Goal: Task Accomplishment & Management: Complete application form

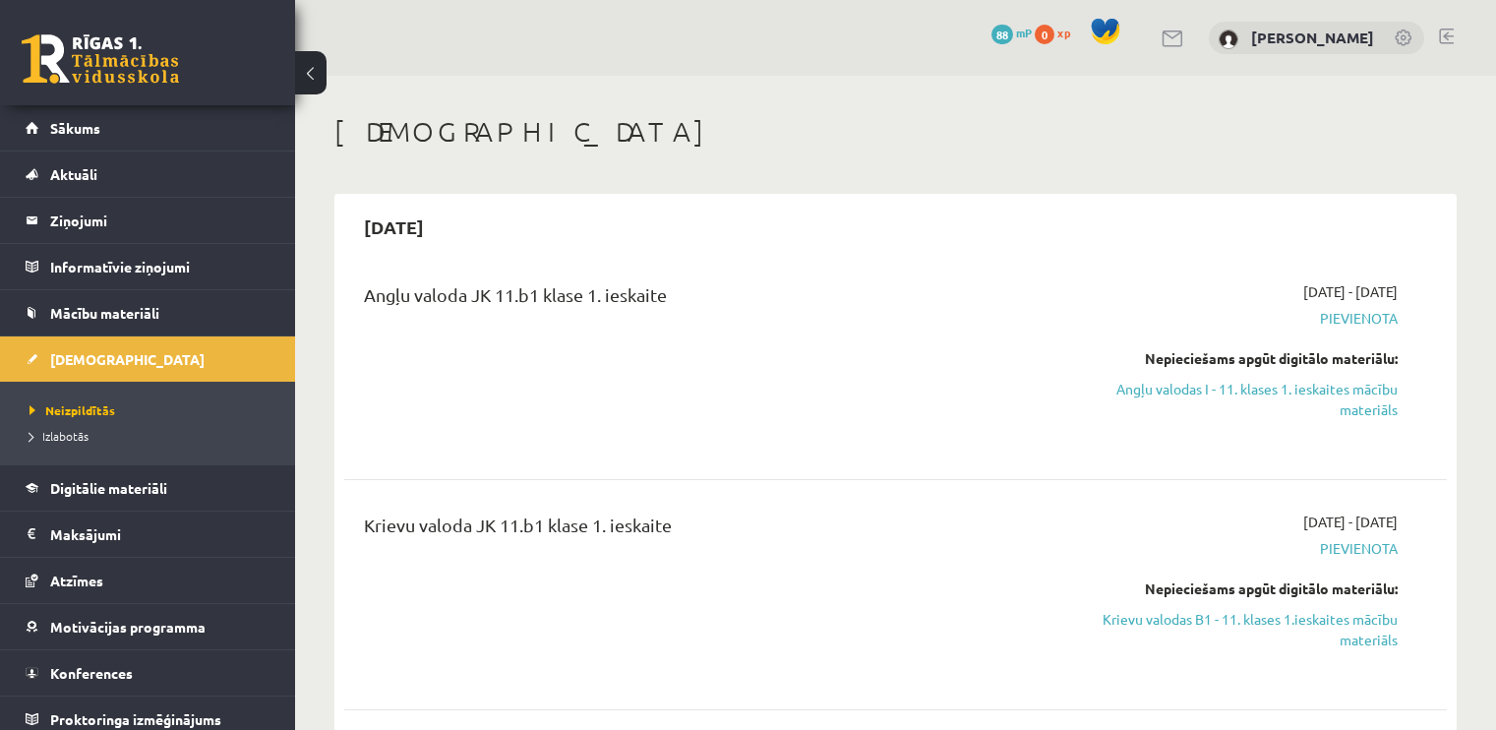
scroll to position [98, 0]
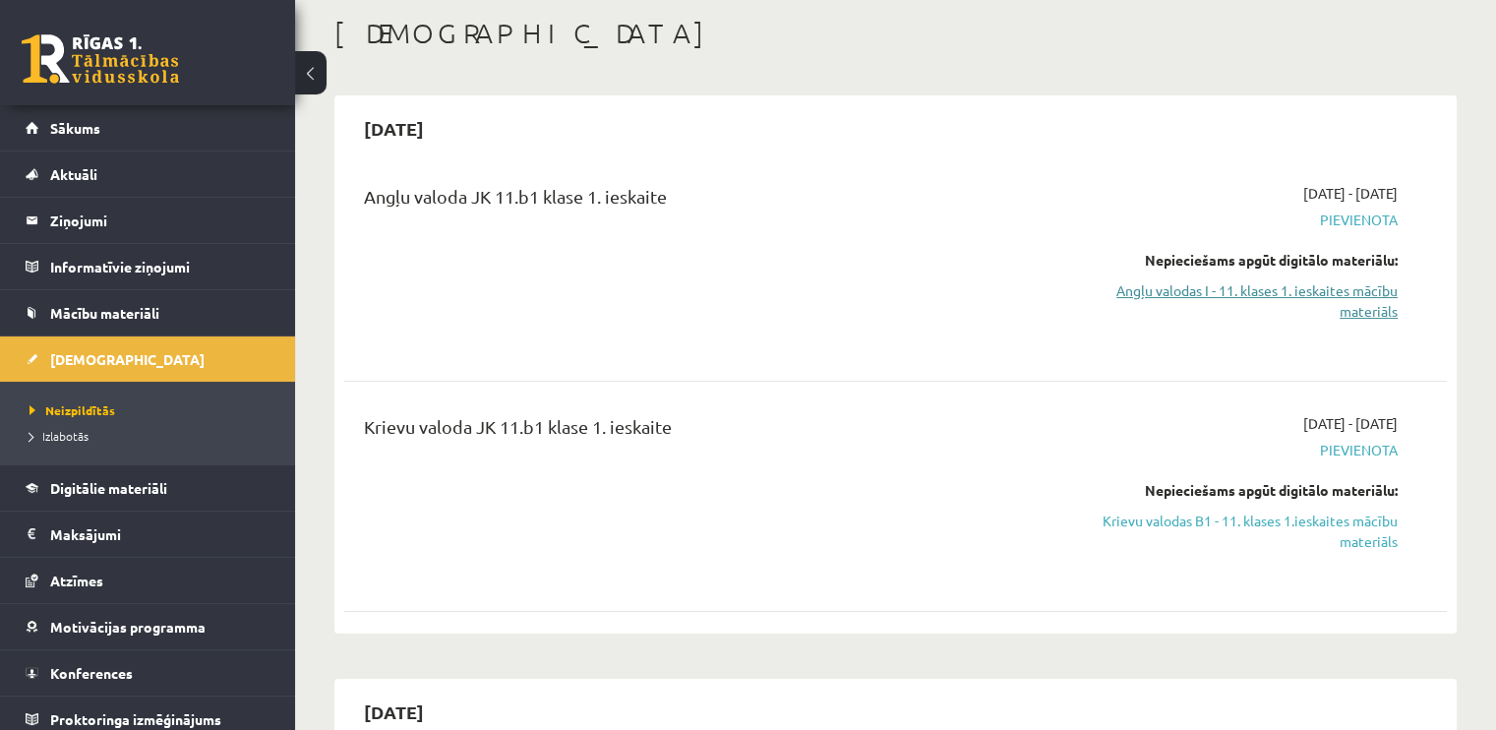
click at [1345, 301] on link "Angļu valodas I - 11. klases 1. ieskaites mācību materiāls" at bounding box center [1235, 300] width 325 height 41
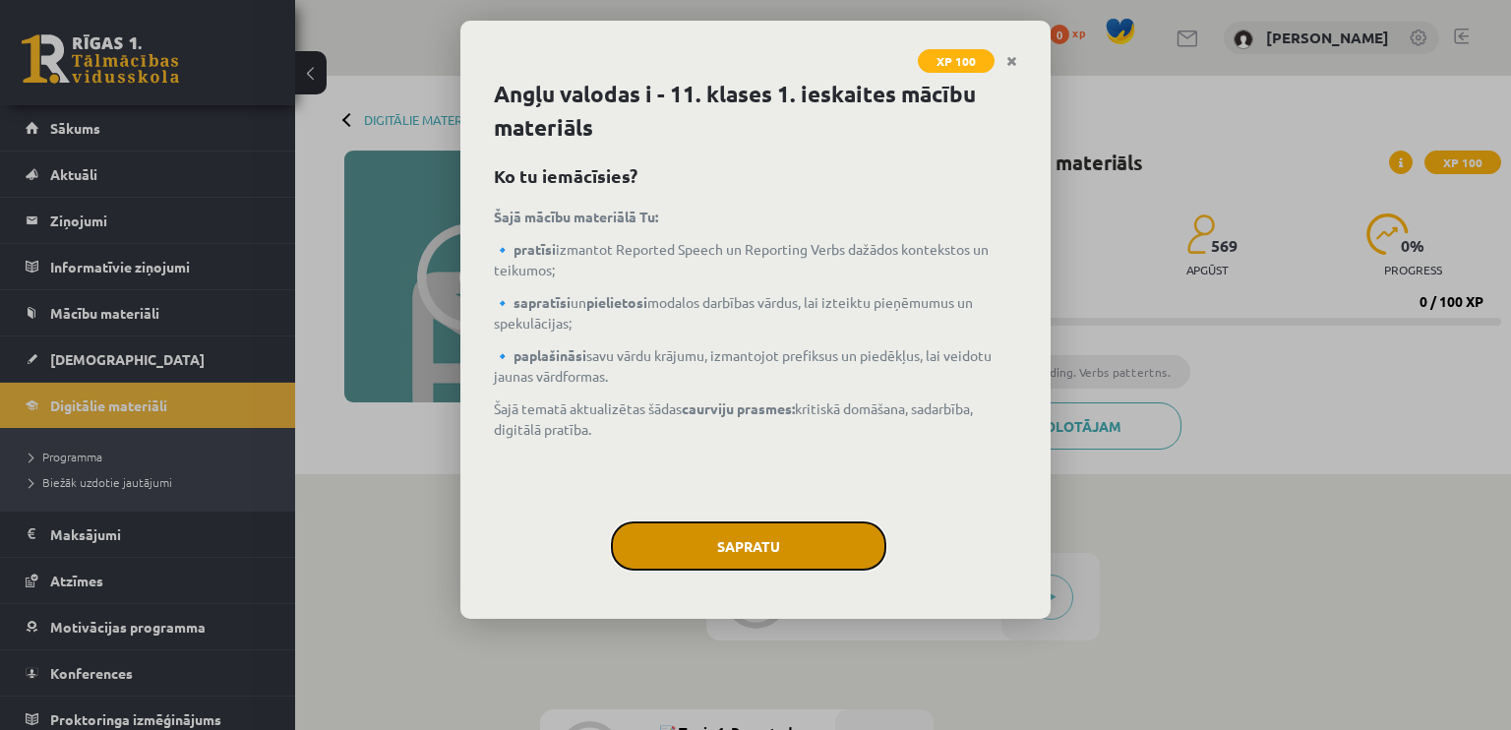
click at [731, 540] on button "Sapratu" at bounding box center [748, 545] width 275 height 49
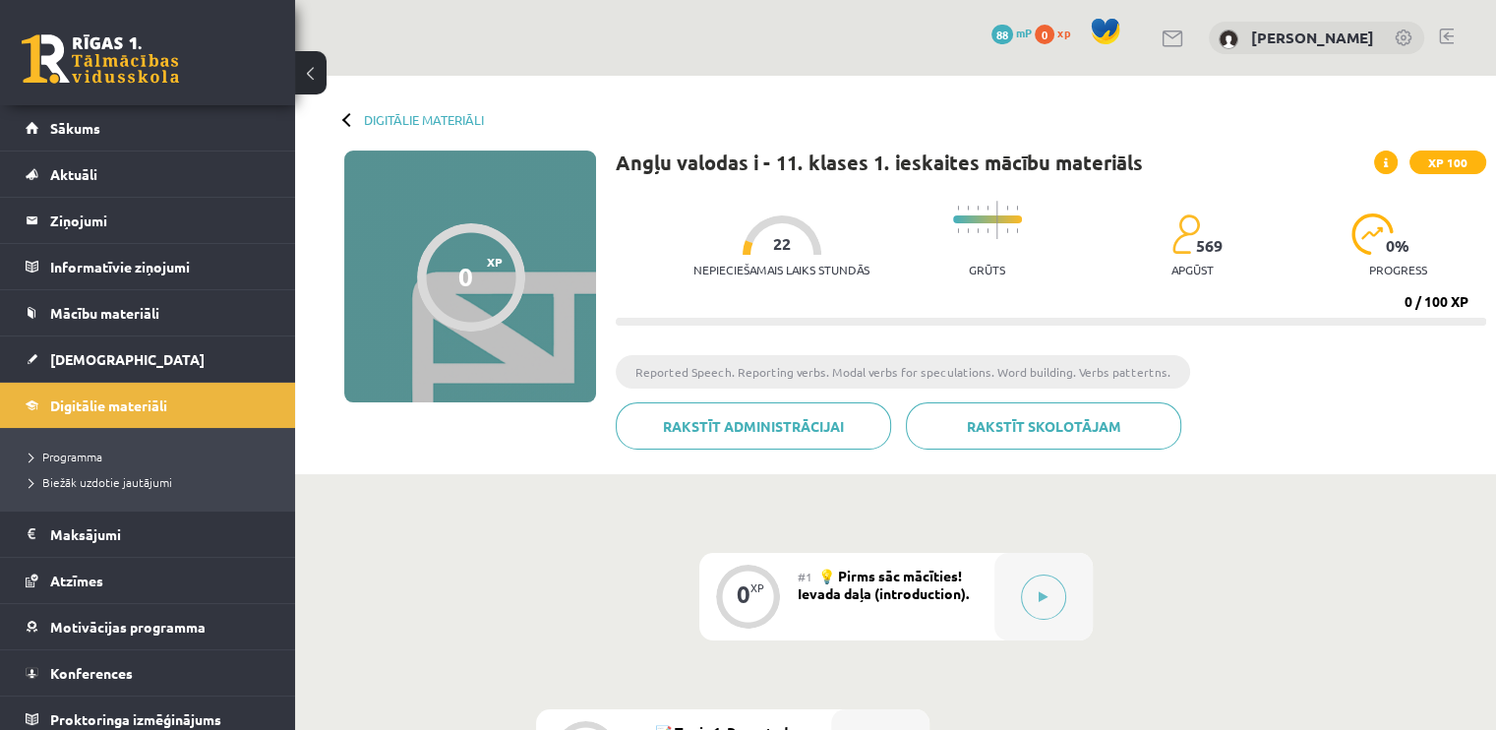
click at [1185, 237] on img at bounding box center [1186, 233] width 29 height 41
click at [1037, 604] on button at bounding box center [1043, 597] width 45 height 45
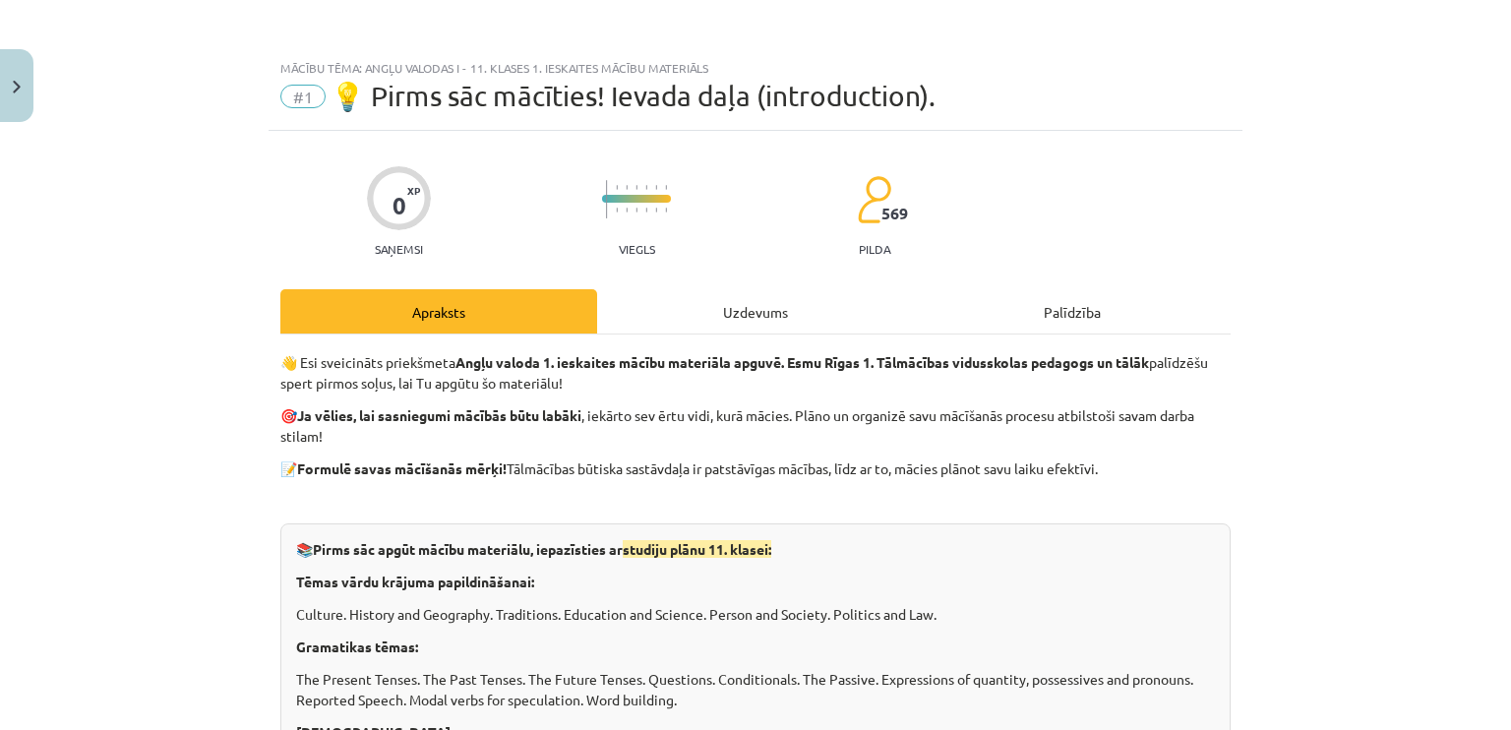
click at [673, 302] on div "Uzdevums" at bounding box center [755, 311] width 317 height 44
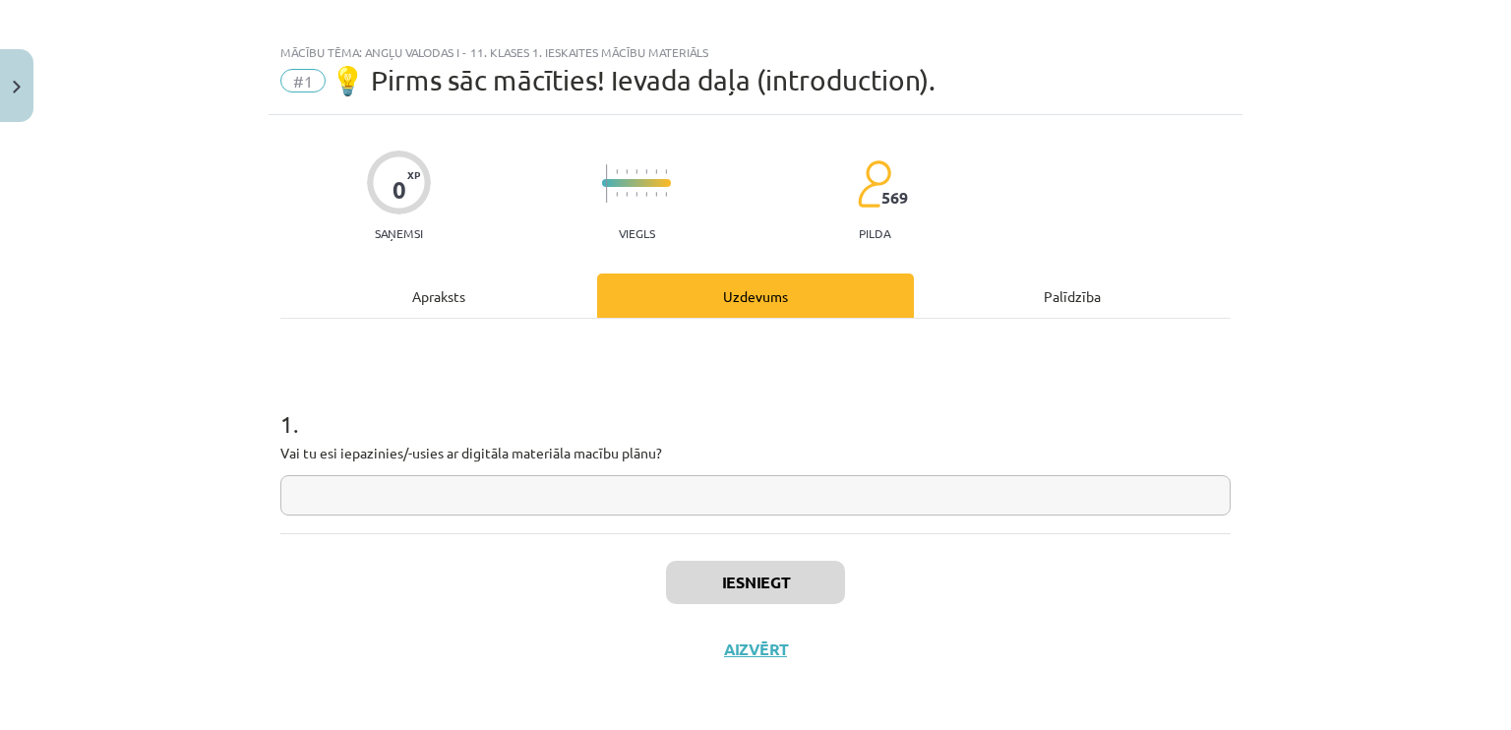
click at [506, 499] on input "text" at bounding box center [755, 495] width 950 height 40
type input "*"
type input "**"
click at [724, 584] on button "Iesniegt" at bounding box center [755, 582] width 179 height 43
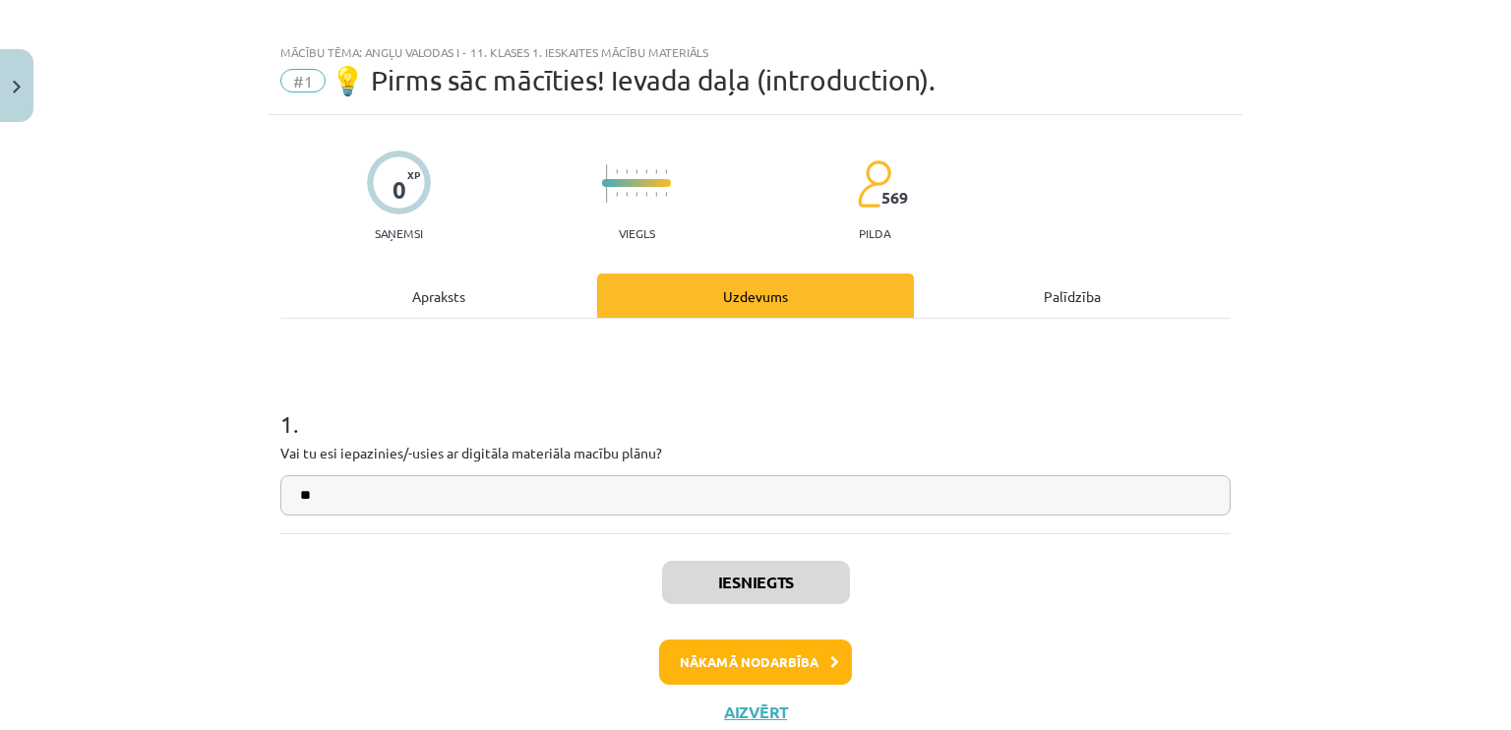
scroll to position [79, 0]
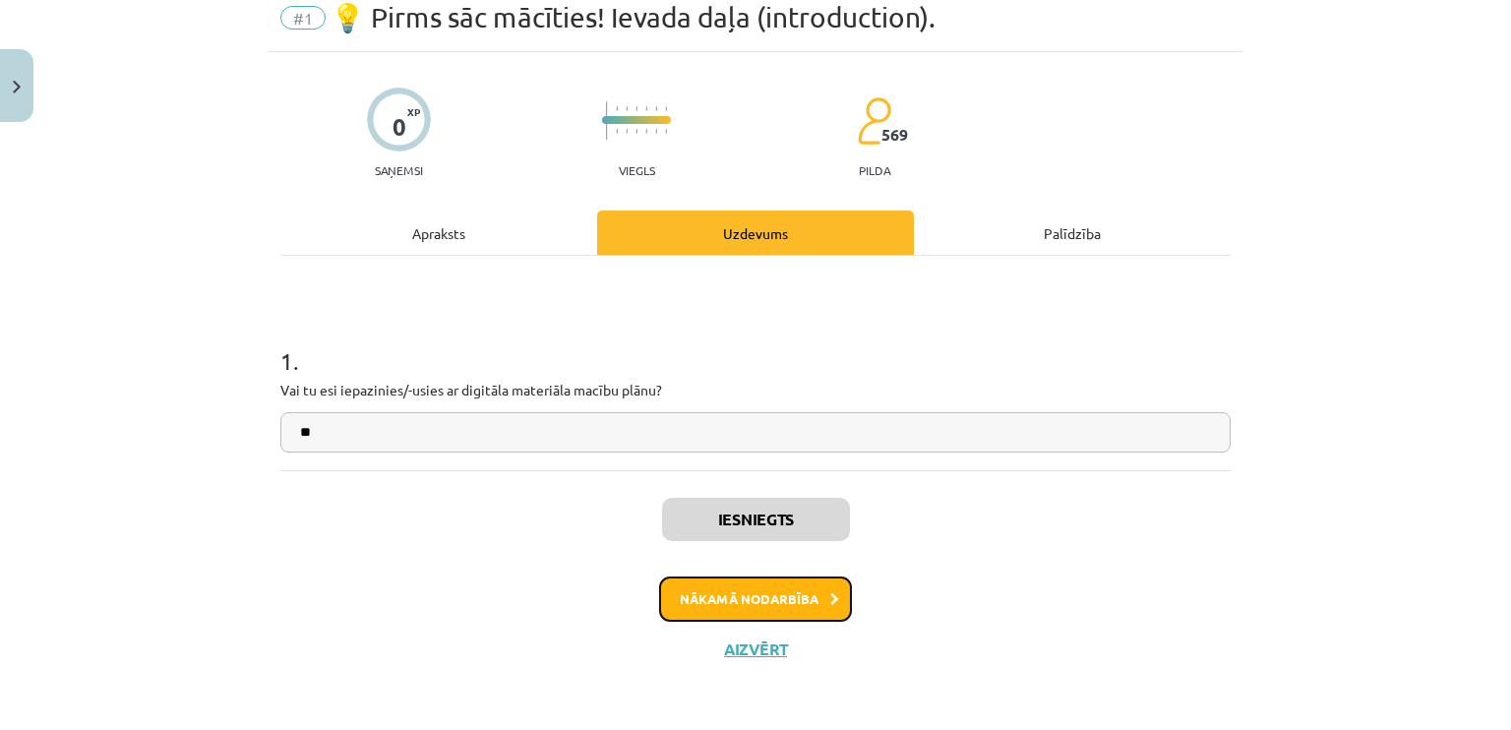
click at [738, 591] on button "Nākamā nodarbība" at bounding box center [755, 599] width 193 height 45
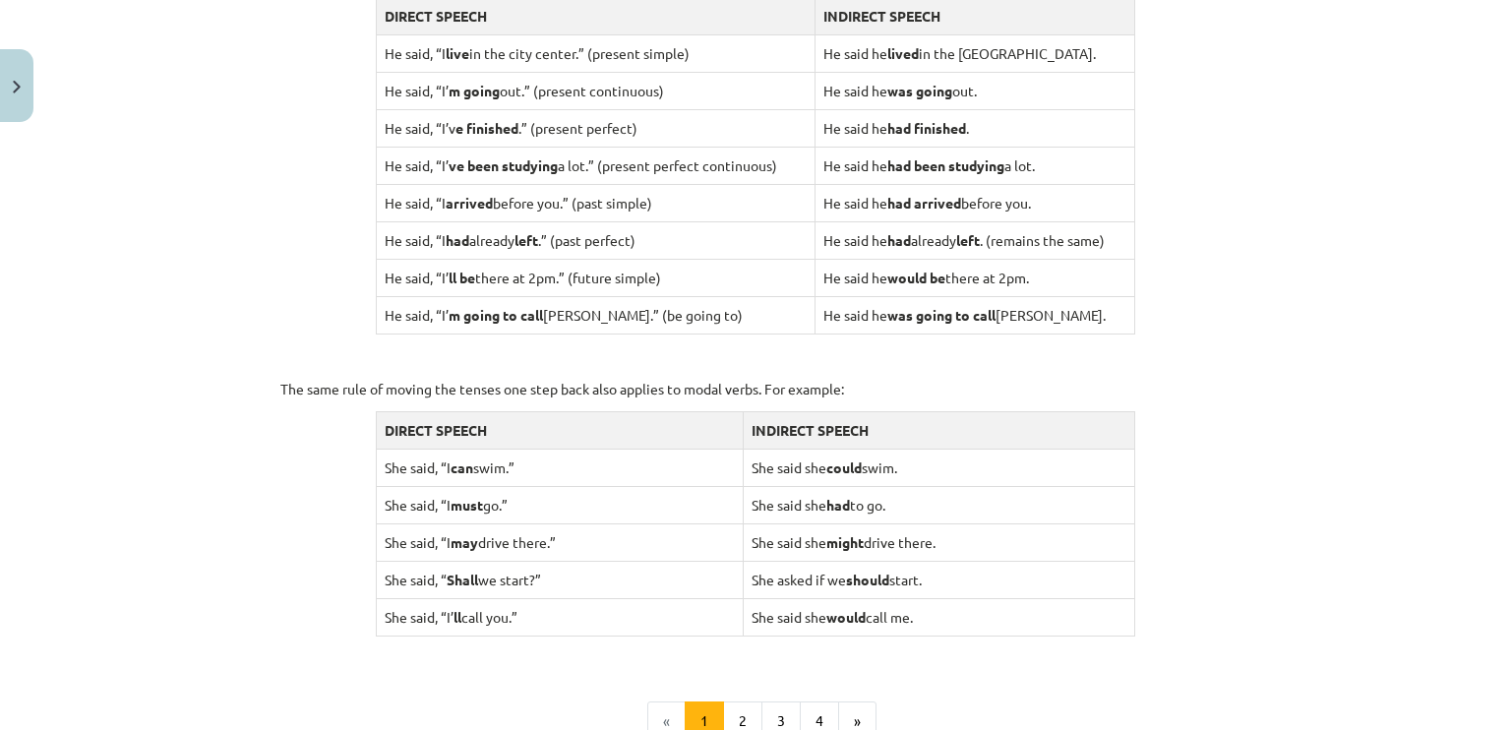
scroll to position [1924, 0]
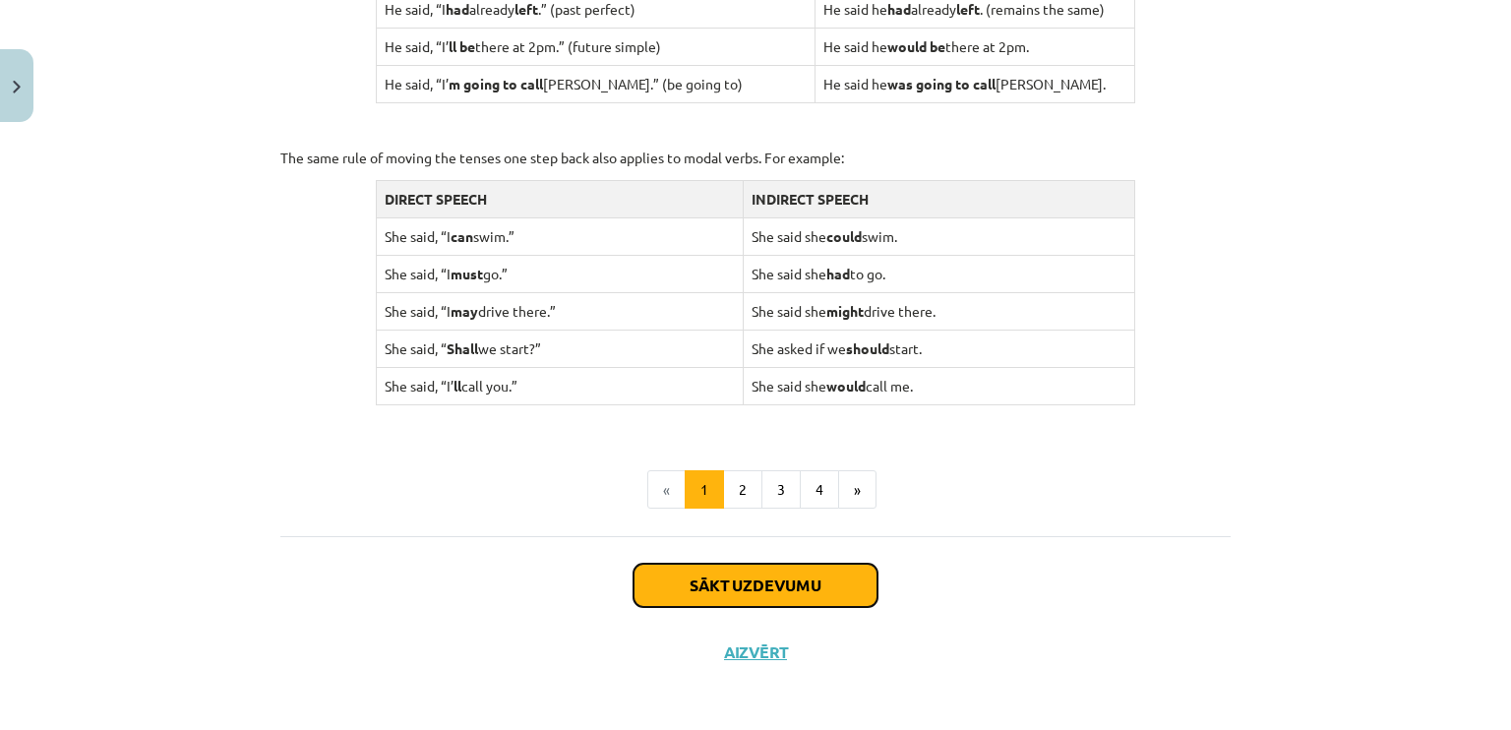
click at [780, 584] on button "Sākt uzdevumu" at bounding box center [756, 585] width 244 height 43
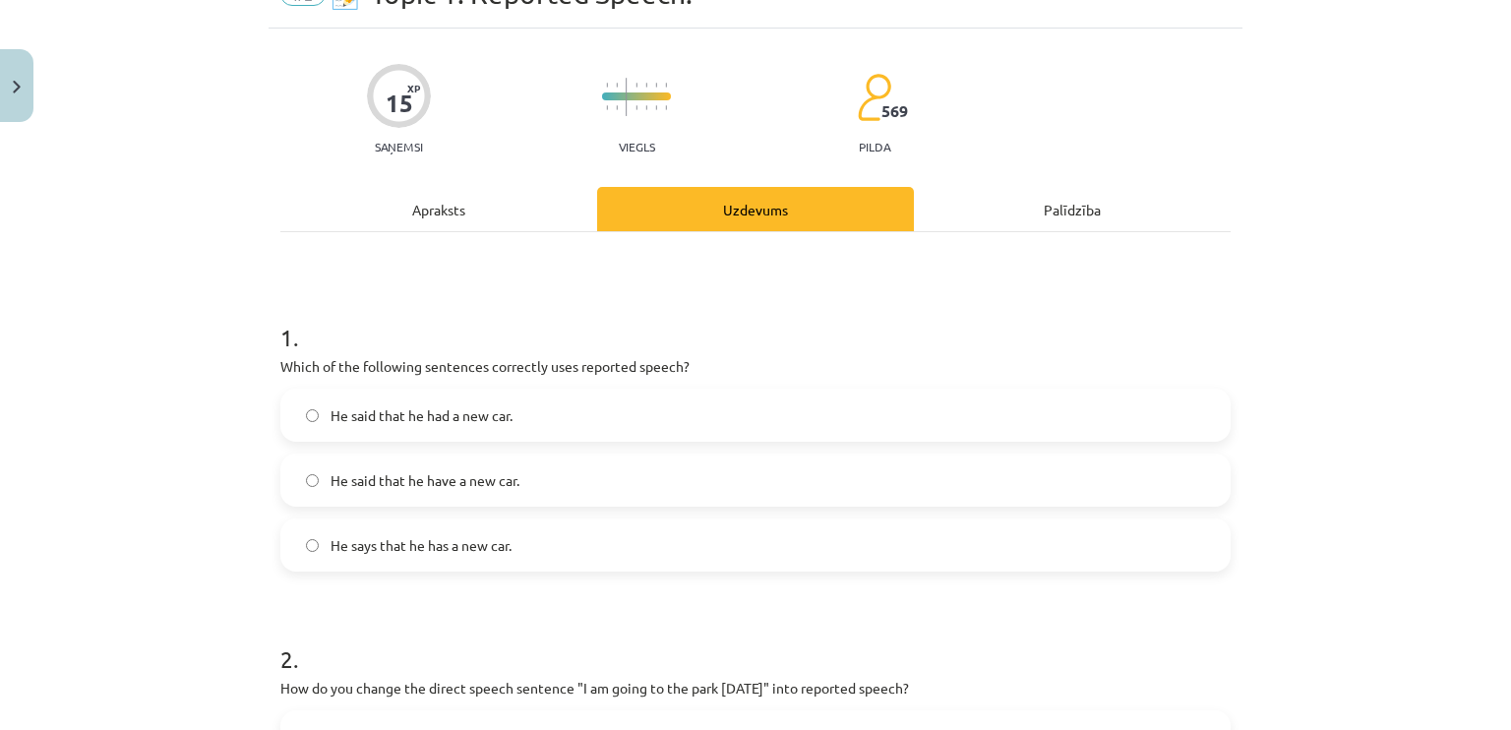
scroll to position [106, 0]
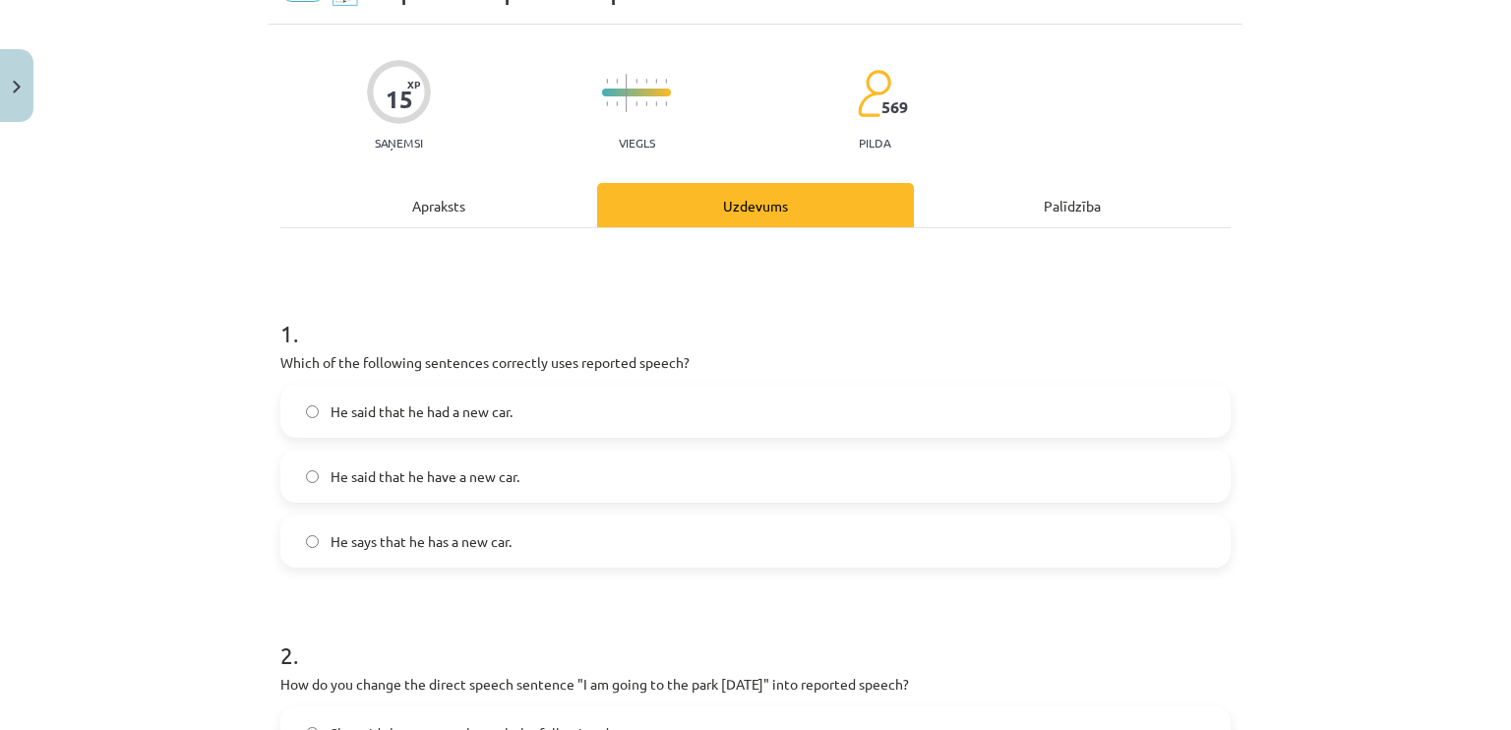
click at [443, 193] on div "Apraksts" at bounding box center [438, 205] width 317 height 44
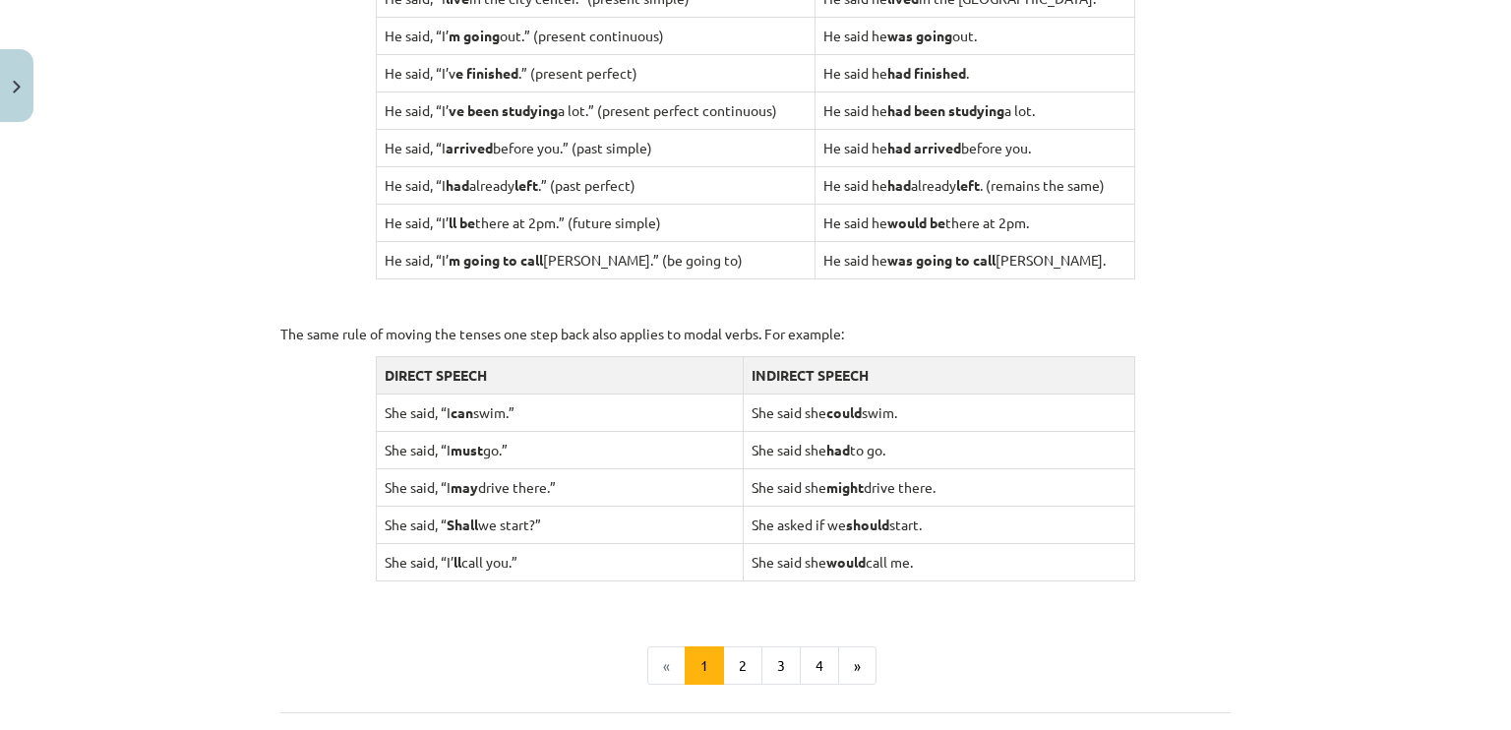
scroll to position [1924, 0]
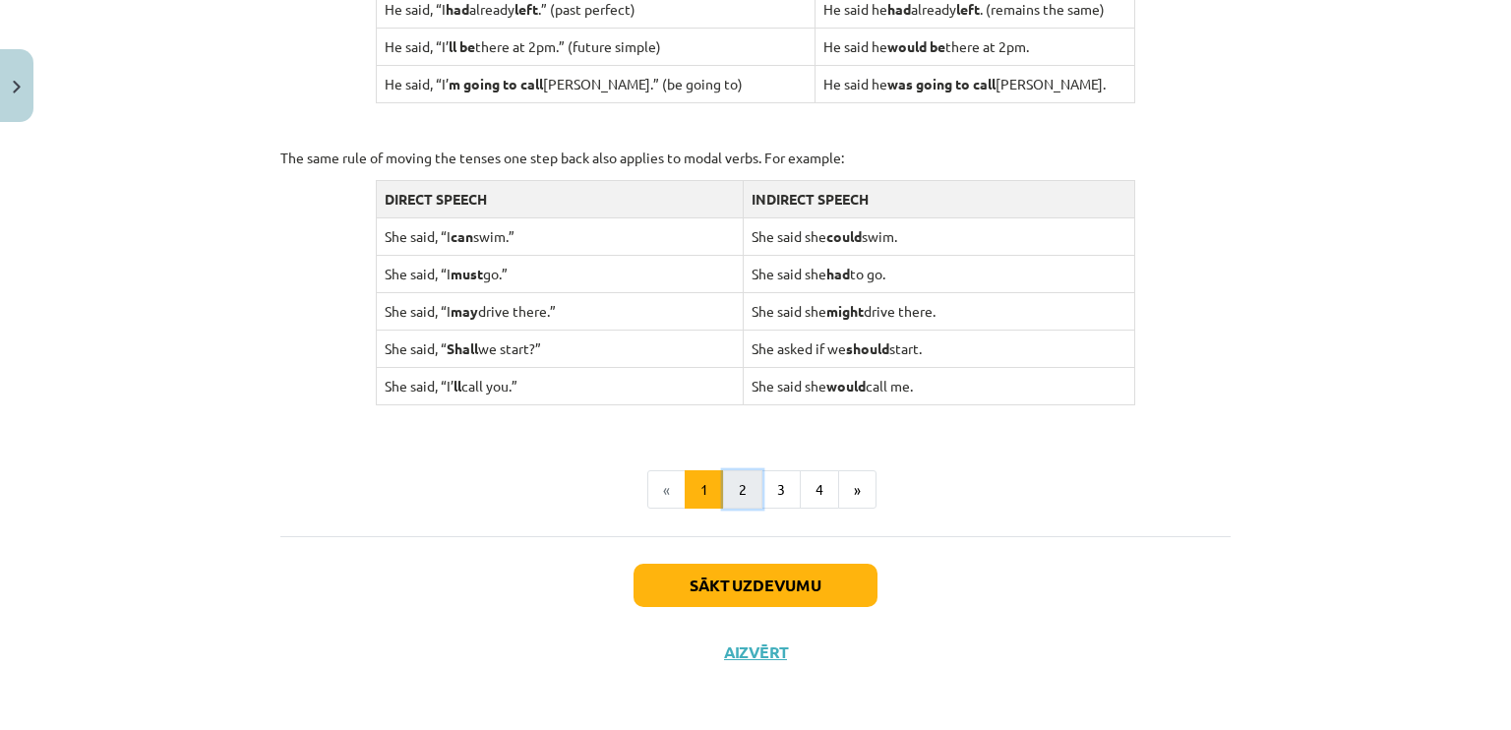
click at [740, 483] on button "2" at bounding box center [742, 489] width 39 height 39
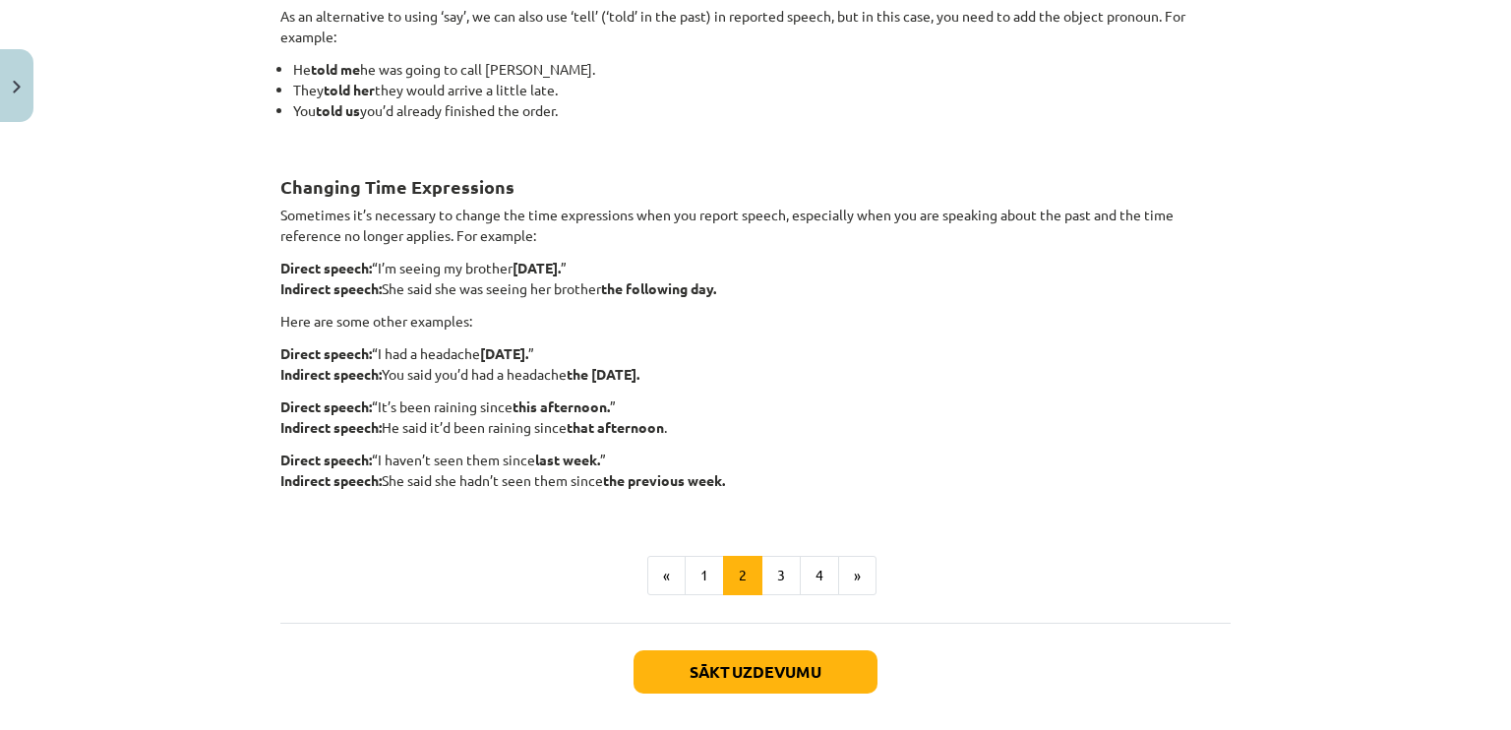
scroll to position [405, 0]
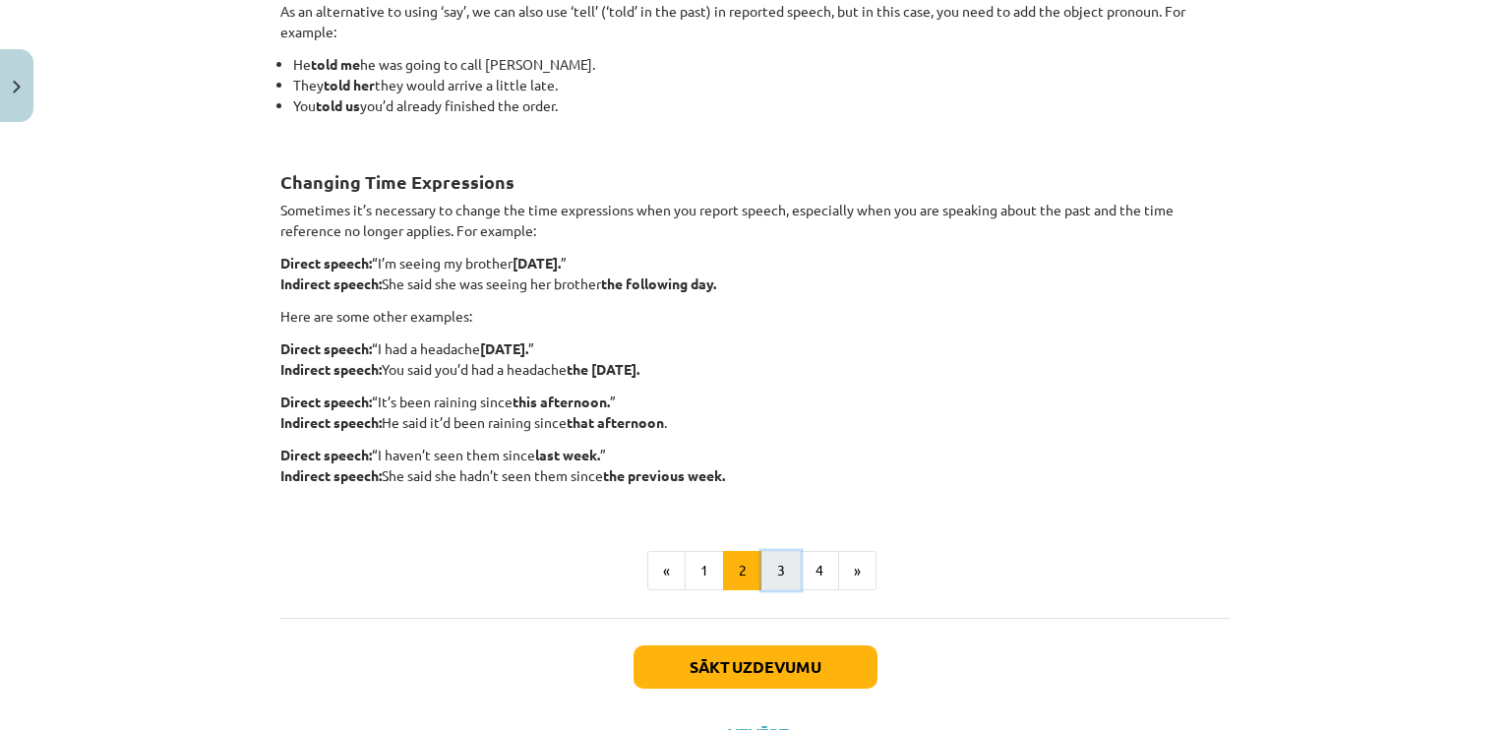
click at [776, 566] on button "3" at bounding box center [780, 570] width 39 height 39
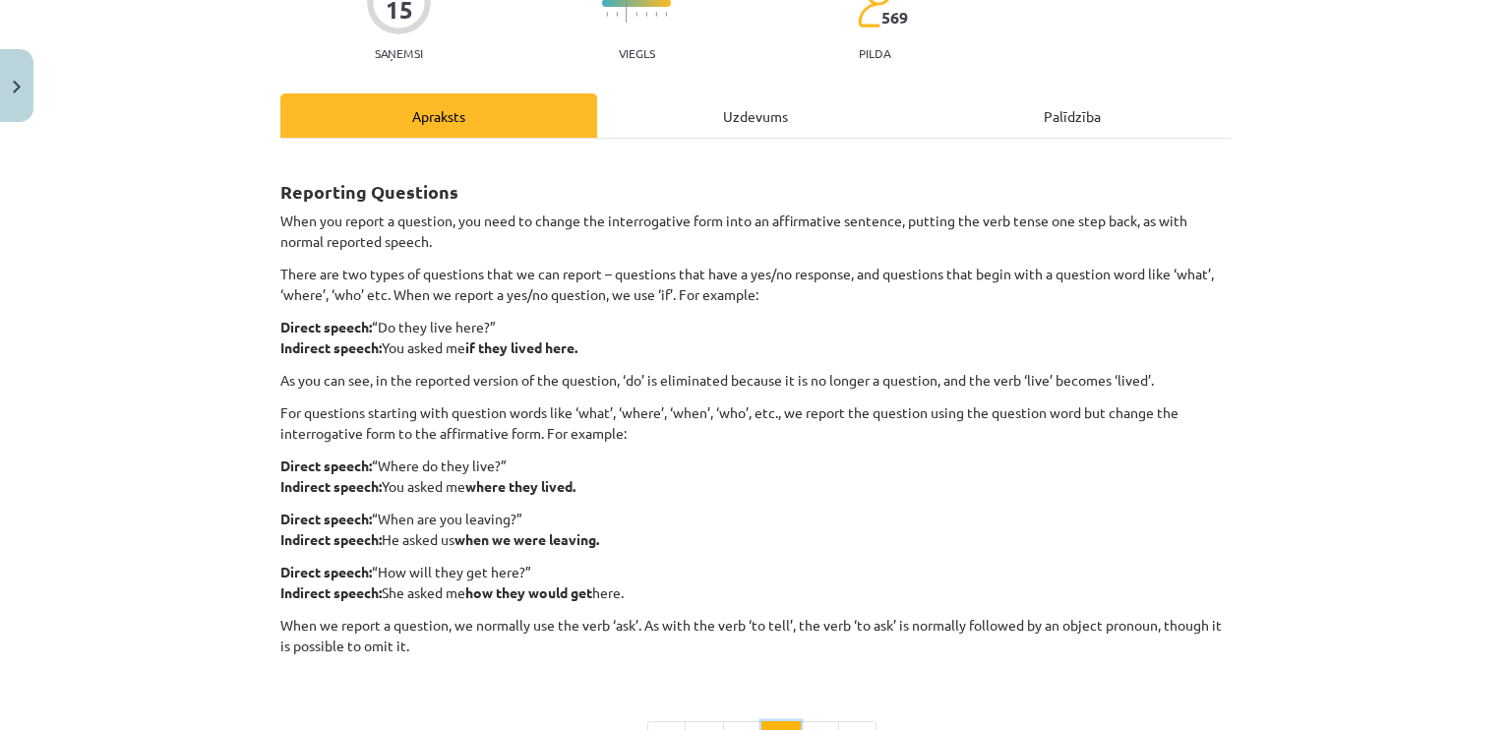
scroll to position [394, 0]
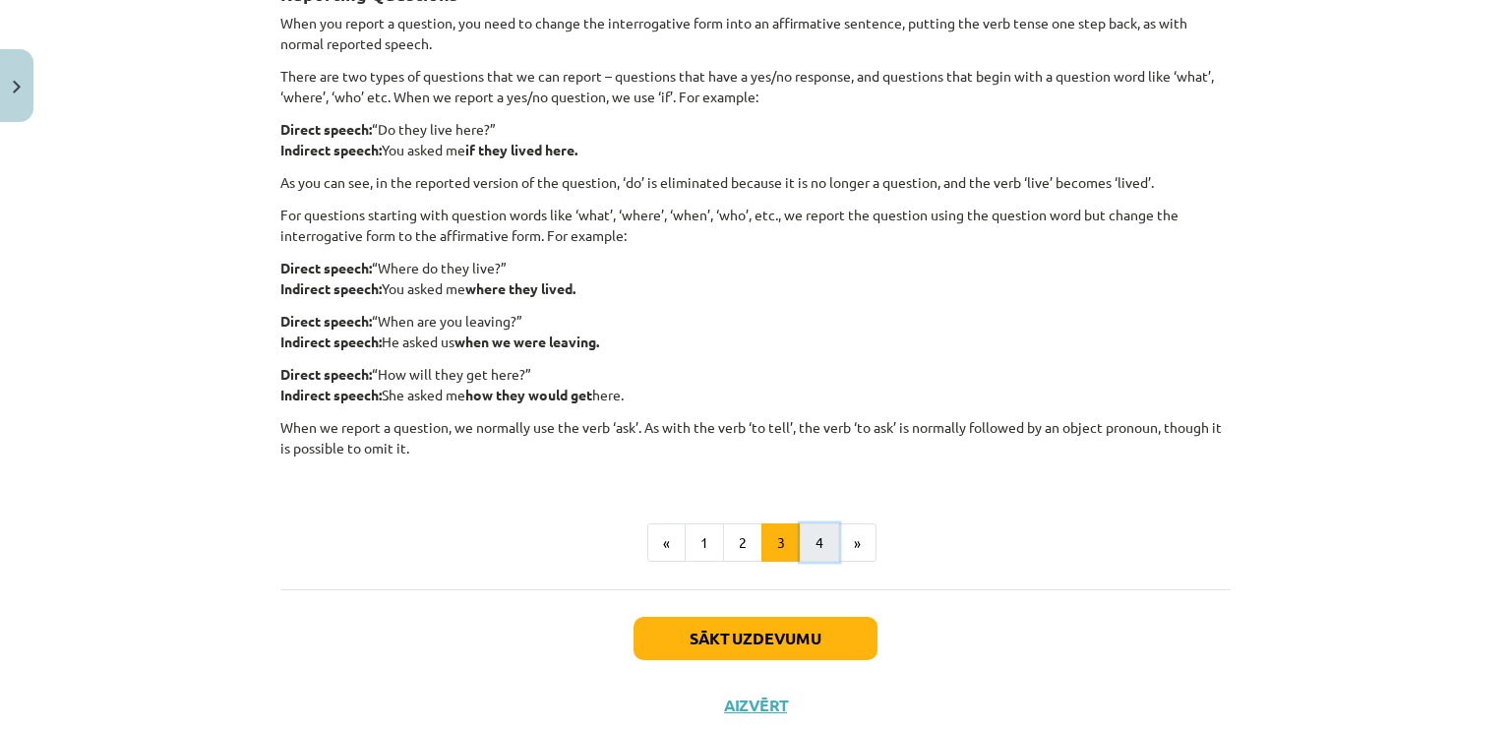
click at [810, 536] on button "4" at bounding box center [819, 542] width 39 height 39
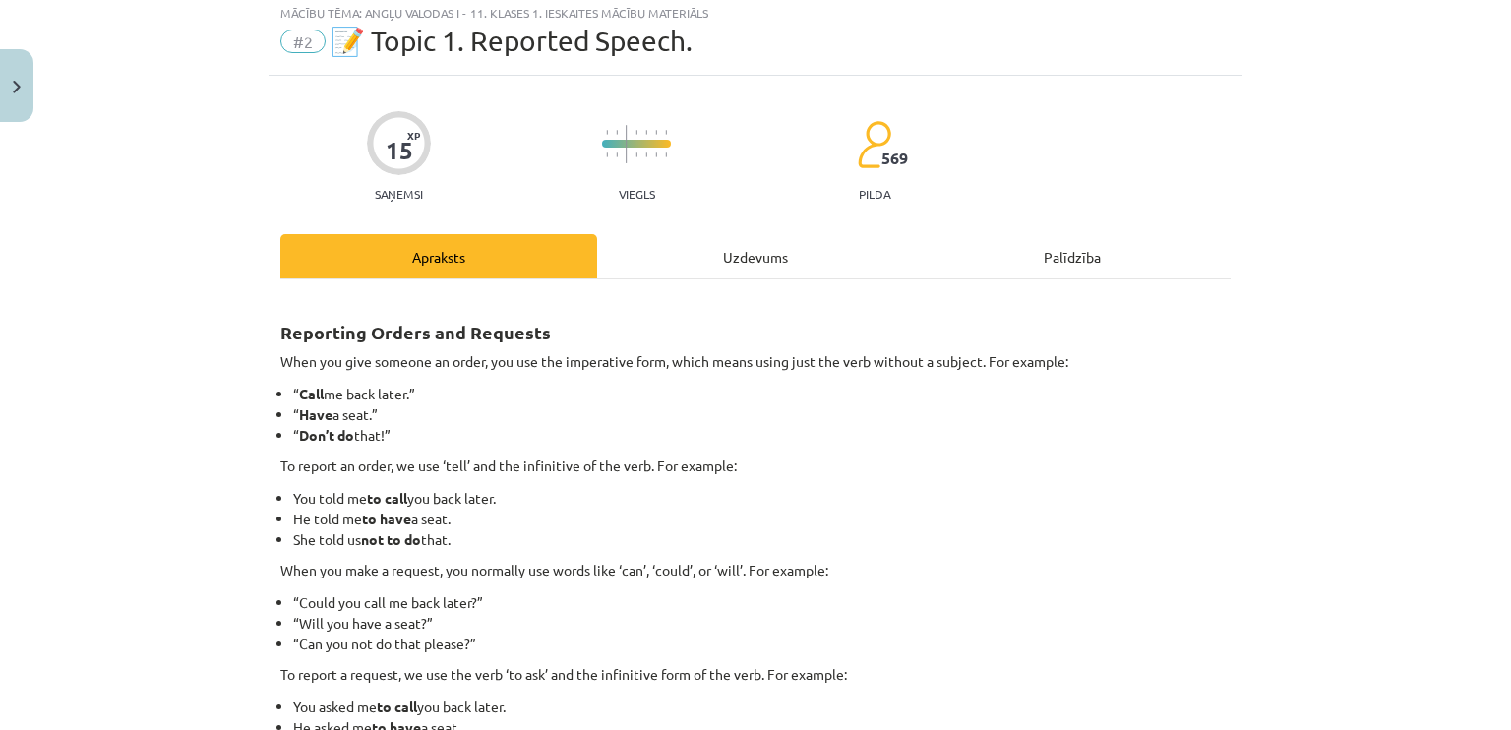
scroll to position [56, 0]
click at [786, 247] on div "Uzdevums" at bounding box center [755, 255] width 317 height 44
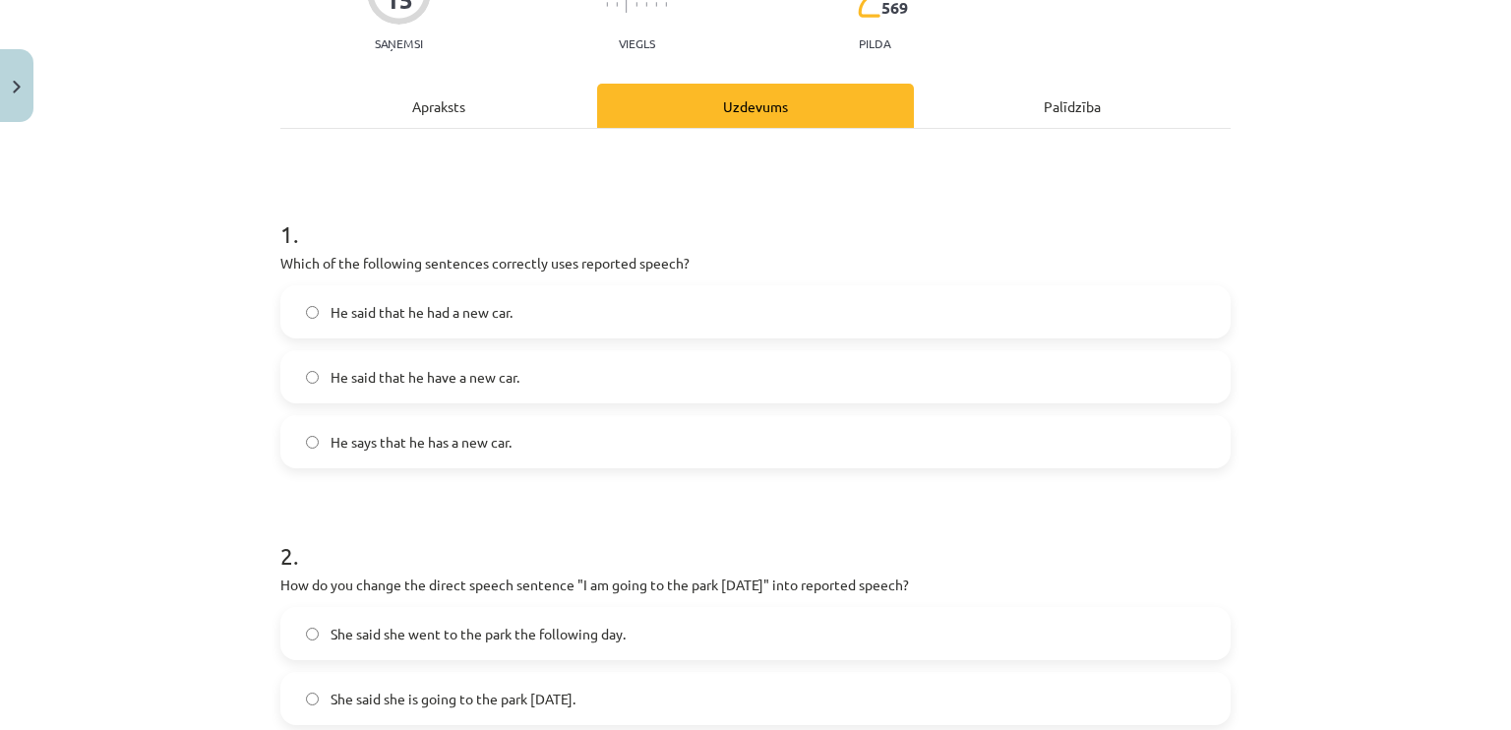
scroll to position [145, 0]
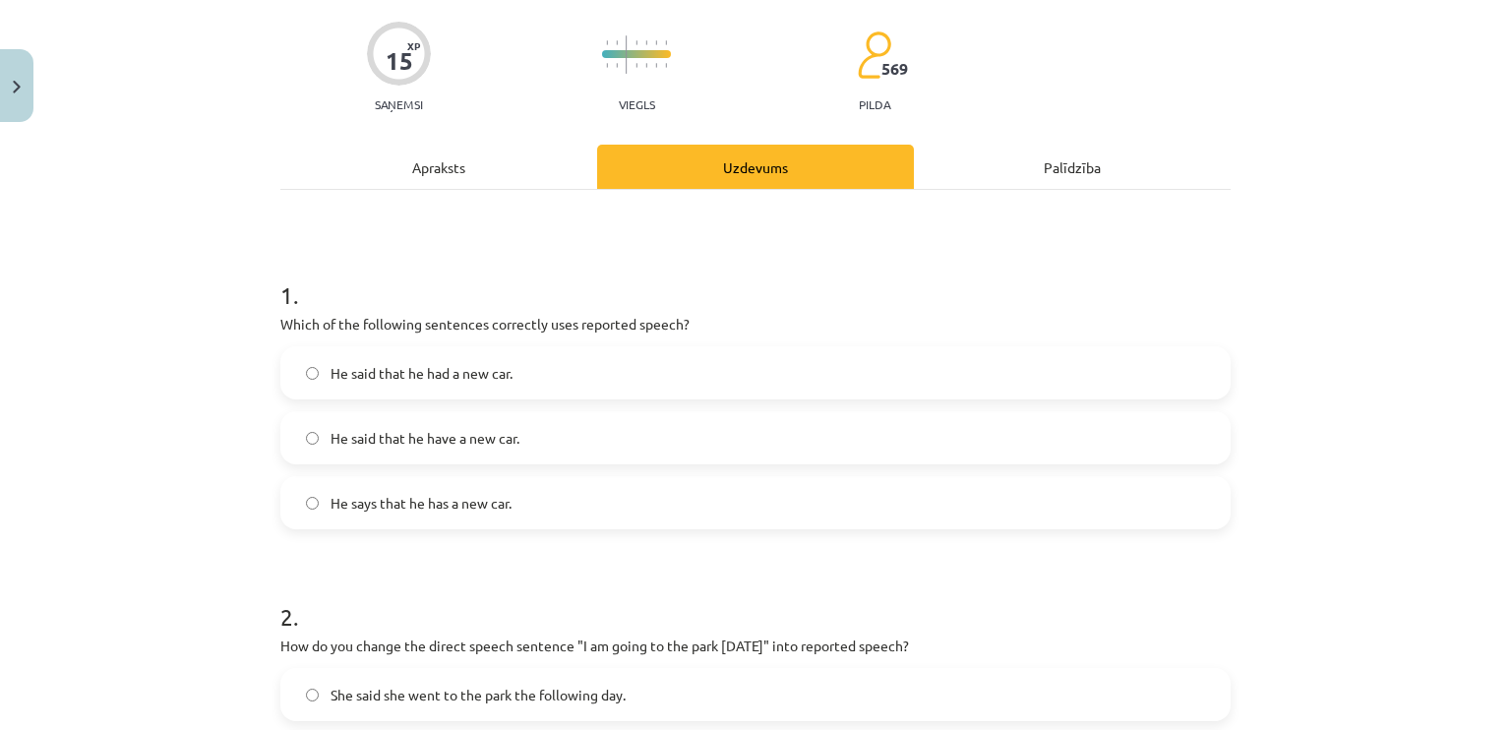
click at [496, 500] on span "He says that he has a new car." at bounding box center [421, 503] width 181 height 21
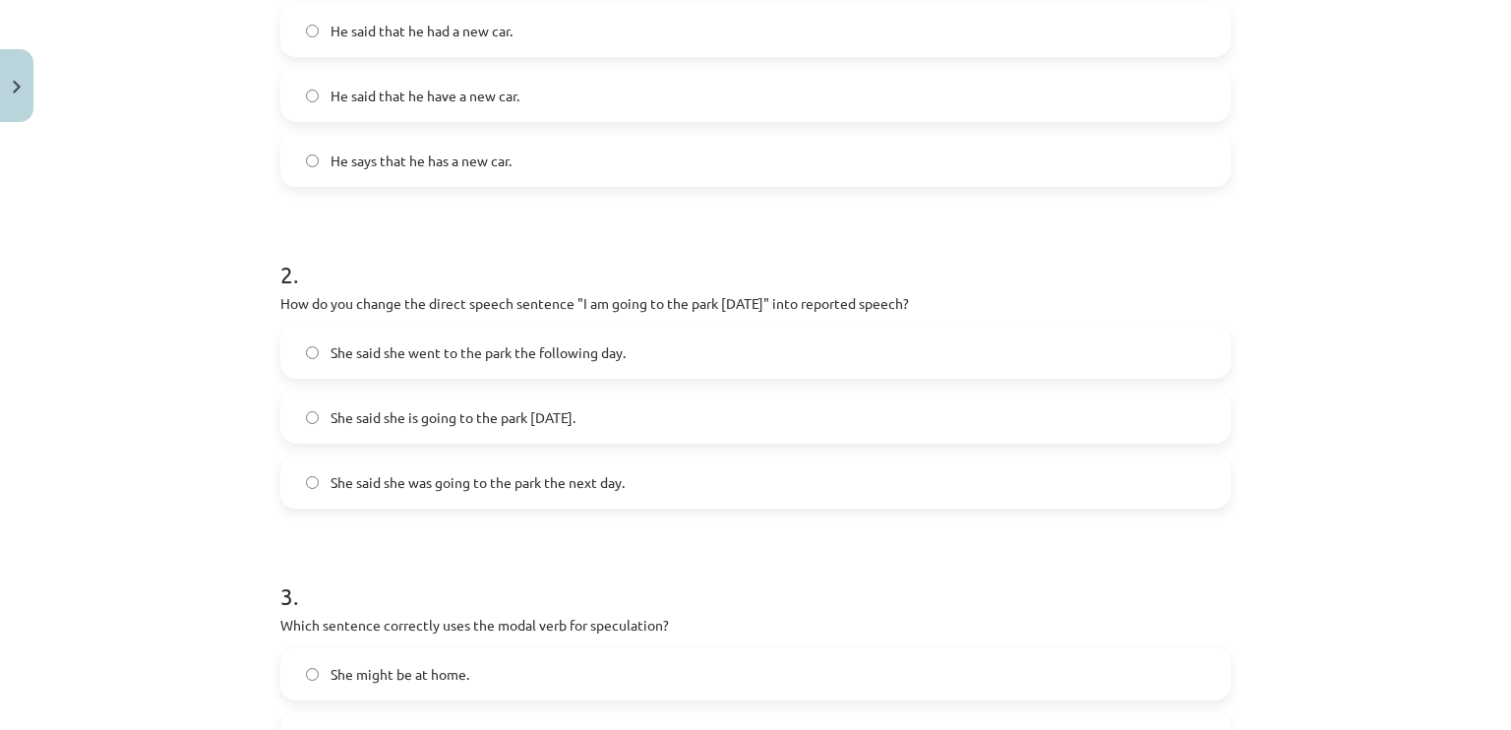
scroll to position [450, 0]
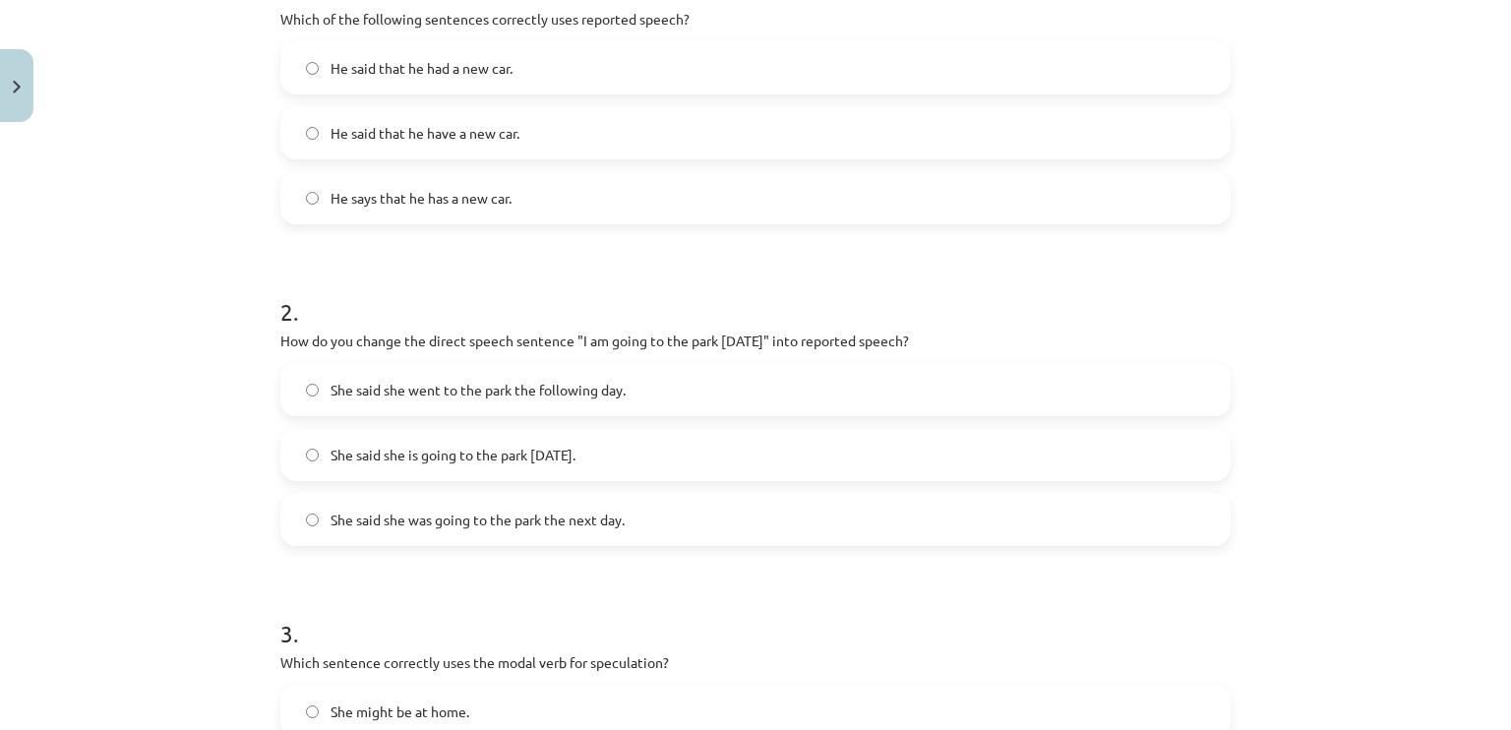
click at [919, 503] on label "She said she was going to the park the next day." at bounding box center [755, 519] width 946 height 49
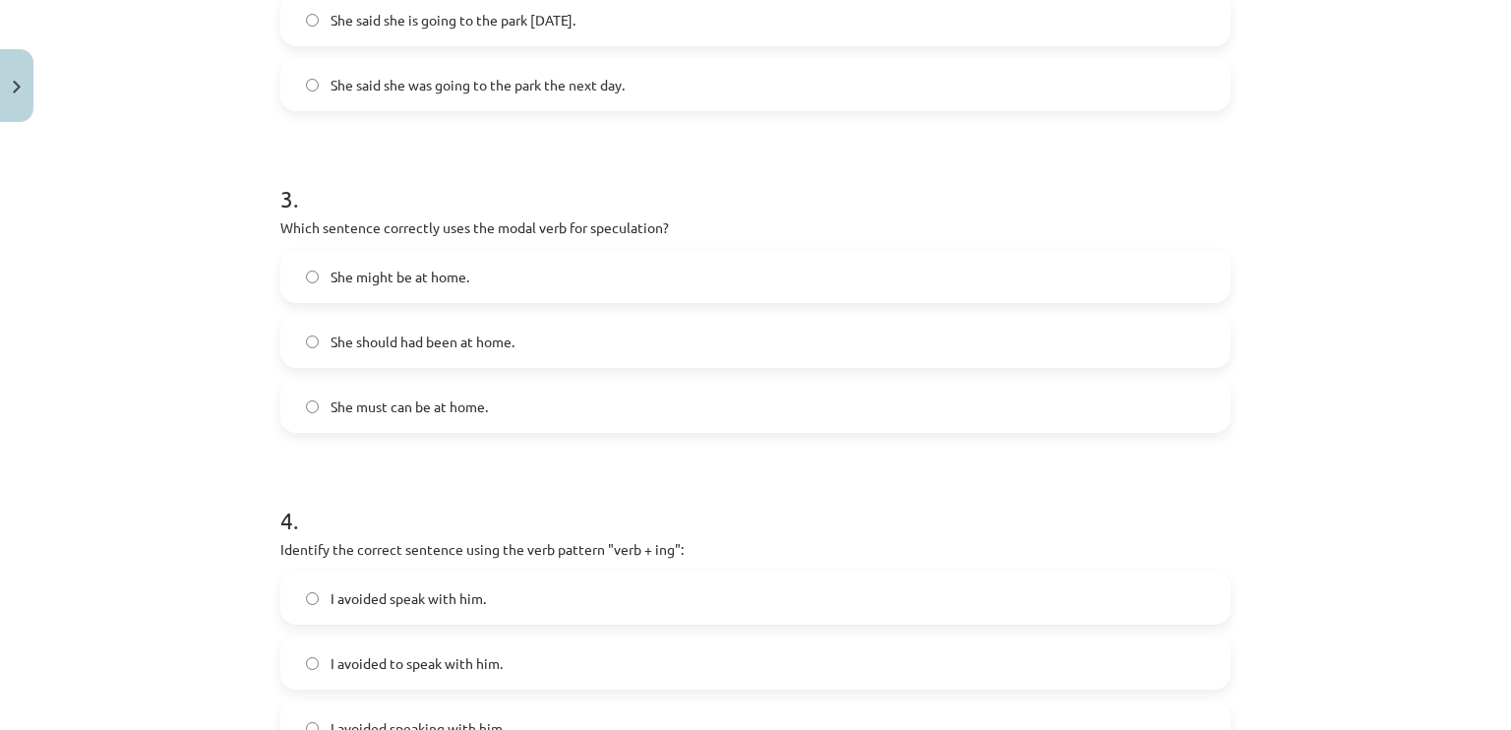
scroll to position [889, 0]
click at [496, 411] on label "She must can be at home." at bounding box center [755, 401] width 946 height 49
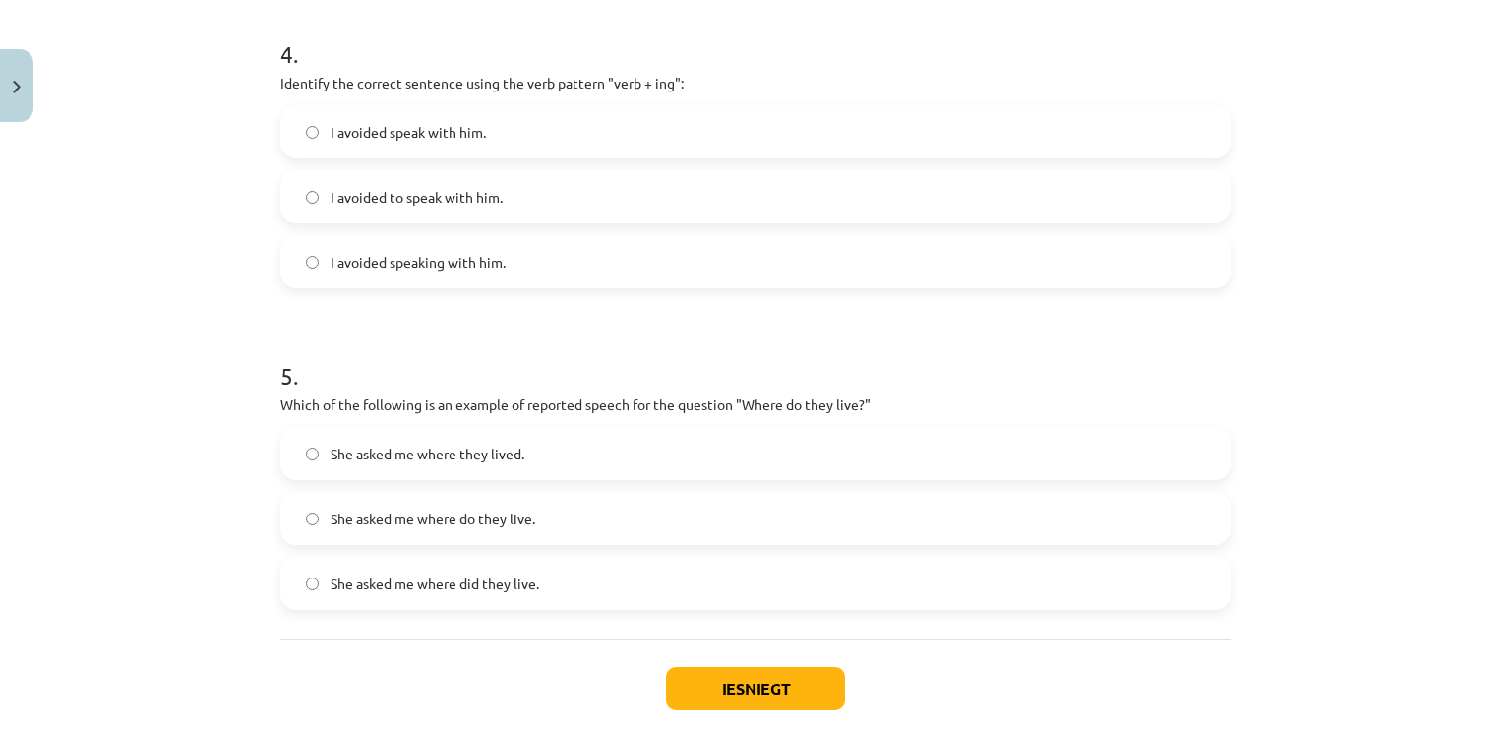
scroll to position [1346, 0]
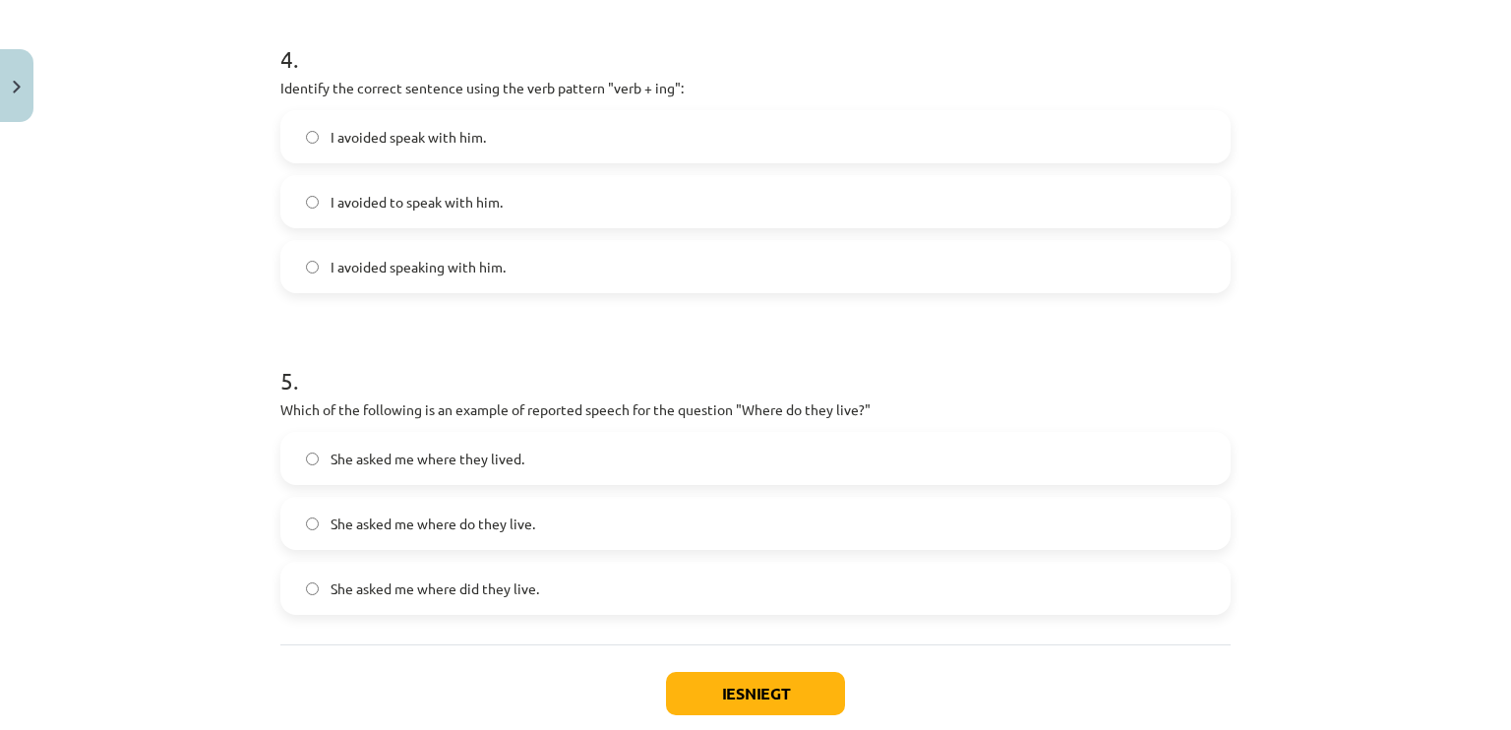
click at [771, 267] on label "I avoided speaking with him." at bounding box center [755, 266] width 946 height 49
click at [707, 514] on label "She asked me where do they live." at bounding box center [755, 523] width 946 height 49
click at [763, 680] on button "Iesniegt" at bounding box center [755, 693] width 179 height 43
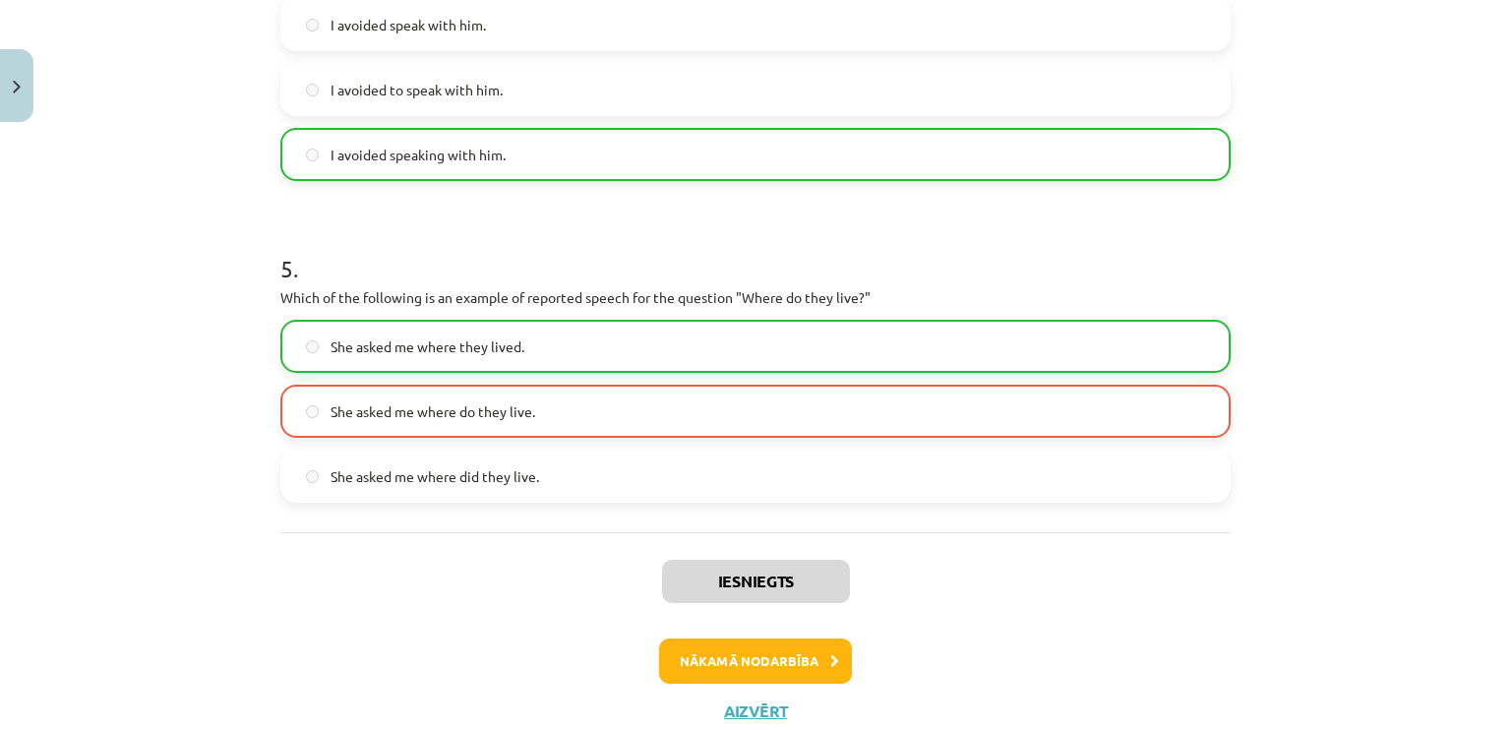
scroll to position [1519, 0]
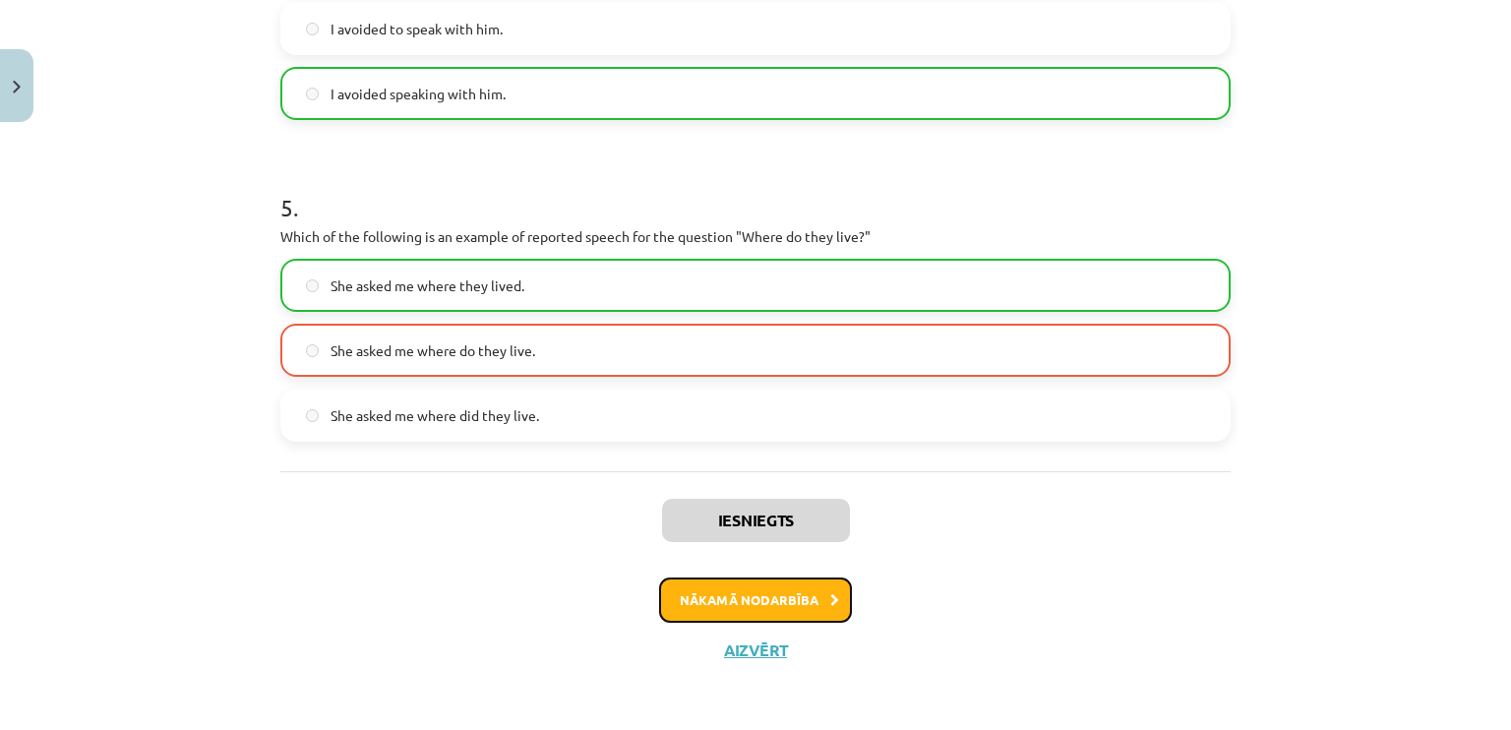
click at [794, 593] on button "Nākamā nodarbība" at bounding box center [755, 600] width 193 height 45
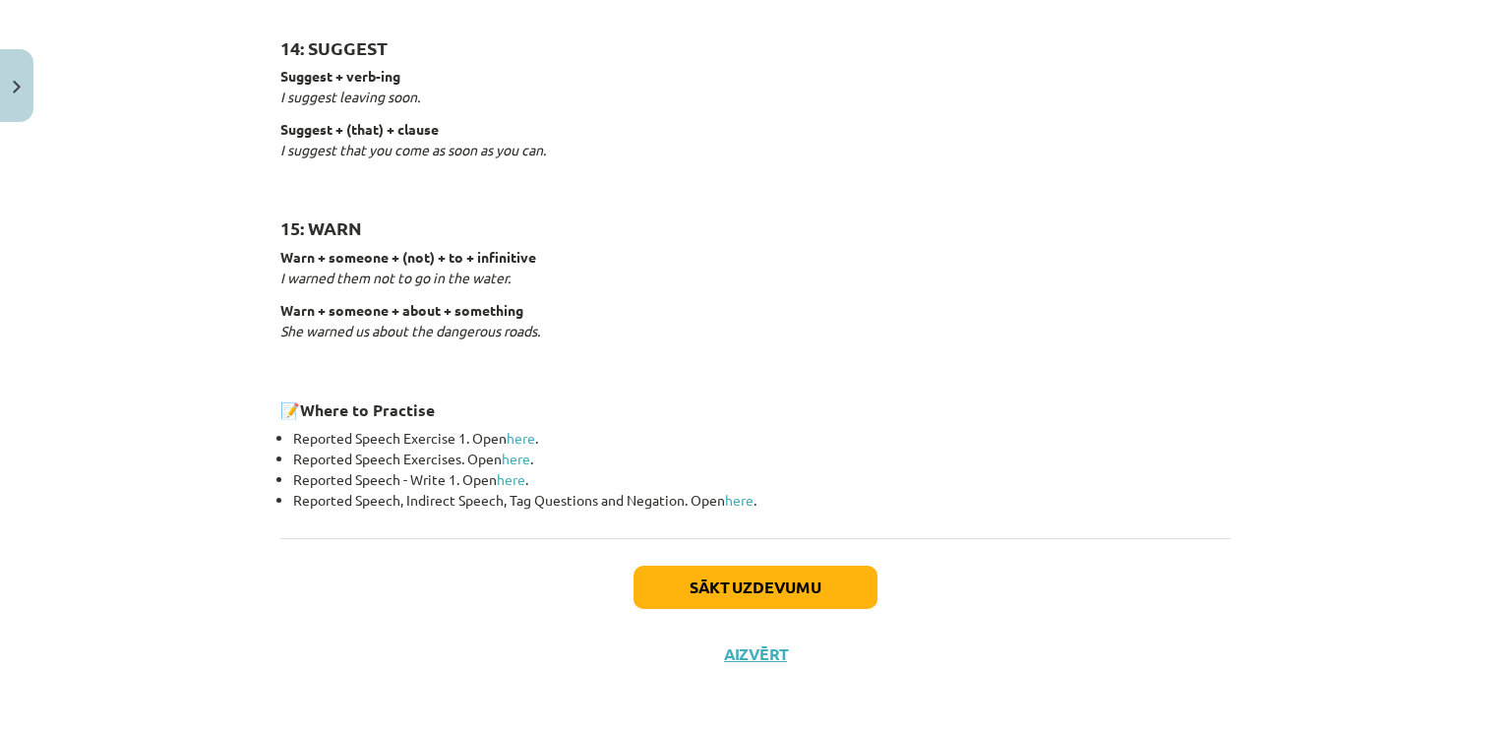
scroll to position [3066, 0]
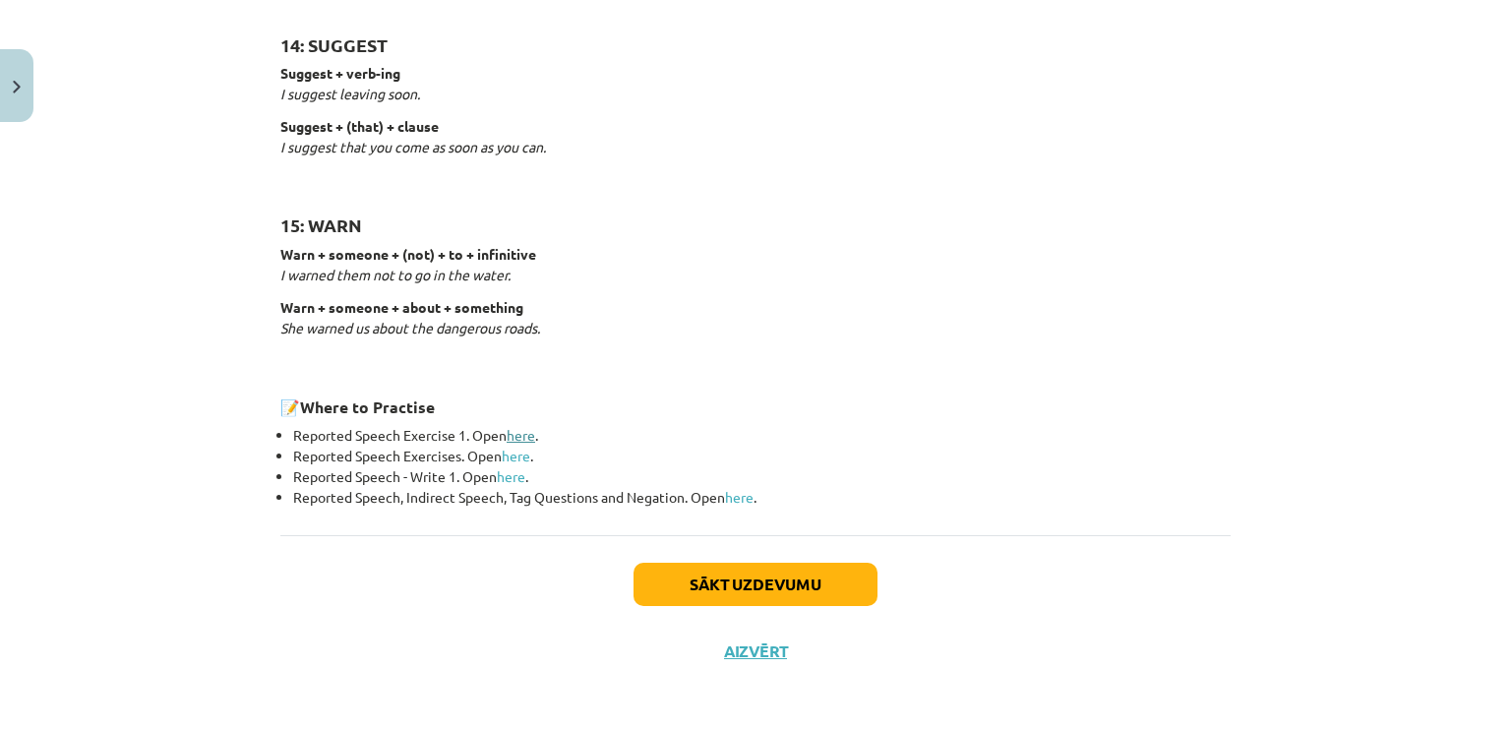
click at [521, 426] on link "here" at bounding box center [521, 435] width 29 height 18
click at [519, 452] on link "here" at bounding box center [516, 456] width 29 height 18
click at [750, 499] on link "here" at bounding box center [739, 497] width 29 height 18
click at [740, 489] on link "here" at bounding box center [739, 497] width 29 height 18
click at [681, 583] on button "Sākt uzdevumu" at bounding box center [756, 584] width 244 height 43
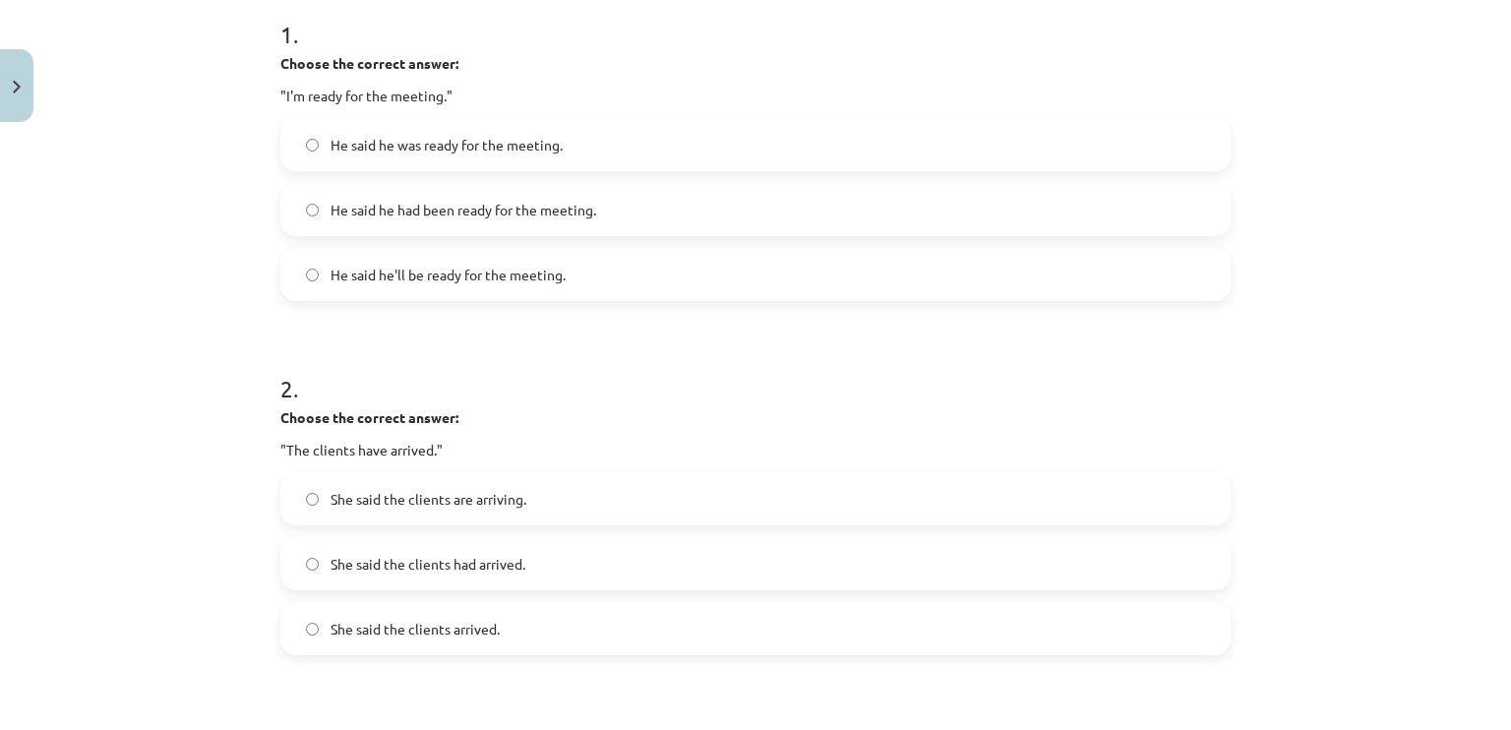
scroll to position [399, 0]
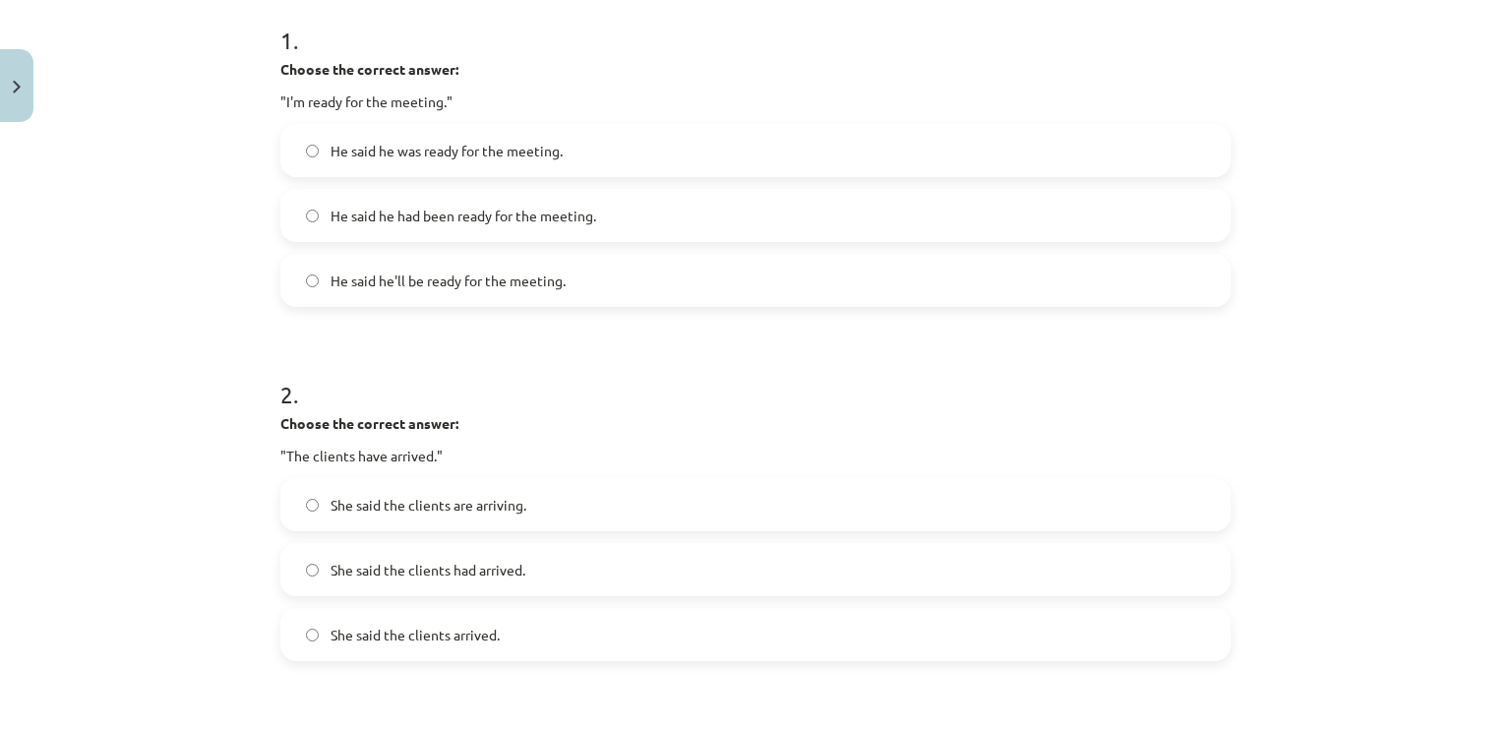
click at [1014, 196] on label "He said he had been ready for the meeting." at bounding box center [755, 215] width 946 height 49
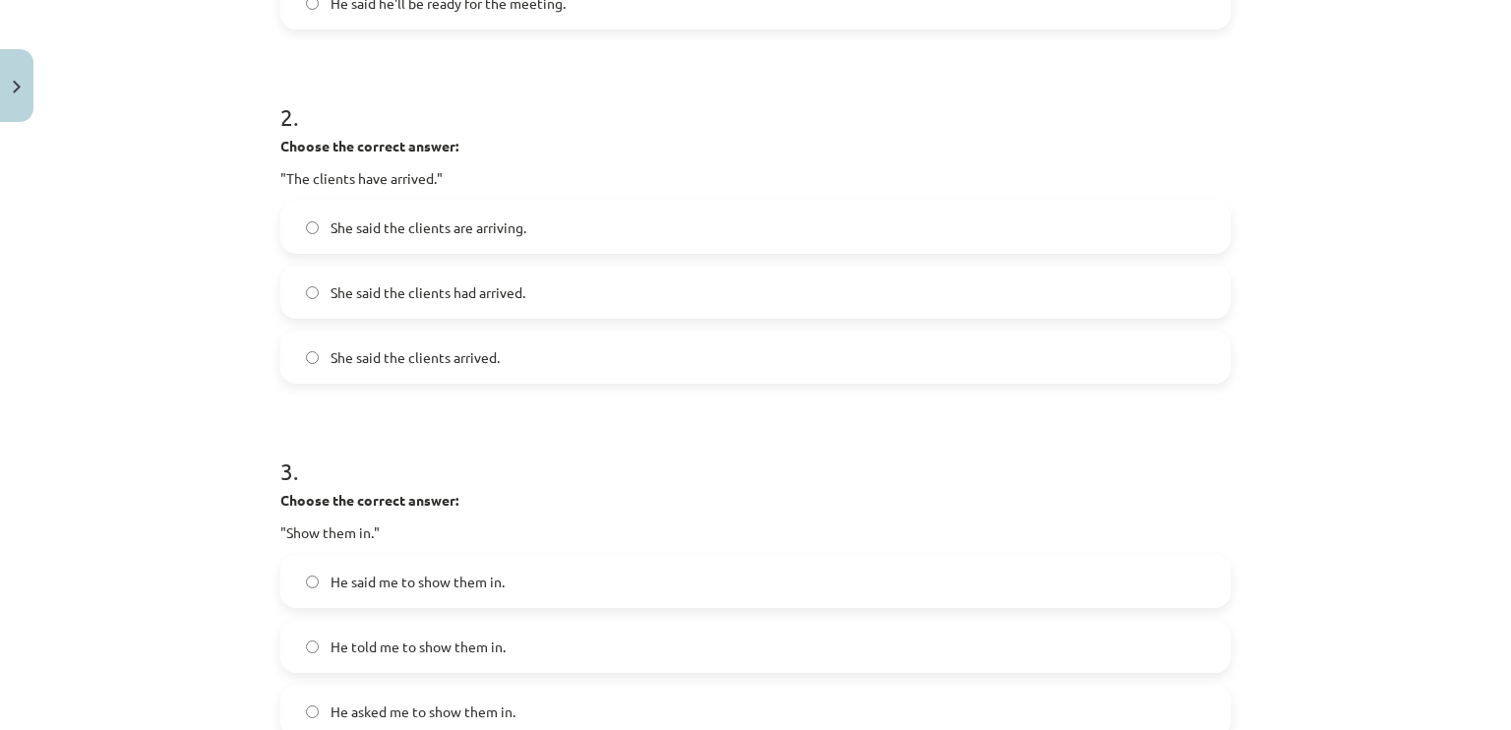
scroll to position [673, 0]
click at [463, 296] on span "She said the clients had arrived." at bounding box center [428, 296] width 195 height 21
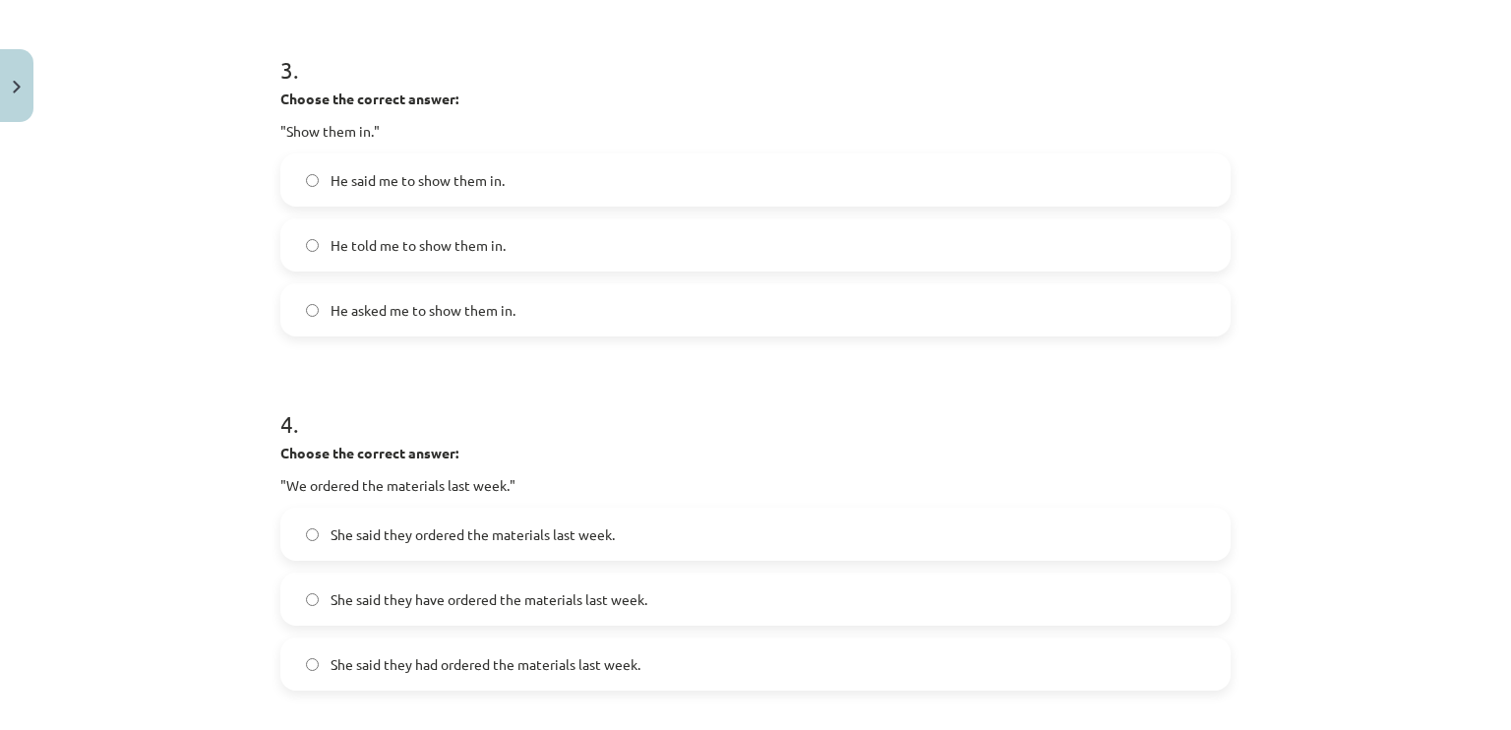
scroll to position [1081, 0]
click at [634, 219] on label "He told me to show them in." at bounding box center [755, 241] width 946 height 49
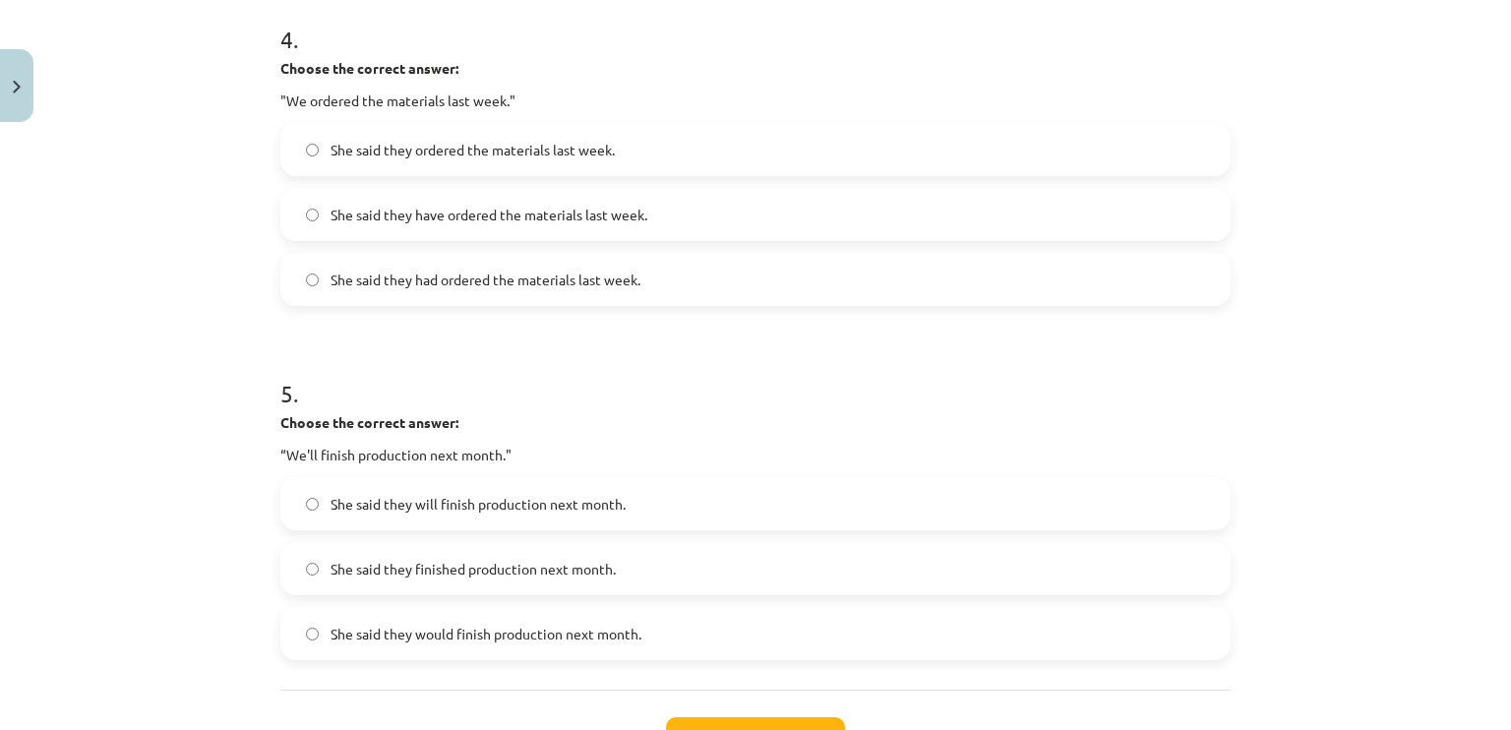
scroll to position [1455, 0]
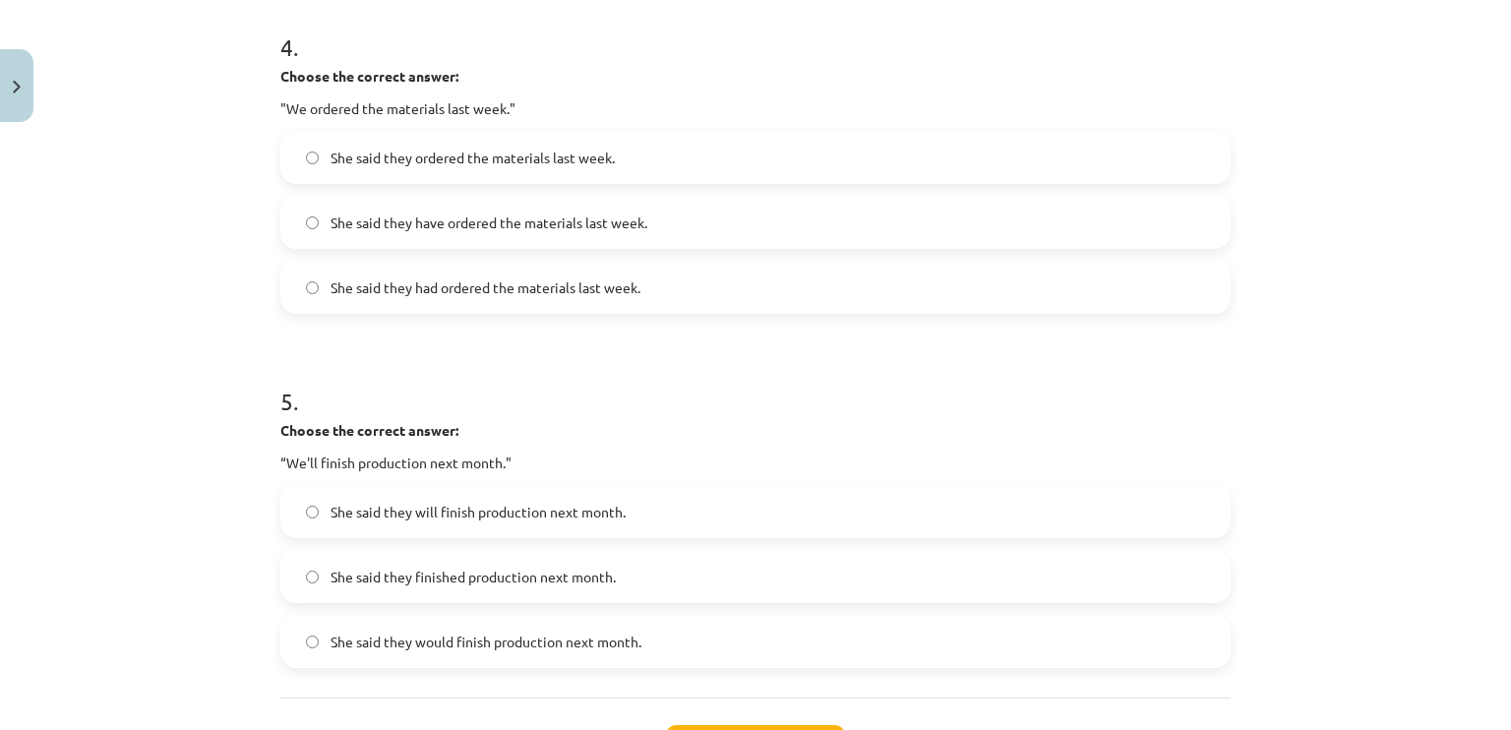
click at [666, 290] on label "She said they had ordered the materials last week." at bounding box center [755, 287] width 946 height 49
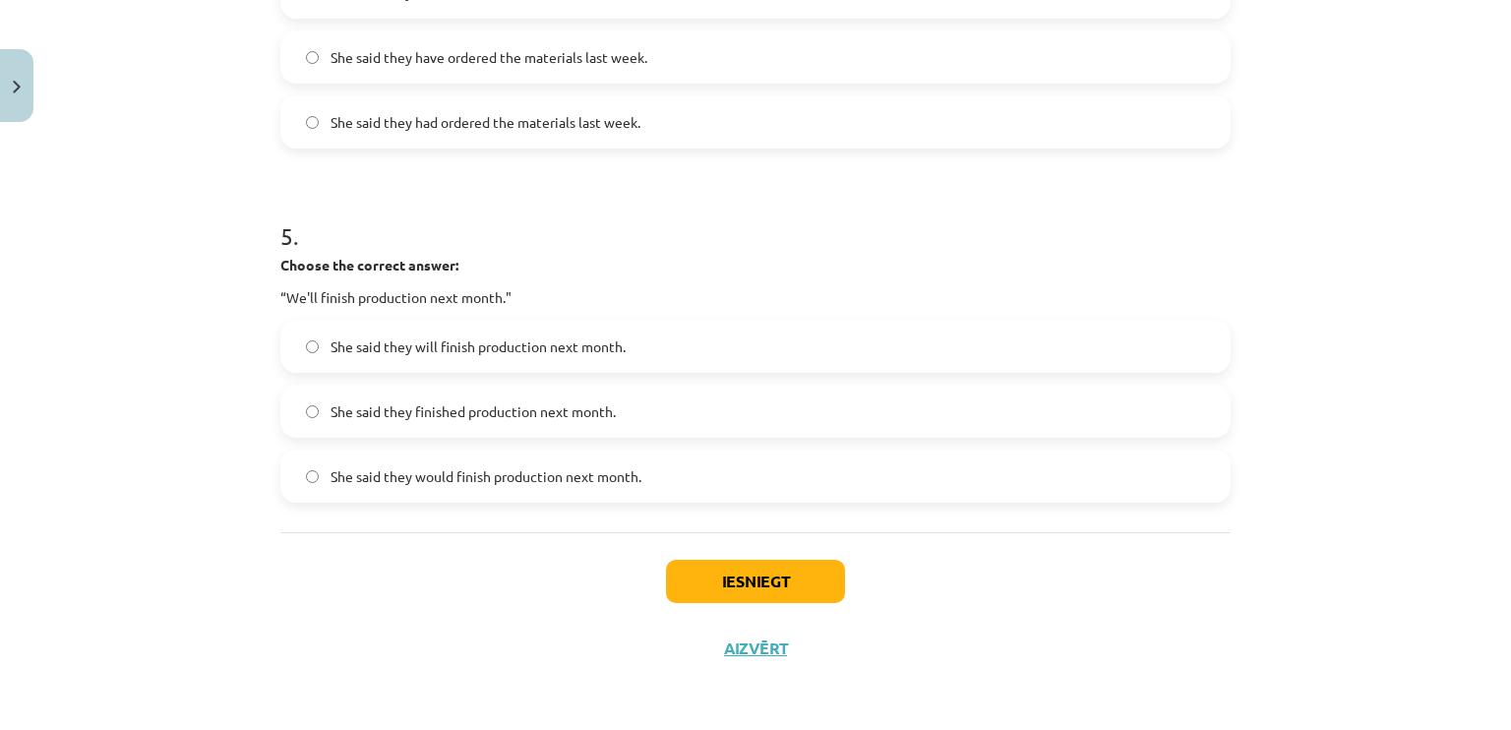
scroll to position [1617, 0]
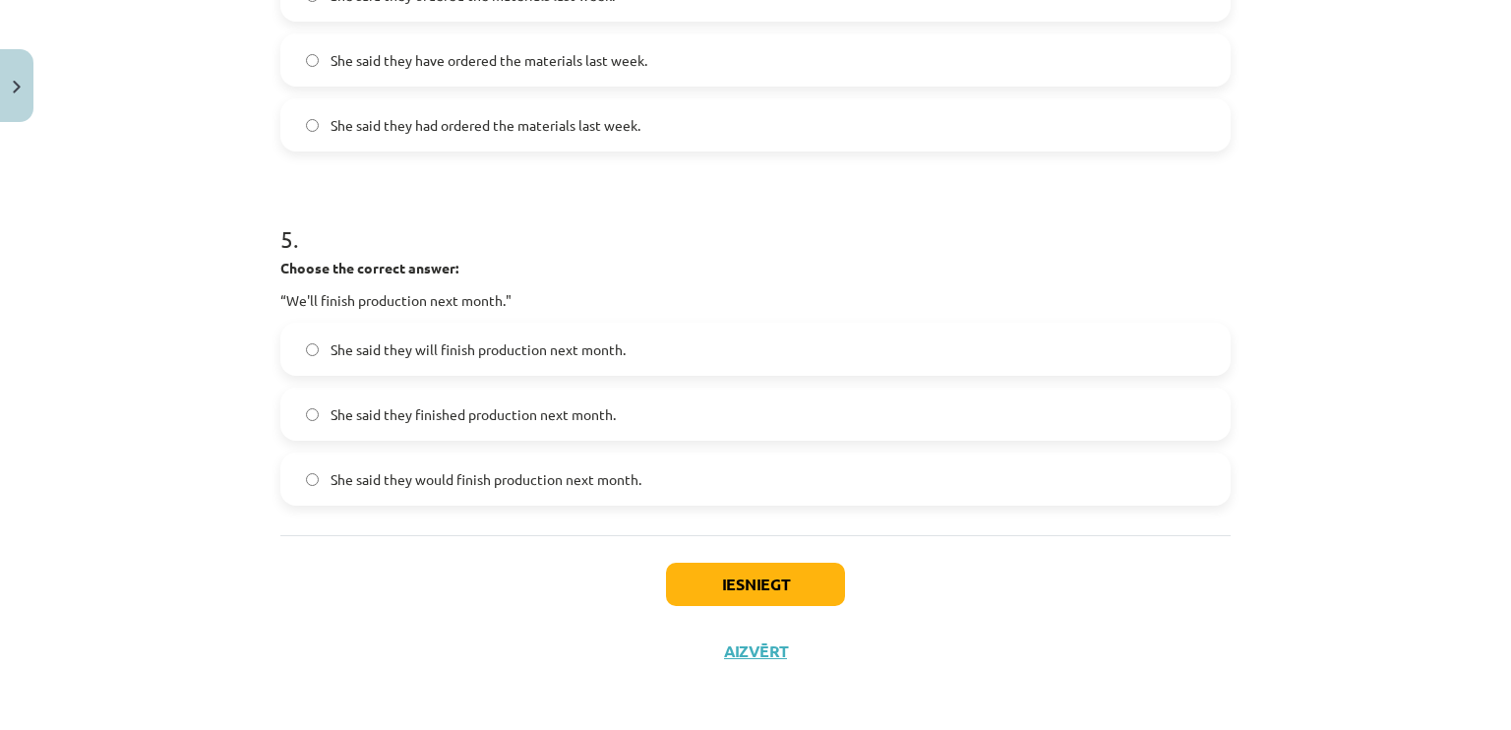
click at [604, 350] on span "She said they will finish production next month." at bounding box center [478, 349] width 295 height 21
click at [795, 573] on button "Iesniegt" at bounding box center [755, 584] width 179 height 43
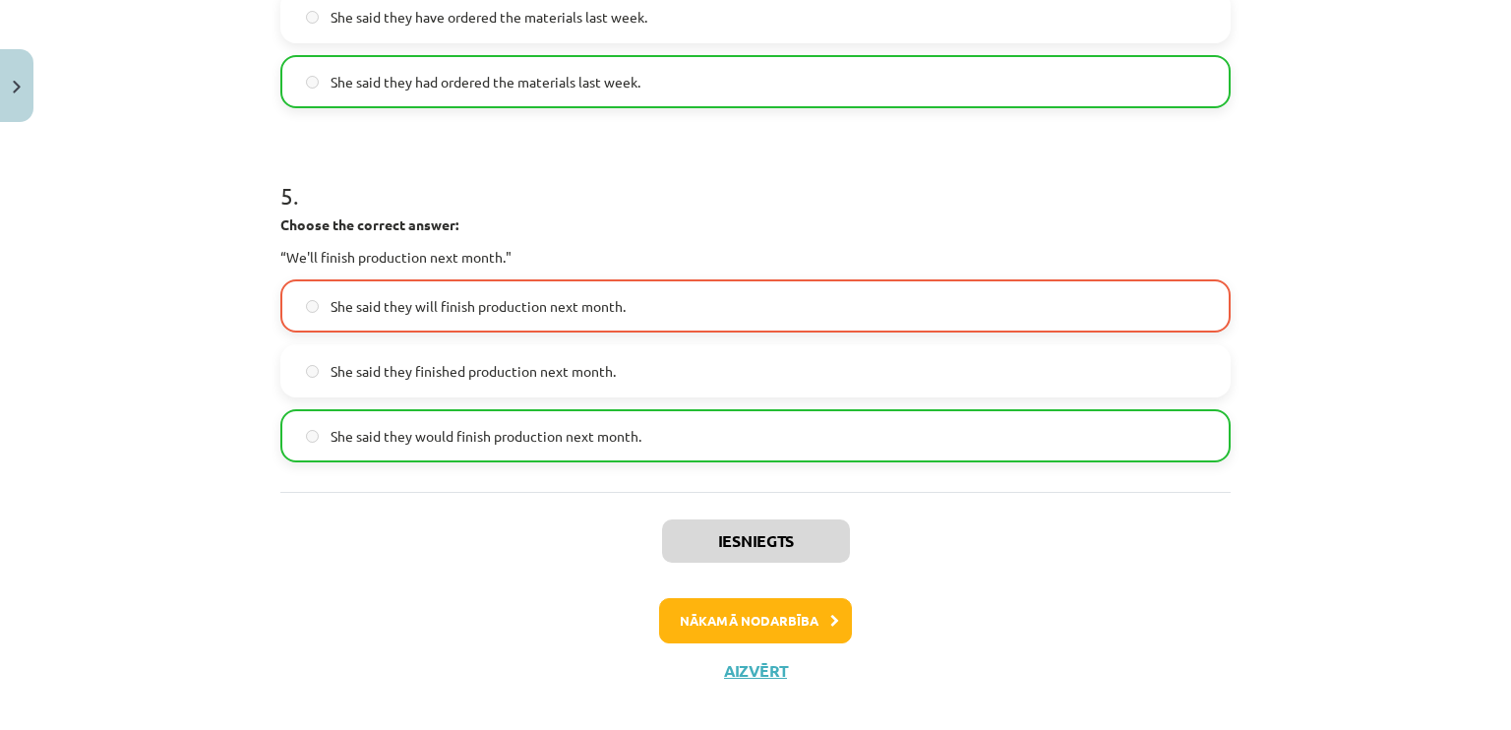
scroll to position [1682, 0]
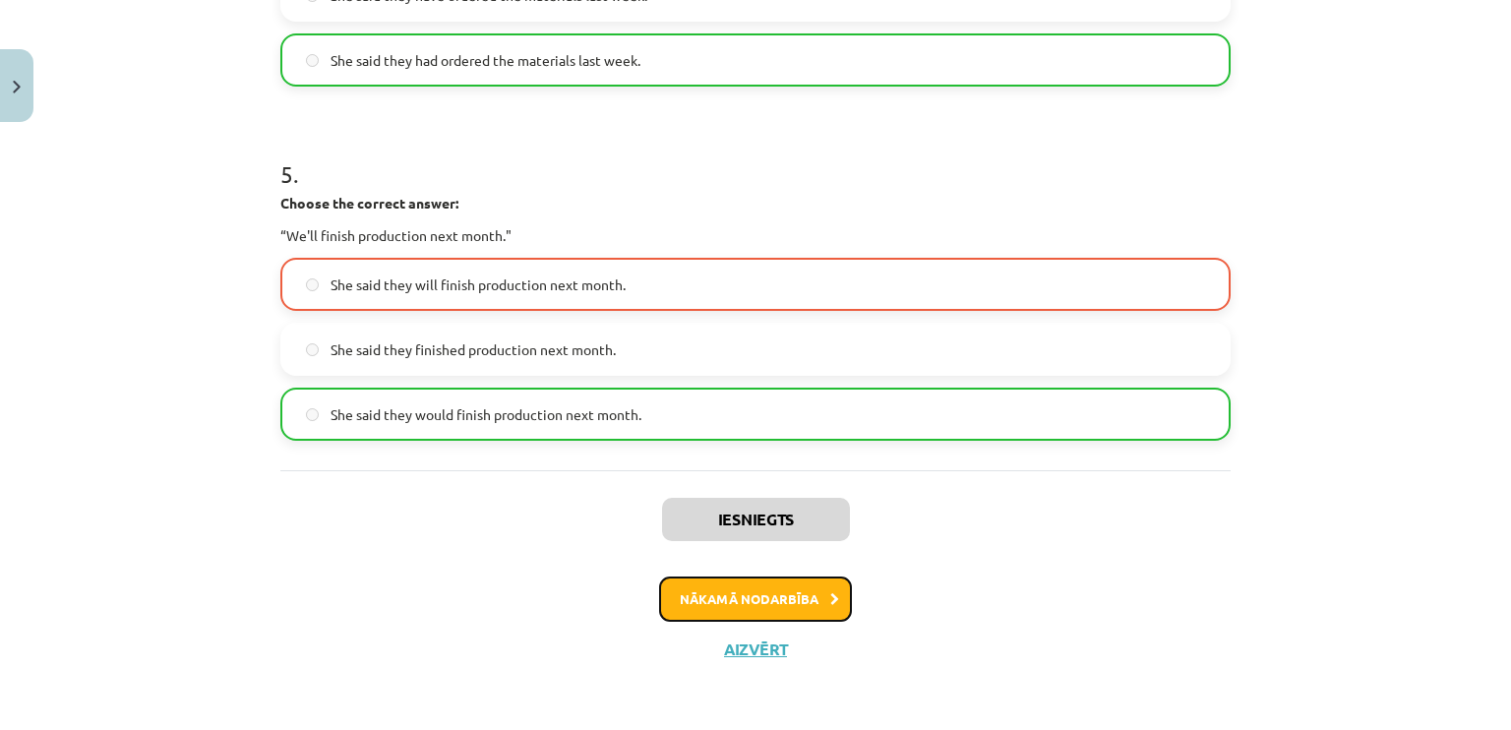
click at [783, 597] on button "Nākamā nodarbība" at bounding box center [755, 599] width 193 height 45
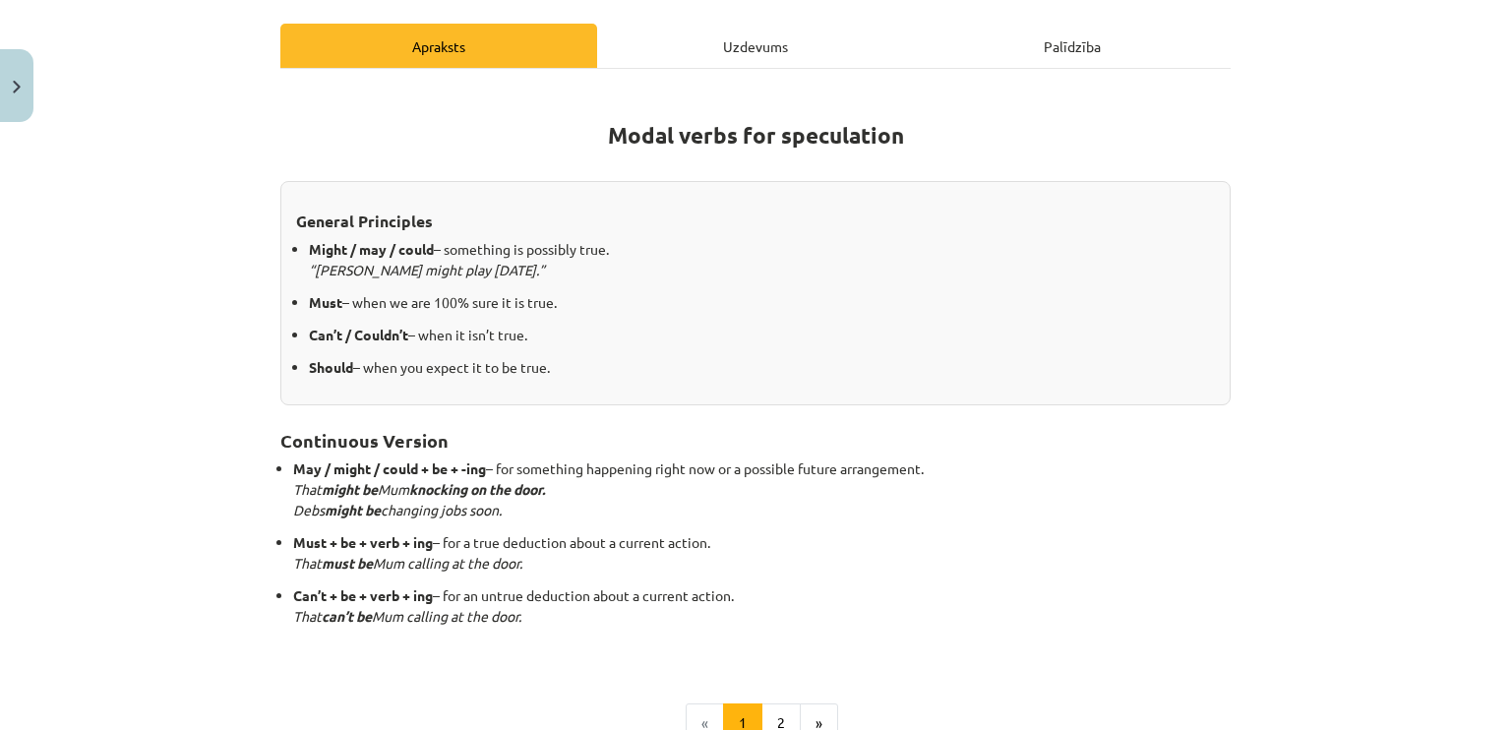
scroll to position [332, 0]
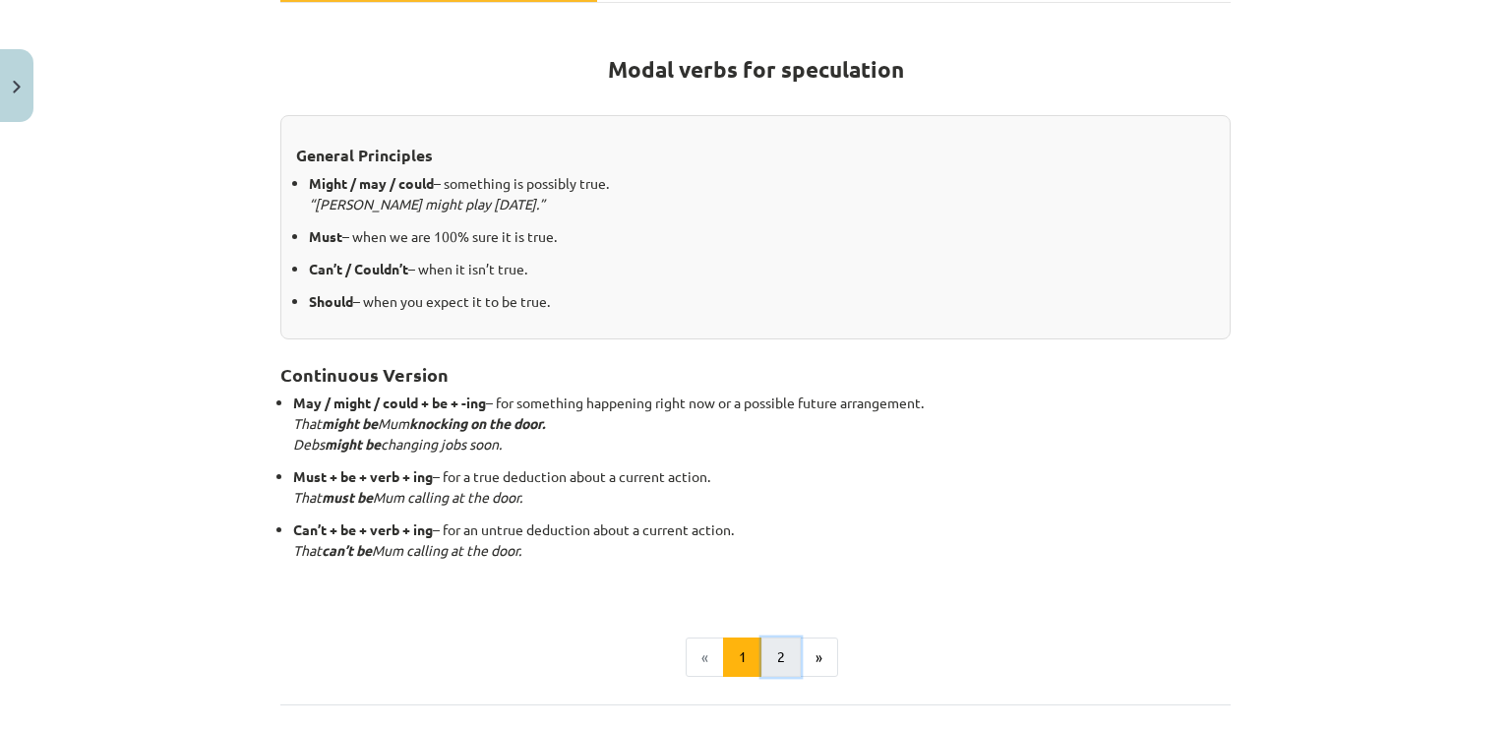
click at [773, 659] on button "2" at bounding box center [780, 657] width 39 height 39
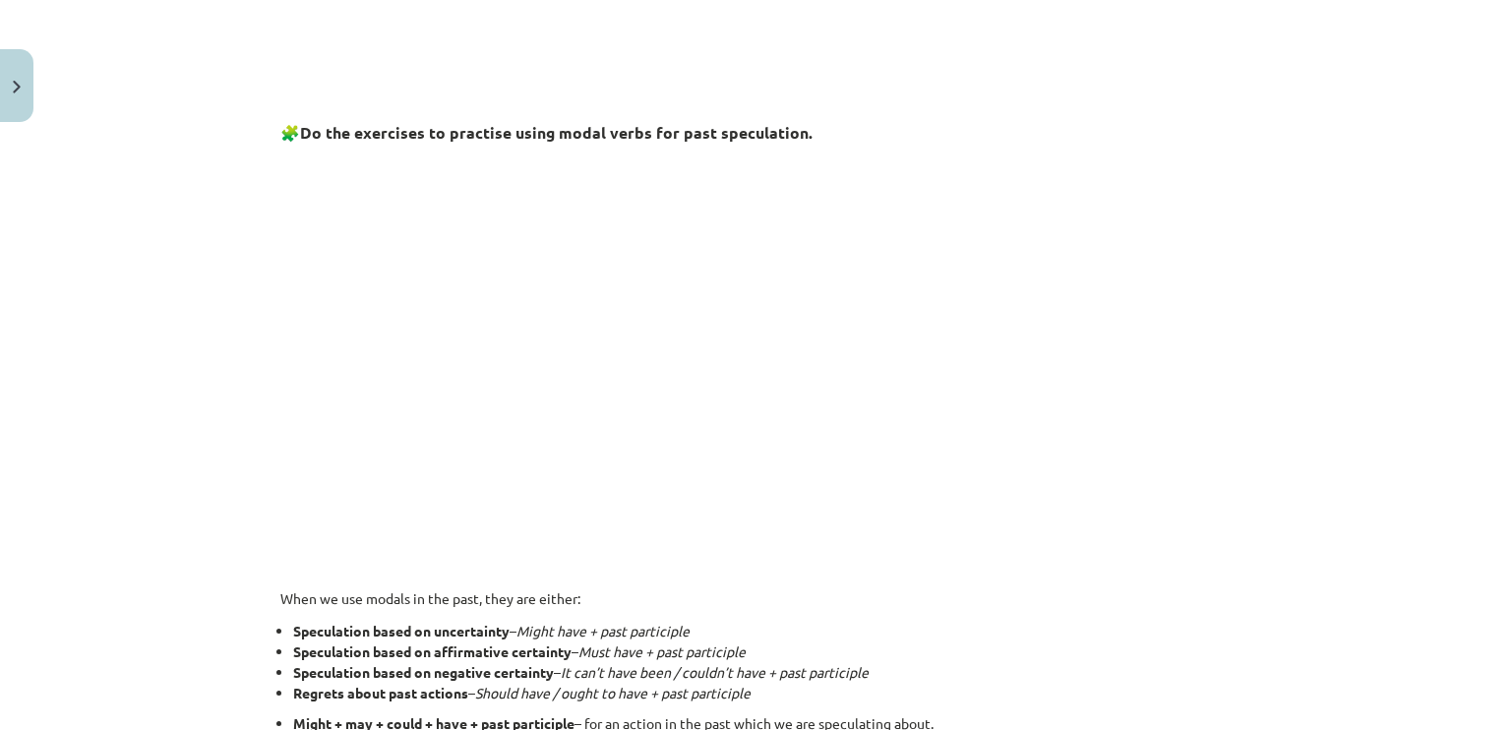
scroll to position [775, 0]
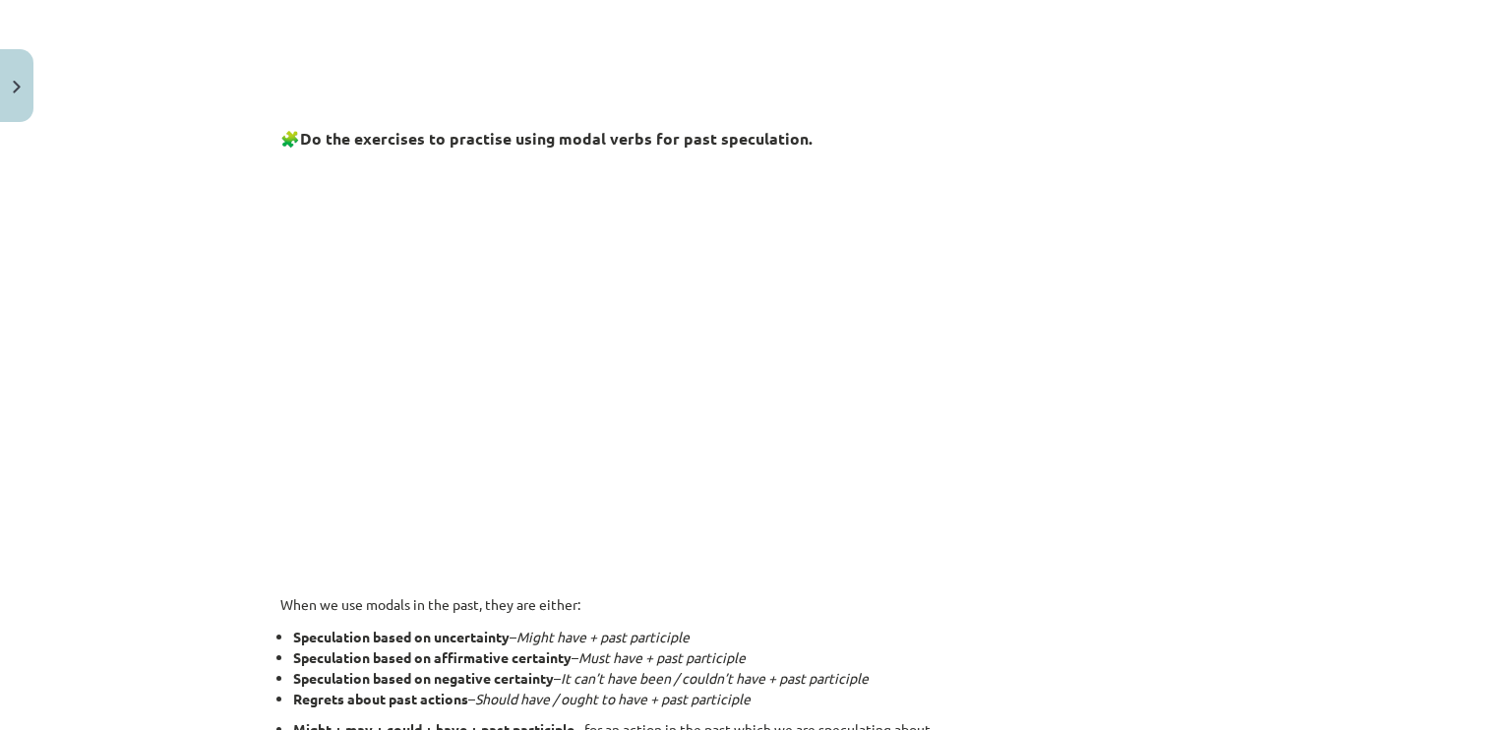
click at [1297, 276] on div "Mācību tēma: Angļu valodas i - 11. klases 1. ieskaites mācību materiāls #4 📝 To…" at bounding box center [755, 365] width 1511 height 730
click at [1326, 304] on div "Mācību tēma: Angļu valodas i - 11. klases 1. ieskaites mācību materiāls #4 📝 To…" at bounding box center [755, 365] width 1511 height 730
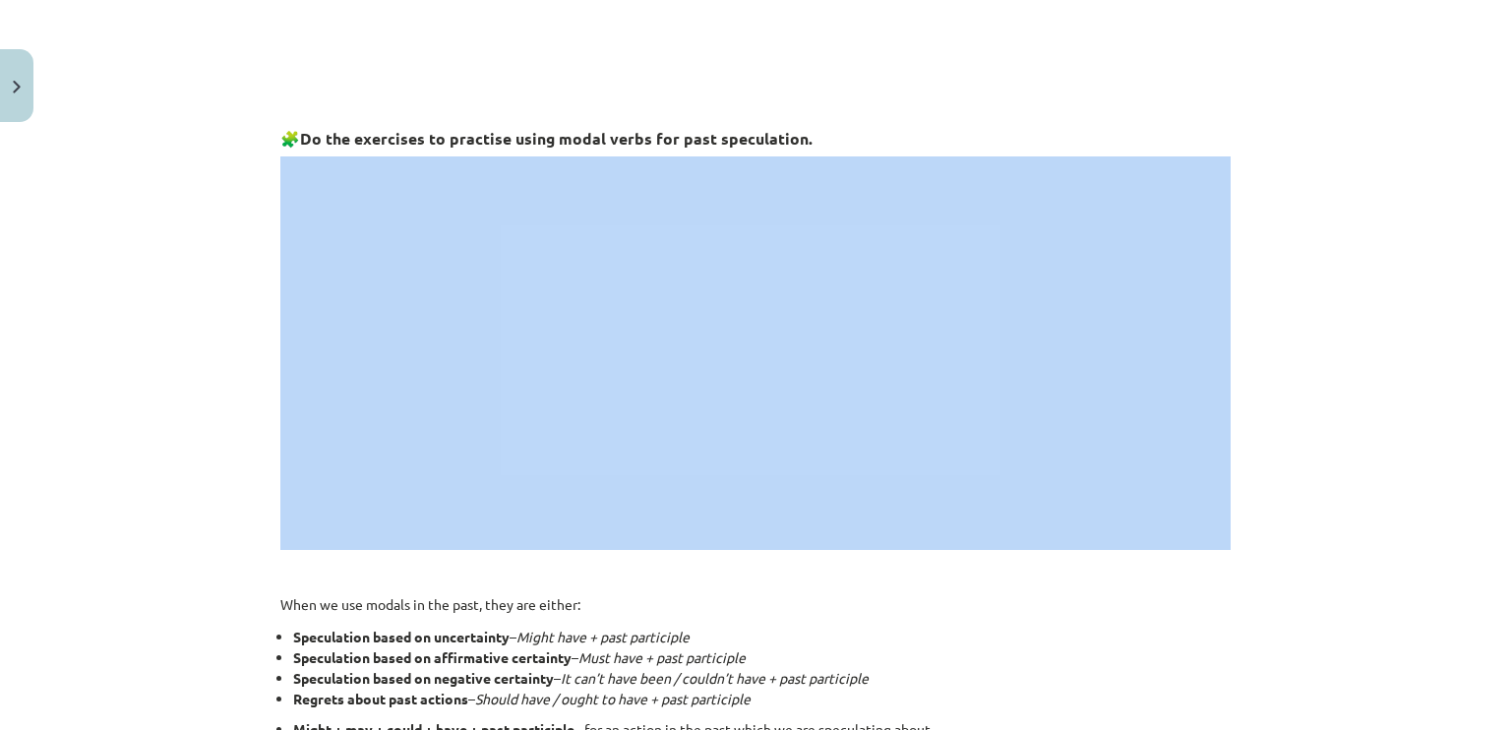
drag, startPoint x: 1326, startPoint y: 304, endPoint x: 1205, endPoint y: 349, distance: 129.2
click at [299, 276] on div "Mācību tēma: Angļu valodas i - 11. klases 1. ieskaites mācību materiāls #4 📝 To…" at bounding box center [755, 365] width 1511 height 730
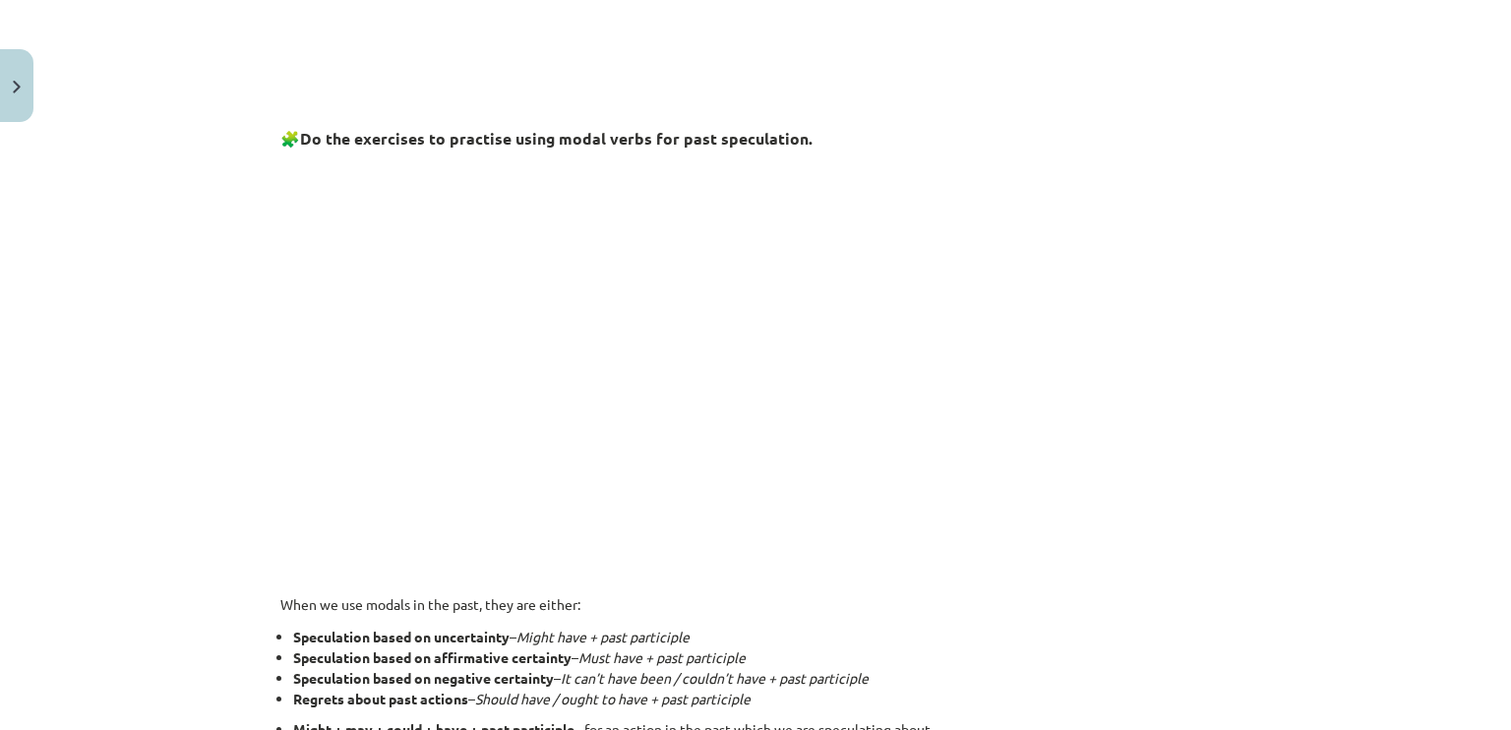
click at [197, 296] on div "Mācību tēma: Angļu valodas i - 11. klases 1. ieskaites mācību materiāls #4 📝 To…" at bounding box center [755, 365] width 1511 height 730
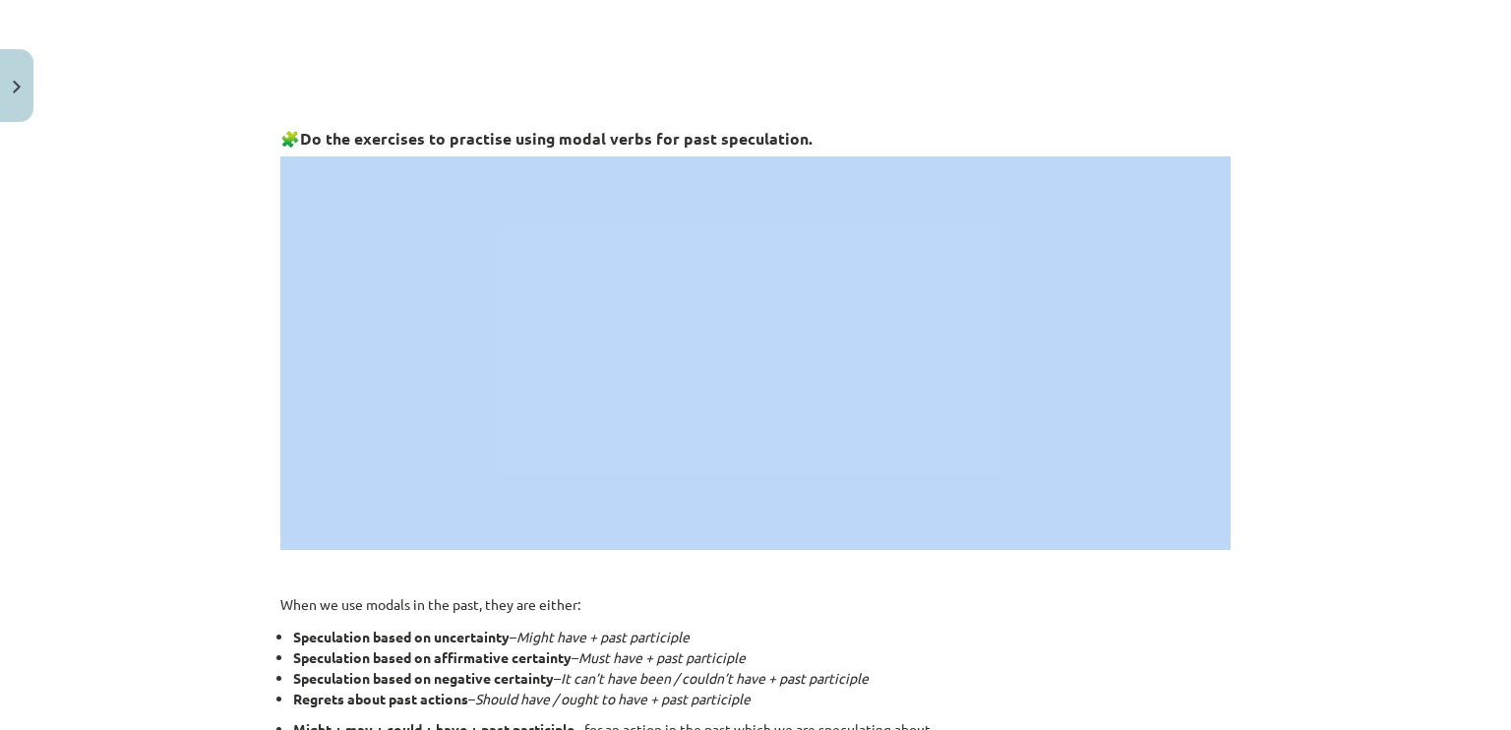
click at [197, 296] on div "Mācību tēma: Angļu valodas i - 11. klases 1. ieskaites mācību materiāls #4 📝 To…" at bounding box center [755, 365] width 1511 height 730
click at [216, 291] on div "Mācību tēma: Angļu valodas i - 11. klases 1. ieskaites mācību materiāls #4 📝 To…" at bounding box center [755, 365] width 1511 height 730
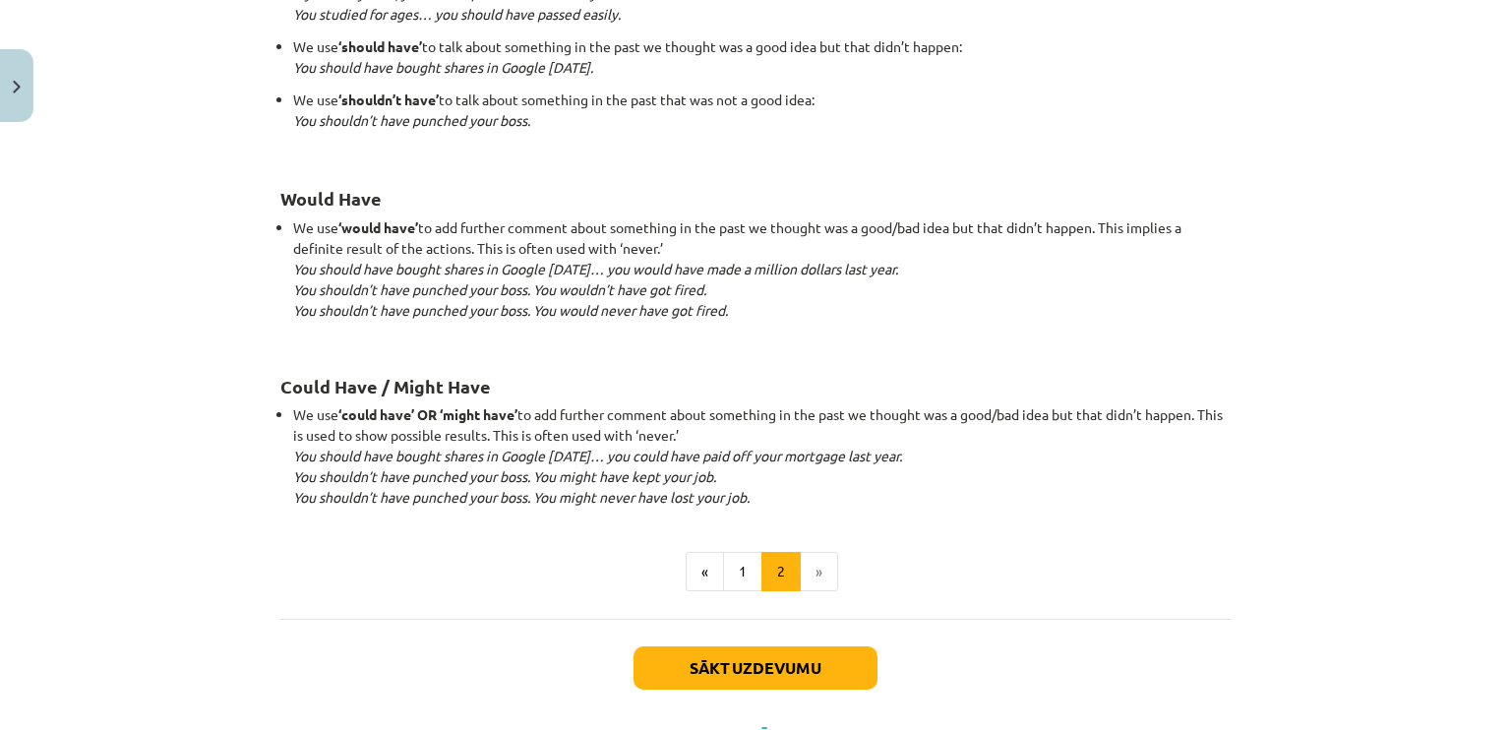
scroll to position [1914, 0]
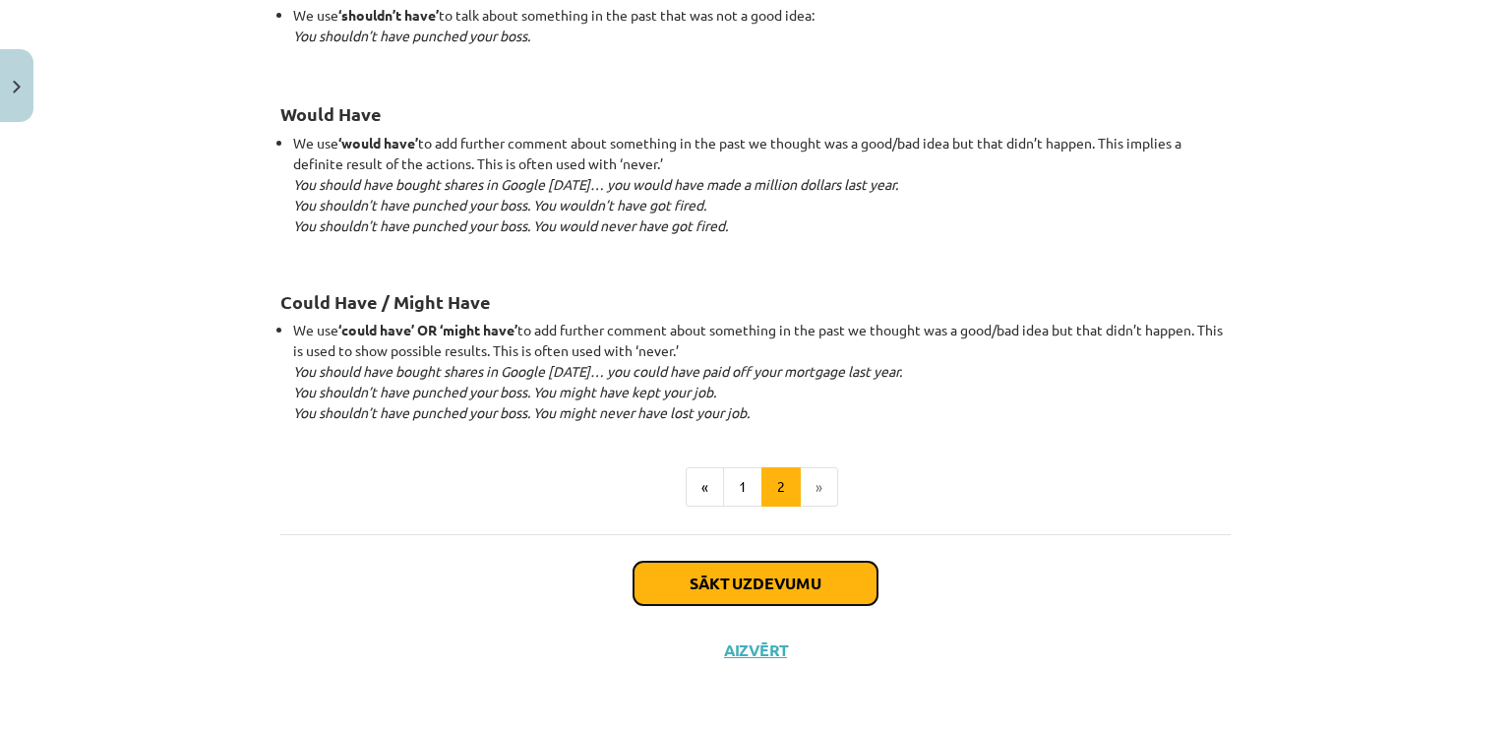
click at [811, 592] on button "Sākt uzdevumu" at bounding box center [756, 583] width 244 height 43
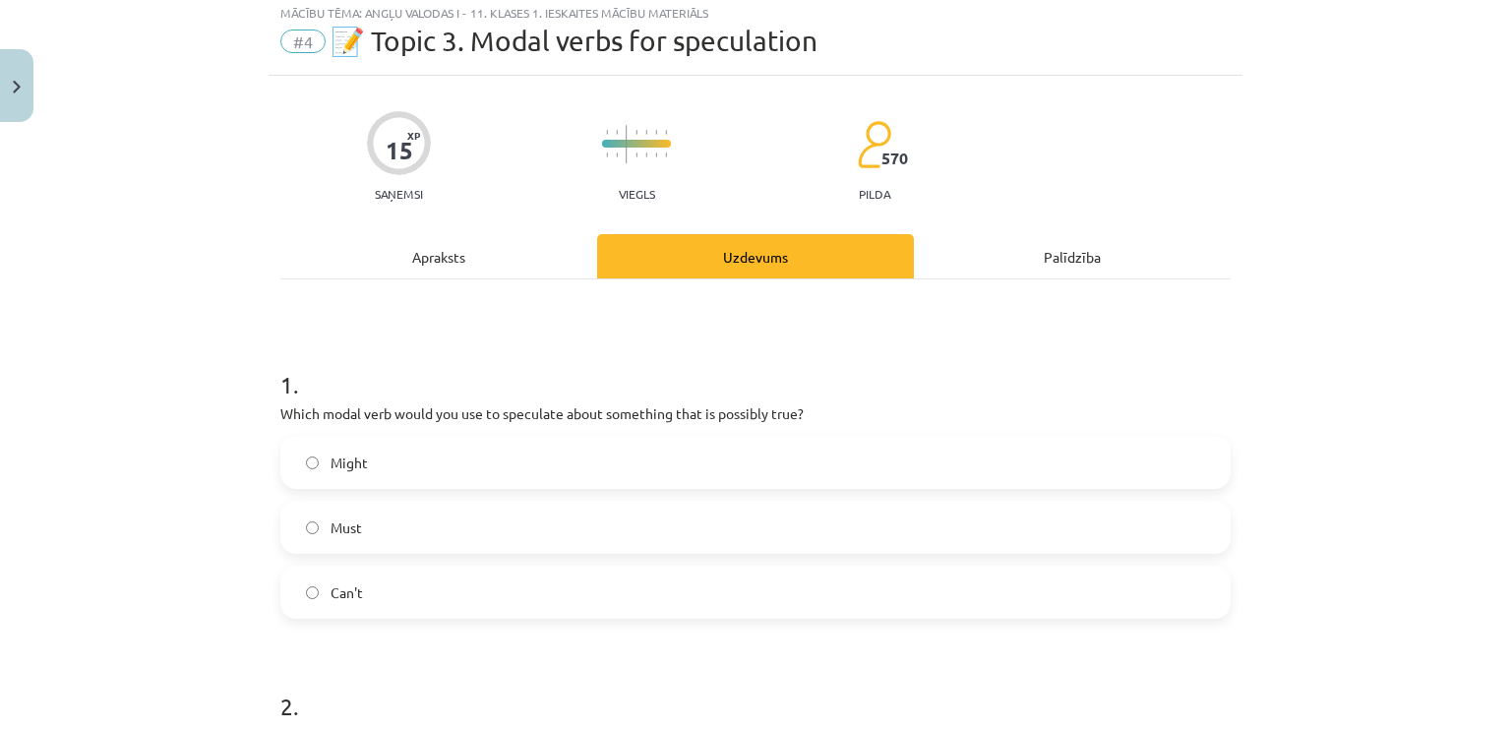
scroll to position [49, 0]
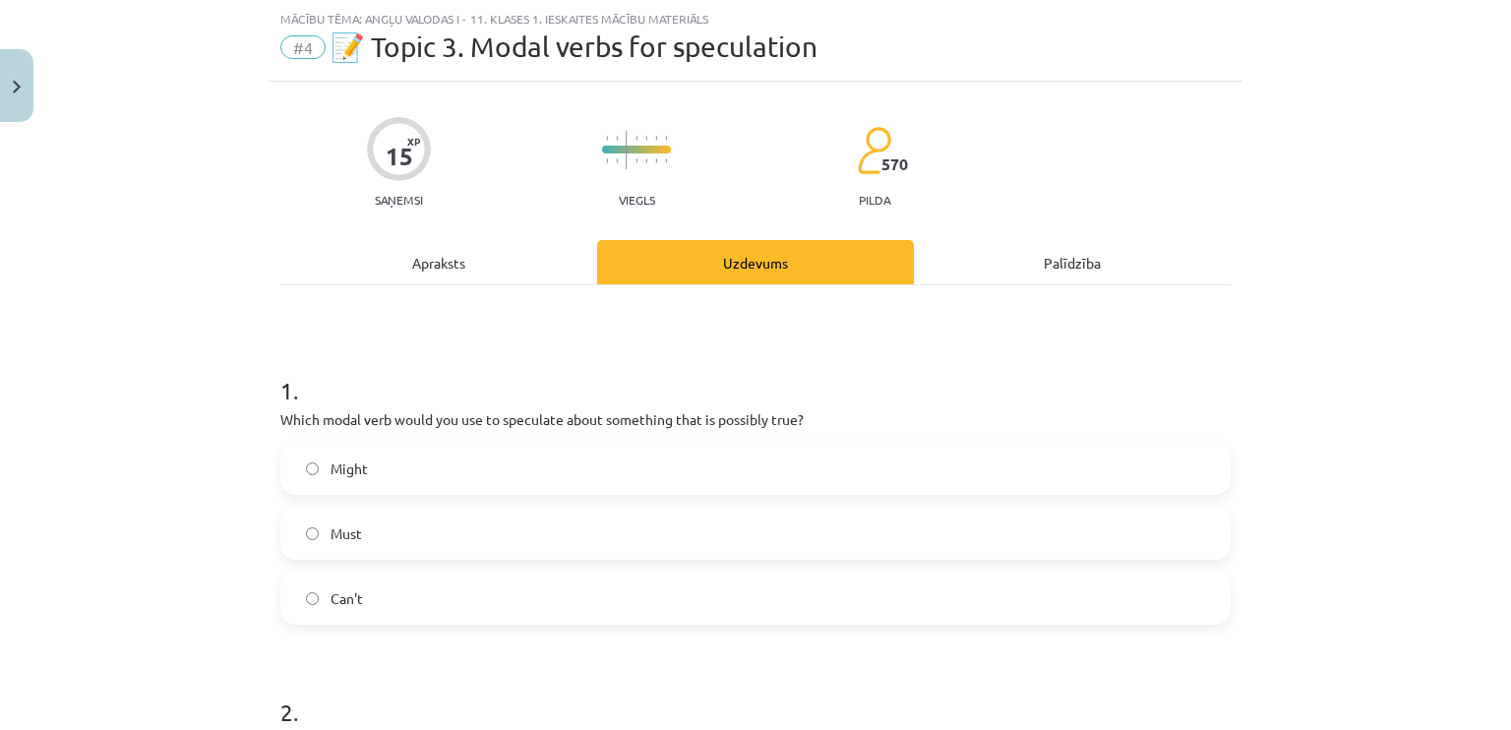
click at [923, 471] on label "Might" at bounding box center [755, 468] width 946 height 49
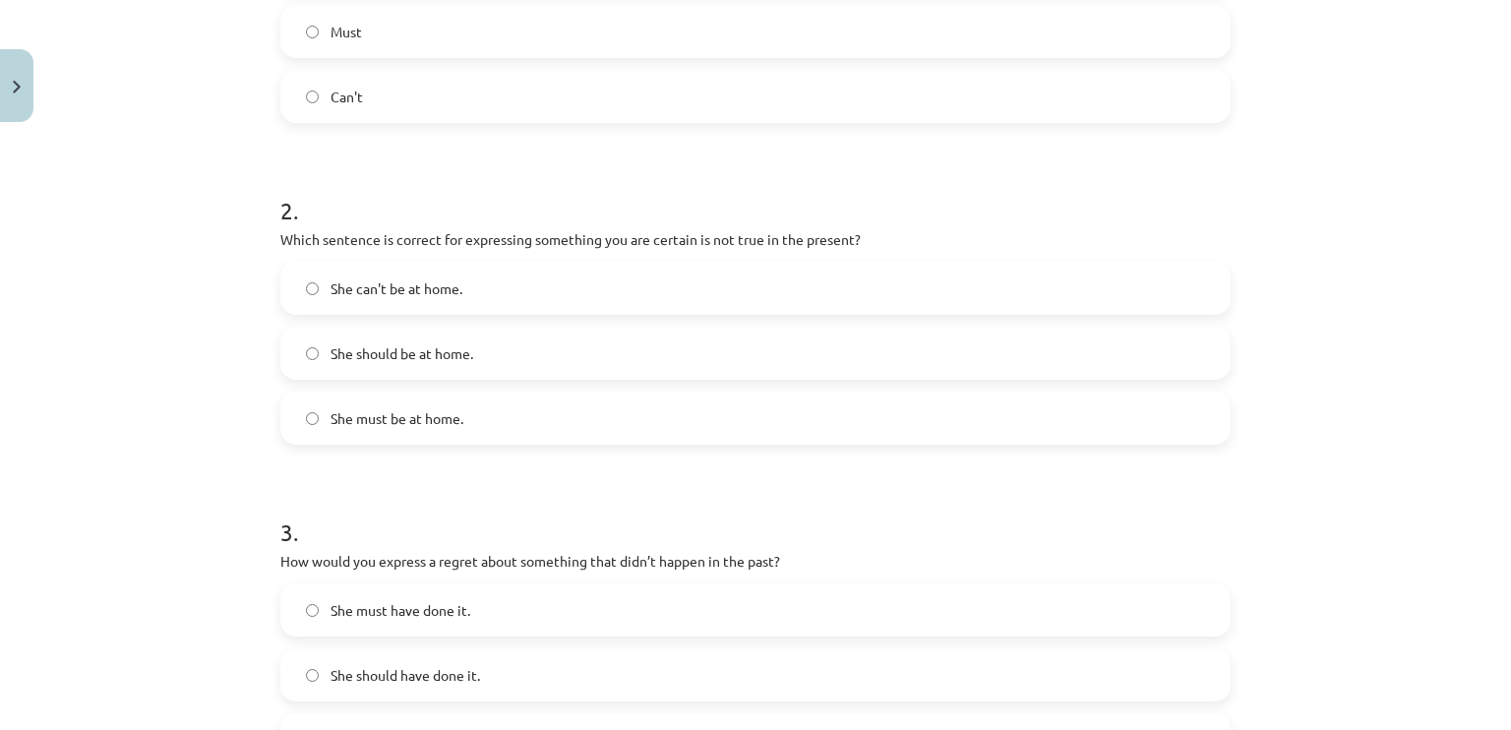
scroll to position [539, 0]
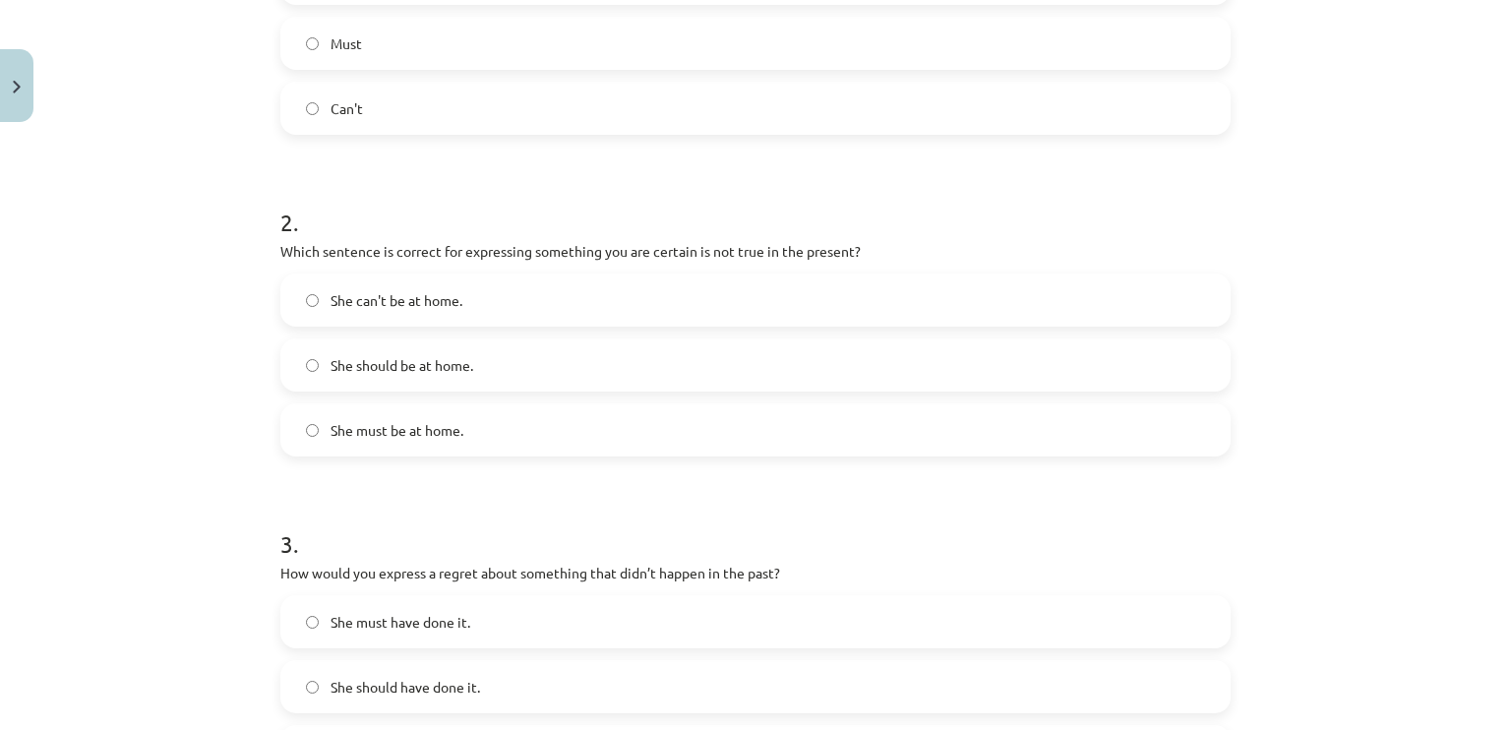
click at [653, 435] on label "She must be at home." at bounding box center [755, 429] width 946 height 49
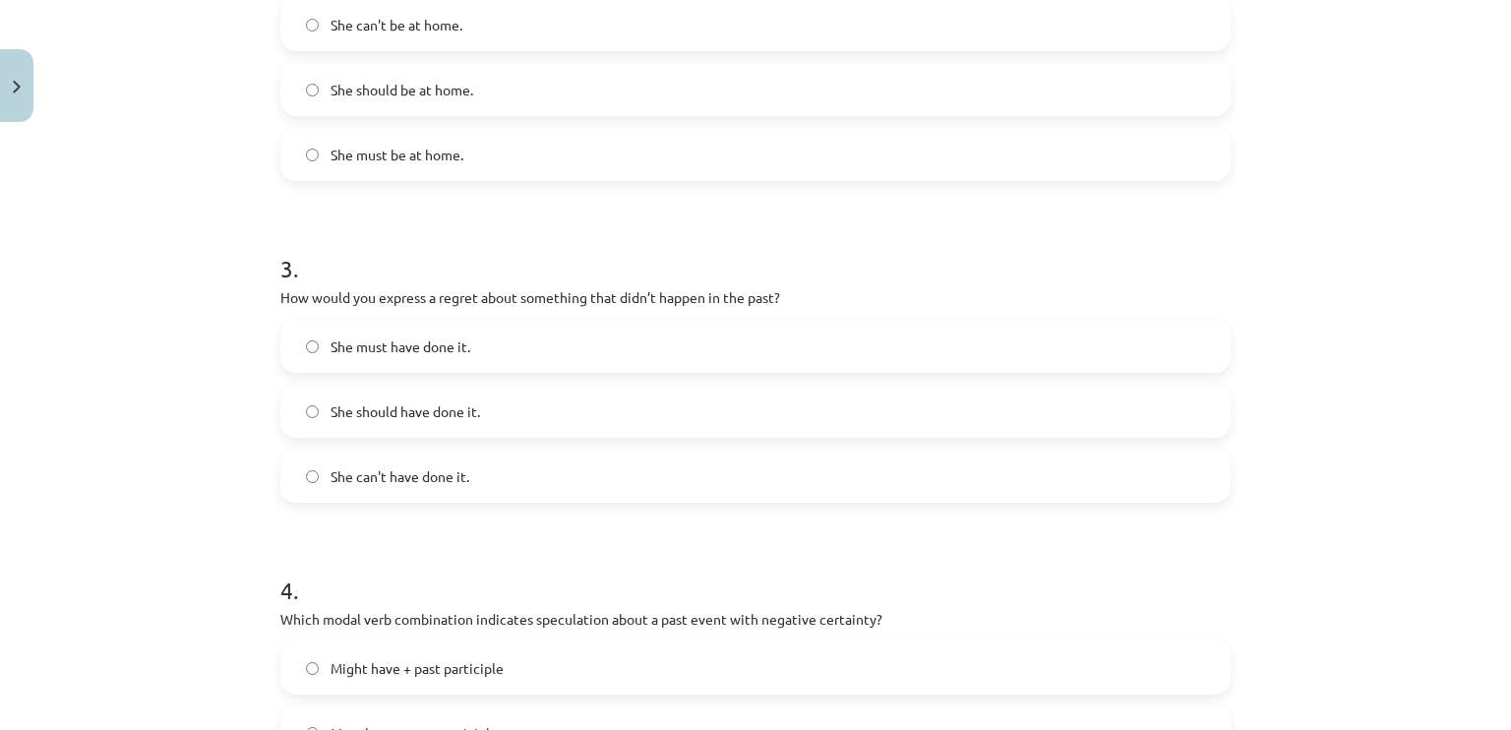
scroll to position [819, 0]
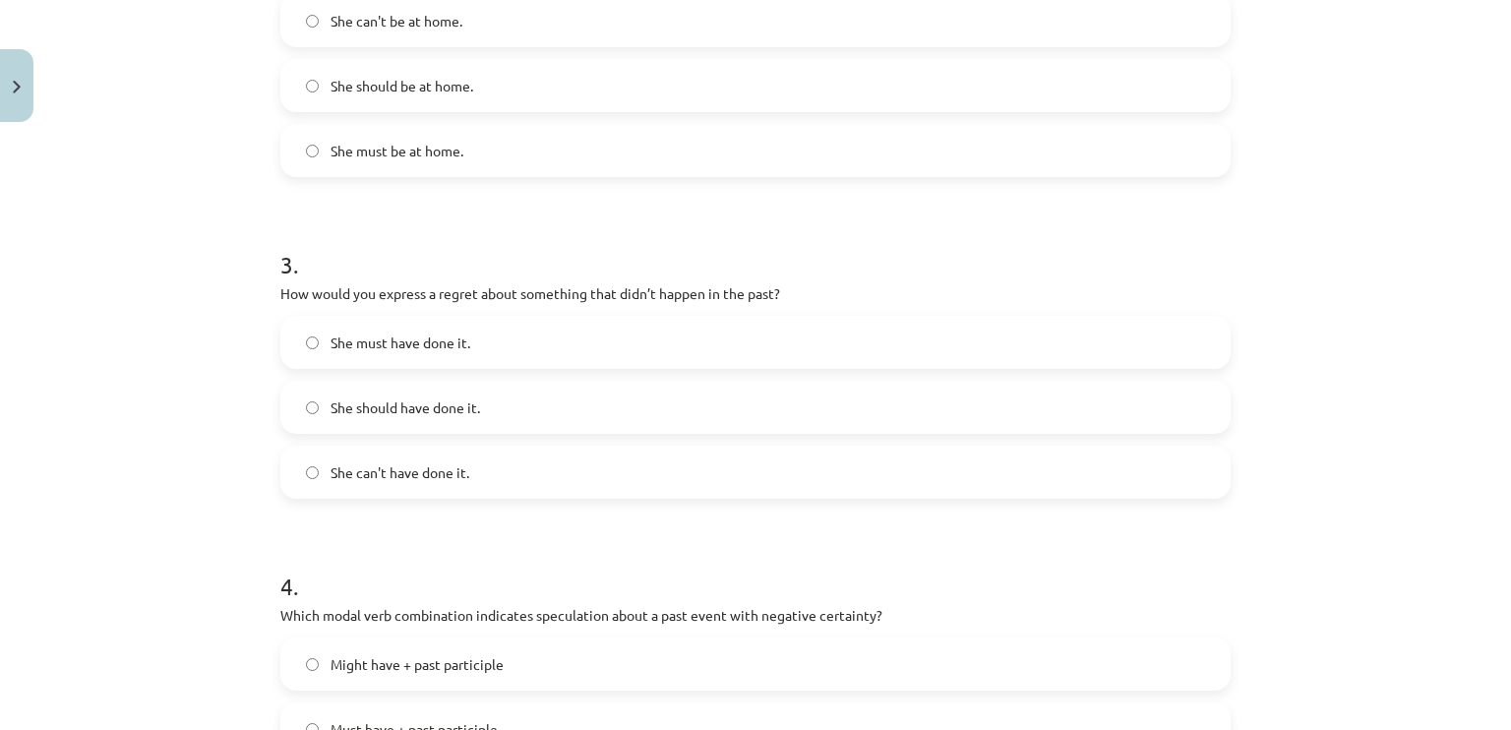
click at [615, 479] on label "She can't have done it." at bounding box center [755, 472] width 946 height 49
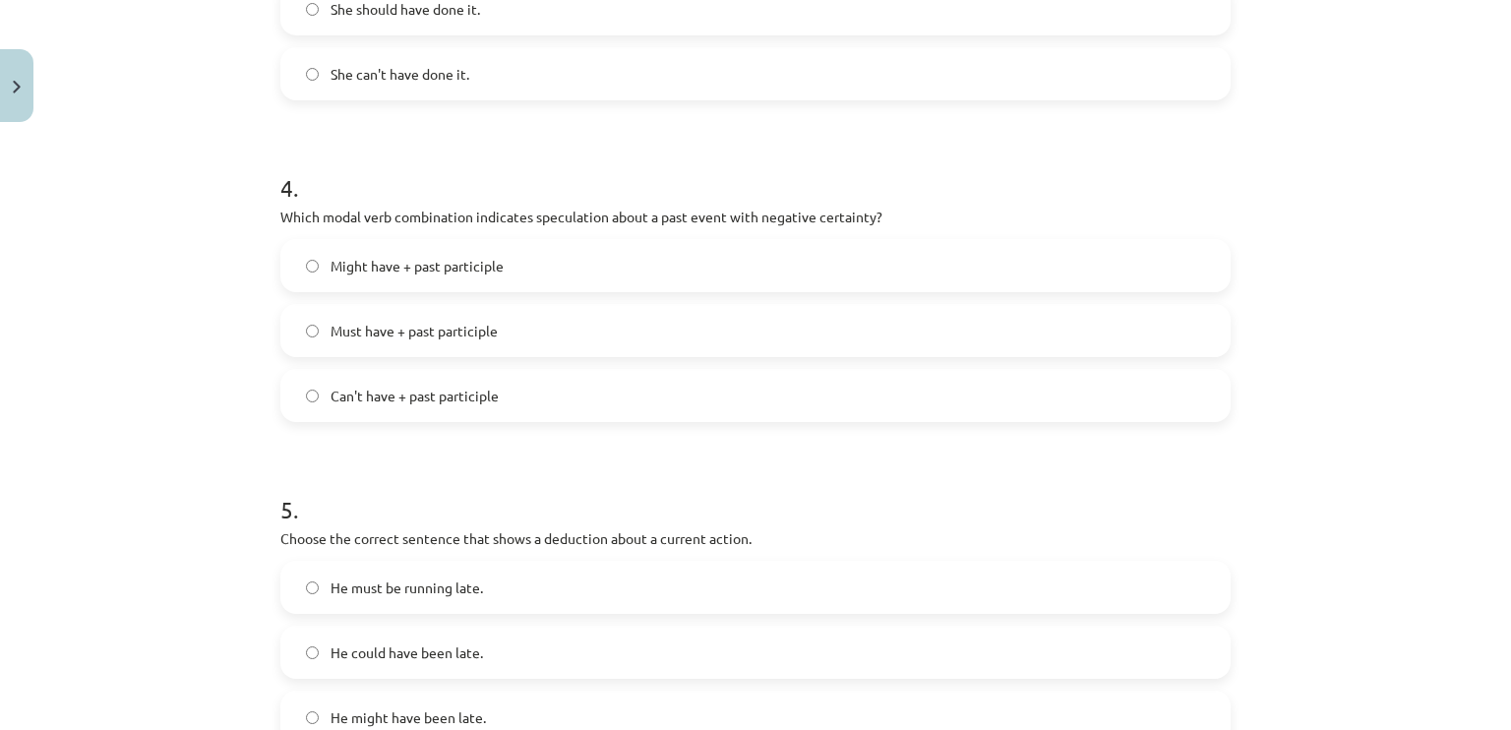
scroll to position [1214, 0]
click at [484, 334] on span "Must have + past participle" at bounding box center [414, 334] width 167 height 21
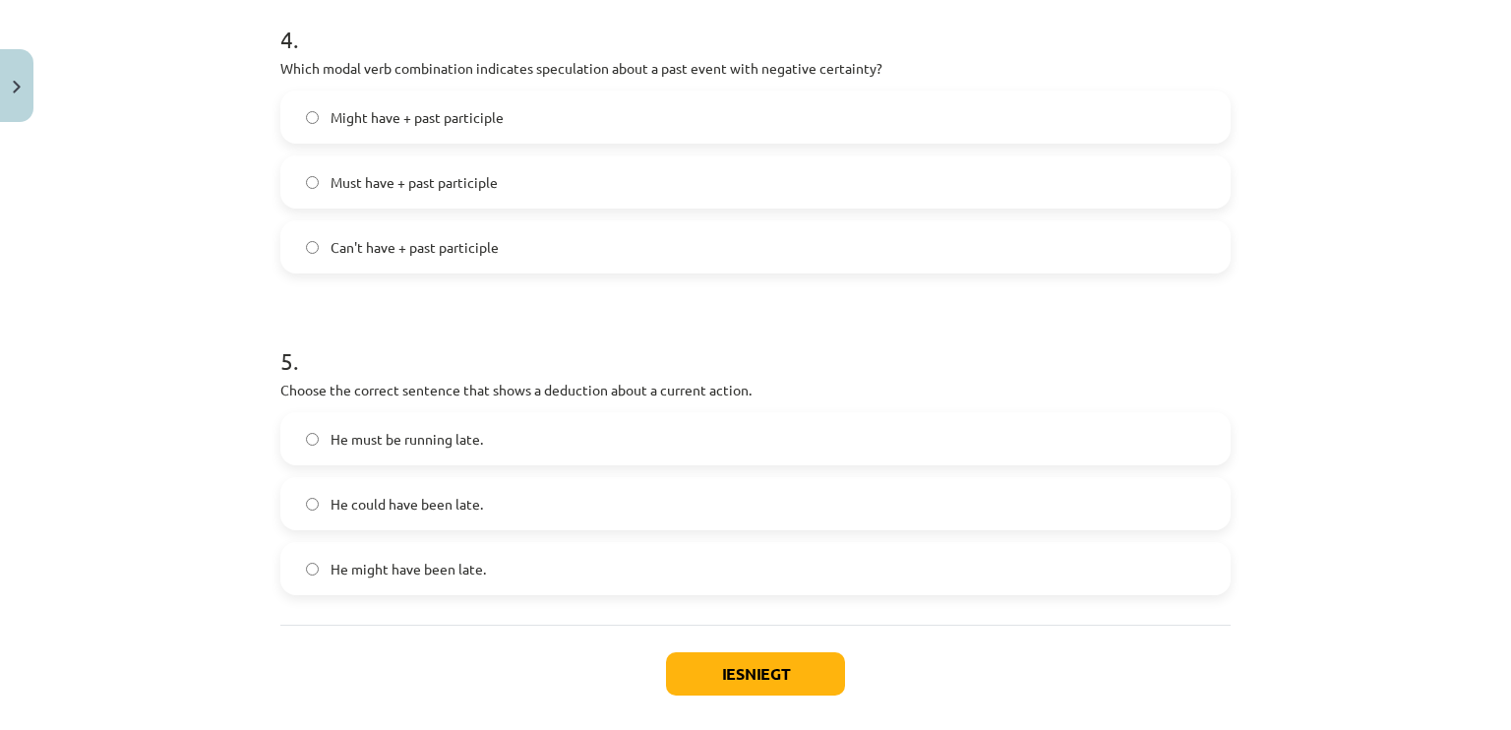
scroll to position [1369, 0]
click at [525, 441] on label "He must be running late." at bounding box center [755, 434] width 946 height 49
click at [794, 656] on button "Iesniegt" at bounding box center [755, 669] width 179 height 43
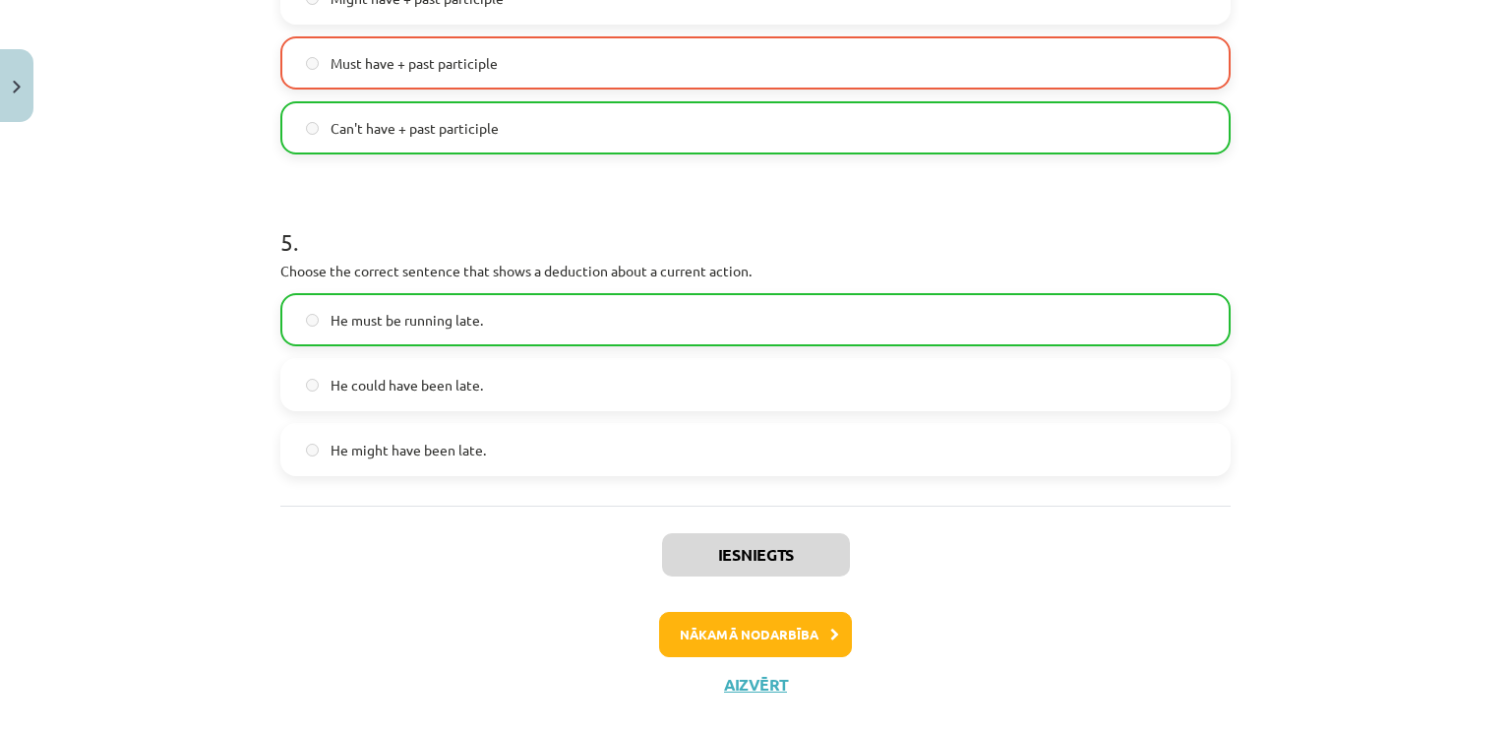
scroll to position [1519, 0]
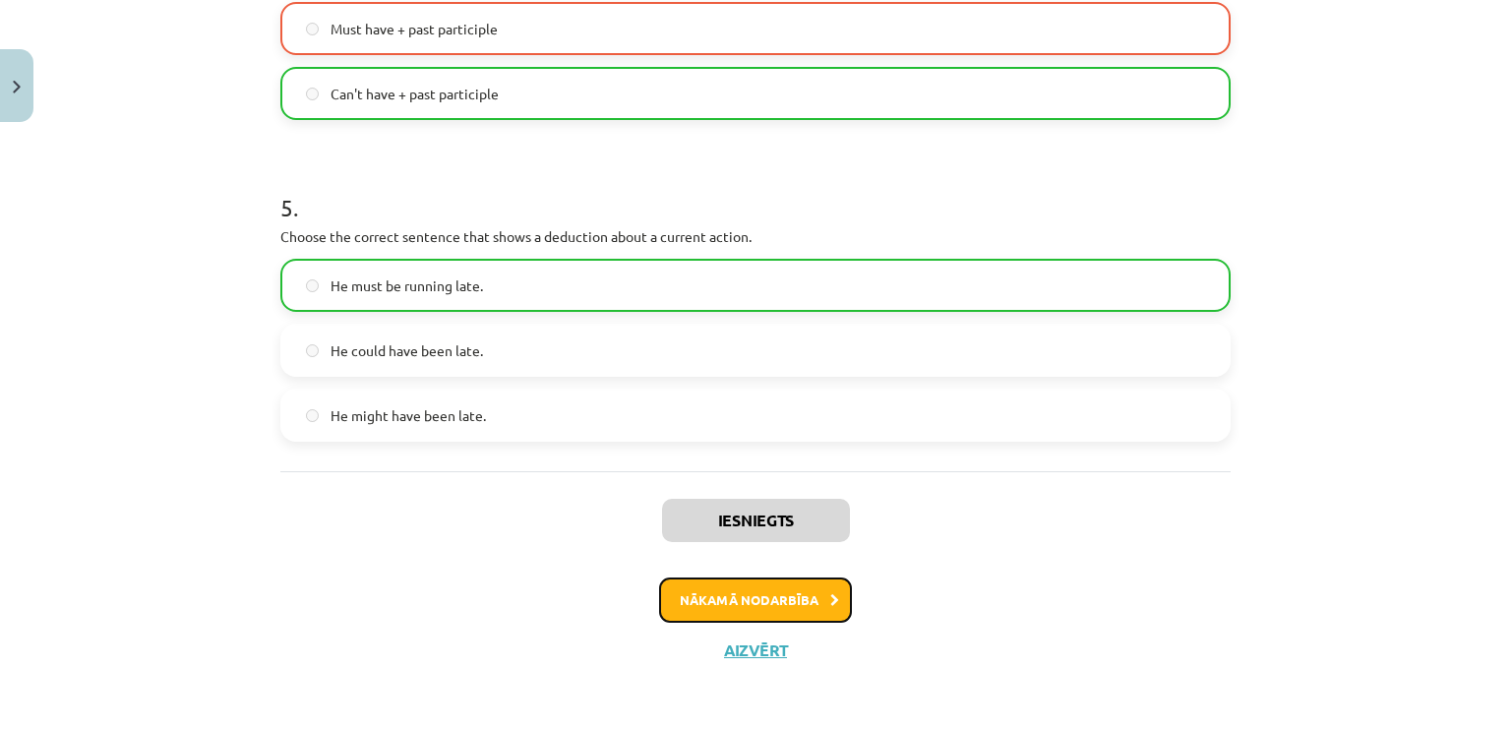
click at [794, 602] on button "Nākamā nodarbība" at bounding box center [755, 600] width 193 height 45
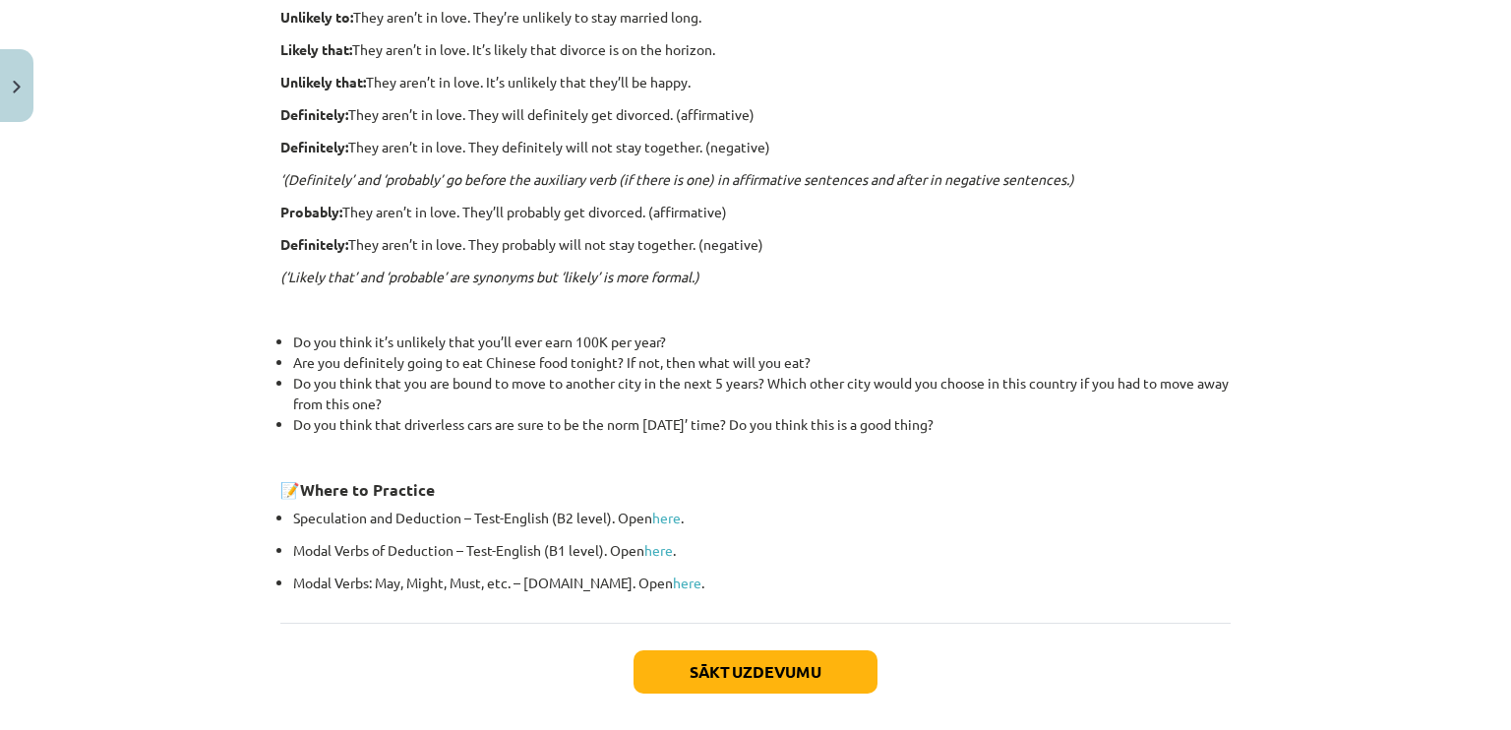
scroll to position [531, 0]
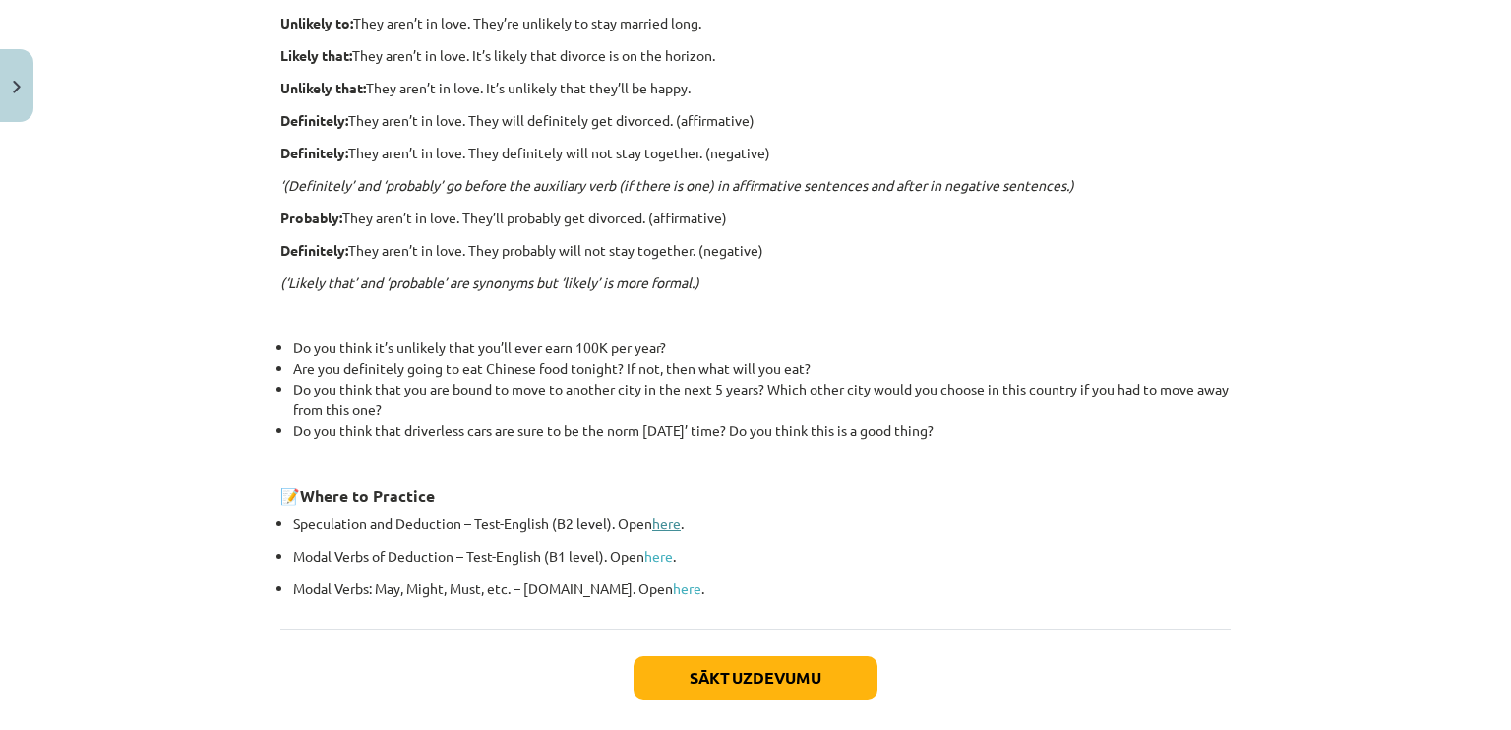
click at [667, 525] on link "here" at bounding box center [666, 524] width 29 height 18
click at [720, 678] on button "Sākt uzdevumu" at bounding box center [756, 677] width 244 height 43
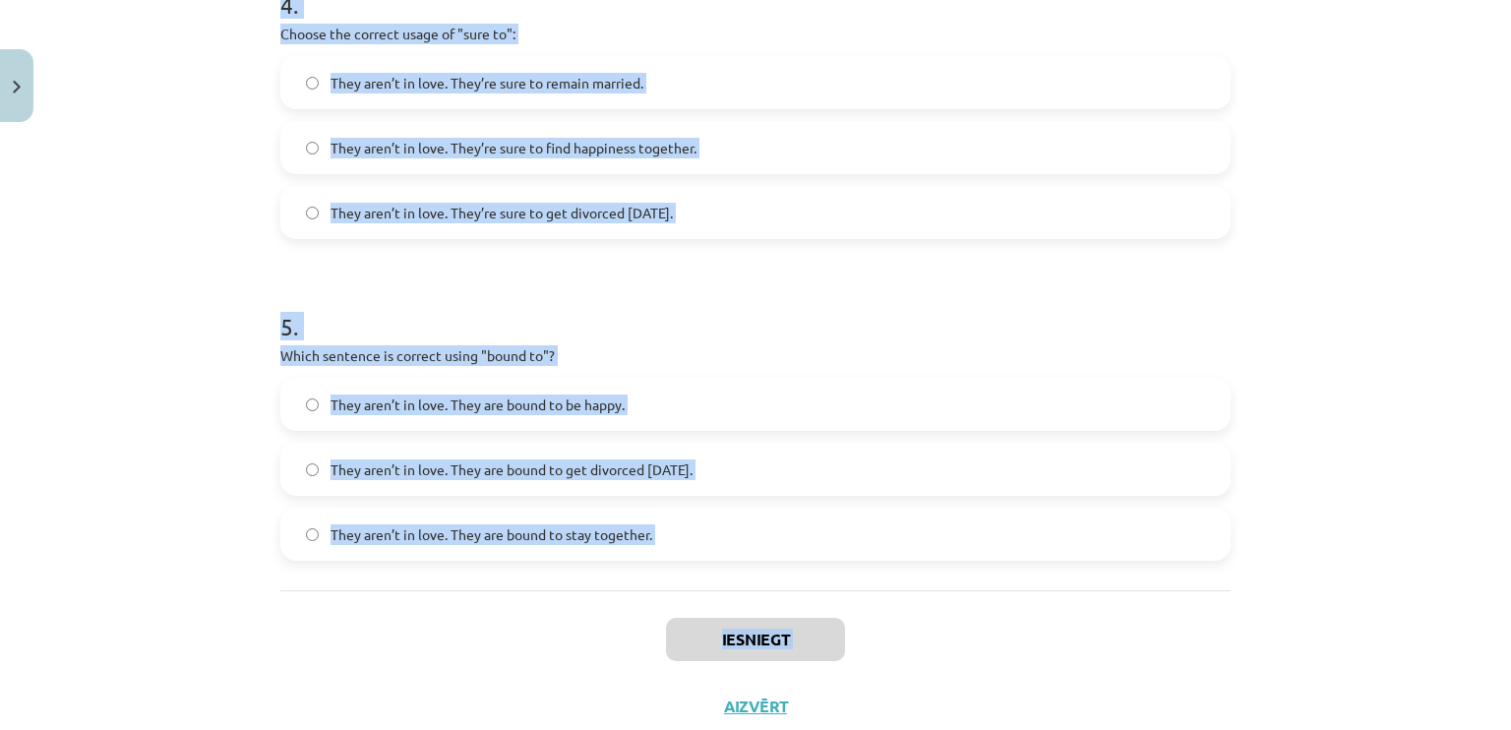
scroll to position [1491, 0]
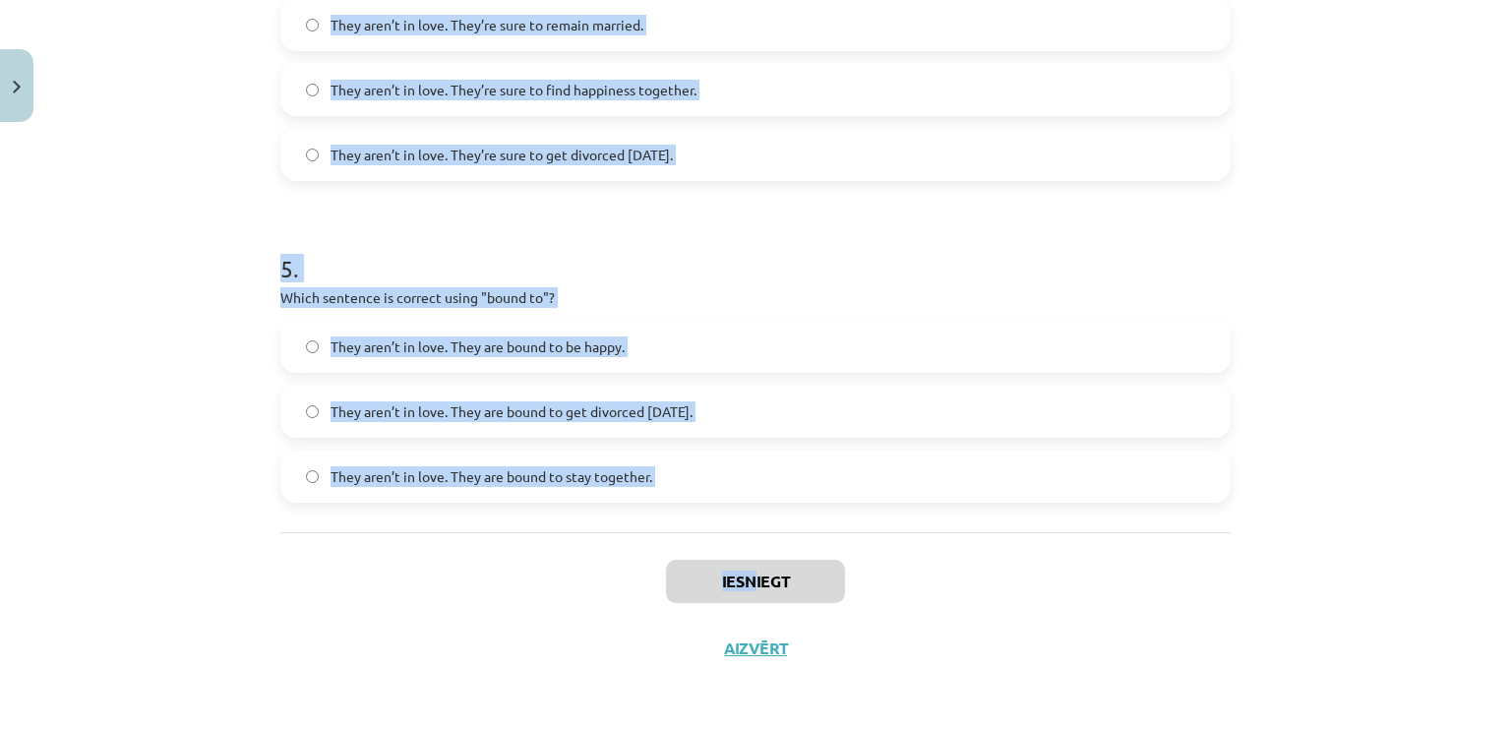
drag, startPoint x: 270, startPoint y: 286, endPoint x: 754, endPoint y: 535, distance: 544.3
copy div "Choose the correct sentence using "probably" in an affirmative context: They ar…"
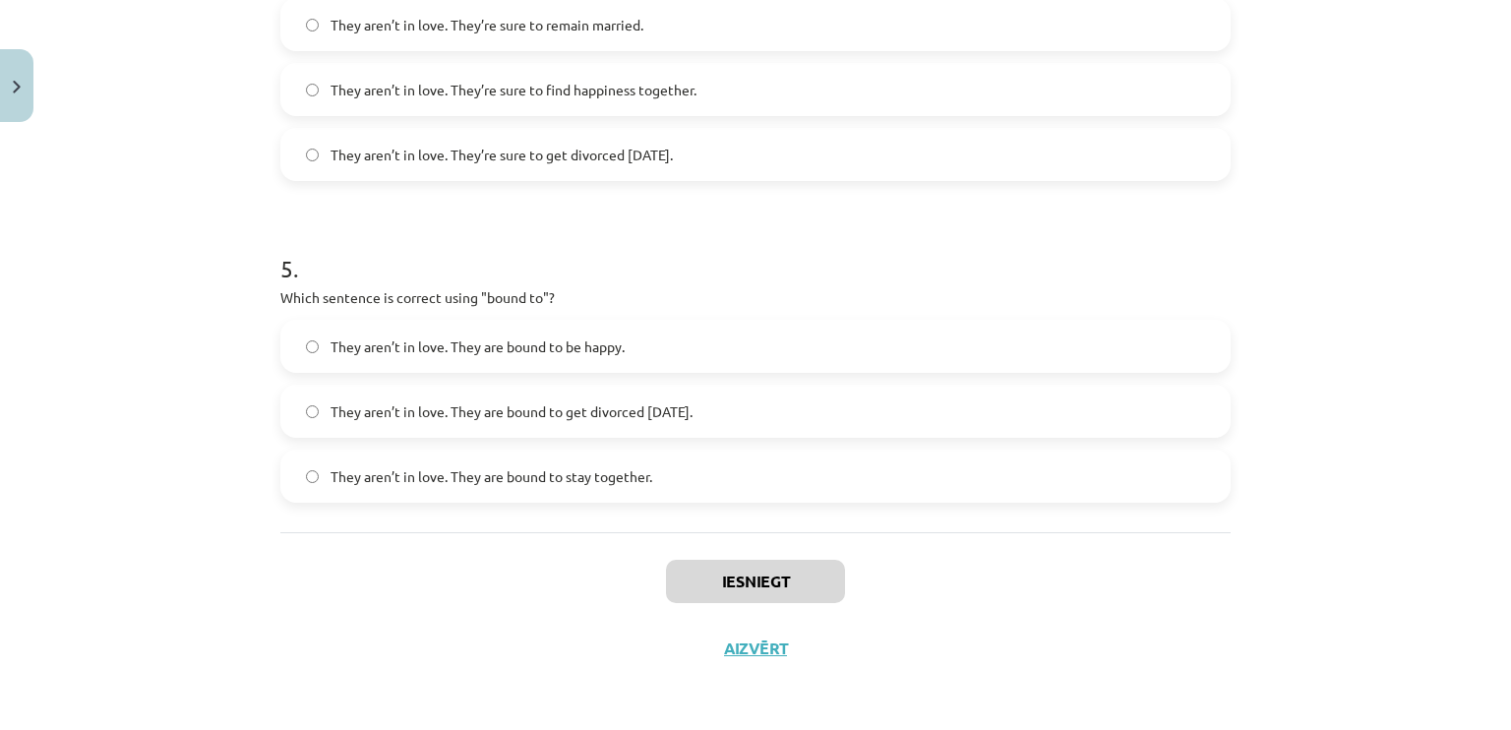
click at [374, 635] on div "Iesniegt Aizvērt" at bounding box center [755, 601] width 950 height 138
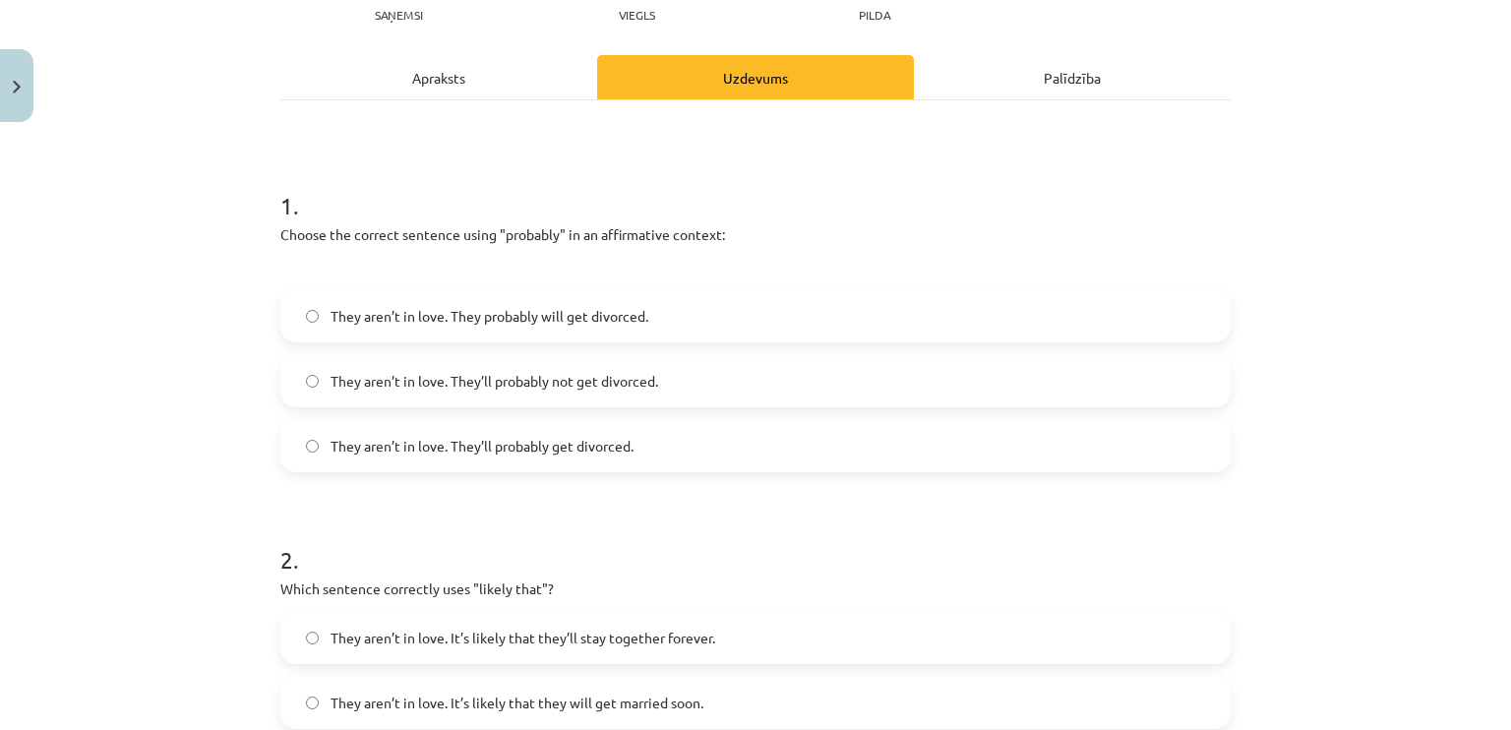
scroll to position [153, 0]
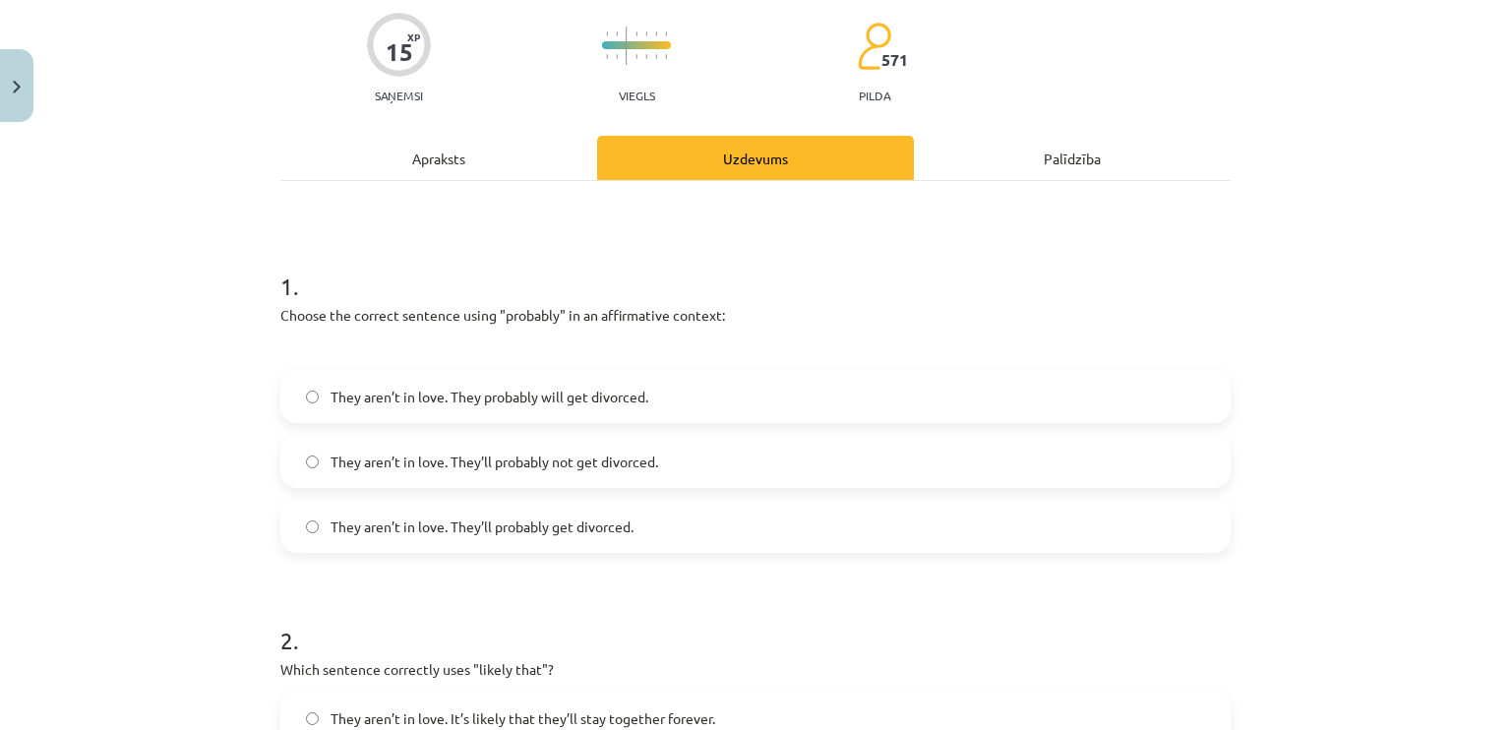
click at [528, 522] on span "They aren’t in love. They’ll probably get divorced." at bounding box center [482, 527] width 303 height 21
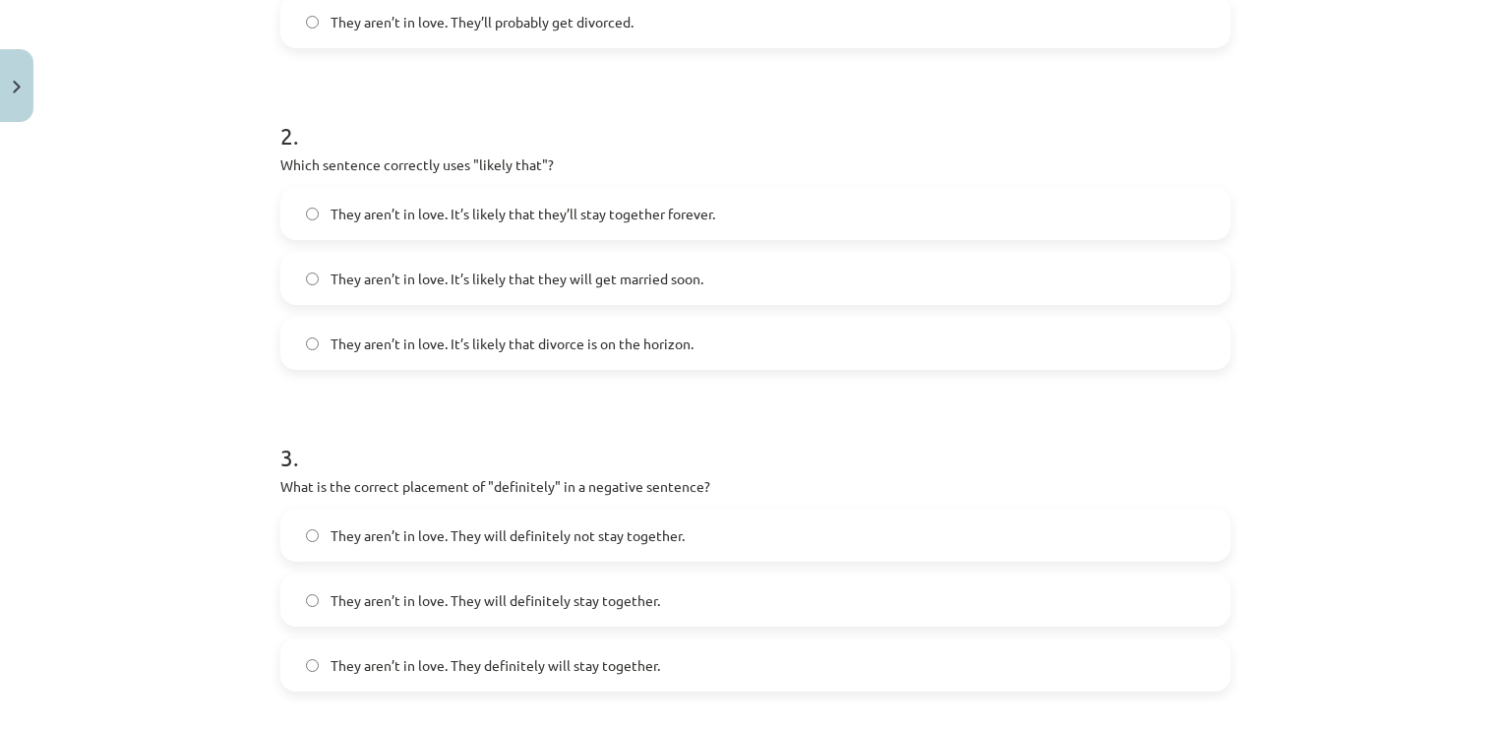
scroll to position [699, 0]
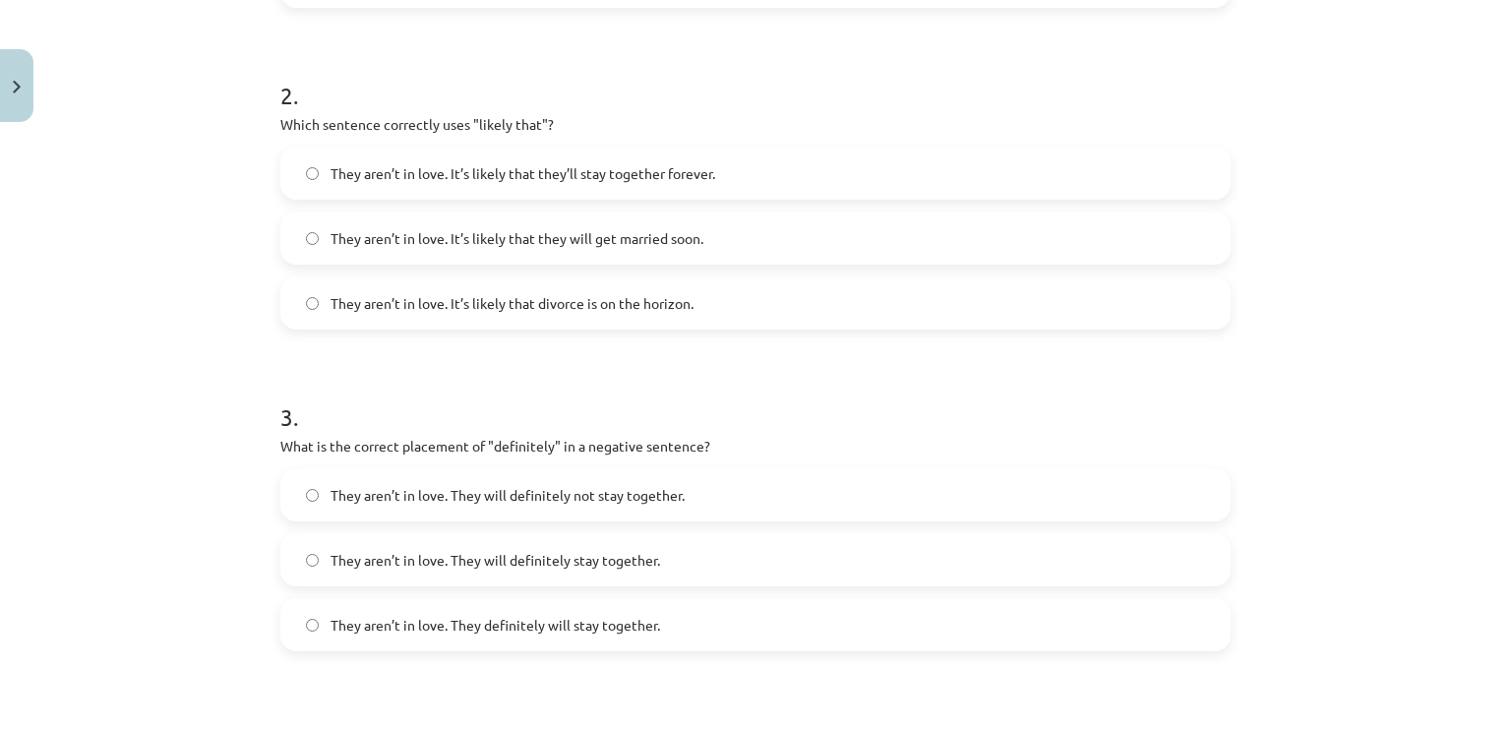
click at [570, 314] on label "They aren’t in love. It’s likely that divorce is on the horizon." at bounding box center [755, 302] width 946 height 49
click at [603, 490] on span "They aren’t in love. They will definitely not stay together." at bounding box center [508, 495] width 354 height 21
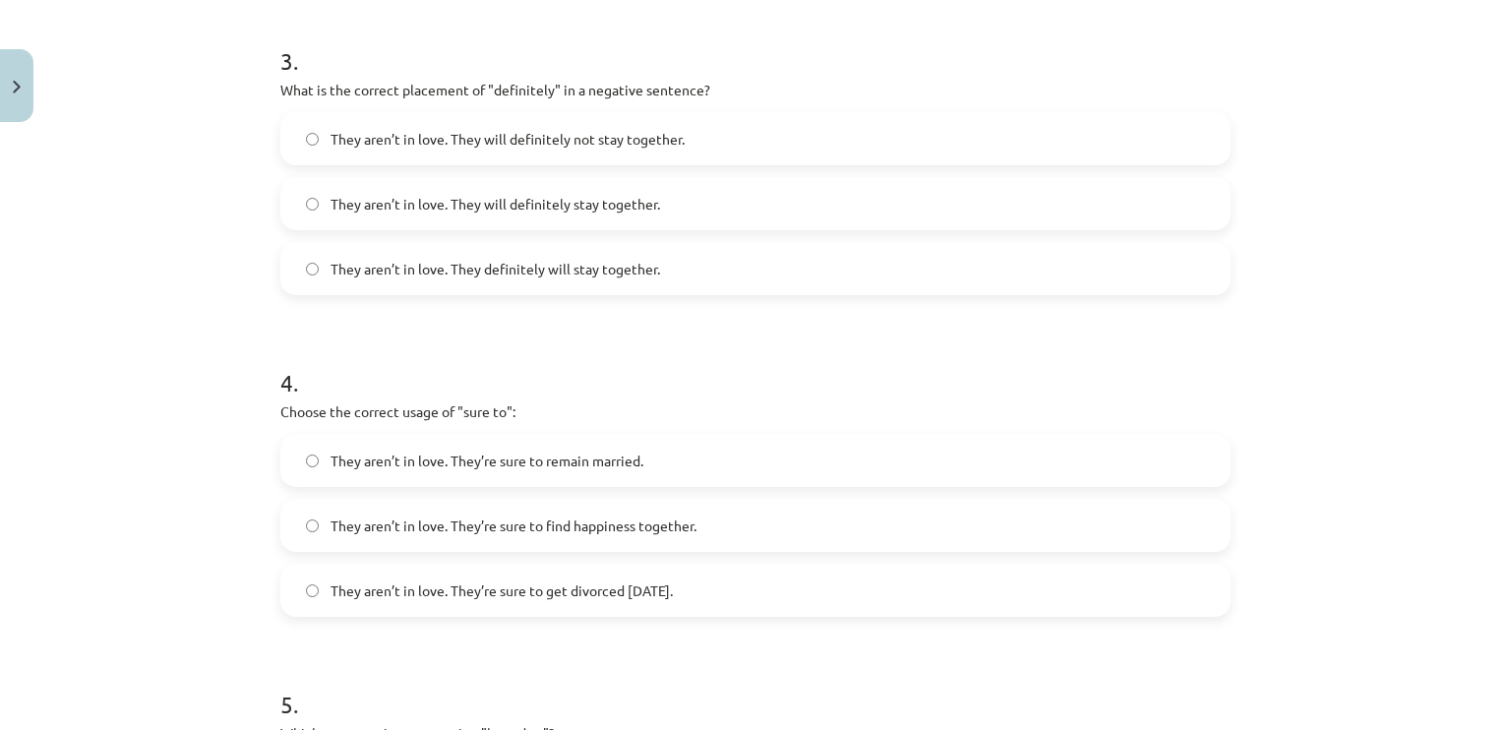
scroll to position [1044, 0]
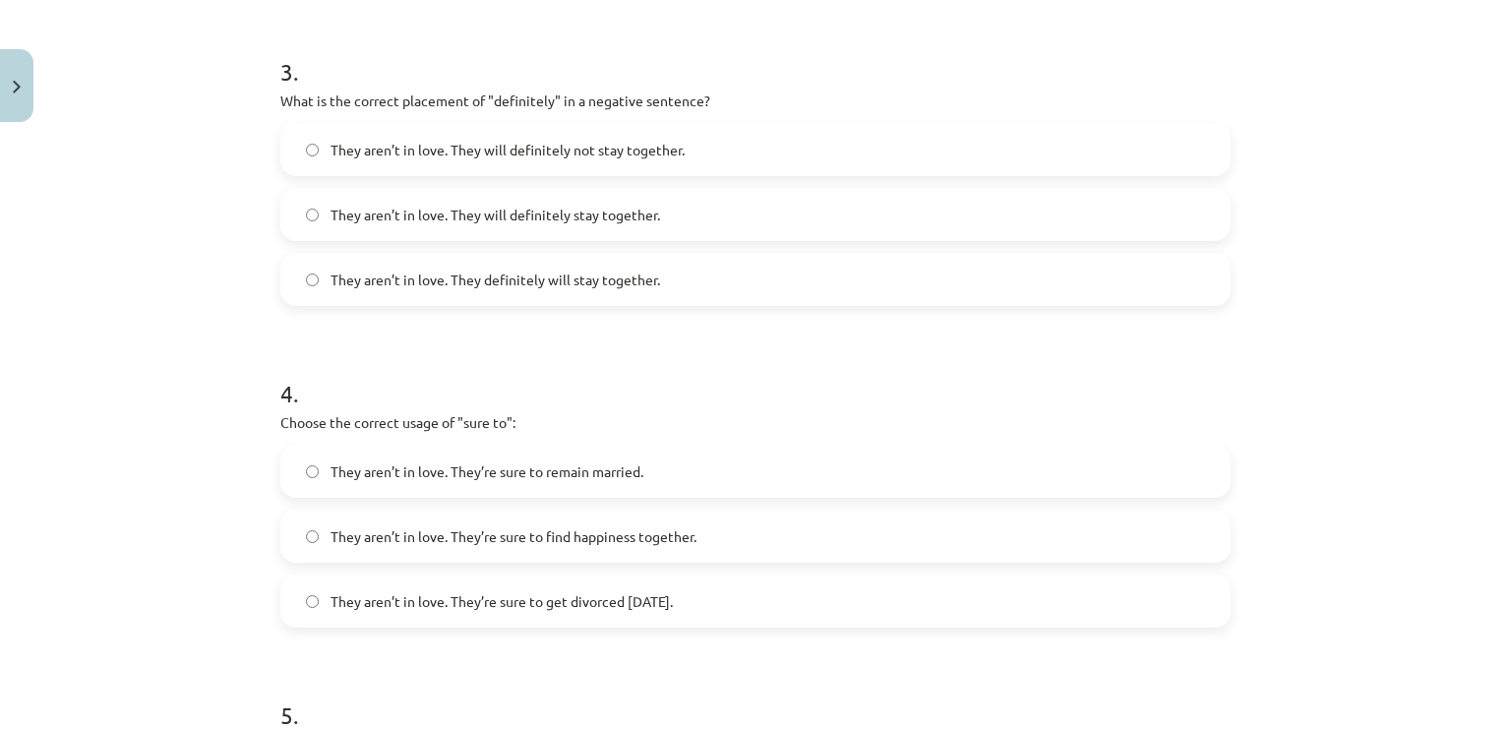
click at [694, 588] on label "They aren’t in love. They’re sure to get divorced within six months." at bounding box center [755, 601] width 946 height 49
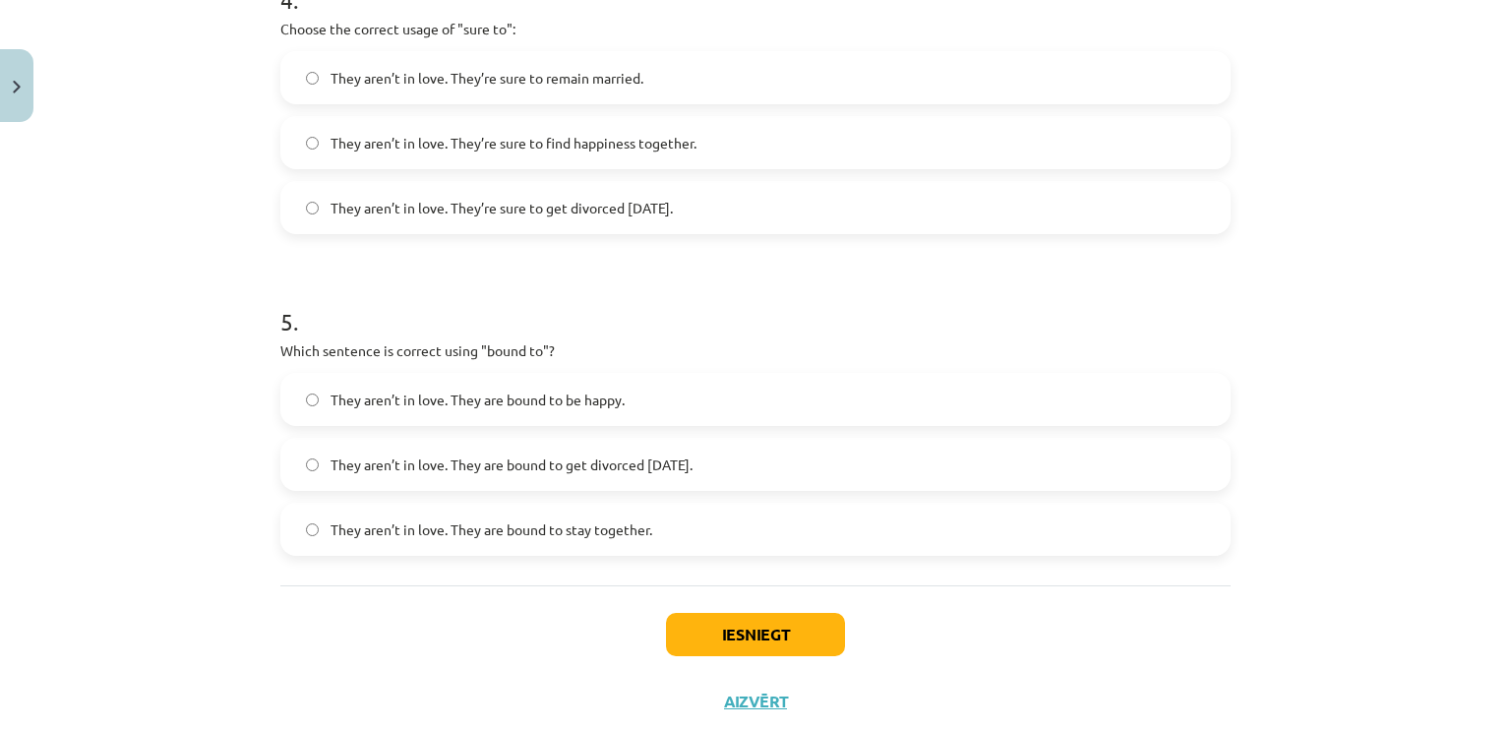
scroll to position [1491, 0]
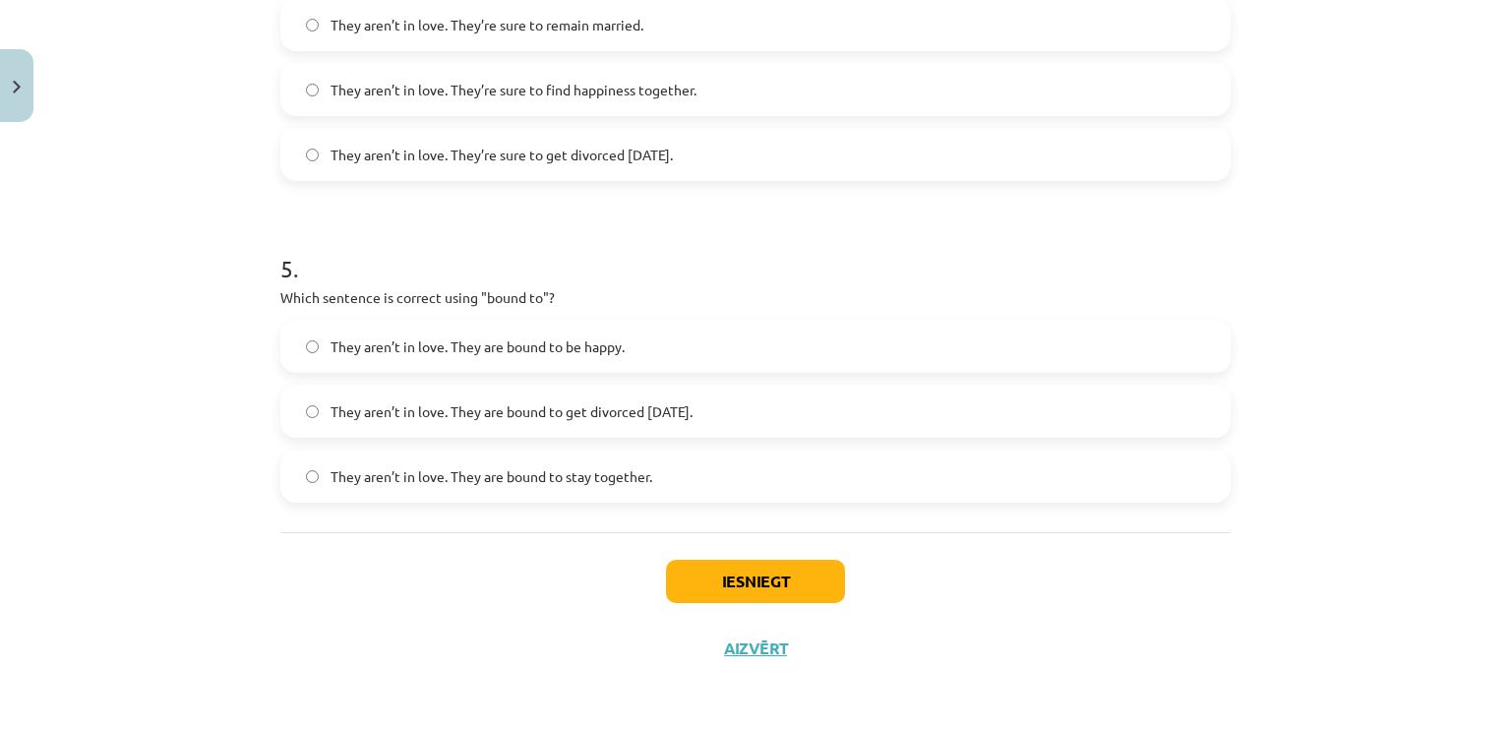
click at [760, 397] on label "They aren’t in love. They are bound to get divorced within six months." at bounding box center [755, 411] width 946 height 49
click at [753, 588] on button "Iesniegt" at bounding box center [755, 581] width 179 height 43
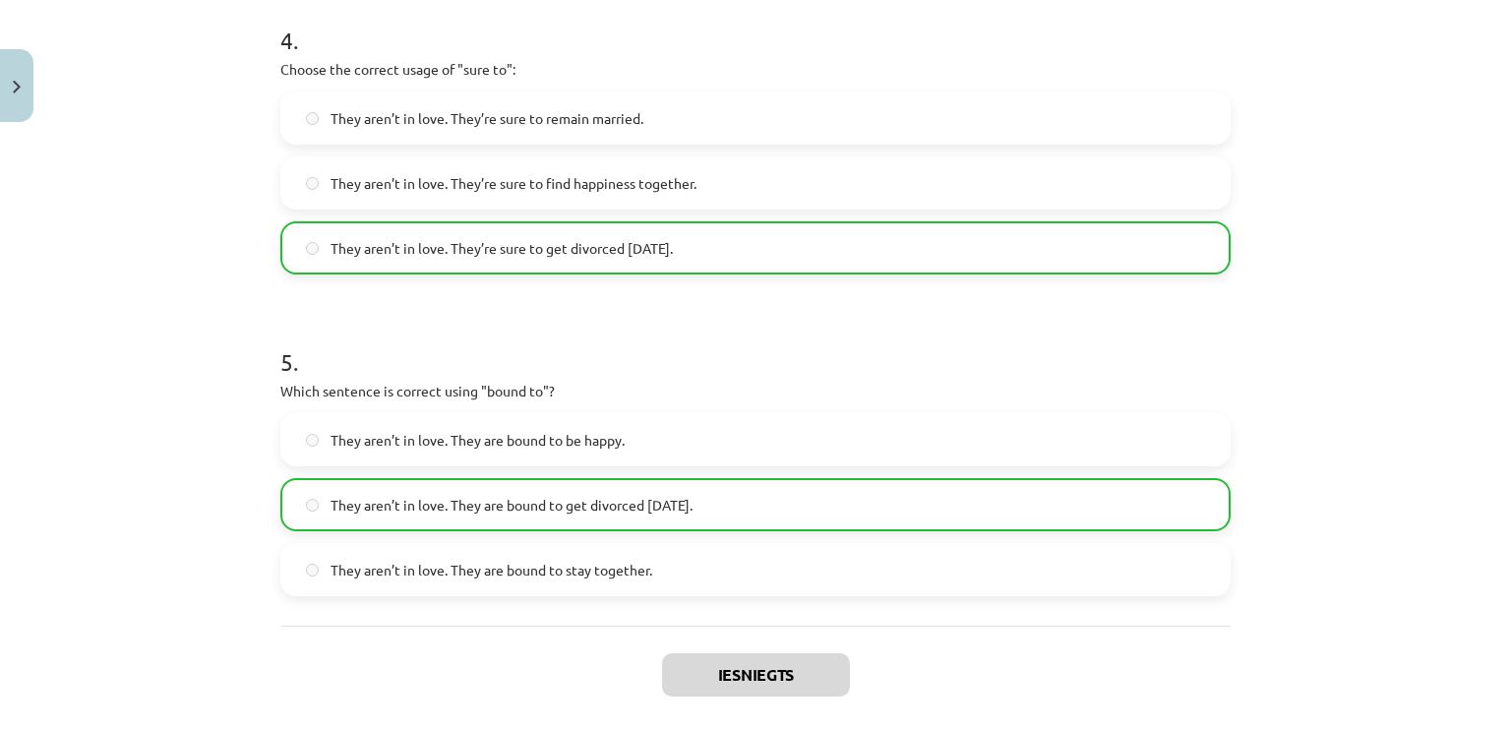
scroll to position [1552, 0]
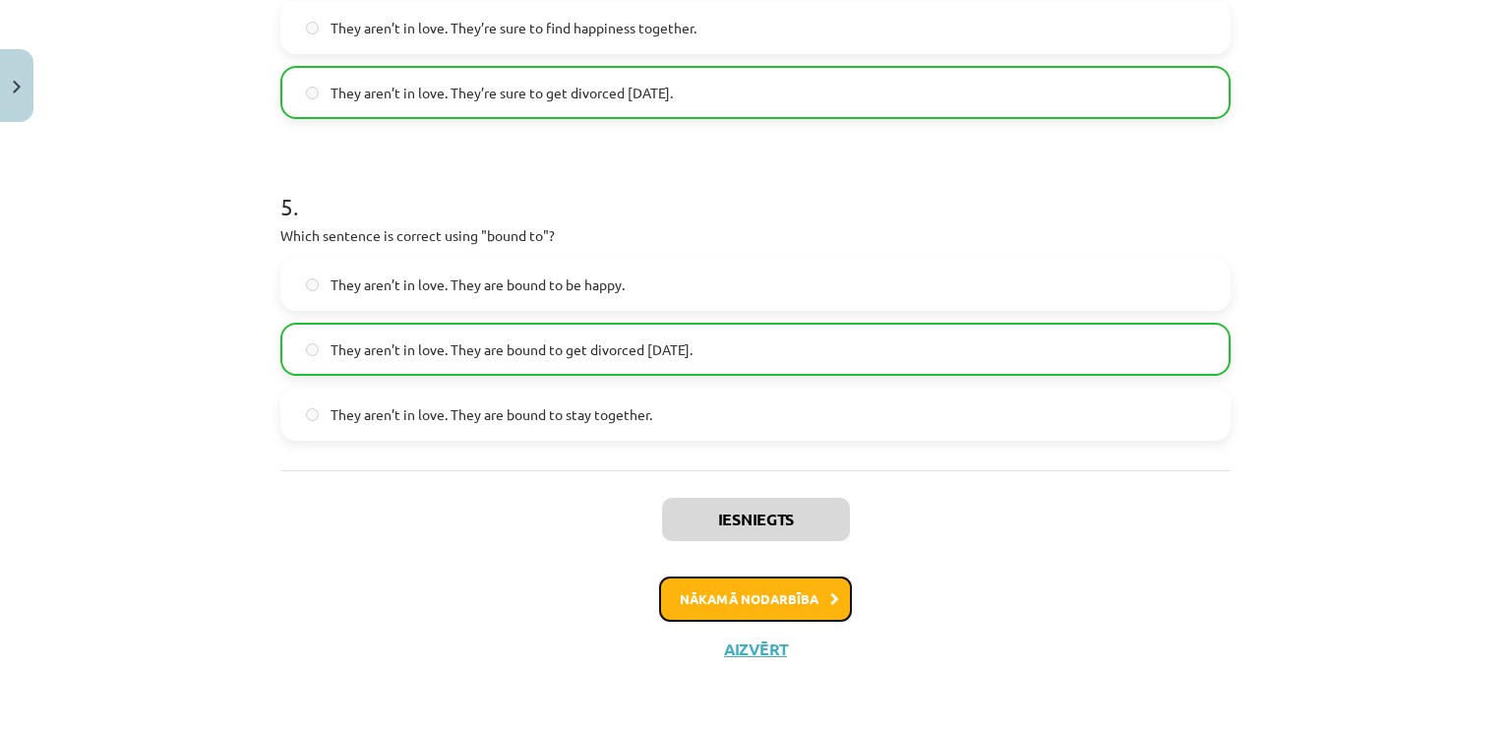
click at [806, 596] on button "Nākamā nodarbība" at bounding box center [755, 599] width 193 height 45
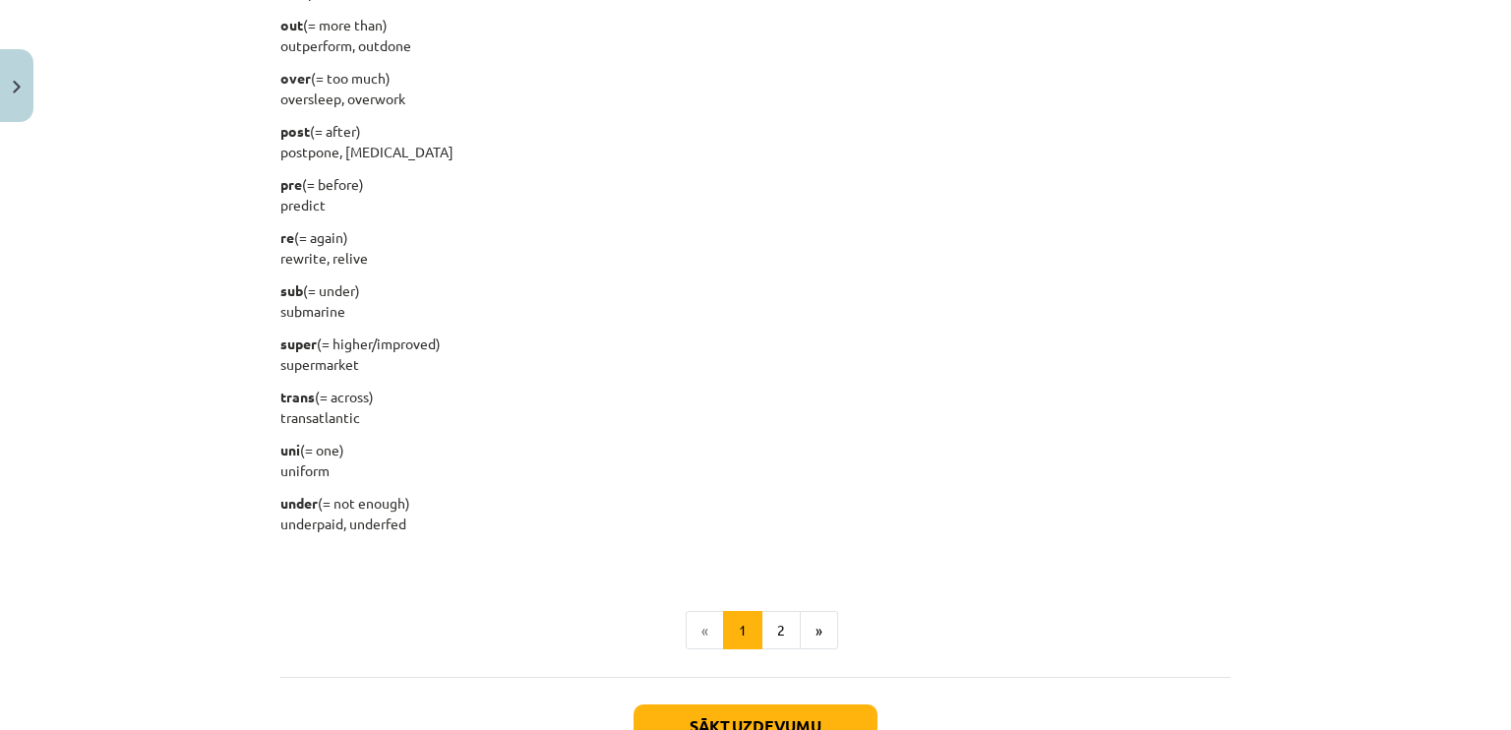
scroll to position [2481, 0]
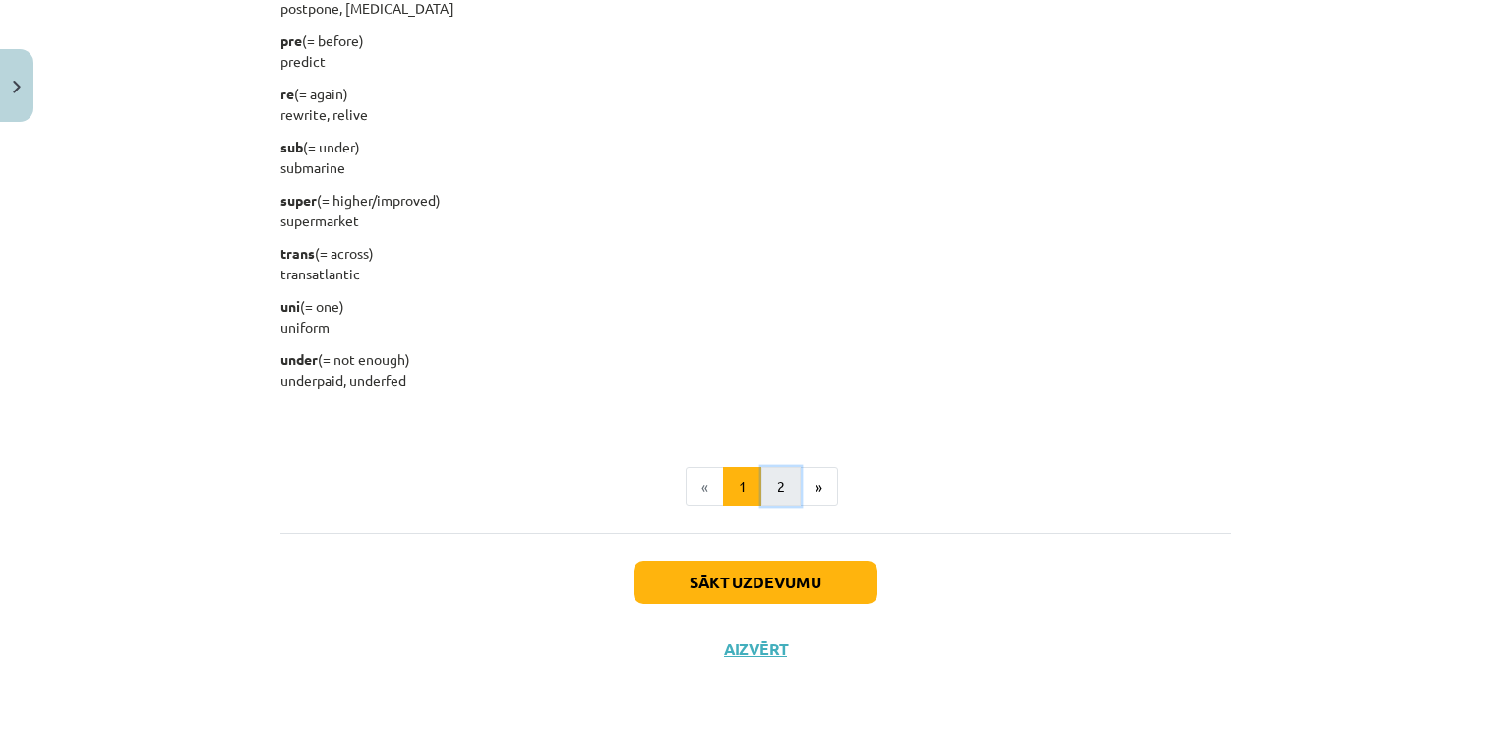
click at [782, 469] on button "2" at bounding box center [780, 486] width 39 height 39
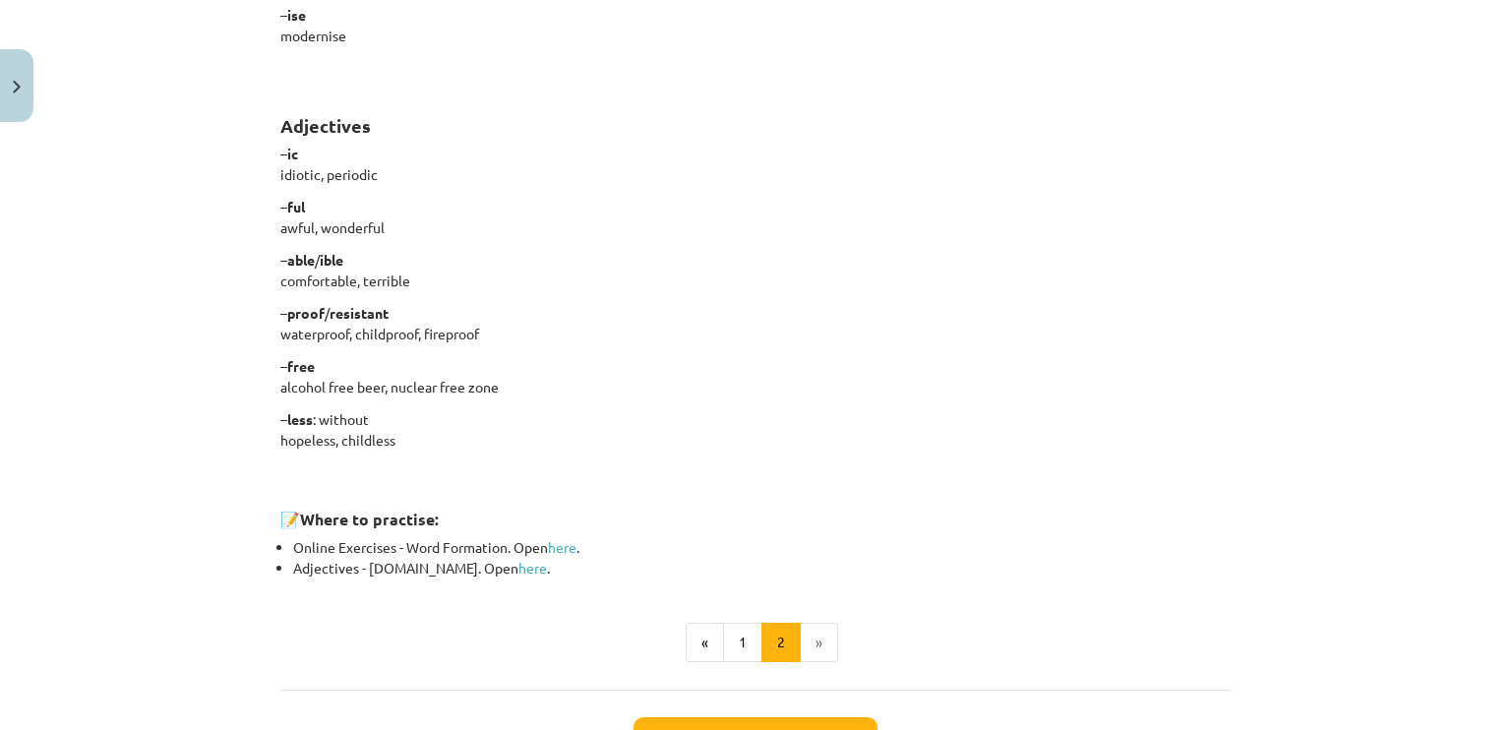
scroll to position [1676, 0]
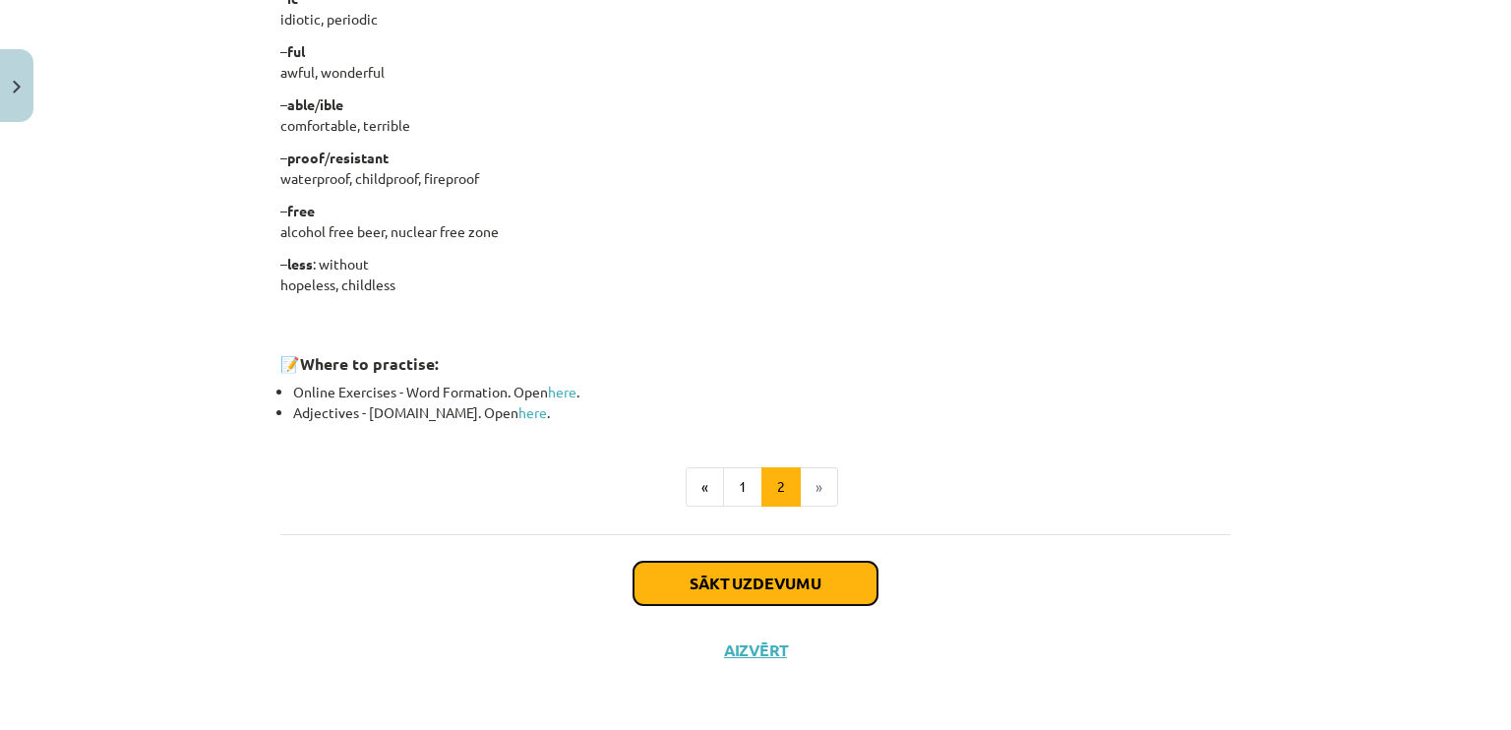
click at [815, 564] on button "Sākt uzdevumu" at bounding box center [756, 583] width 244 height 43
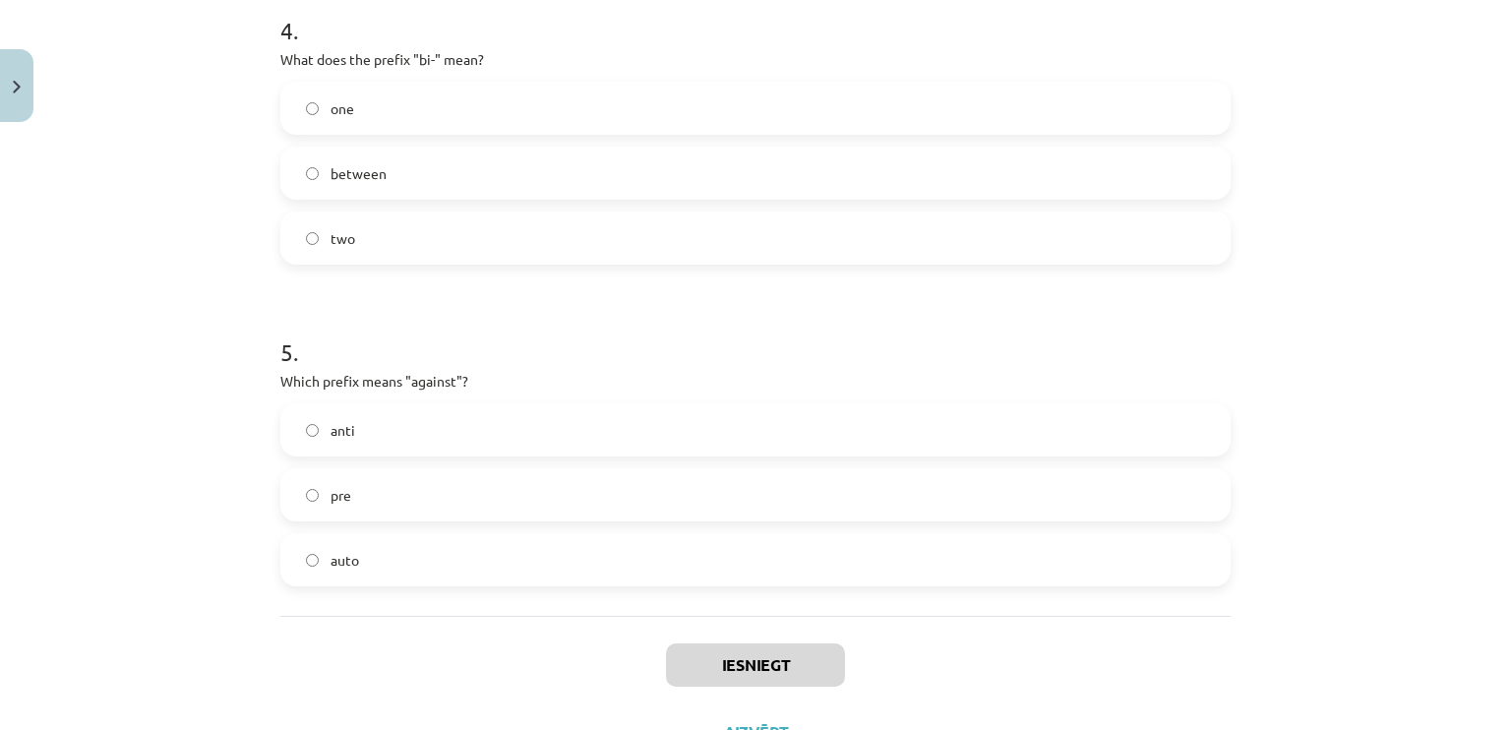
scroll to position [1491, 0]
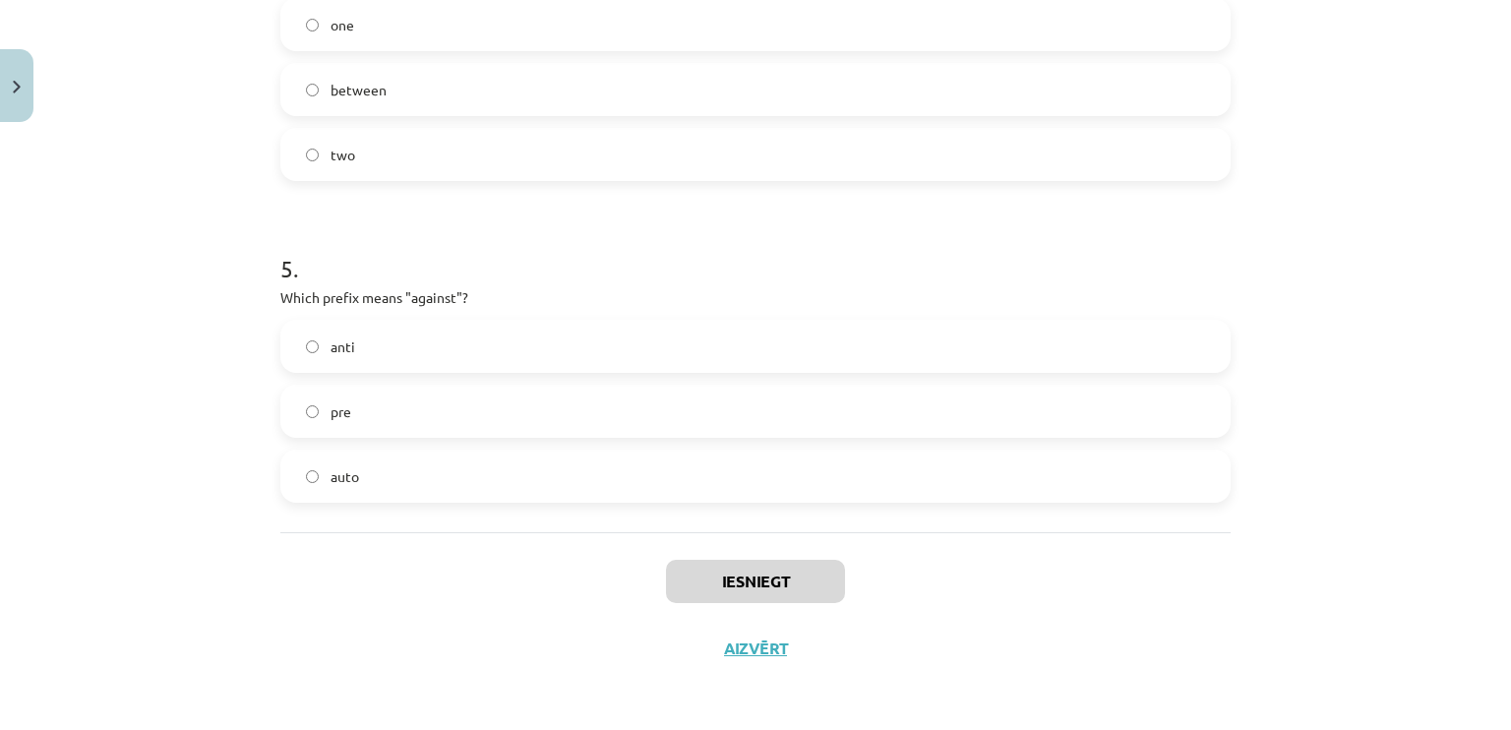
click at [518, 363] on label "anti" at bounding box center [755, 346] width 946 height 49
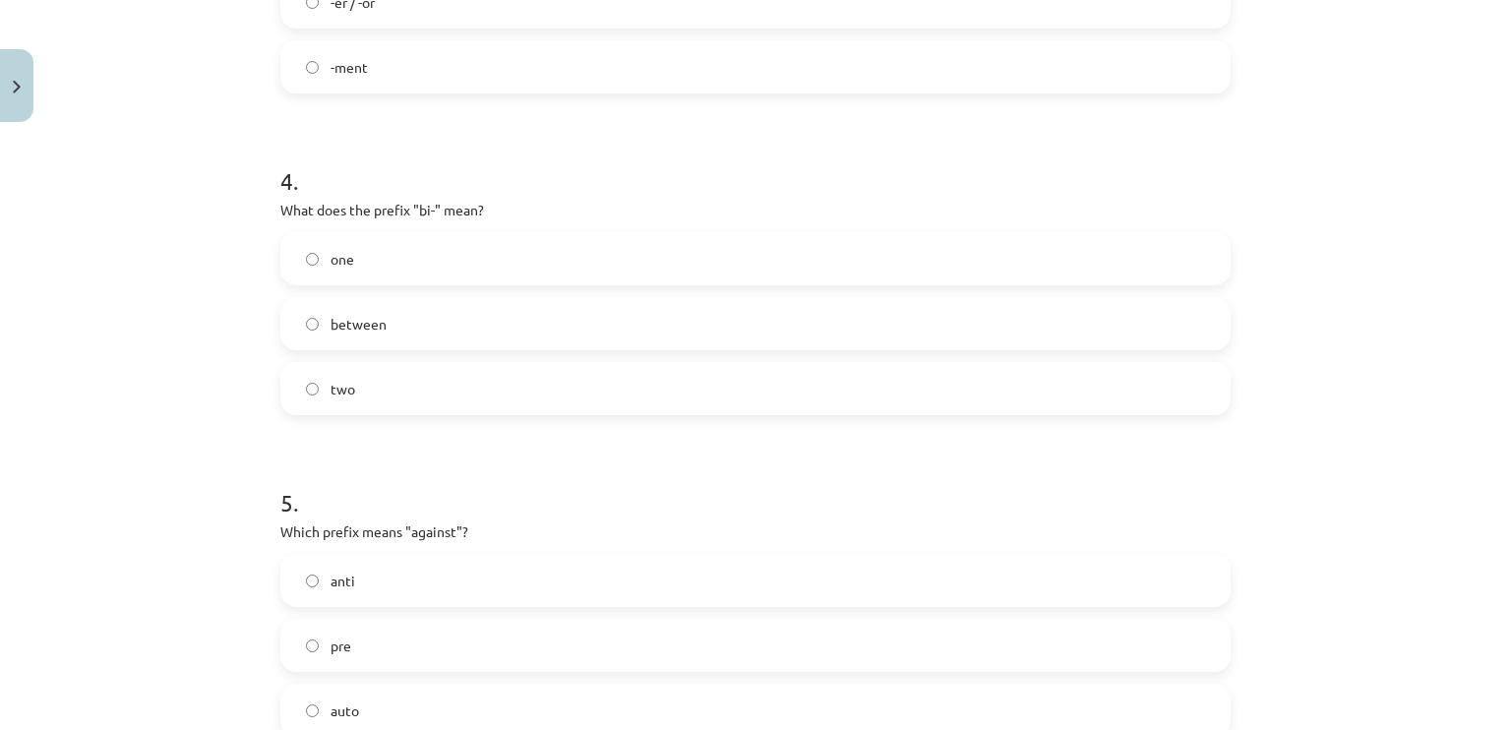
scroll to position [1249, 0]
click at [945, 326] on label "between" at bounding box center [755, 330] width 946 height 49
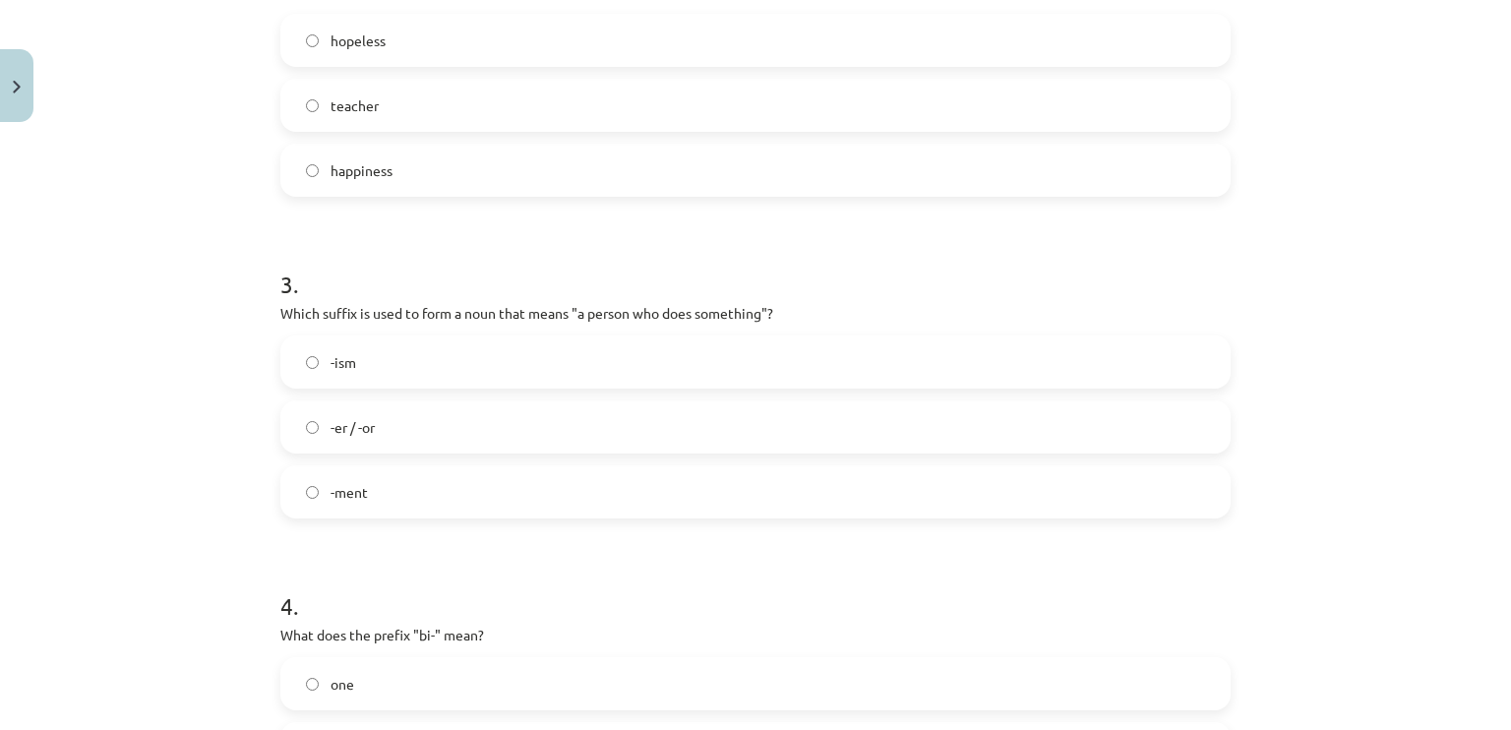
scroll to position [829, 0]
click at [535, 437] on label "-er / -or" at bounding box center [755, 428] width 946 height 49
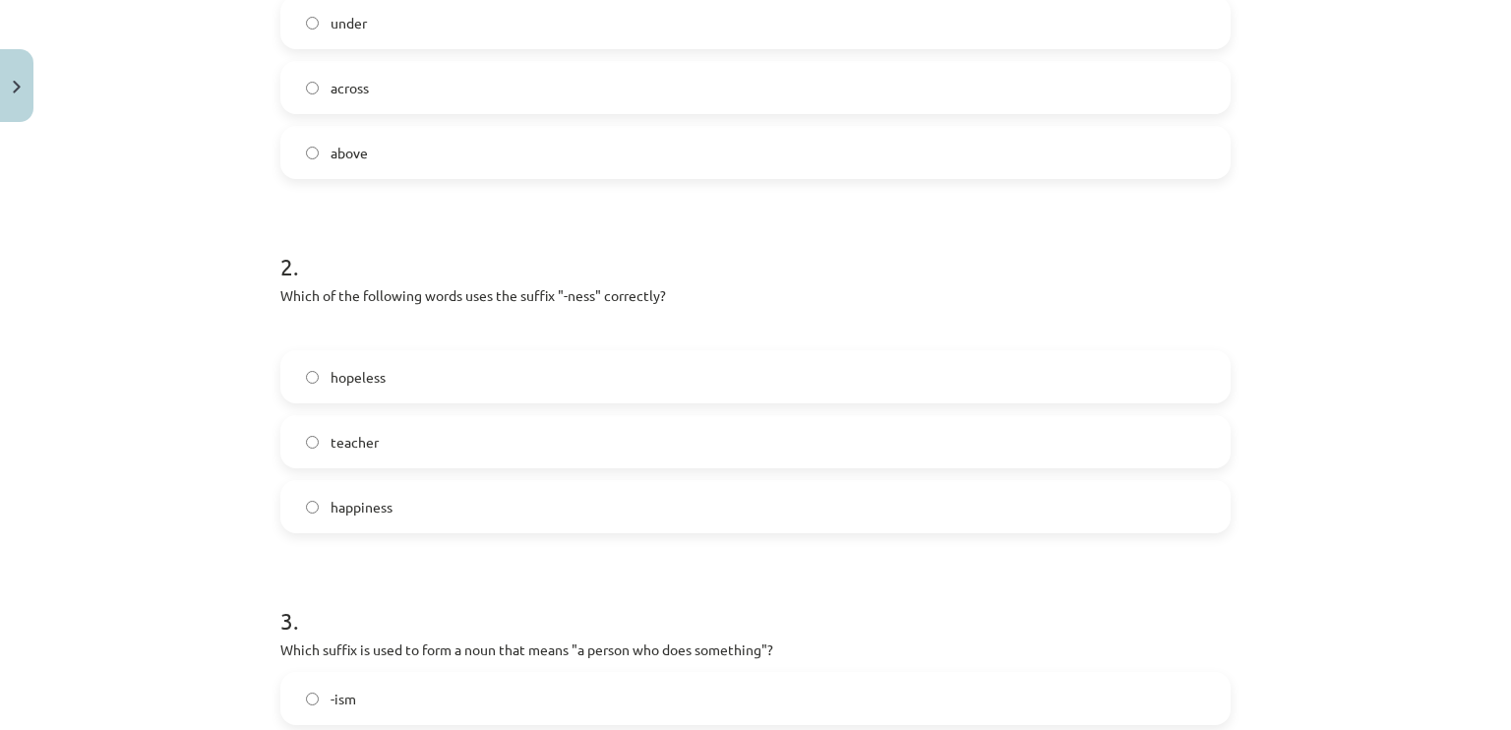
scroll to position [475, 0]
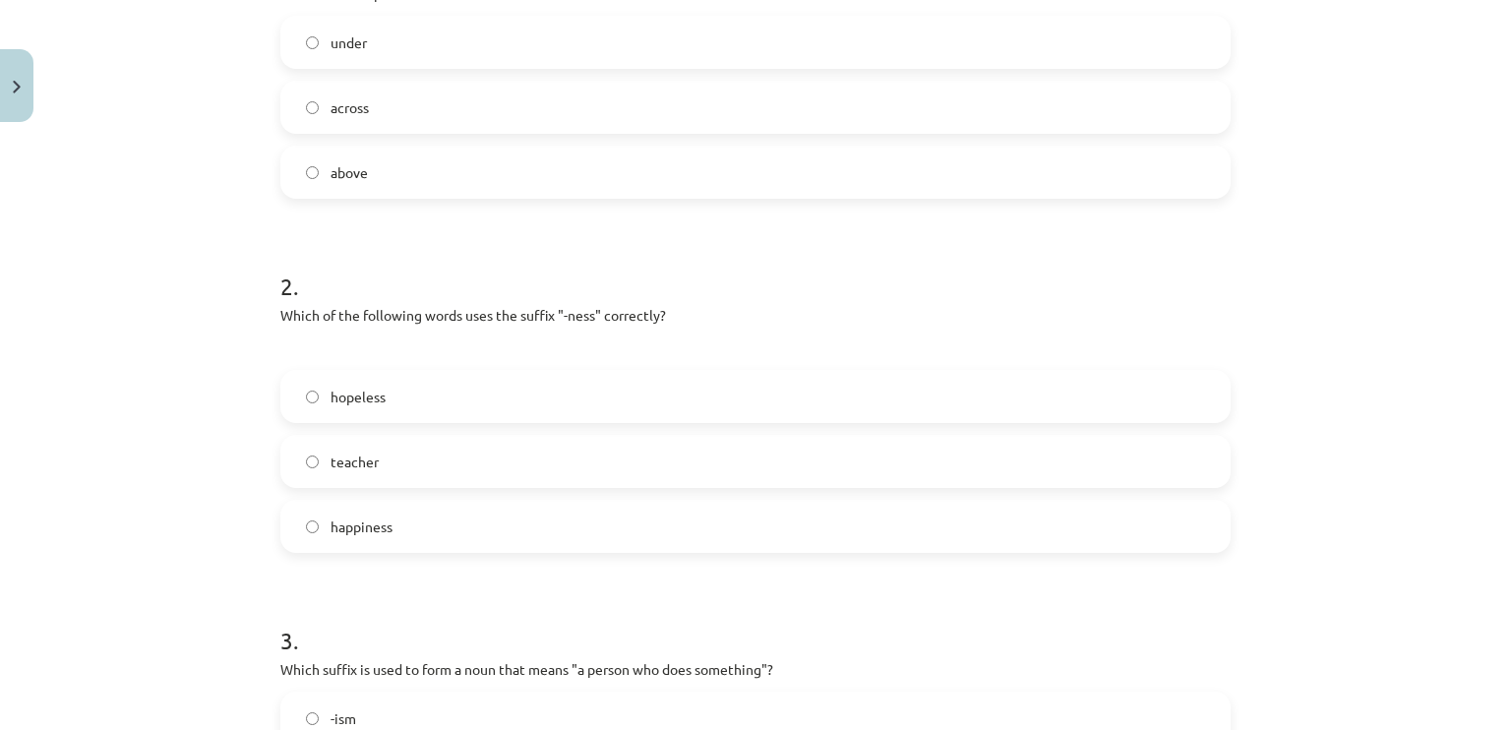
click at [815, 528] on label "happiness" at bounding box center [755, 526] width 946 height 49
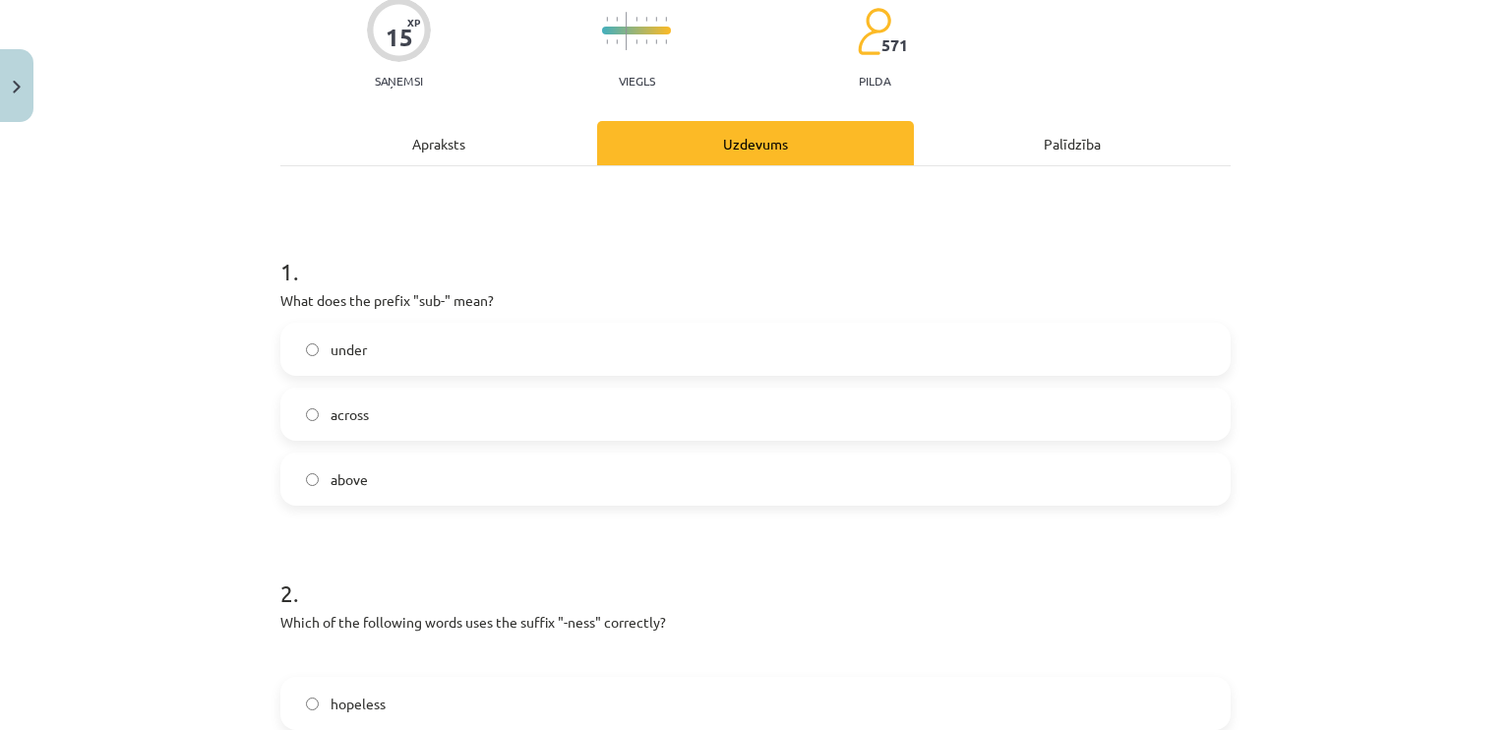
scroll to position [158, 0]
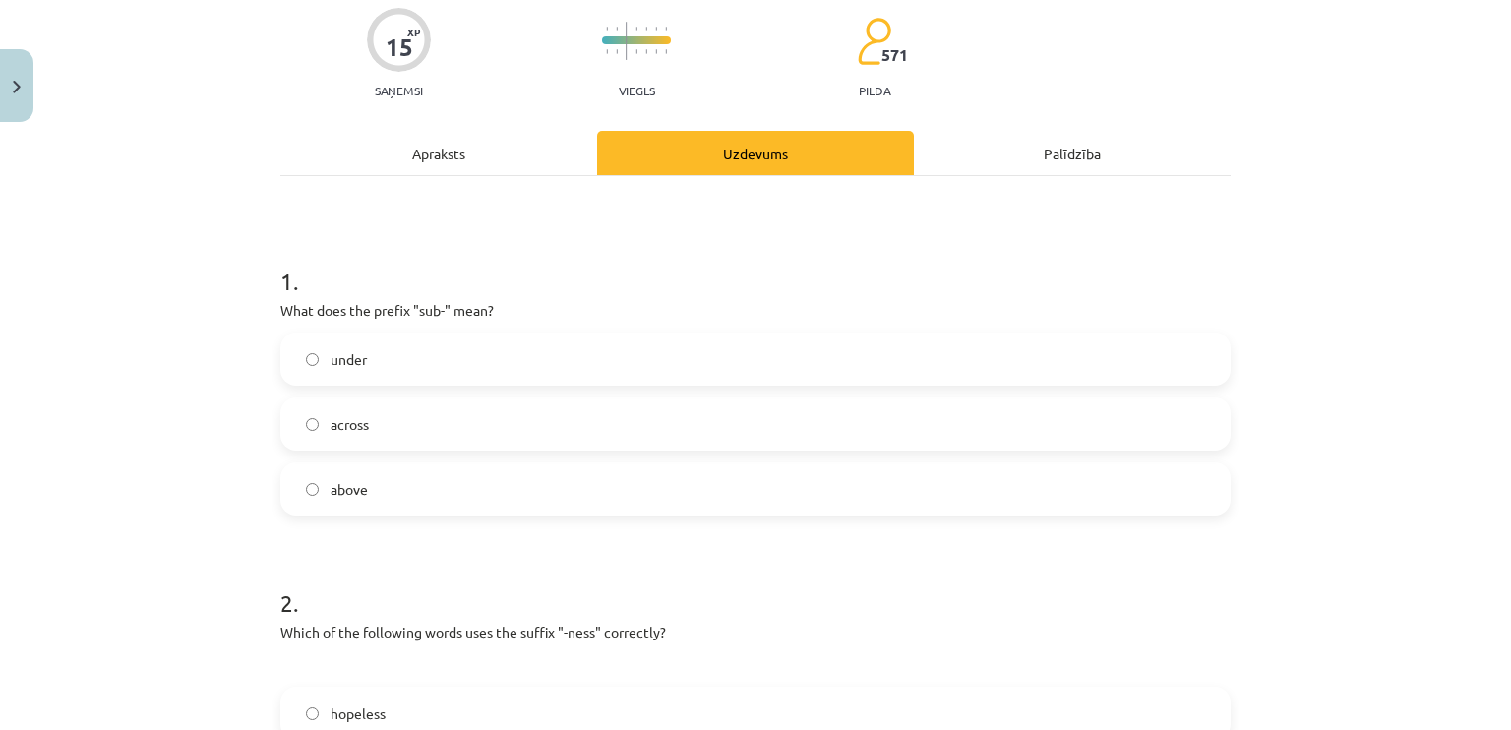
click at [613, 467] on label "above" at bounding box center [755, 488] width 946 height 49
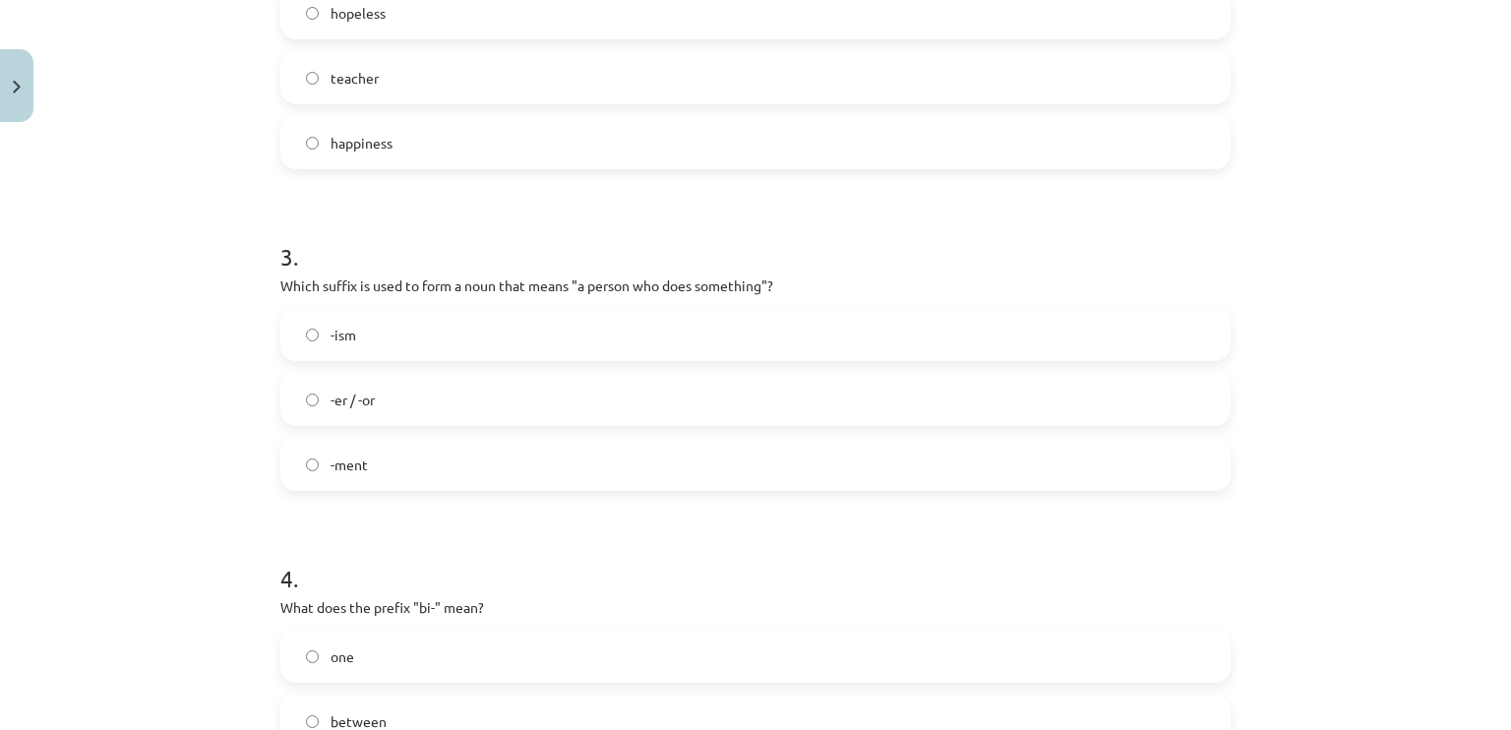
scroll to position [1491, 0]
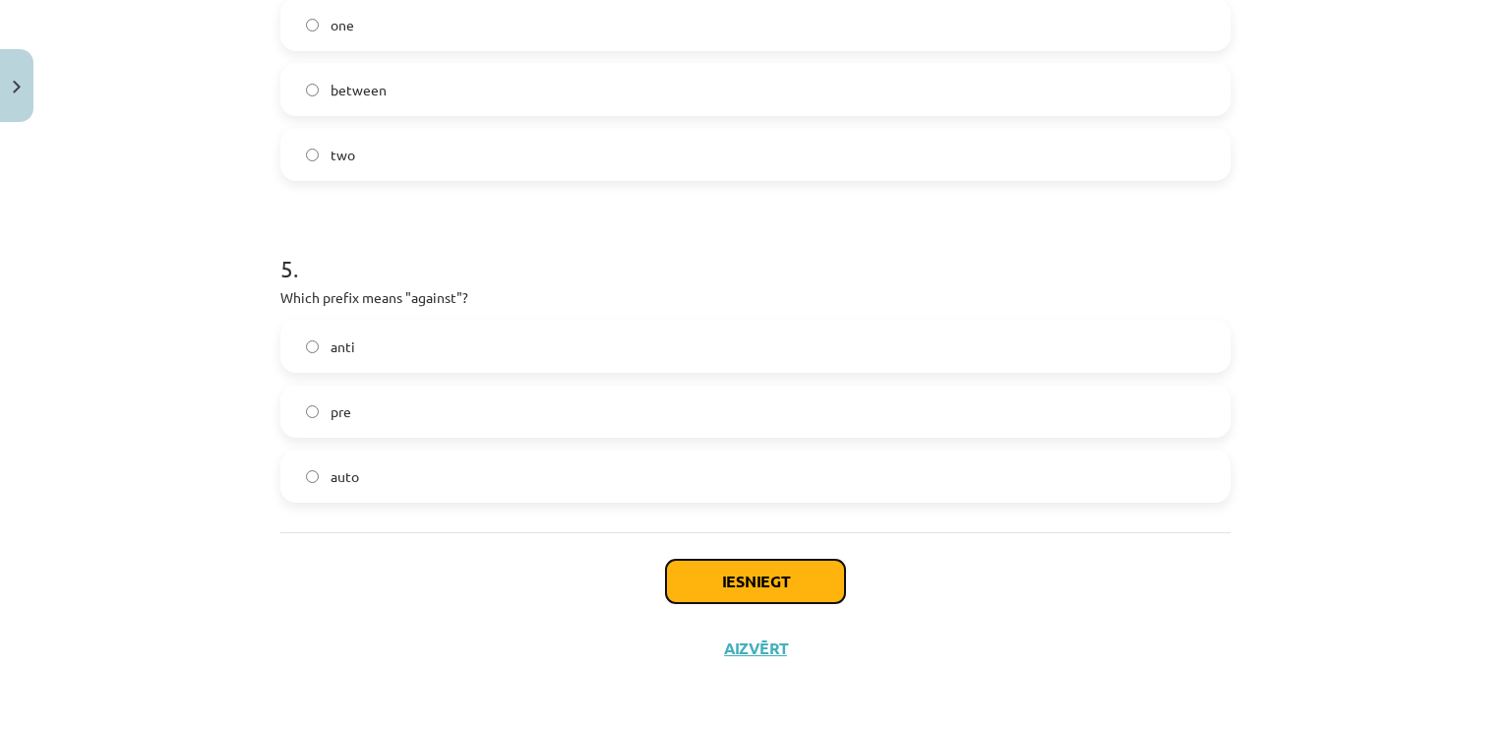
click at [826, 580] on button "Iesniegt" at bounding box center [755, 581] width 179 height 43
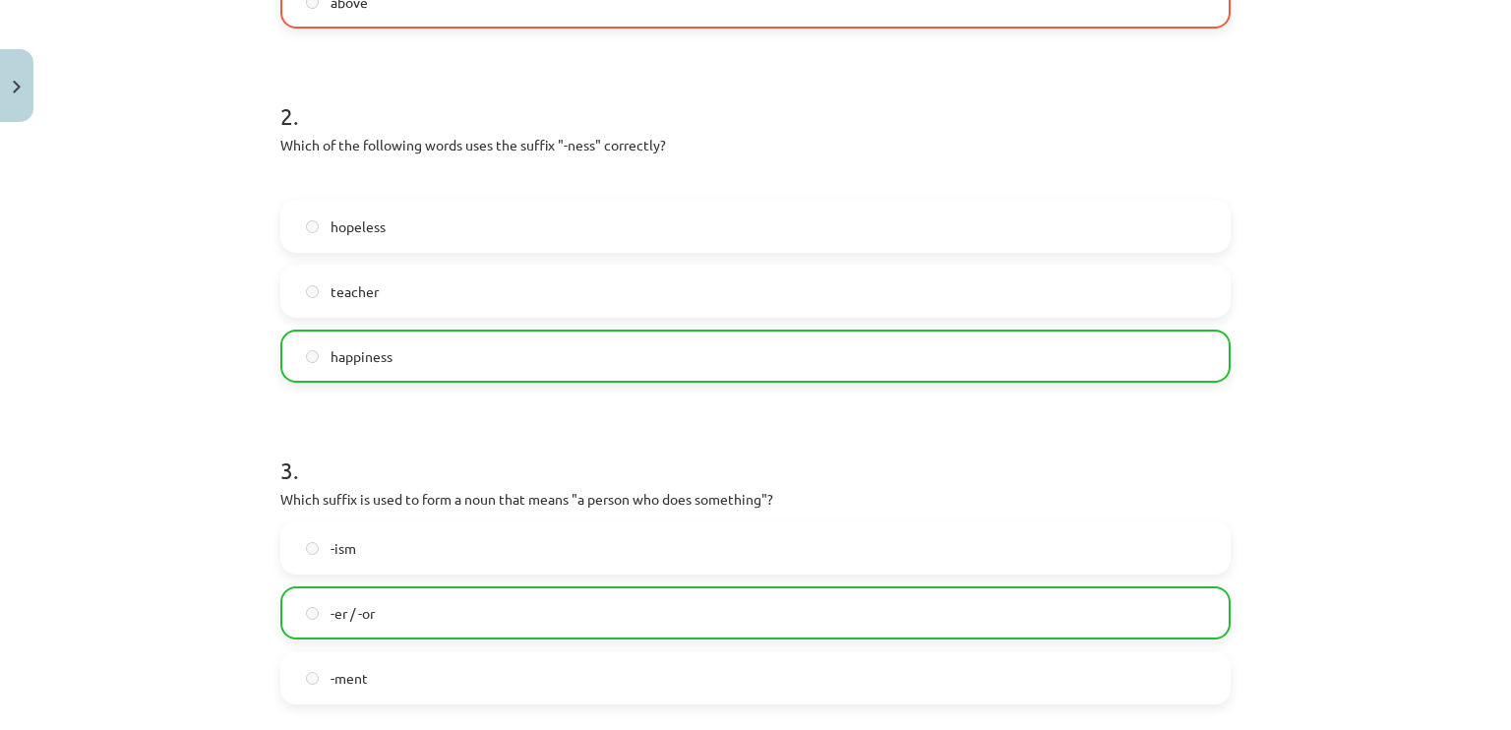
scroll to position [1552, 0]
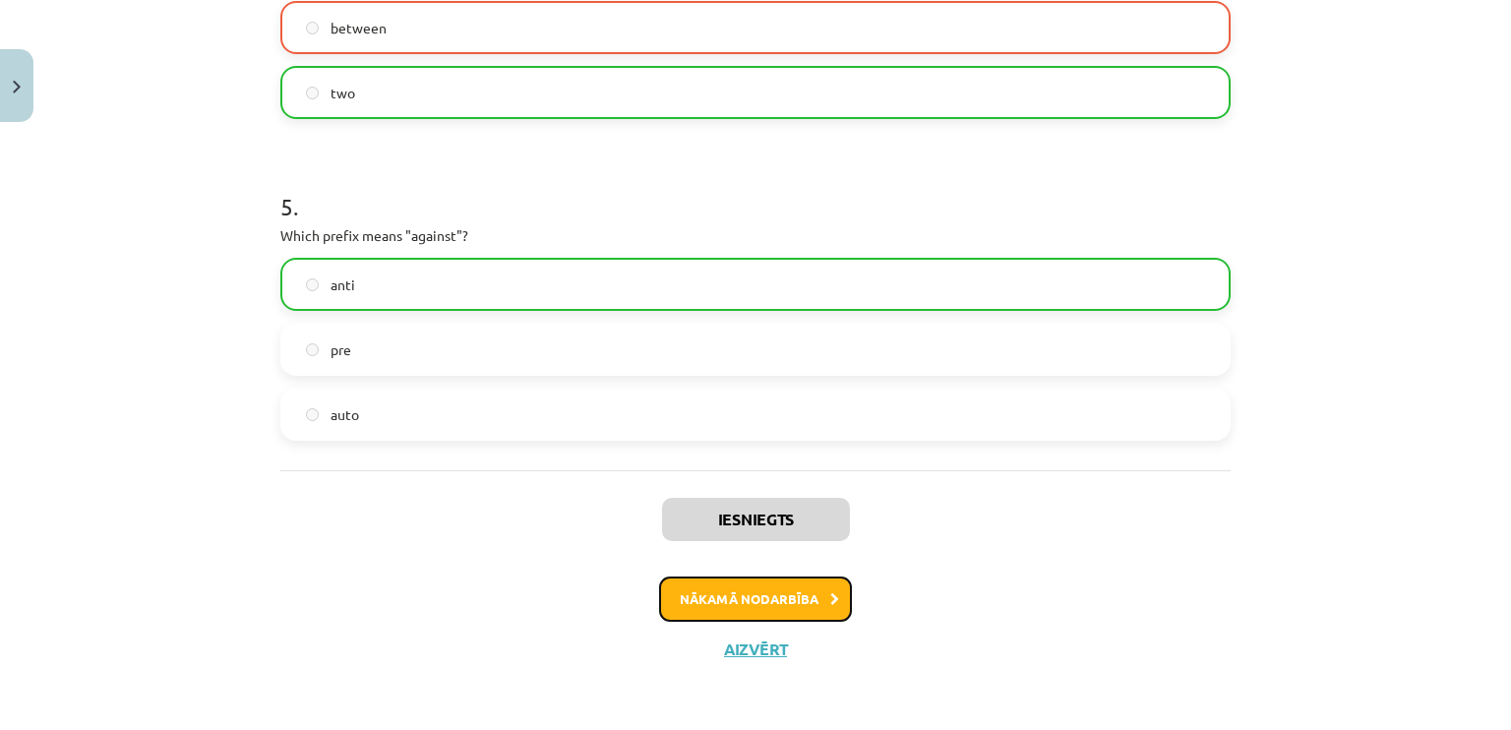
click at [811, 581] on button "Nākamā nodarbība" at bounding box center [755, 599] width 193 height 45
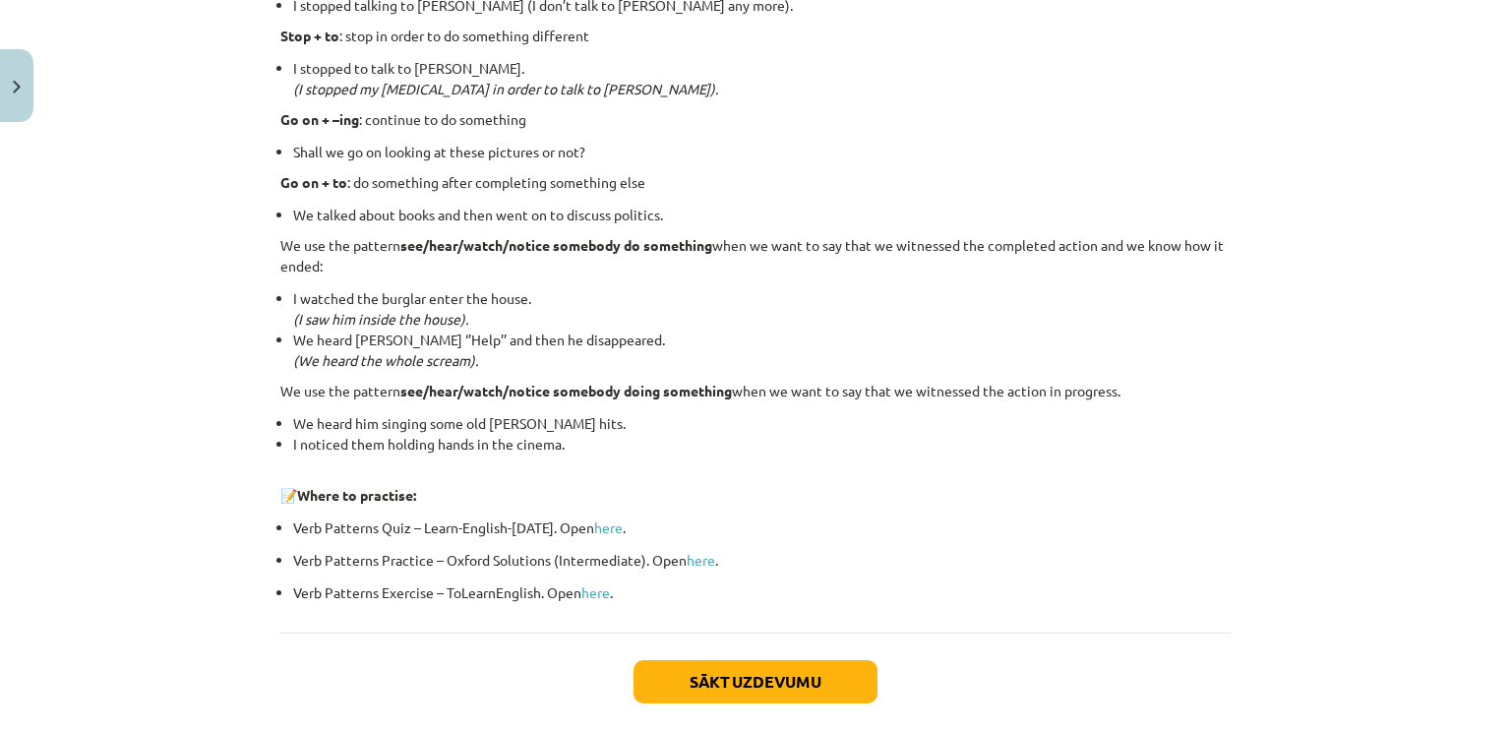
scroll to position [2571, 0]
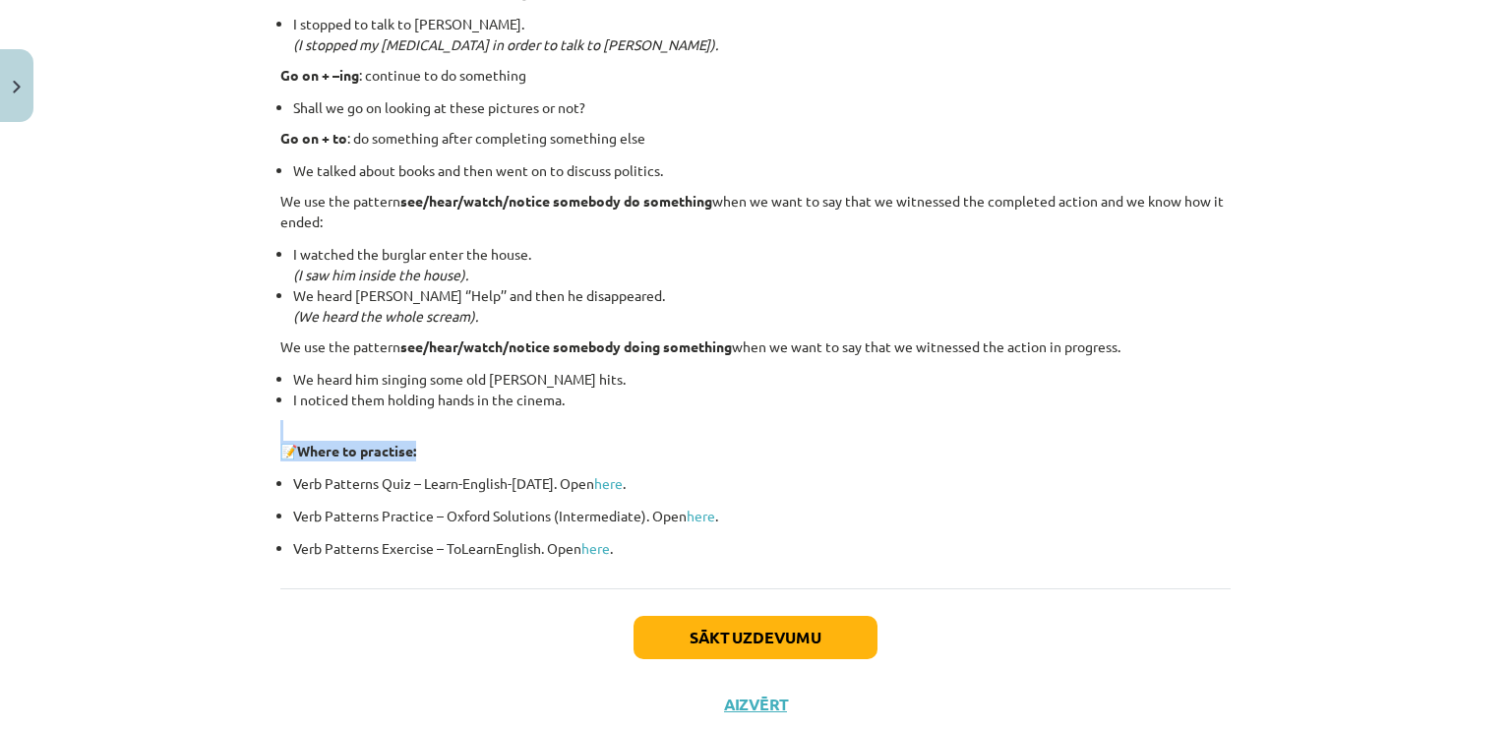
drag, startPoint x: 1114, startPoint y: 441, endPoint x: 679, endPoint y: 394, distance: 437.4
click at [878, 477] on p "Verb Patterns Quiz – Learn-English-Today. Open here ." at bounding box center [762, 483] width 938 height 21
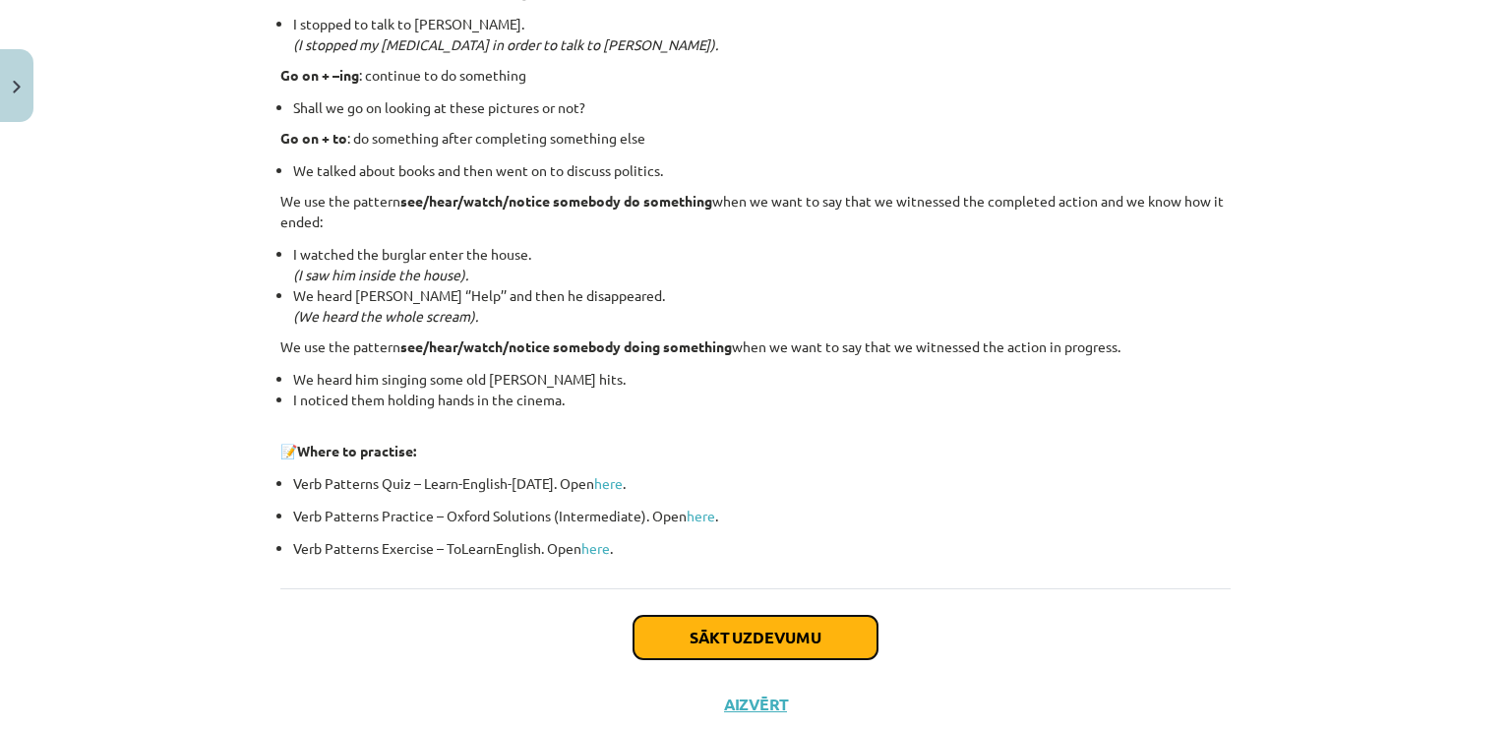
click at [740, 632] on button "Sākt uzdevumu" at bounding box center [756, 637] width 244 height 43
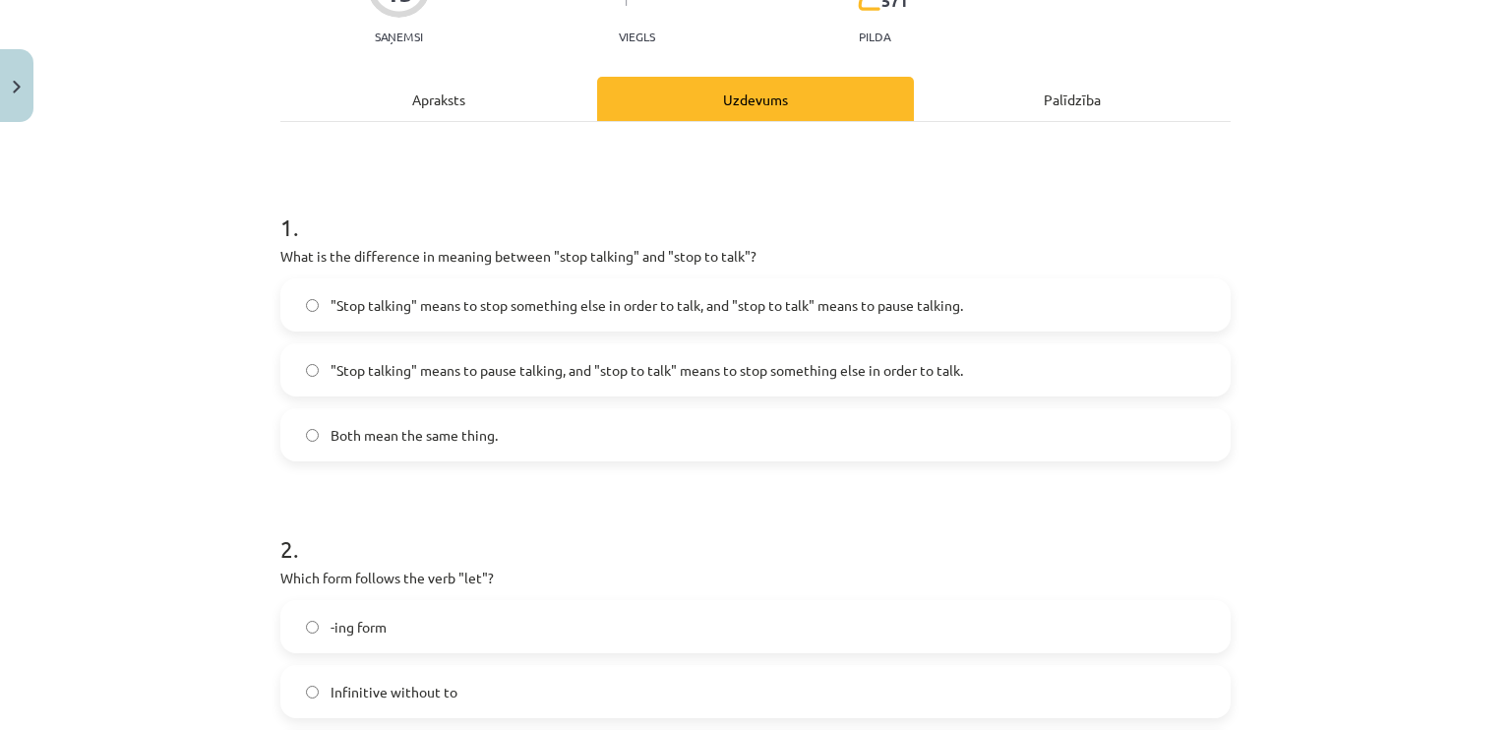
scroll to position [246, 0]
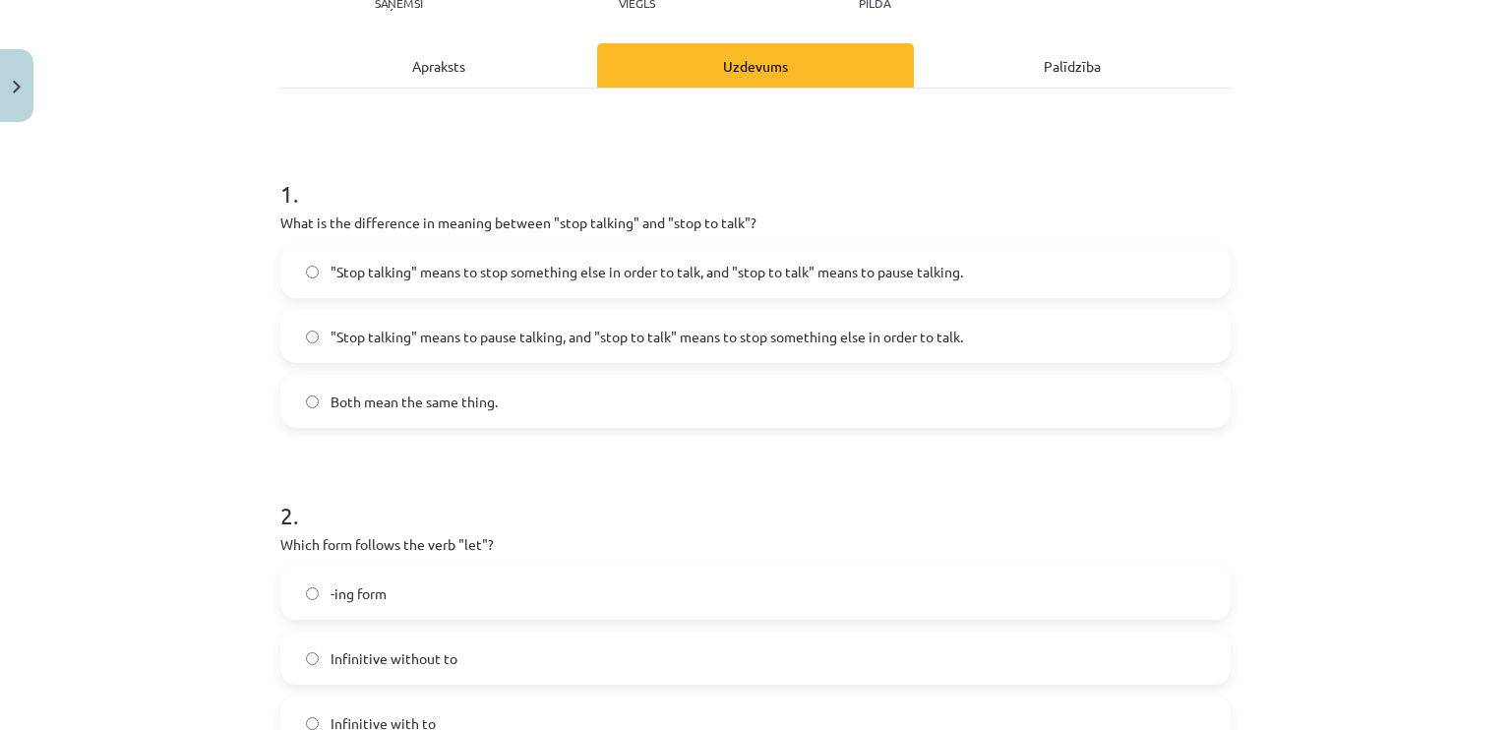
click at [898, 318] on label ""Stop talking" means to pause talking, and "stop to talk" means to stop somethi…" at bounding box center [755, 336] width 946 height 49
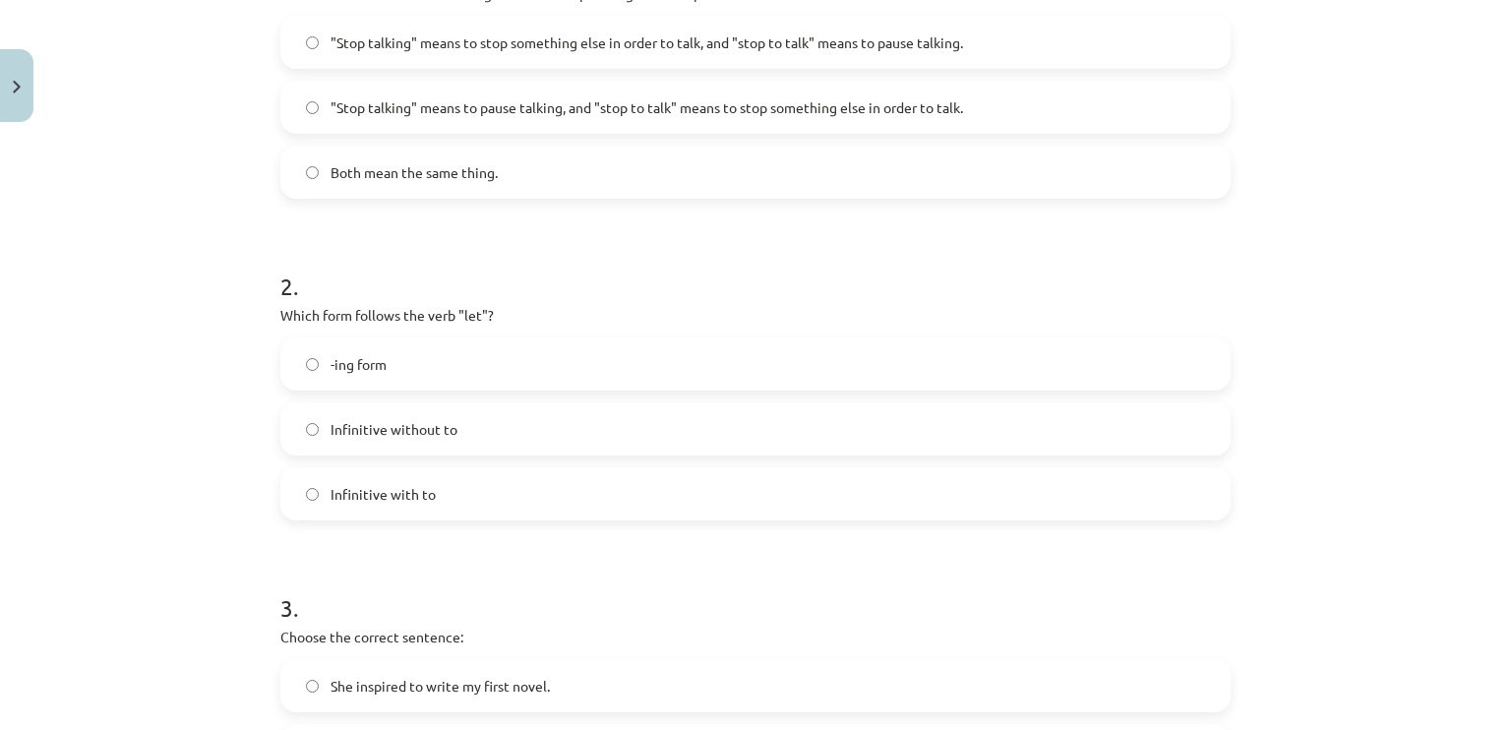
scroll to position [469, 0]
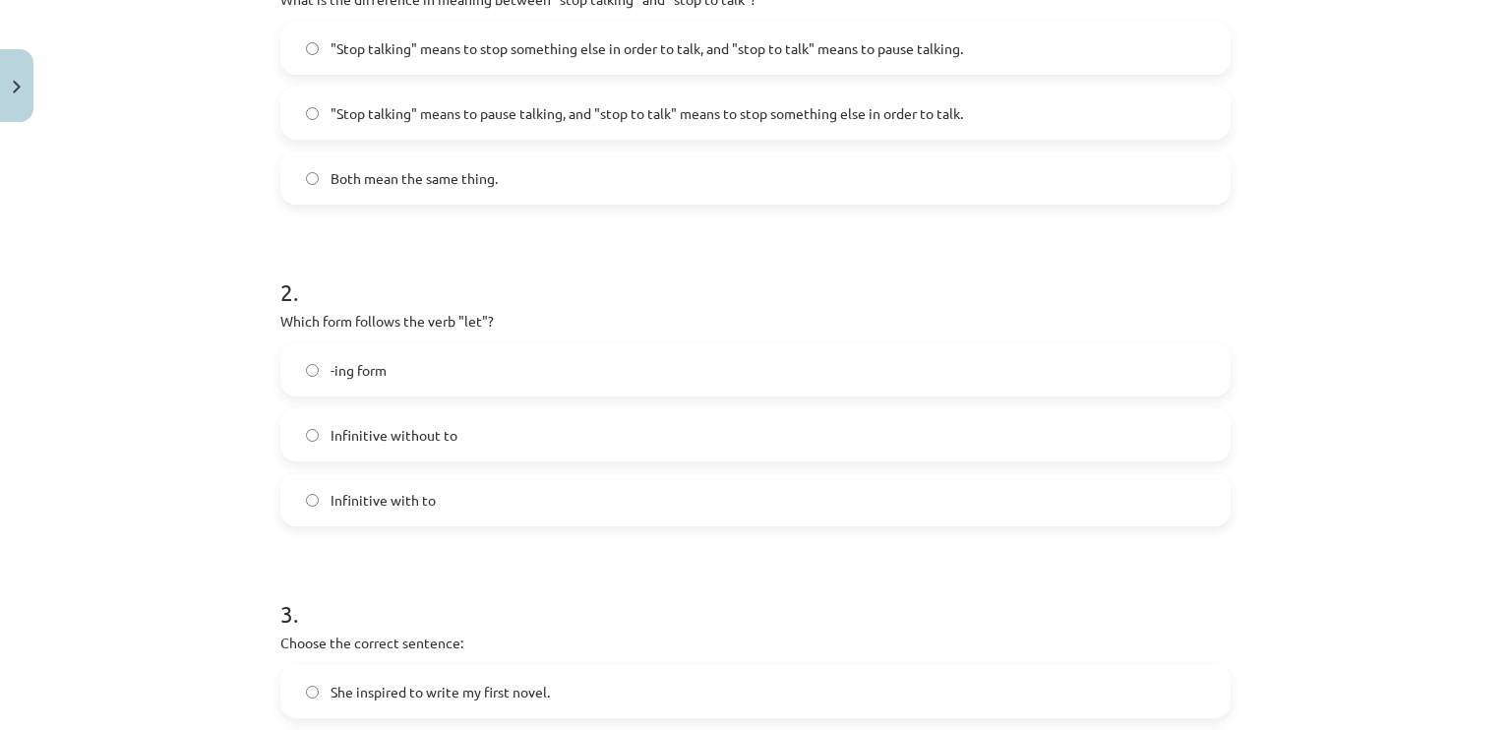
click at [587, 348] on label "-ing form" at bounding box center [755, 369] width 946 height 49
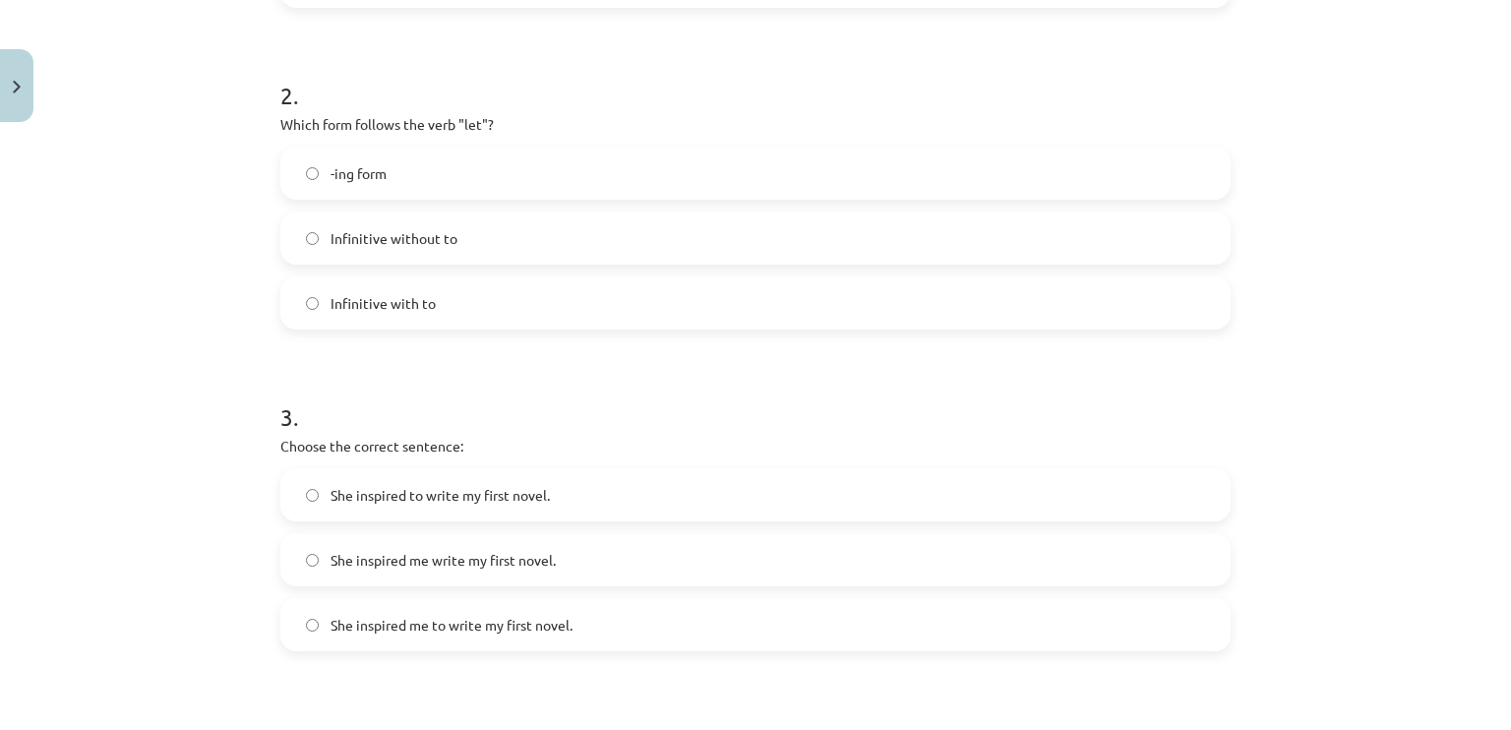
scroll to position [764, 0]
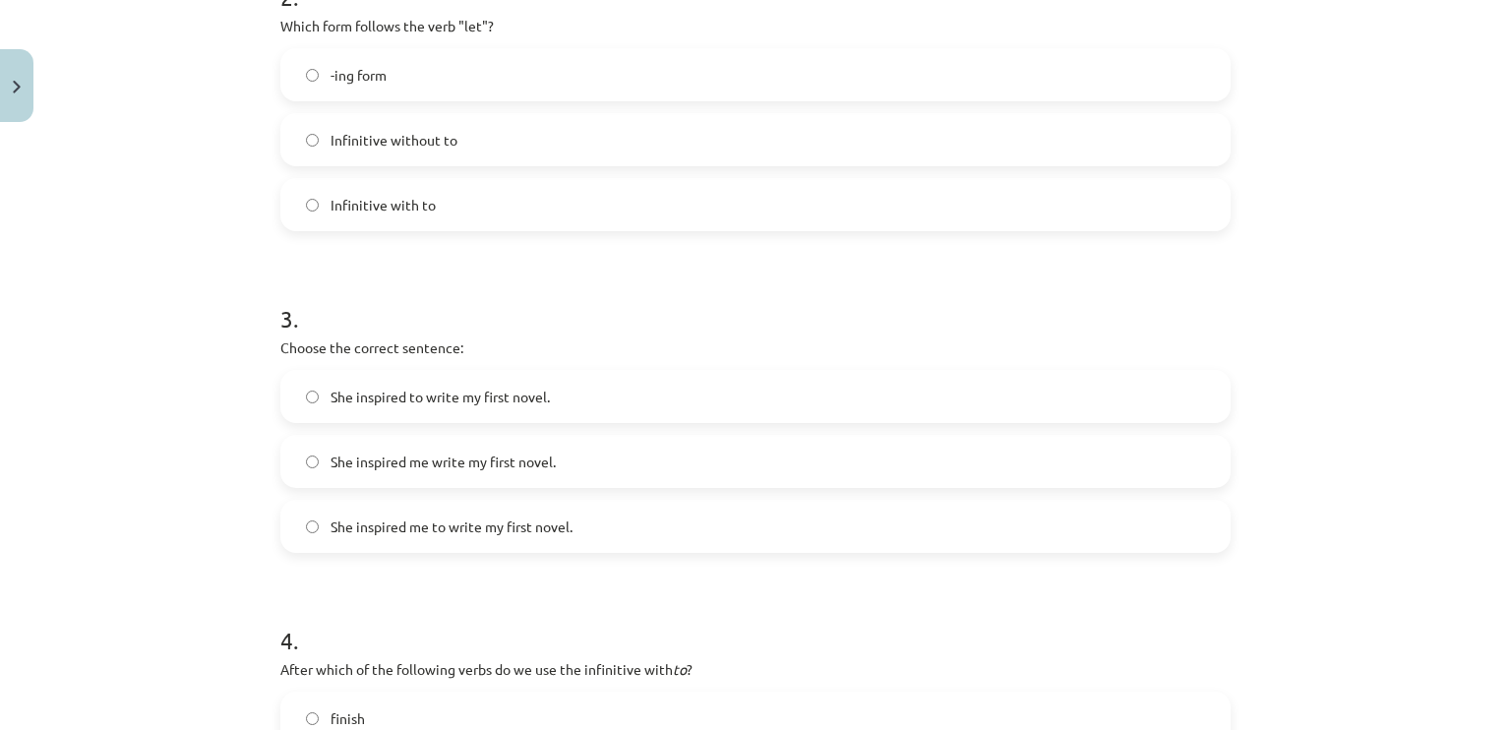
click at [496, 518] on span "She inspired me to write my first novel." at bounding box center [452, 527] width 242 height 21
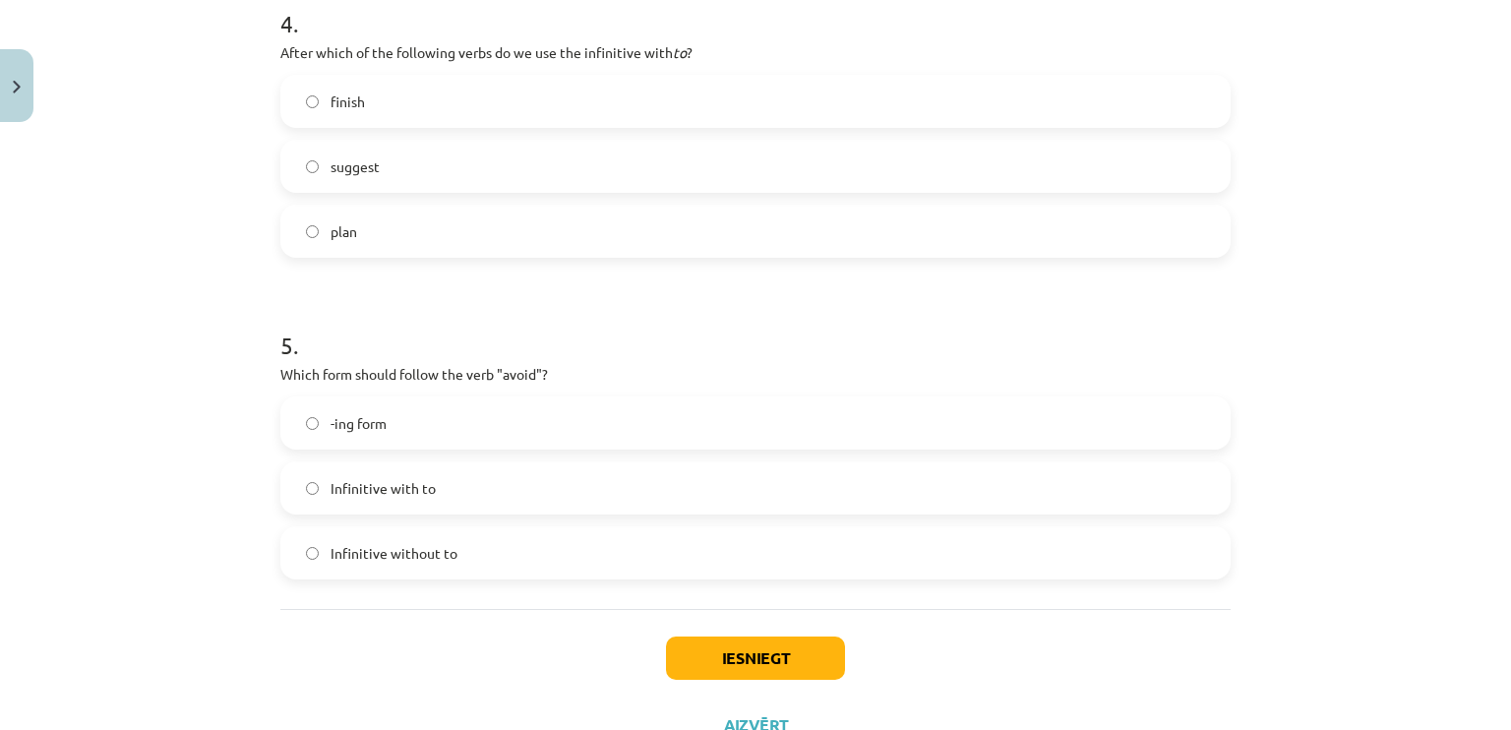
scroll to position [1378, 0]
click at [555, 232] on label "plan" at bounding box center [755, 234] width 946 height 49
click at [448, 441] on label "-ing form" at bounding box center [755, 425] width 946 height 49
click at [675, 655] on button "Iesniegt" at bounding box center [755, 660] width 179 height 43
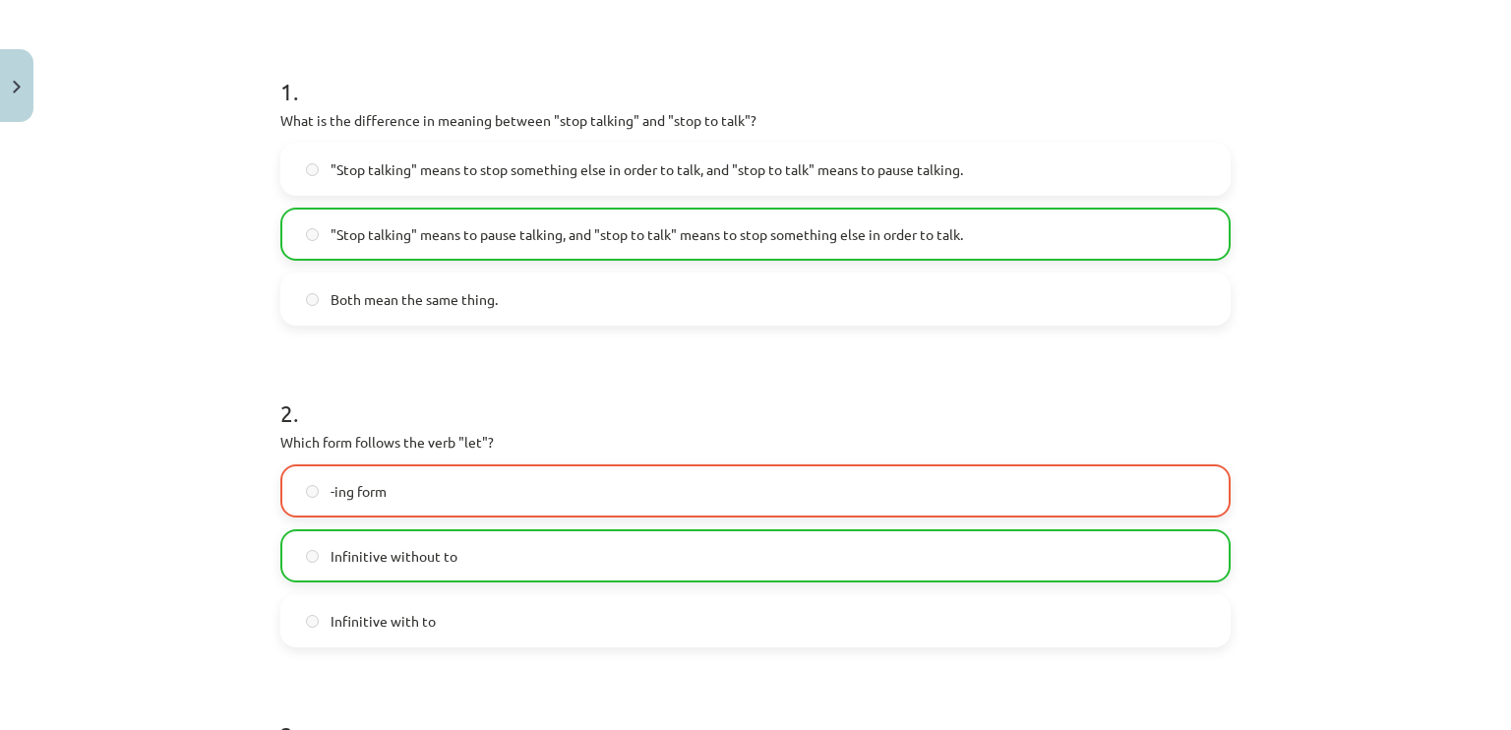
scroll to position [1519, 0]
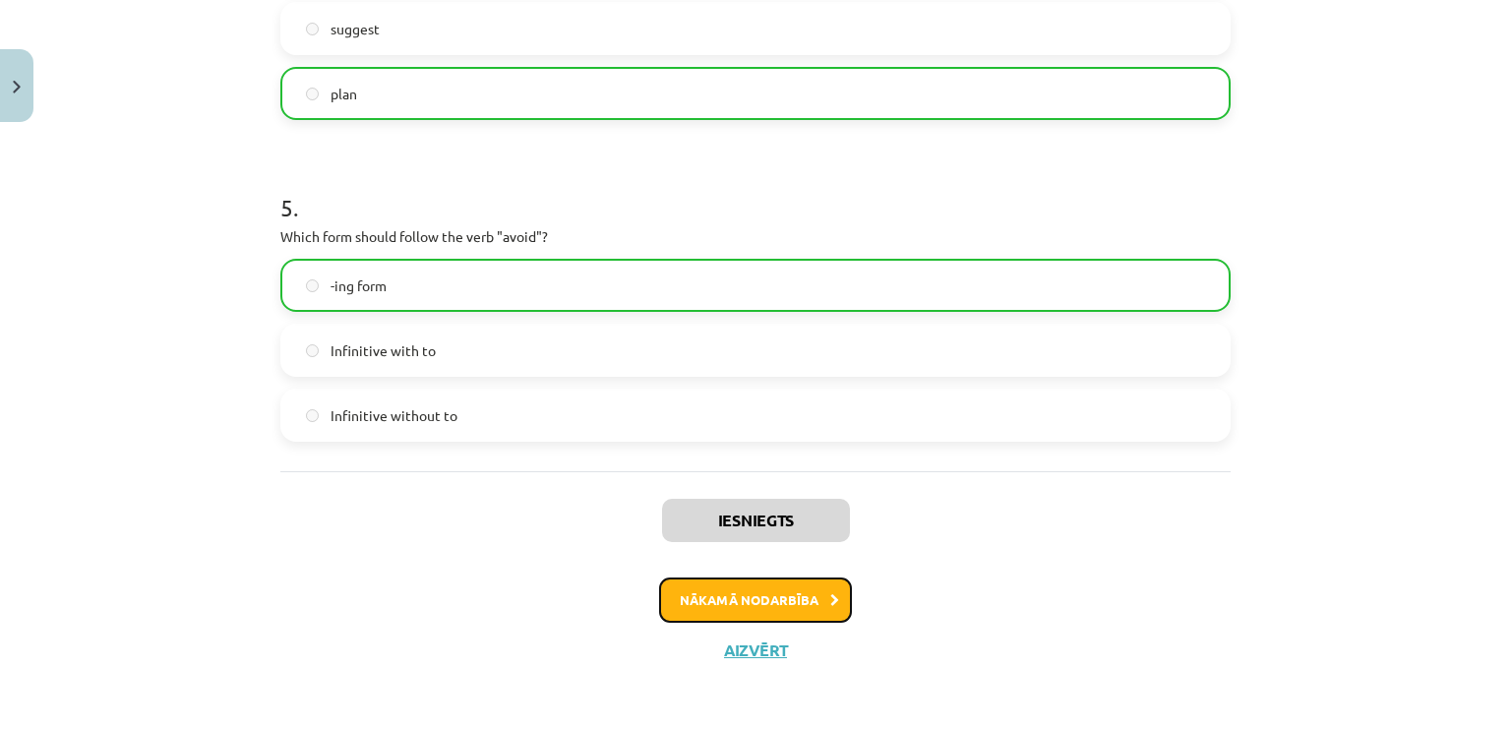
click at [787, 588] on button "Nākamā nodarbība" at bounding box center [755, 600] width 193 height 45
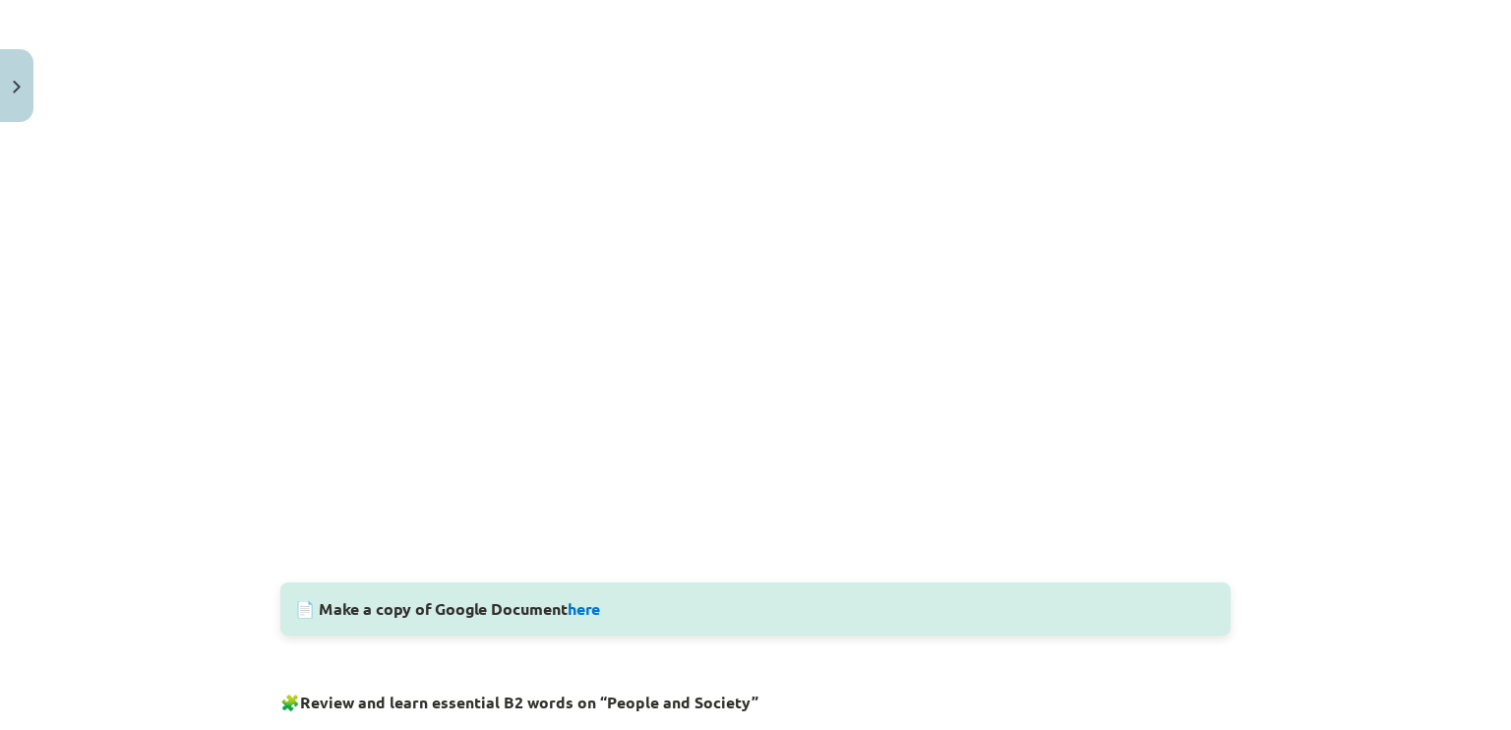
scroll to position [496, 0]
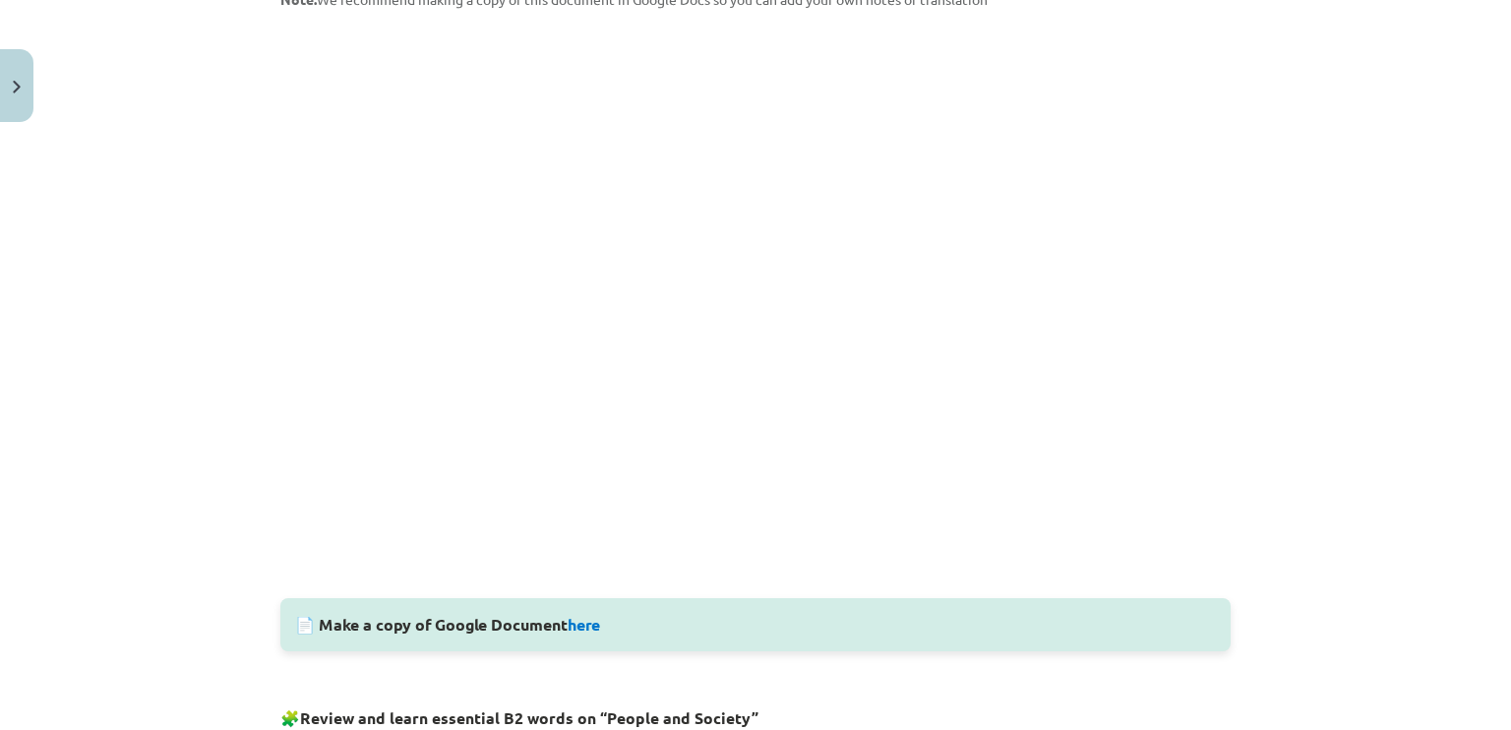
drag, startPoint x: 1225, startPoint y: 135, endPoint x: 1227, endPoint y: 149, distance: 13.9
click at [1227, 149] on div "10 XP Saņemsi Viegls 571 pilda Apraksts Uzdevums Palīdzība Vocabulary 🔍 Explore…" at bounding box center [756, 707] width 974 height 2144
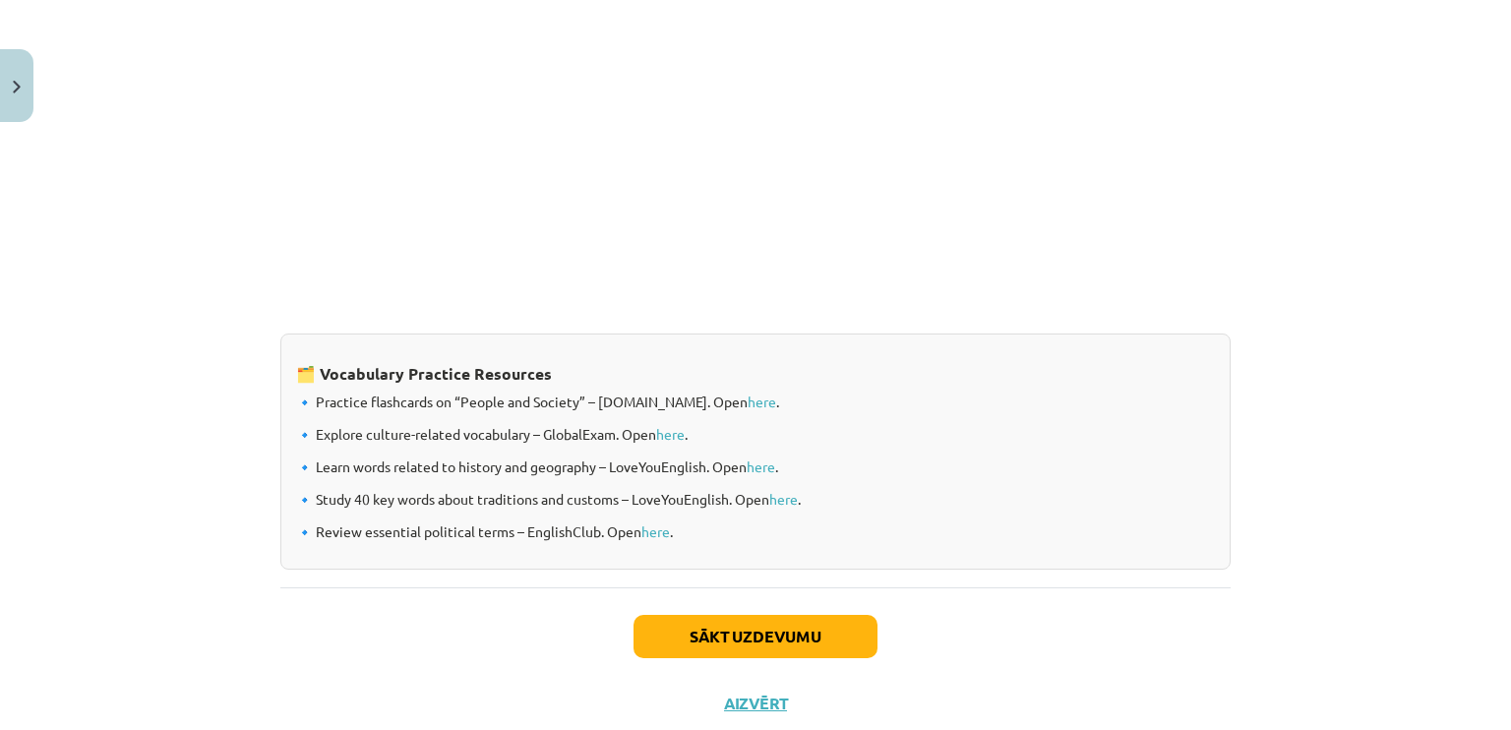
scroll to position [1590, 0]
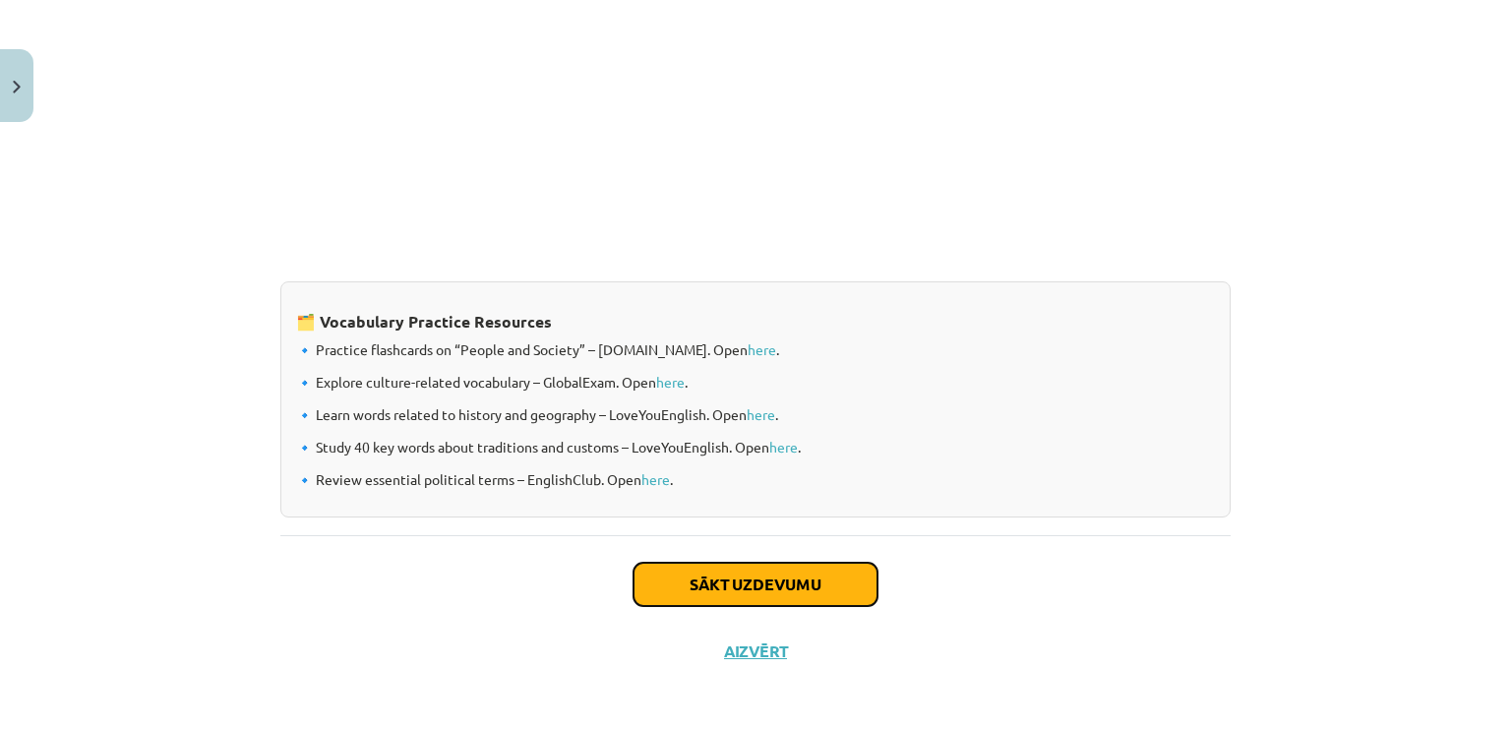
click at [709, 565] on button "Sākt uzdevumu" at bounding box center [756, 584] width 244 height 43
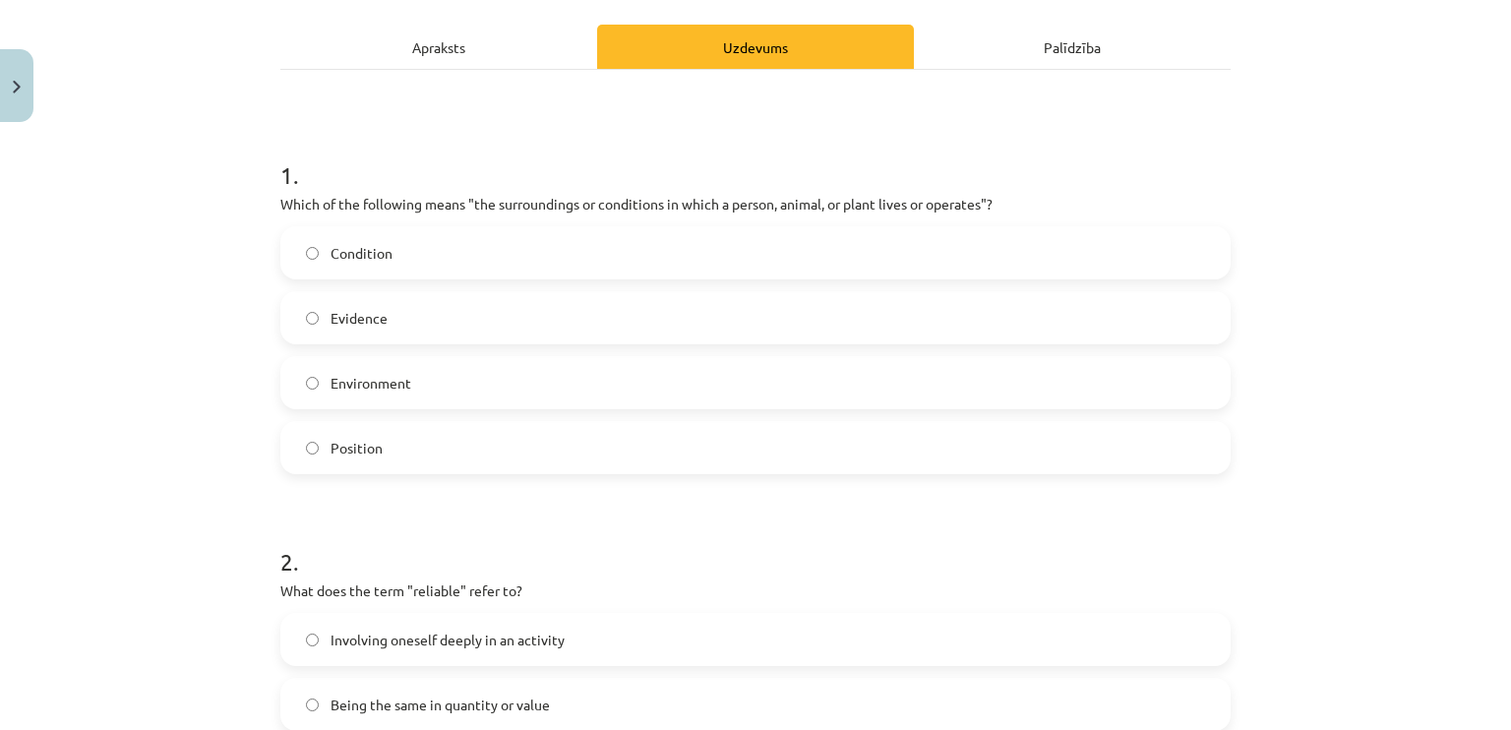
scroll to position [268, 0]
click at [859, 369] on label "Environment" at bounding box center [755, 379] width 946 height 49
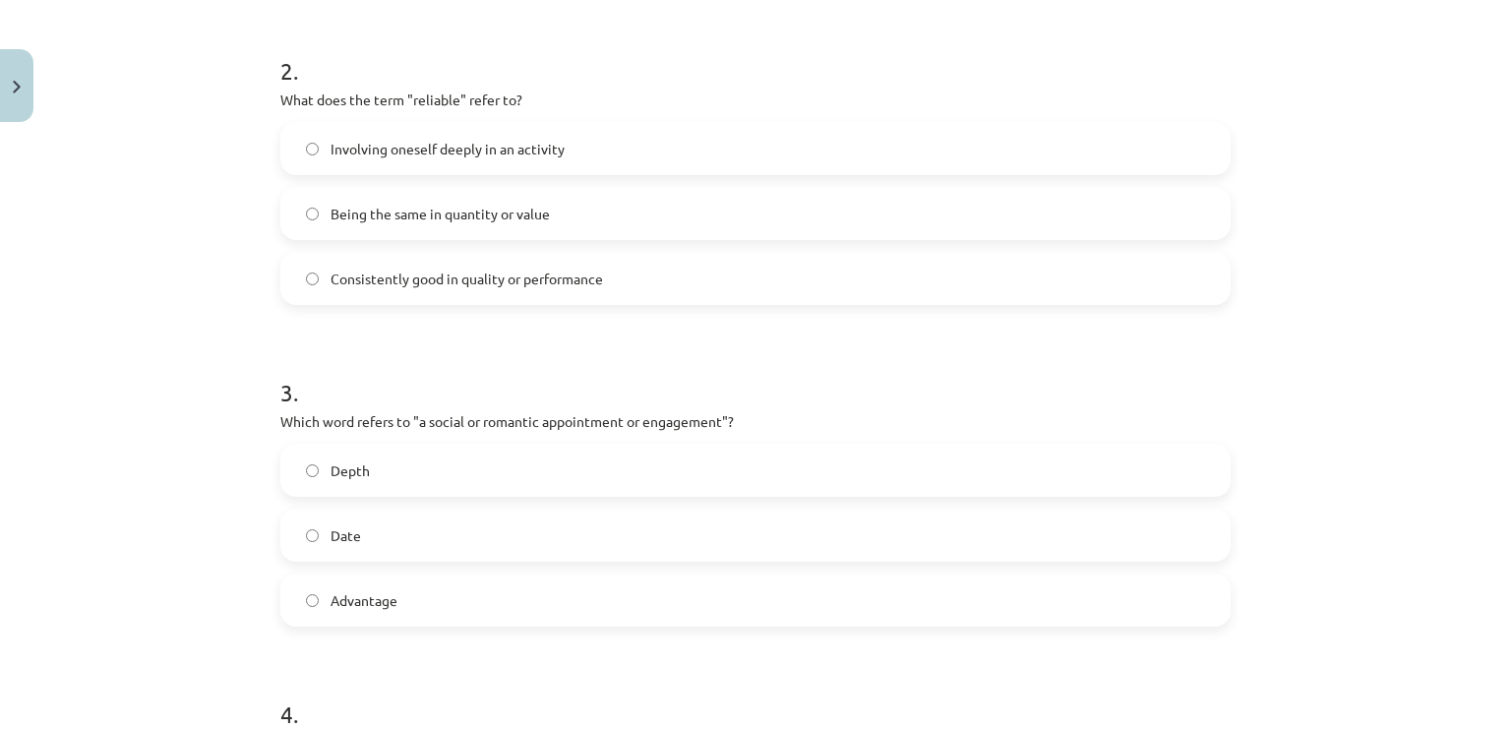
scroll to position [751, 0]
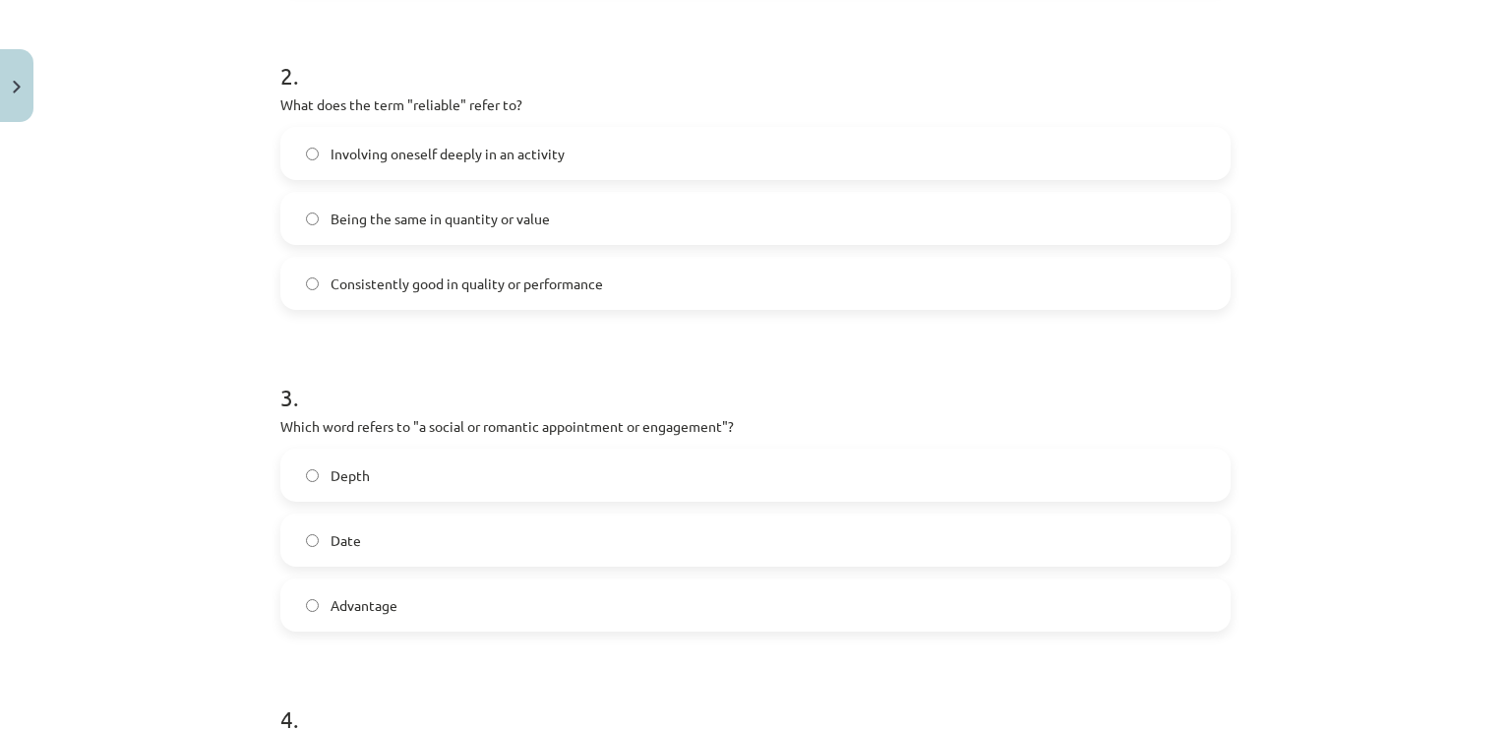
click at [602, 146] on label "Involving oneself deeply in an activity" at bounding box center [755, 153] width 946 height 49
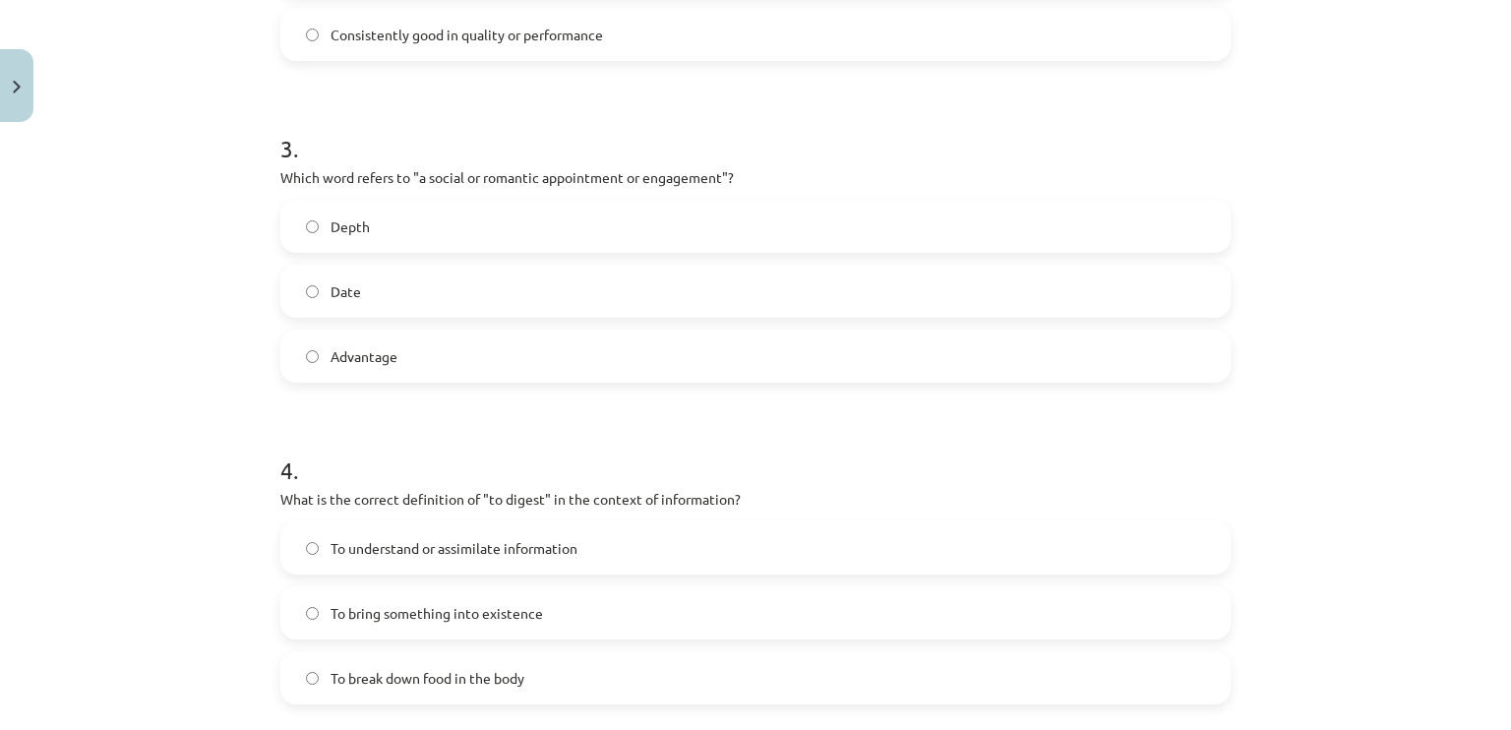
scroll to position [992, 0]
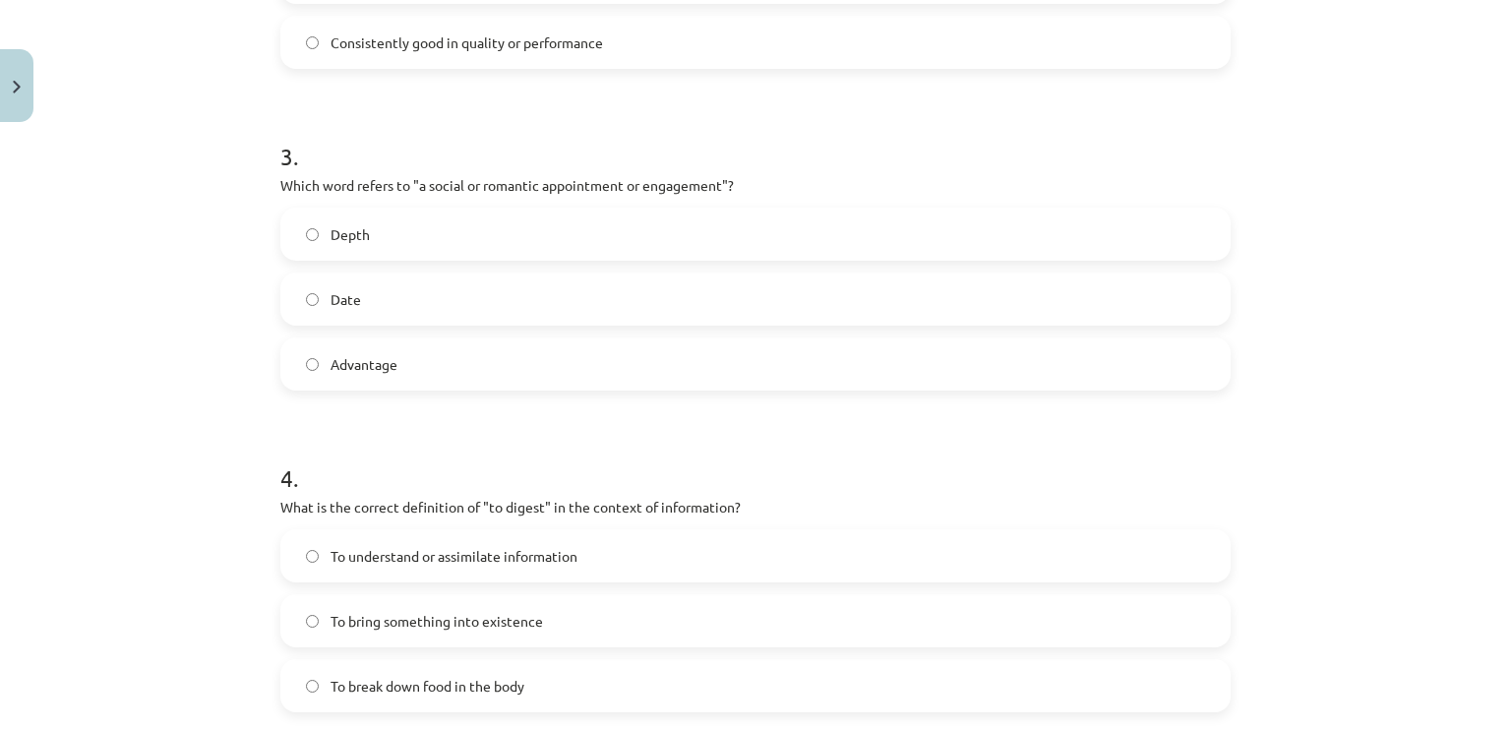
click at [978, 306] on label "Date" at bounding box center [755, 298] width 946 height 49
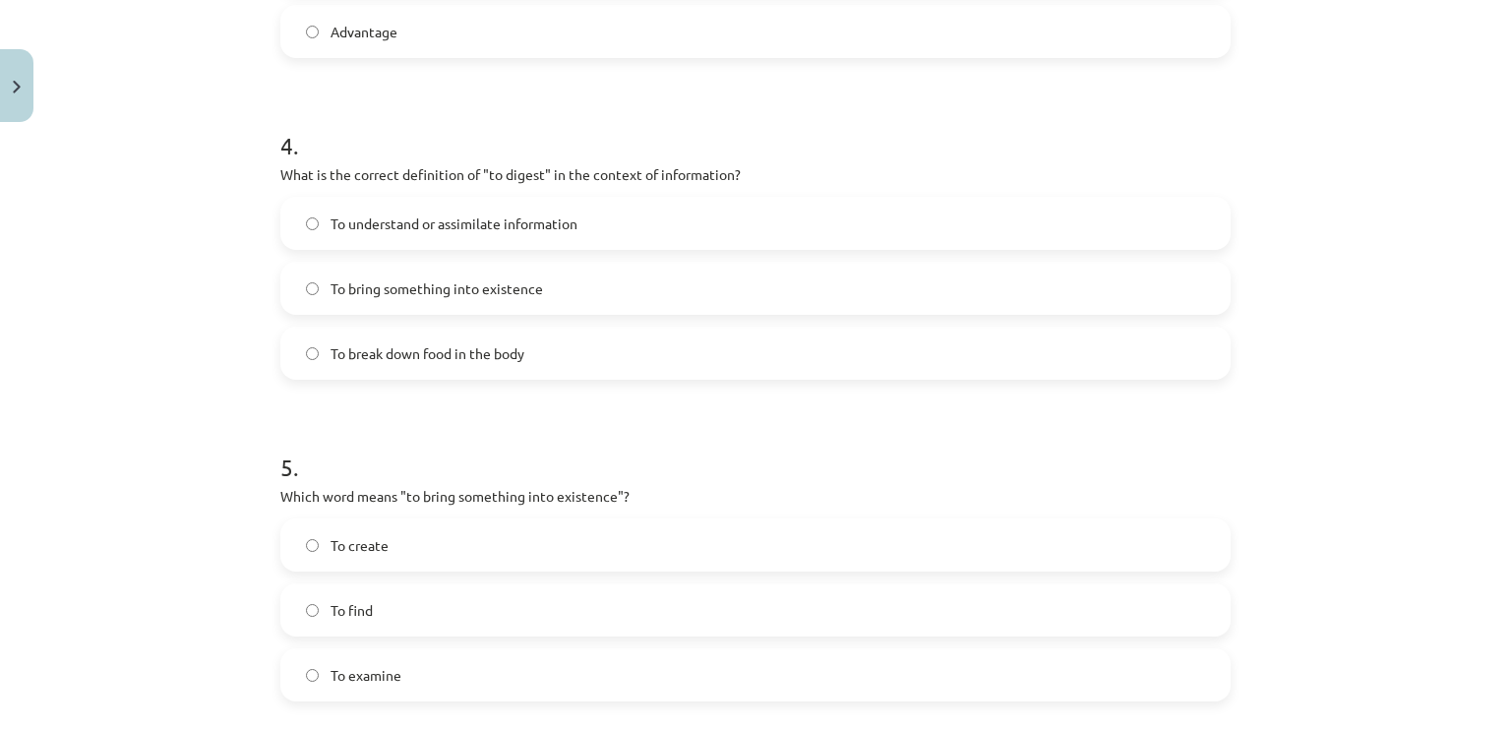
scroll to position [1334, 0]
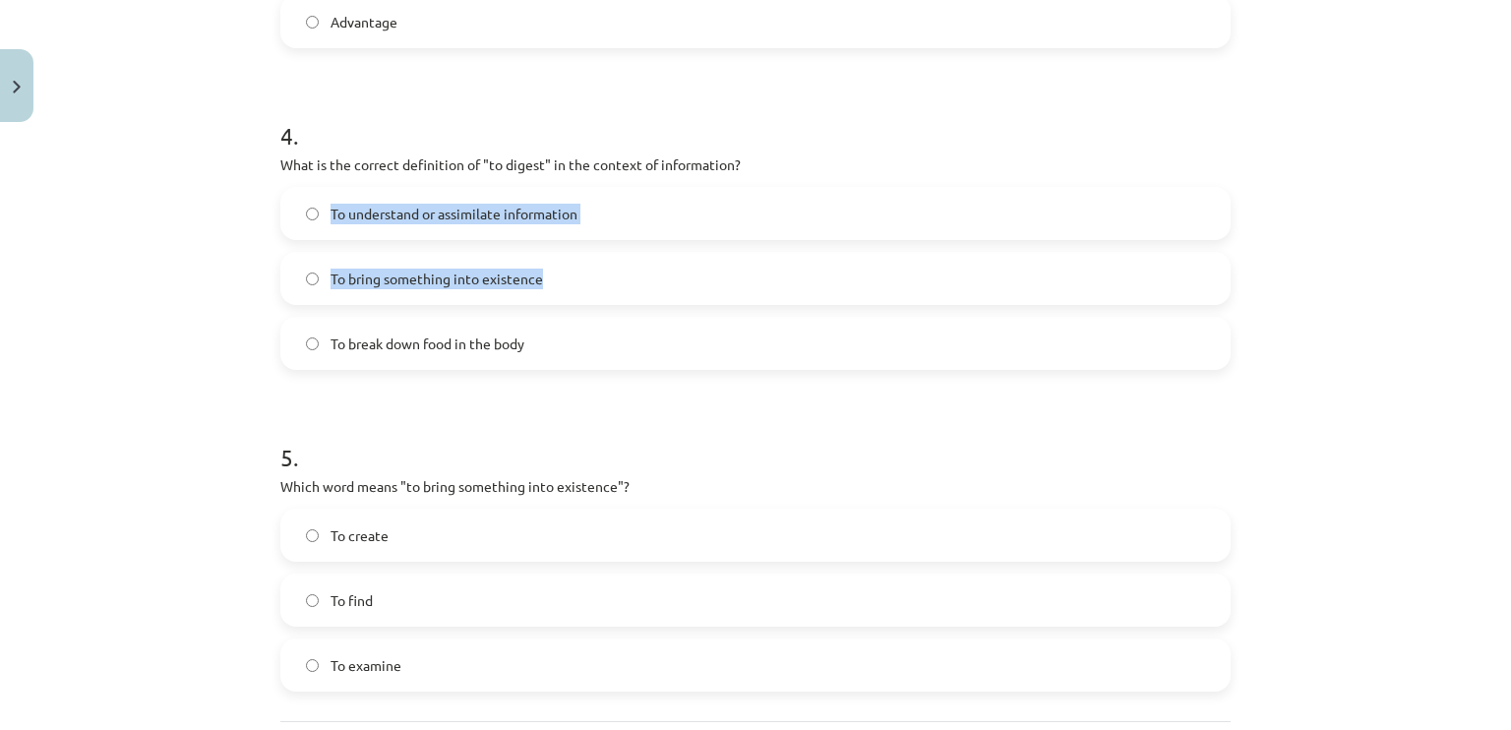
drag, startPoint x: 1256, startPoint y: 255, endPoint x: 1244, endPoint y: 153, distance: 102.1
click at [1244, 153] on div "Mācību tēma: Angļu valodas i - 11. klases 1. ieskaites mācību materiāls #8 🔤 To…" at bounding box center [755, 365] width 1511 height 730
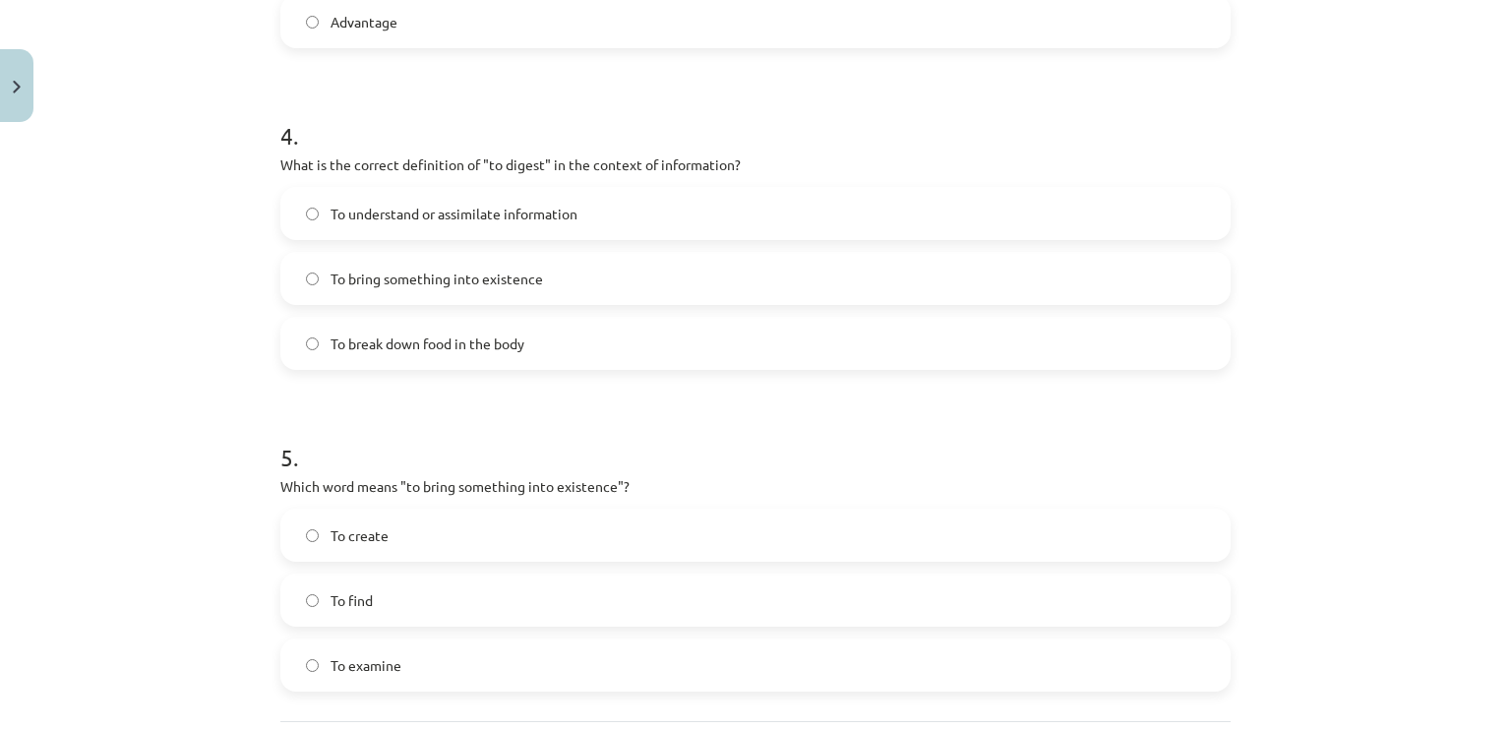
click at [838, 330] on label "To break down food in the body" at bounding box center [755, 343] width 946 height 49
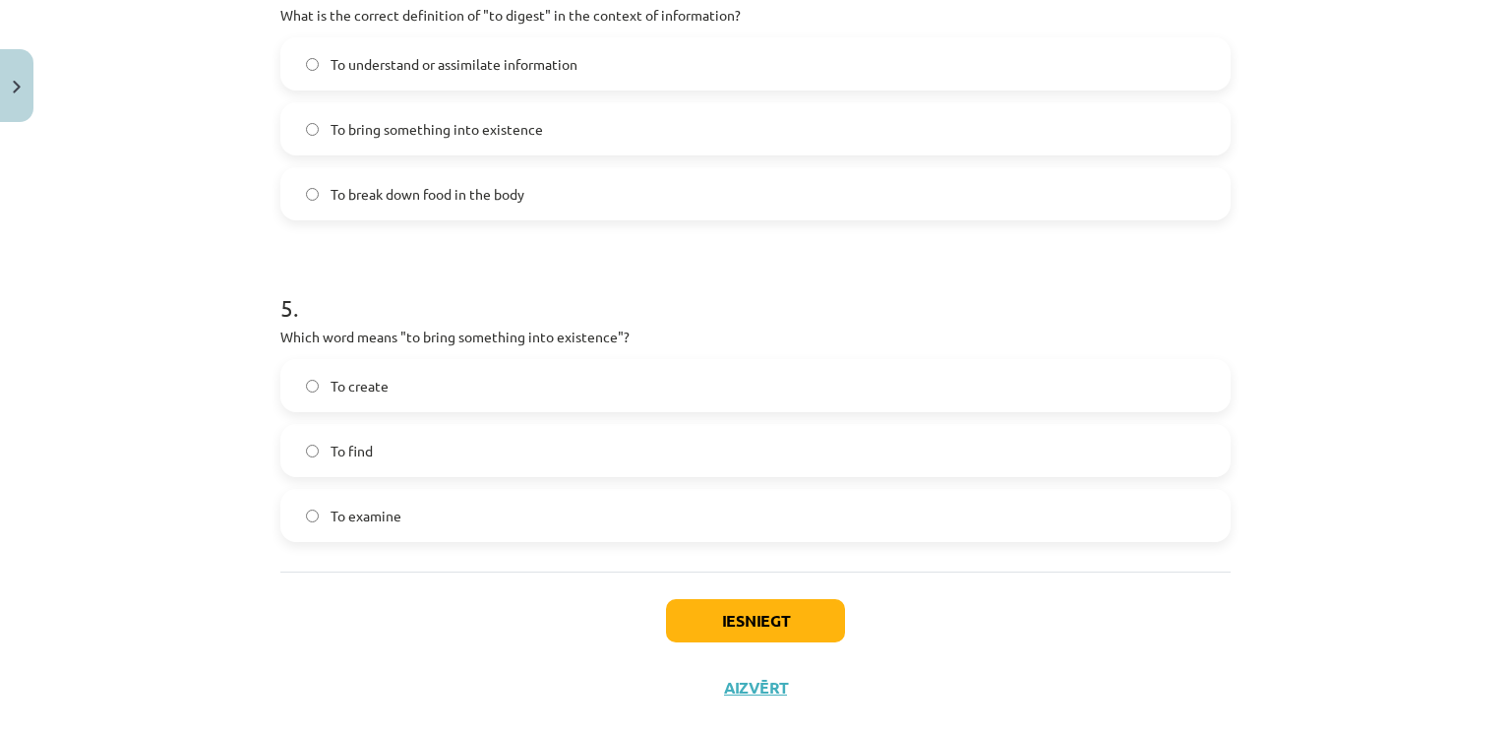
scroll to position [1523, 0]
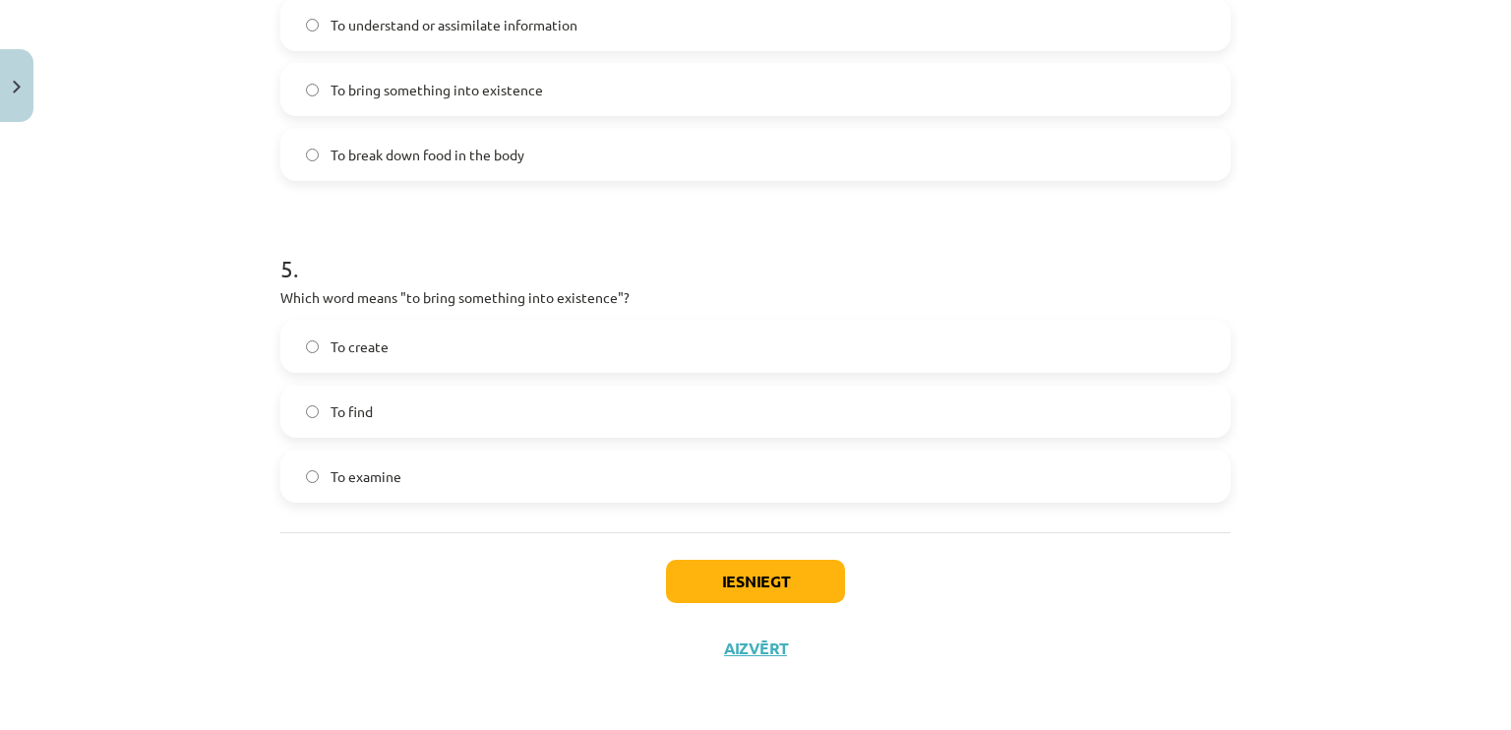
click at [1066, 464] on label "To examine" at bounding box center [755, 476] width 946 height 49
click at [922, 351] on label "To create" at bounding box center [755, 346] width 946 height 49
click at [792, 568] on button "Iesniegt" at bounding box center [755, 581] width 179 height 43
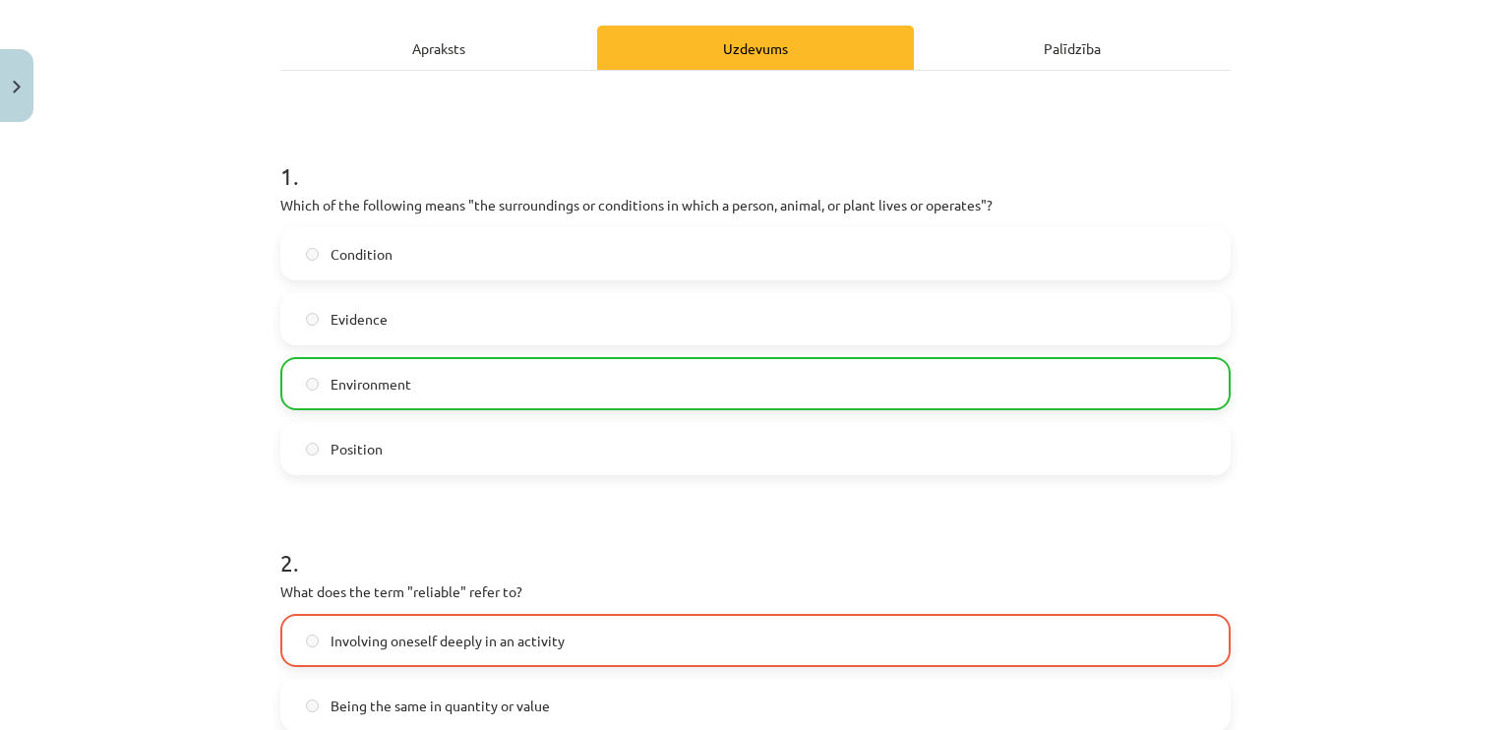
scroll to position [1585, 0]
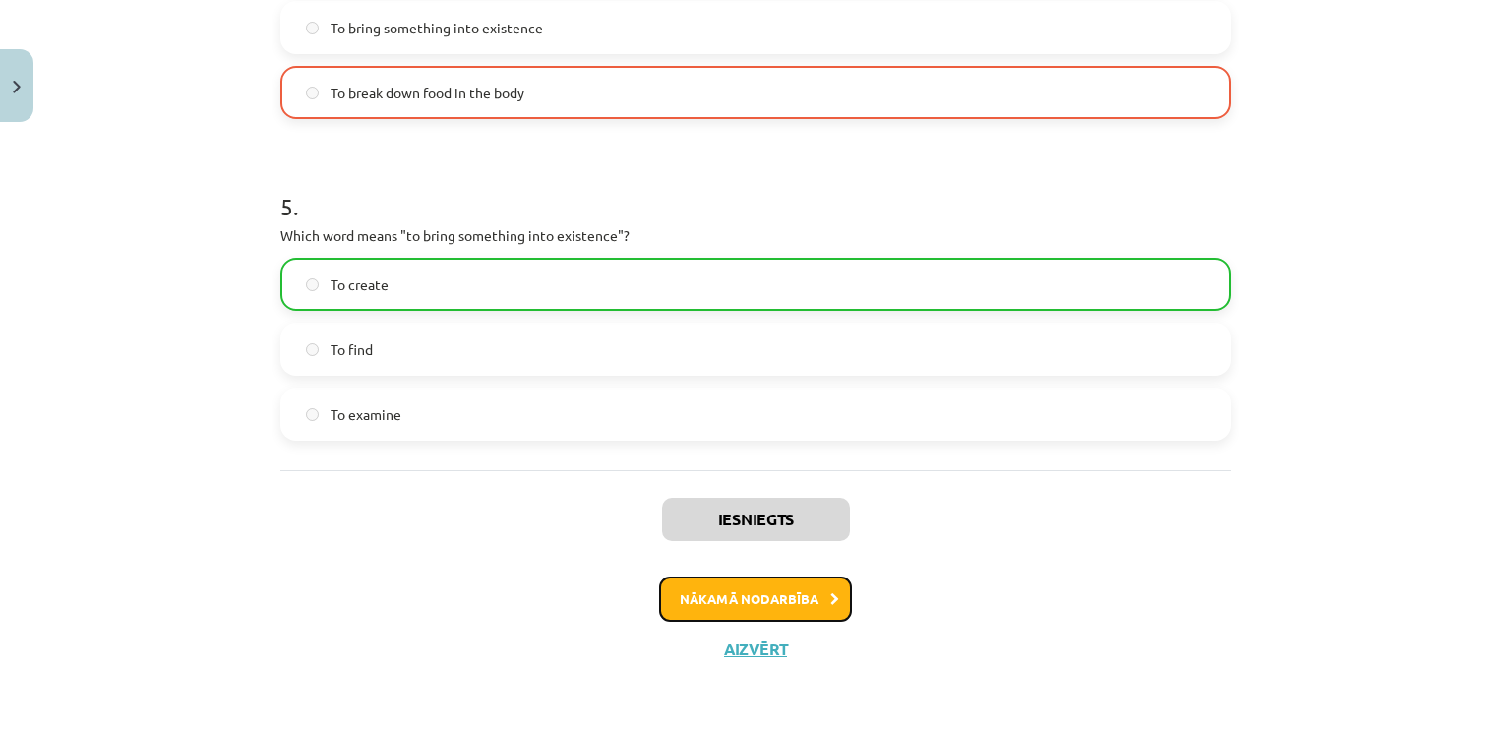
click at [722, 585] on button "Nākamā nodarbība" at bounding box center [755, 599] width 193 height 45
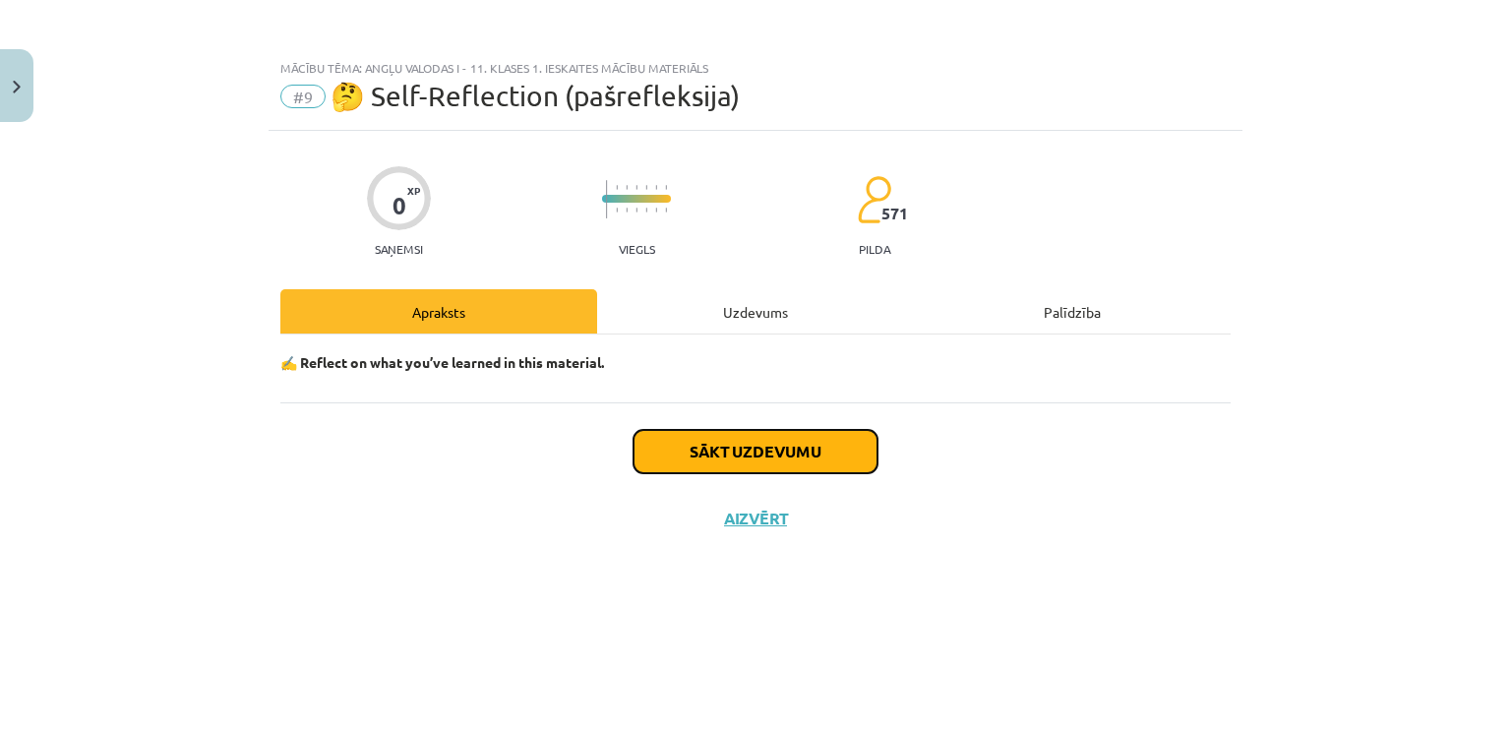
click at [842, 443] on button "Sākt uzdevumu" at bounding box center [756, 451] width 244 height 43
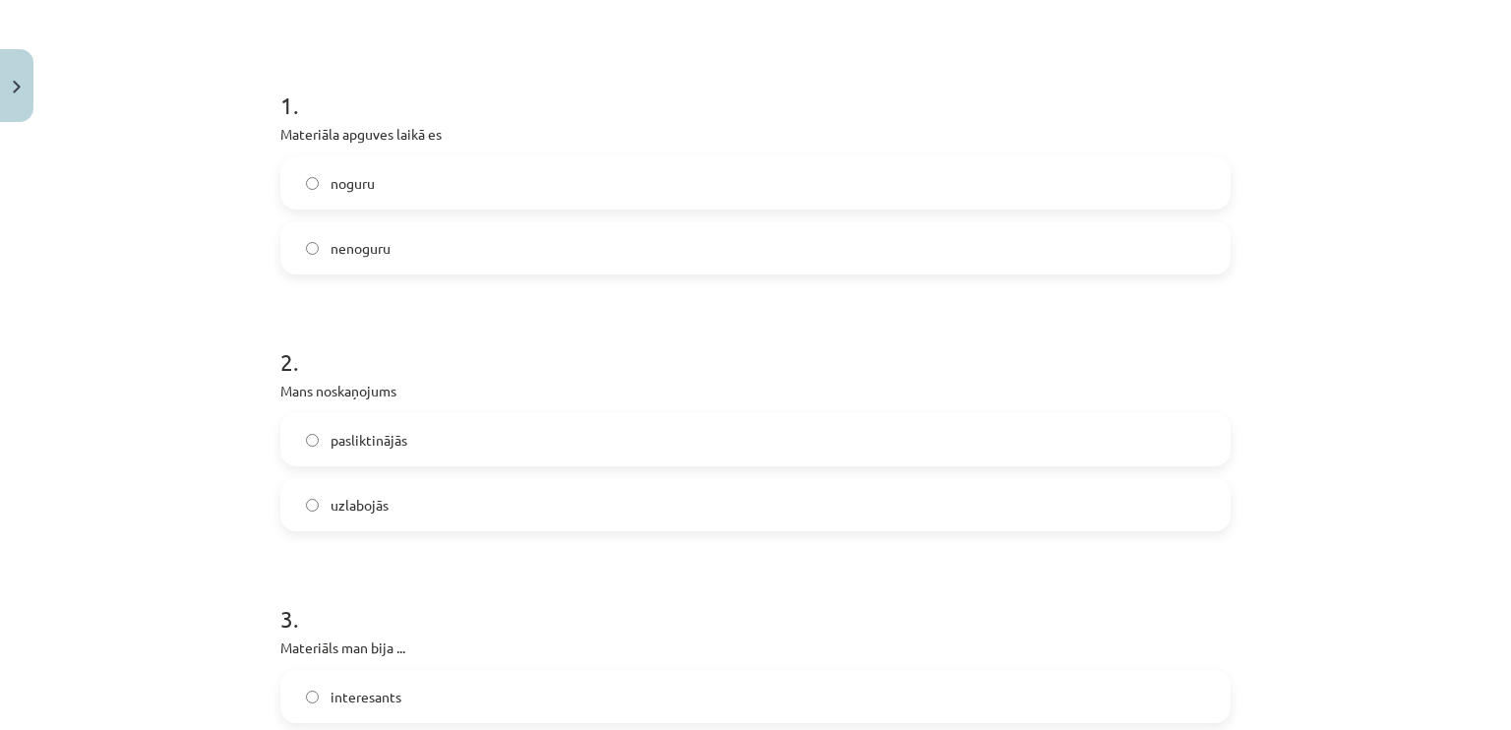
scroll to position [295, 0]
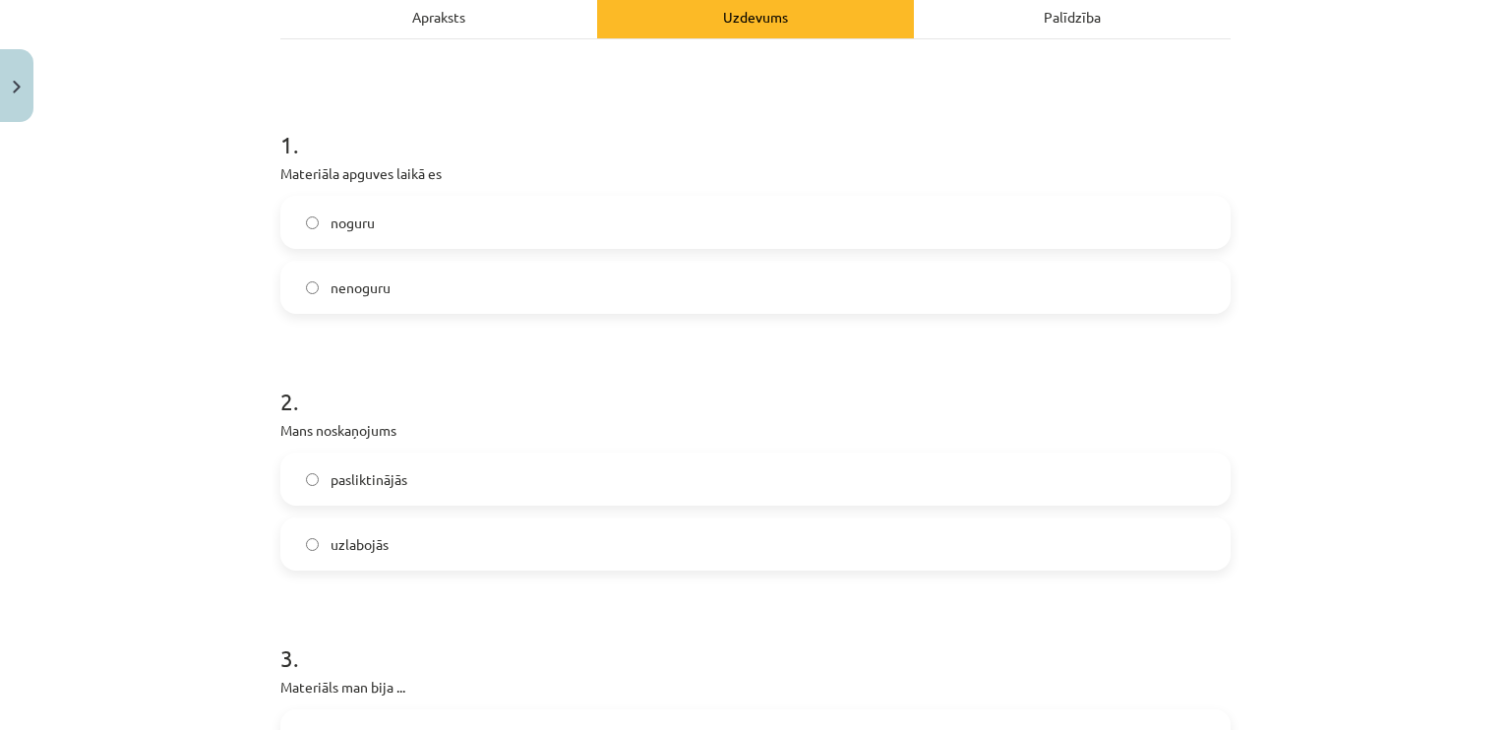
click at [1070, 292] on label "nenoguru" at bounding box center [755, 287] width 946 height 49
click at [495, 550] on label "uzlabojās" at bounding box center [755, 543] width 946 height 49
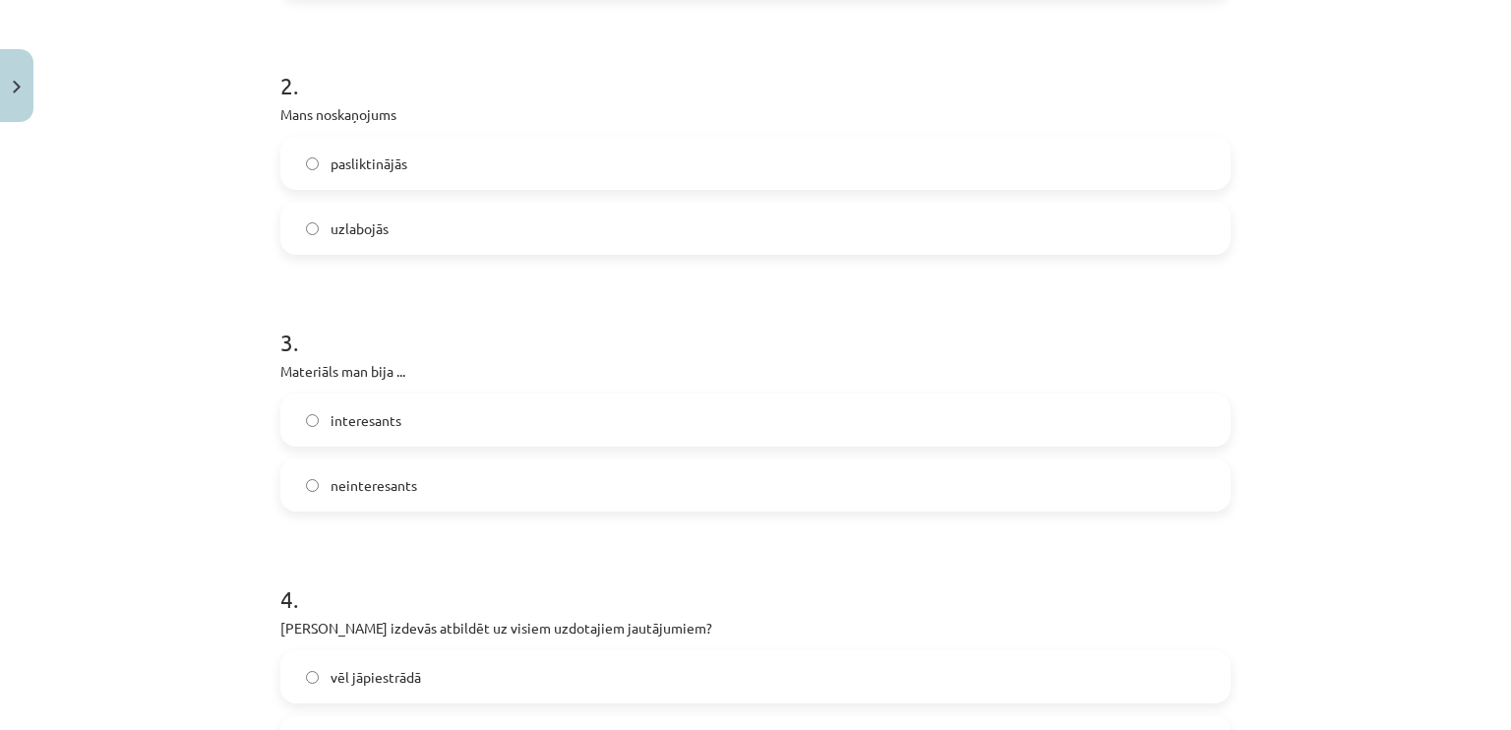
scroll to position [606, 0]
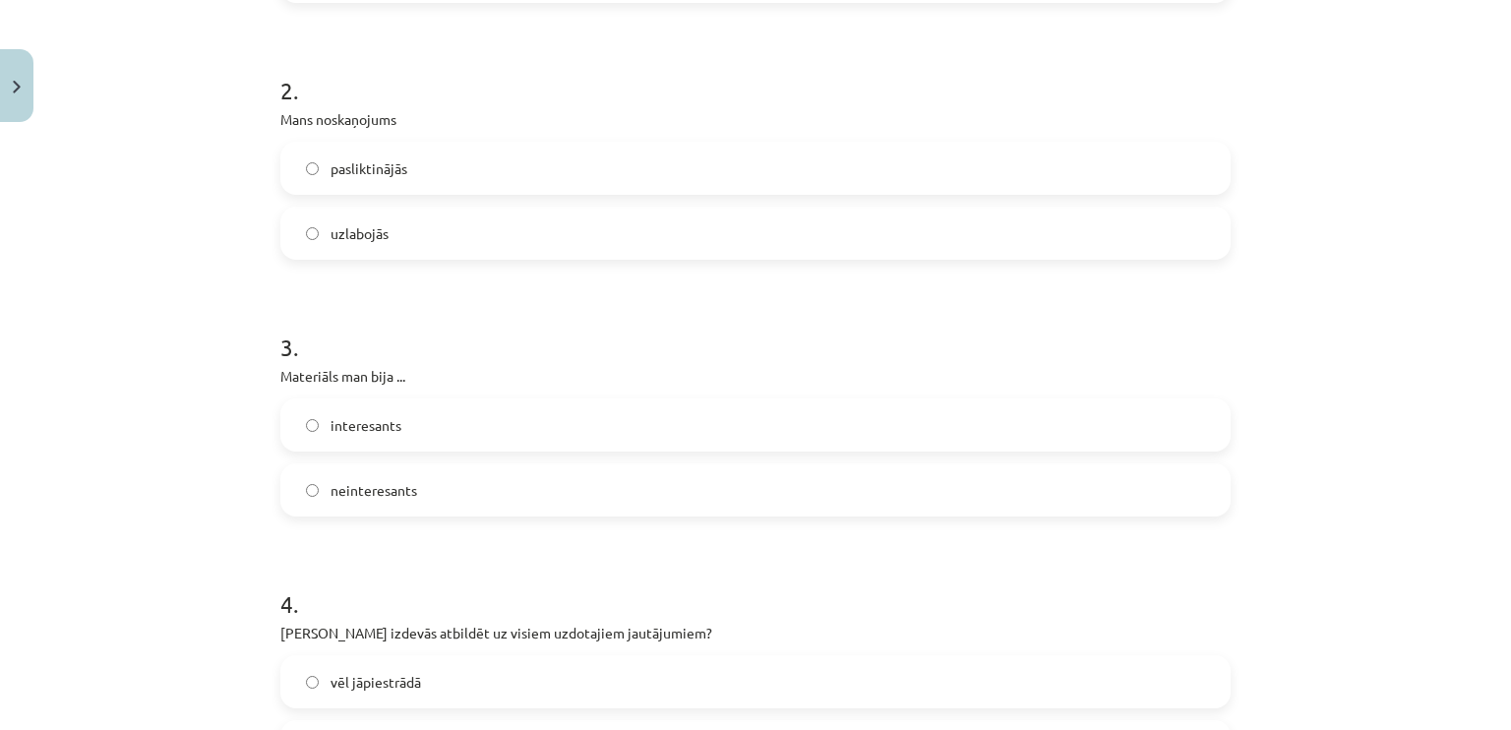
click at [796, 413] on label "interesants" at bounding box center [755, 424] width 946 height 49
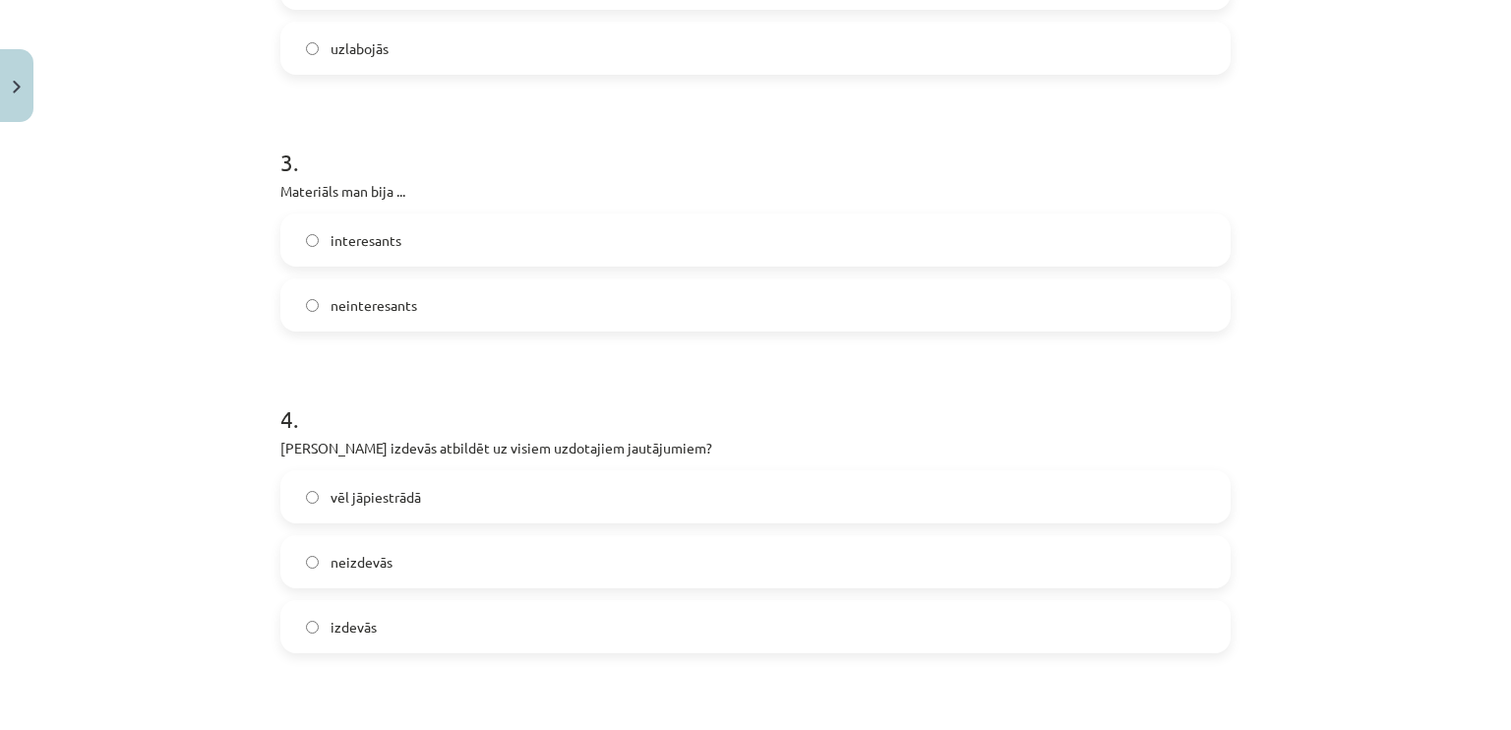
scroll to position [779, 0]
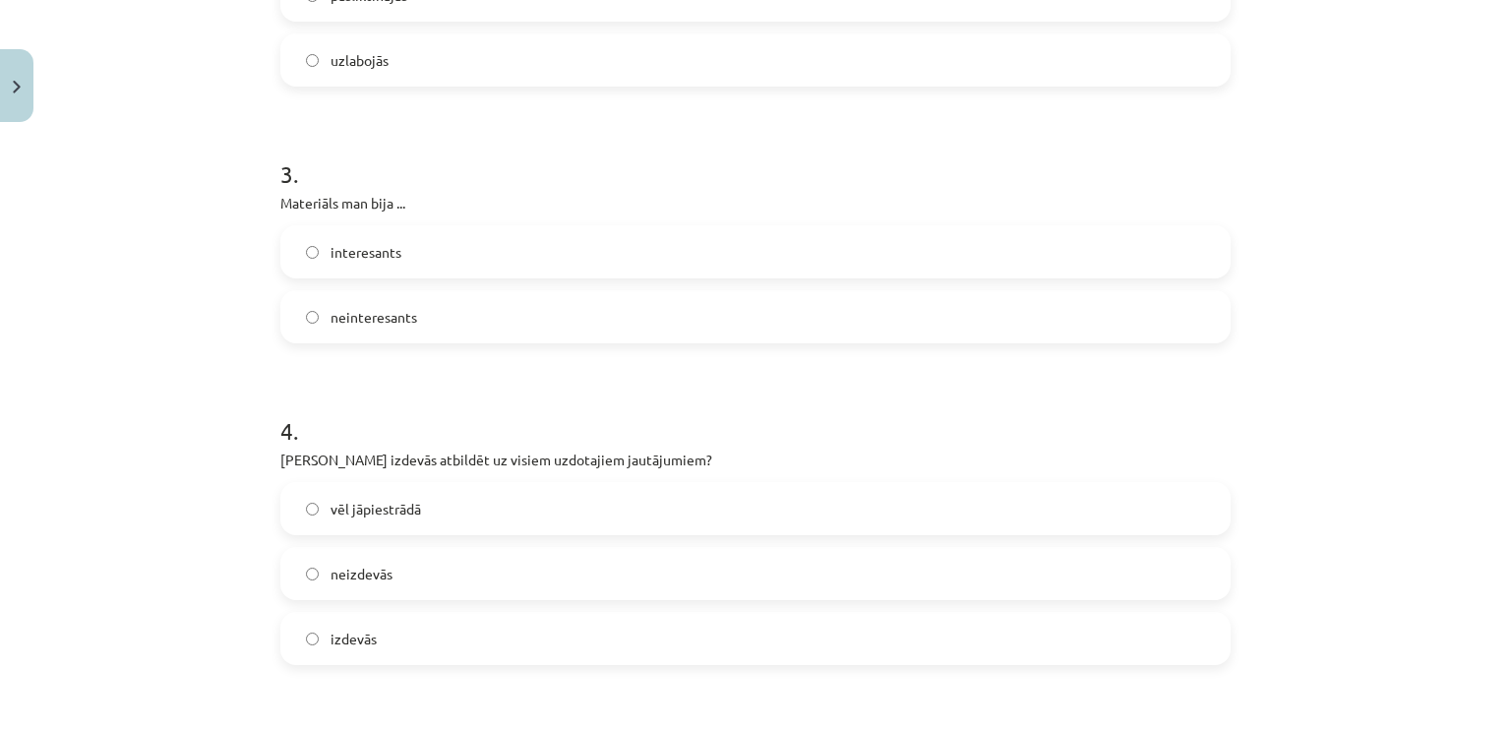
click at [492, 499] on label "vēl jāpiestrādā" at bounding box center [755, 508] width 946 height 49
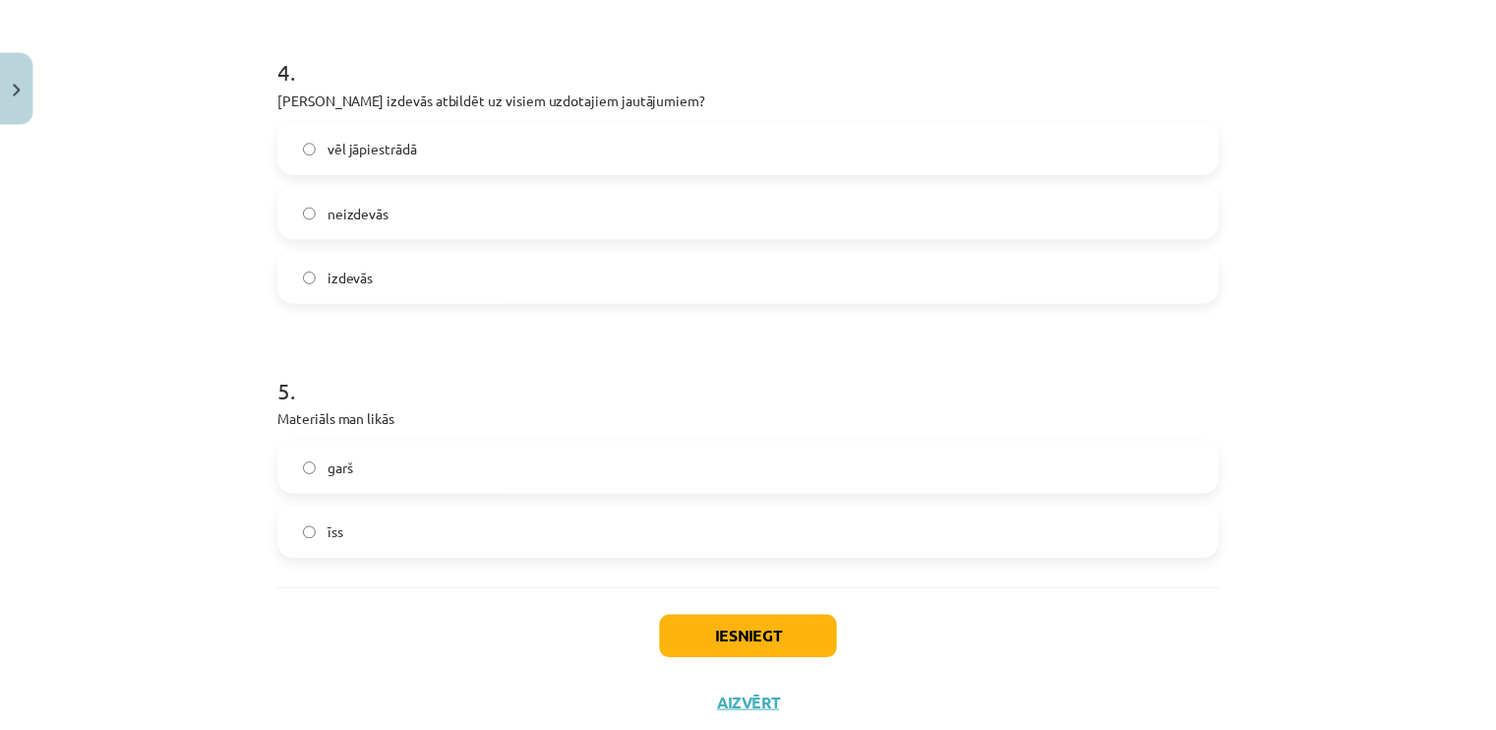
scroll to position [1198, 0]
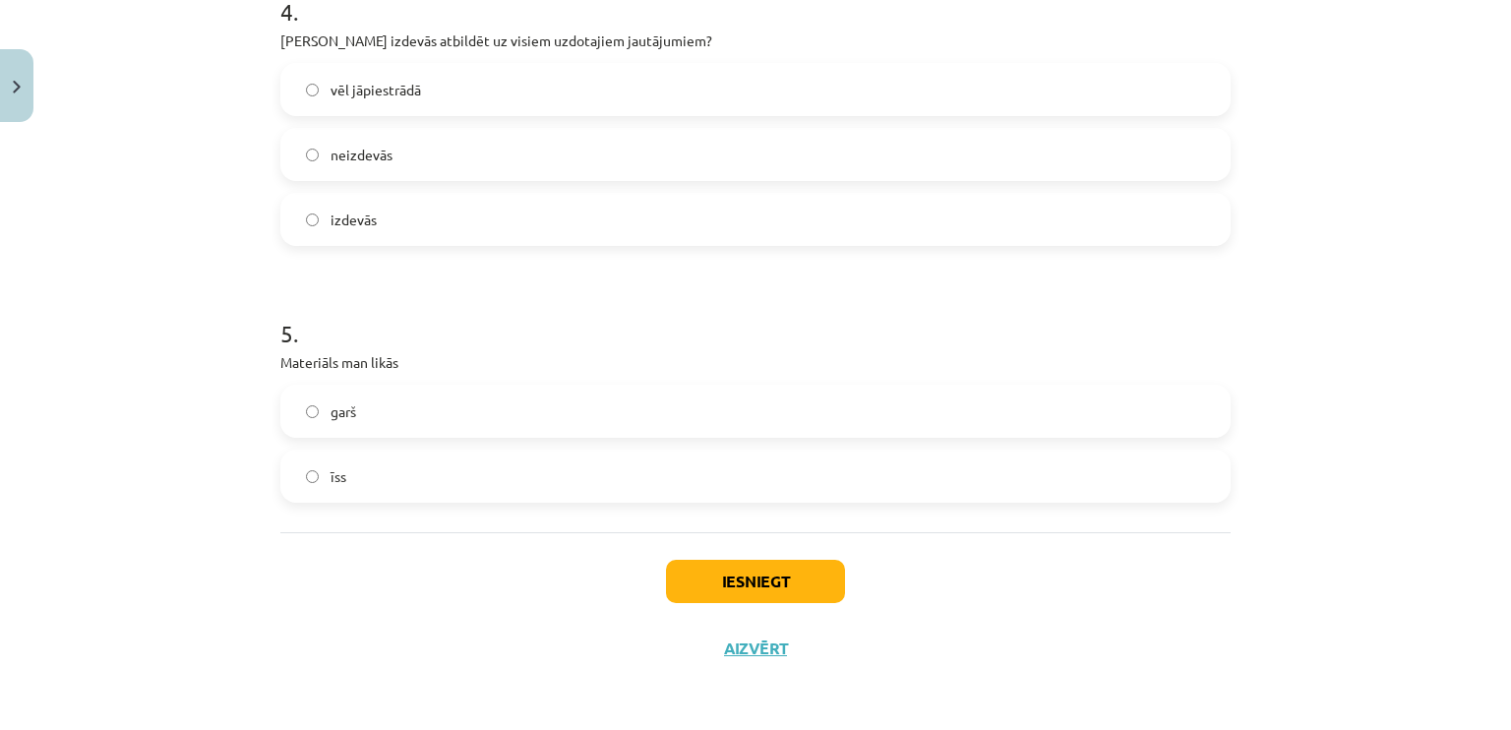
click at [429, 473] on label "īss" at bounding box center [755, 476] width 946 height 49
click at [740, 578] on button "Iesniegt" at bounding box center [755, 581] width 179 height 43
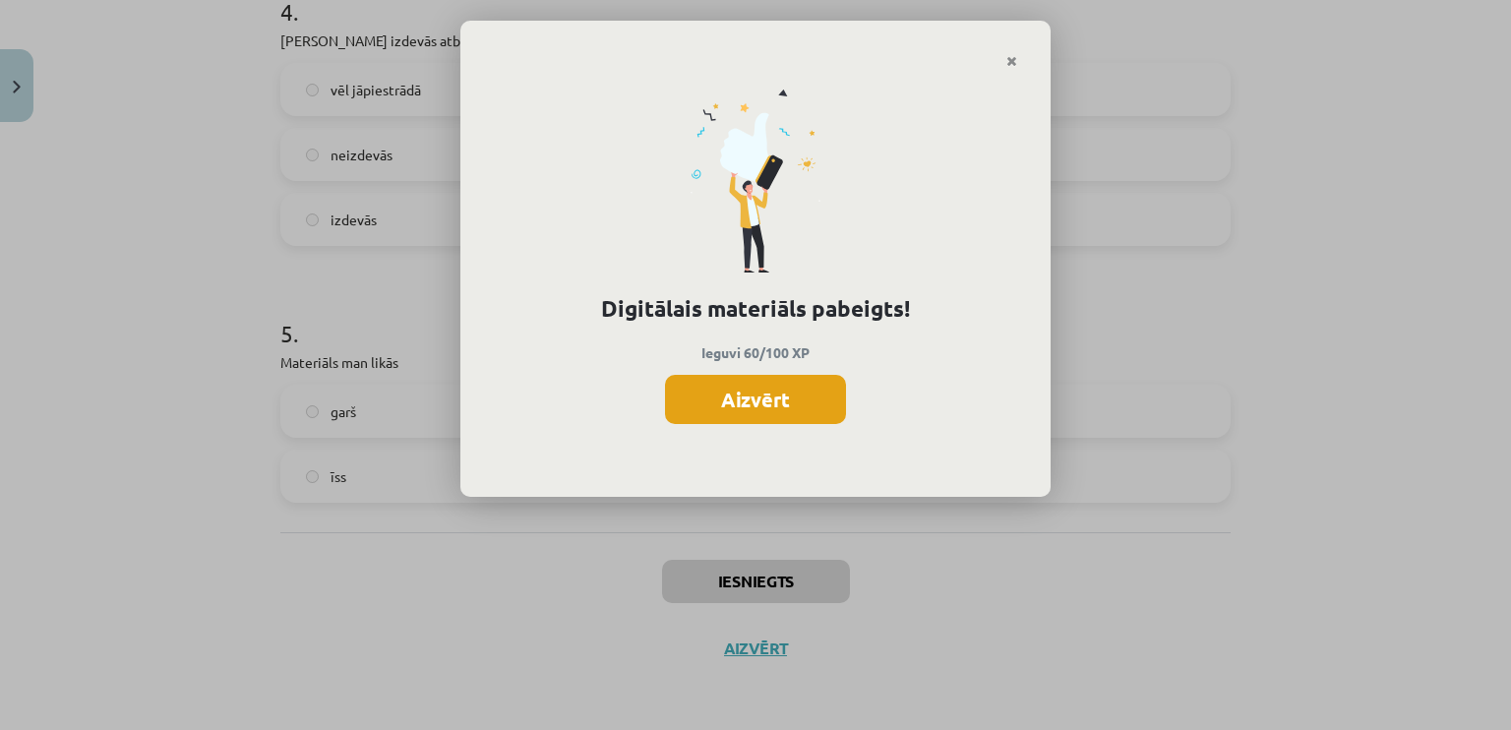
click at [738, 396] on button "Aizvērt" at bounding box center [755, 399] width 181 height 49
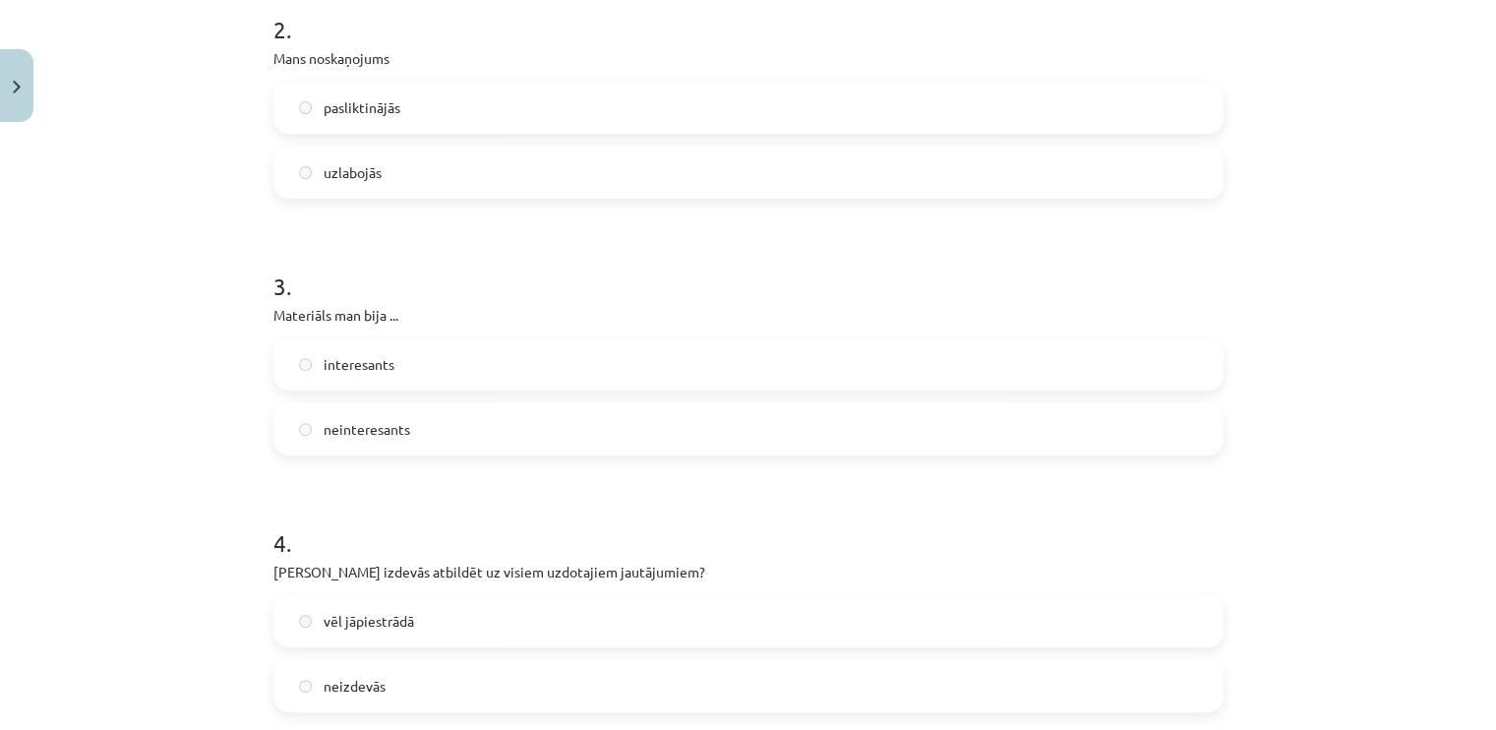
scroll to position [0, 0]
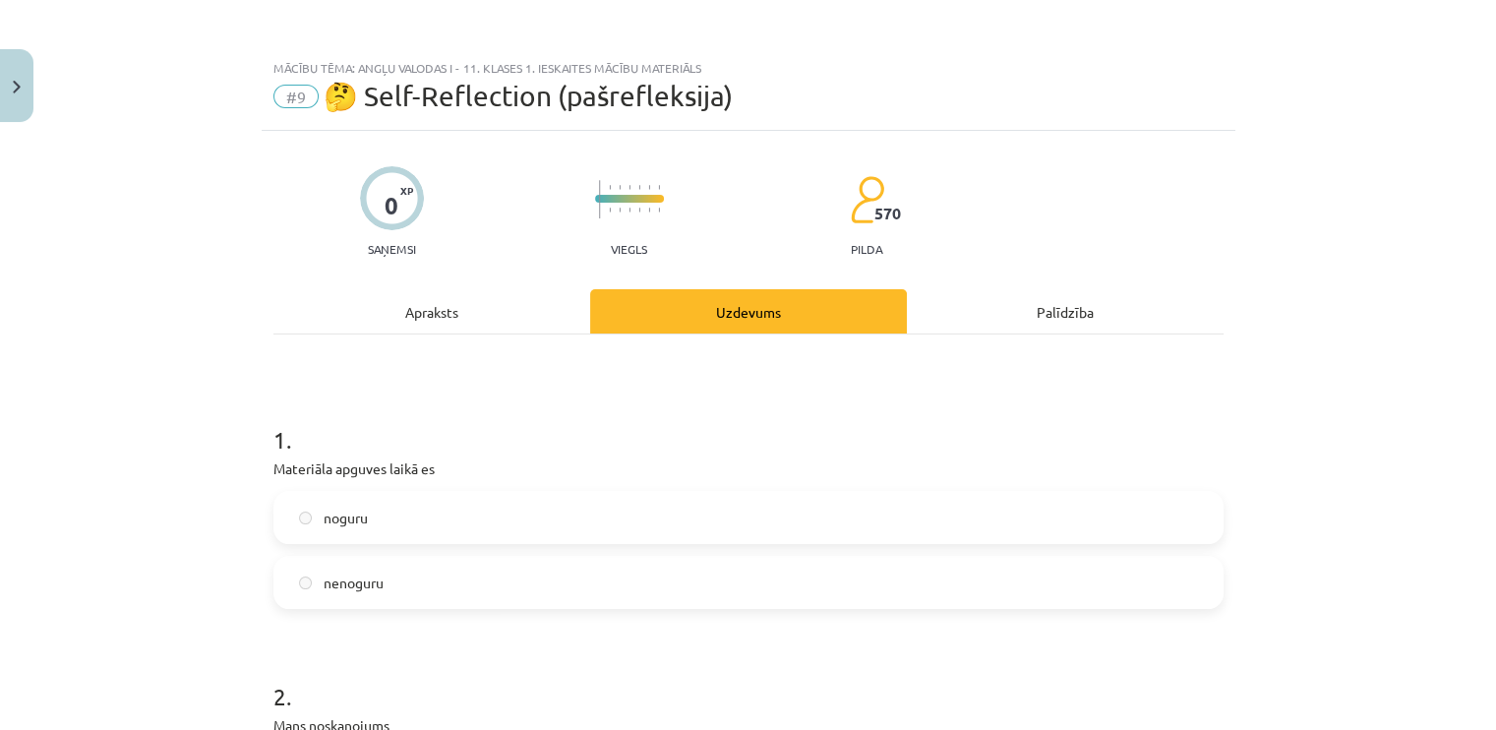
click at [1413, 204] on div "Mācību tēma: Angļu valodas i - 11. klases 1. ieskaites mācību materiāls #9 🤔 Se…" at bounding box center [748, 365] width 1496 height 730
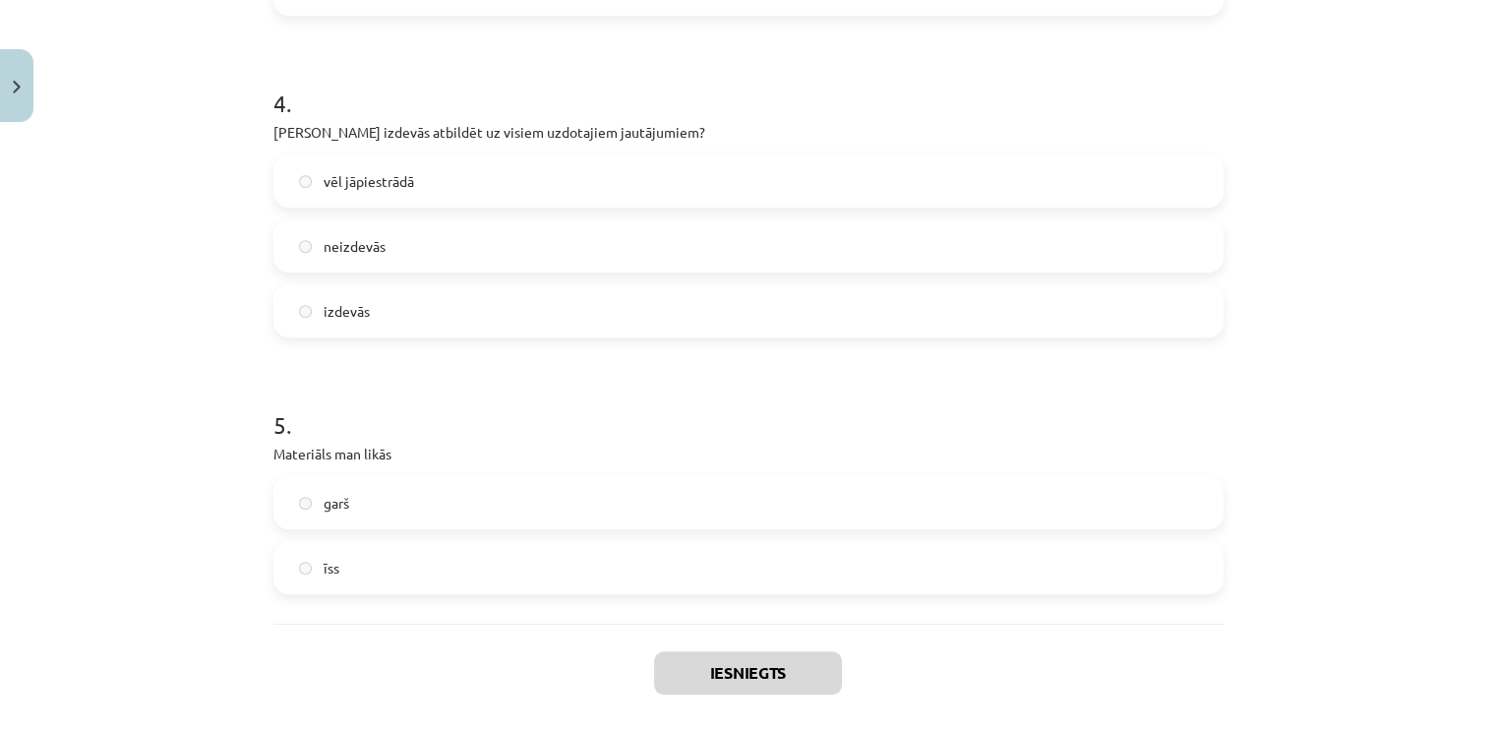
scroll to position [1198, 0]
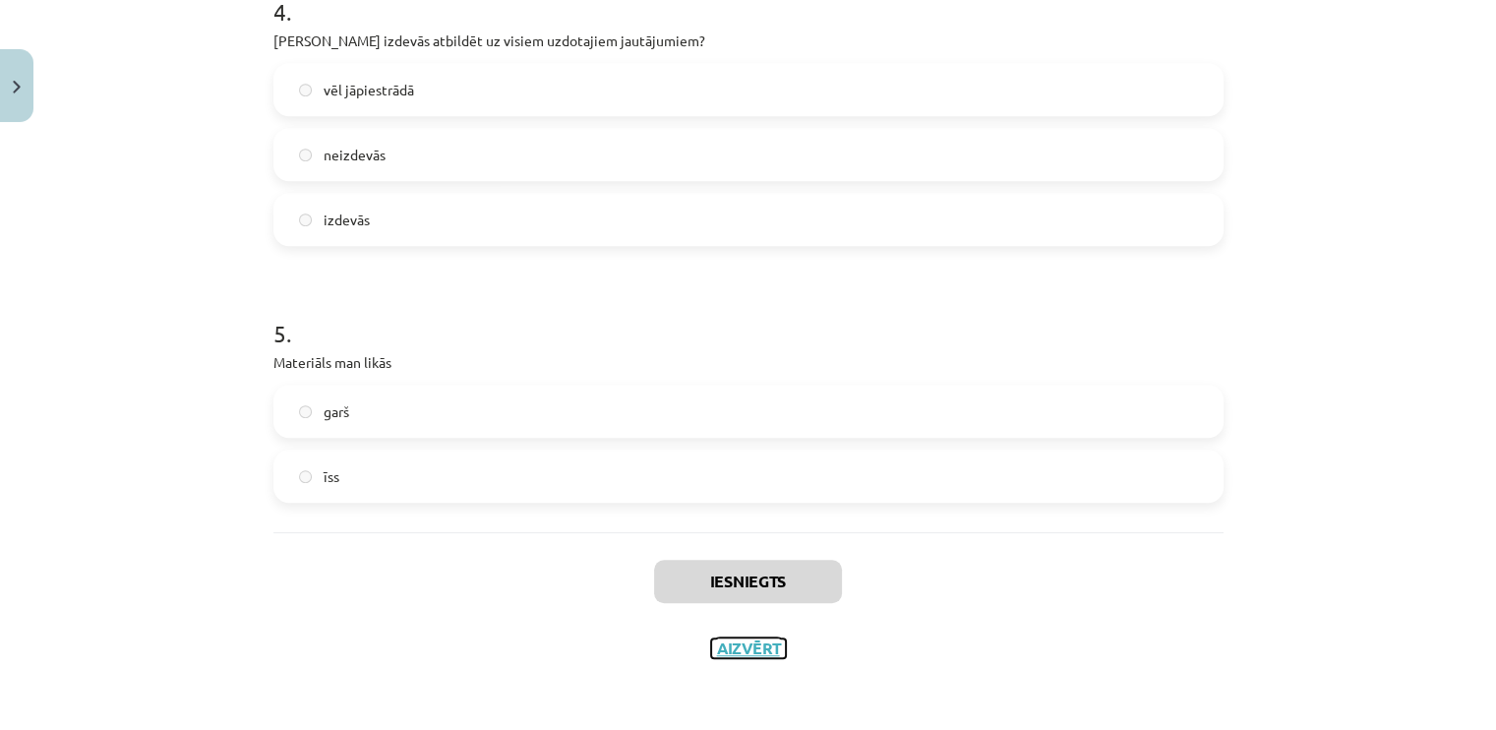
click at [752, 644] on button "Aizvērt" at bounding box center [748, 649] width 75 height 20
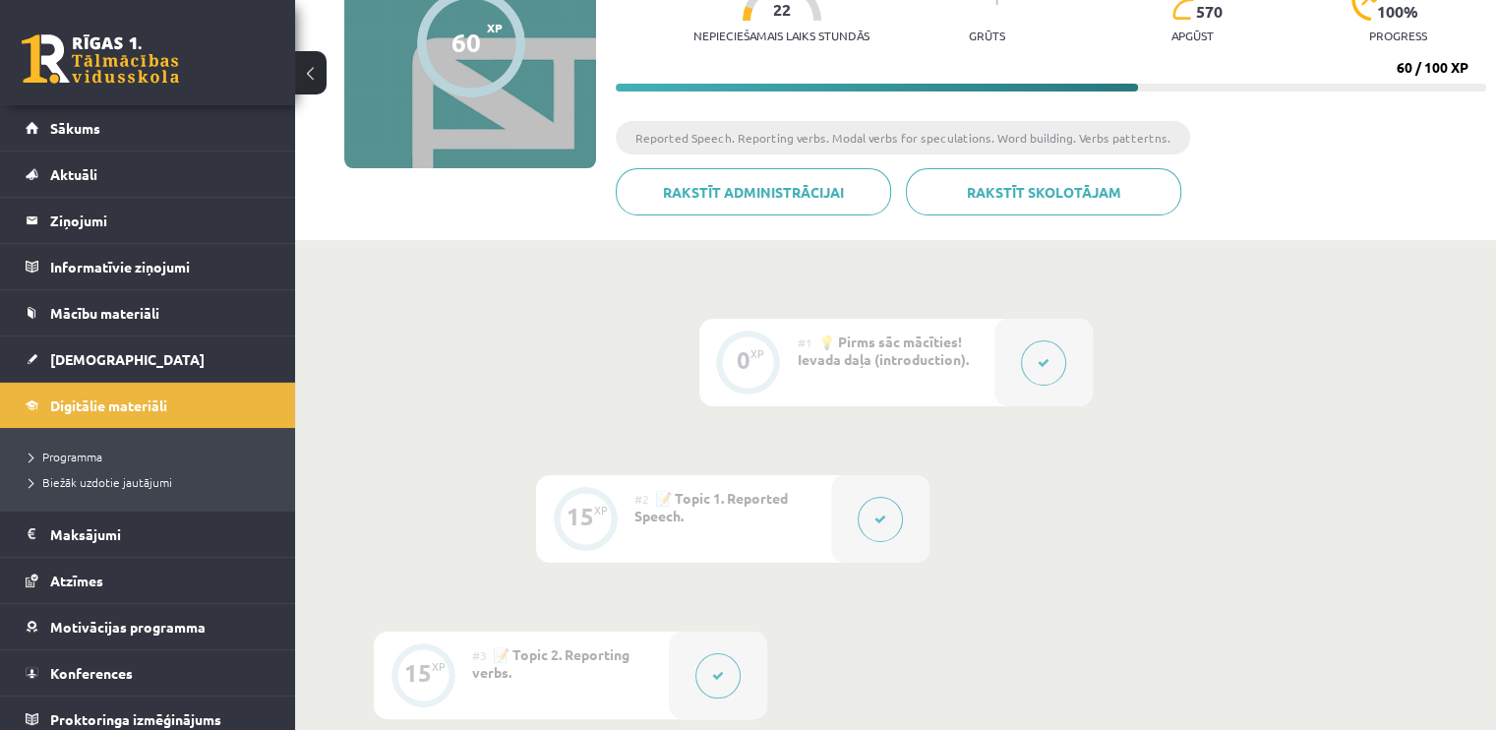
scroll to position [0, 0]
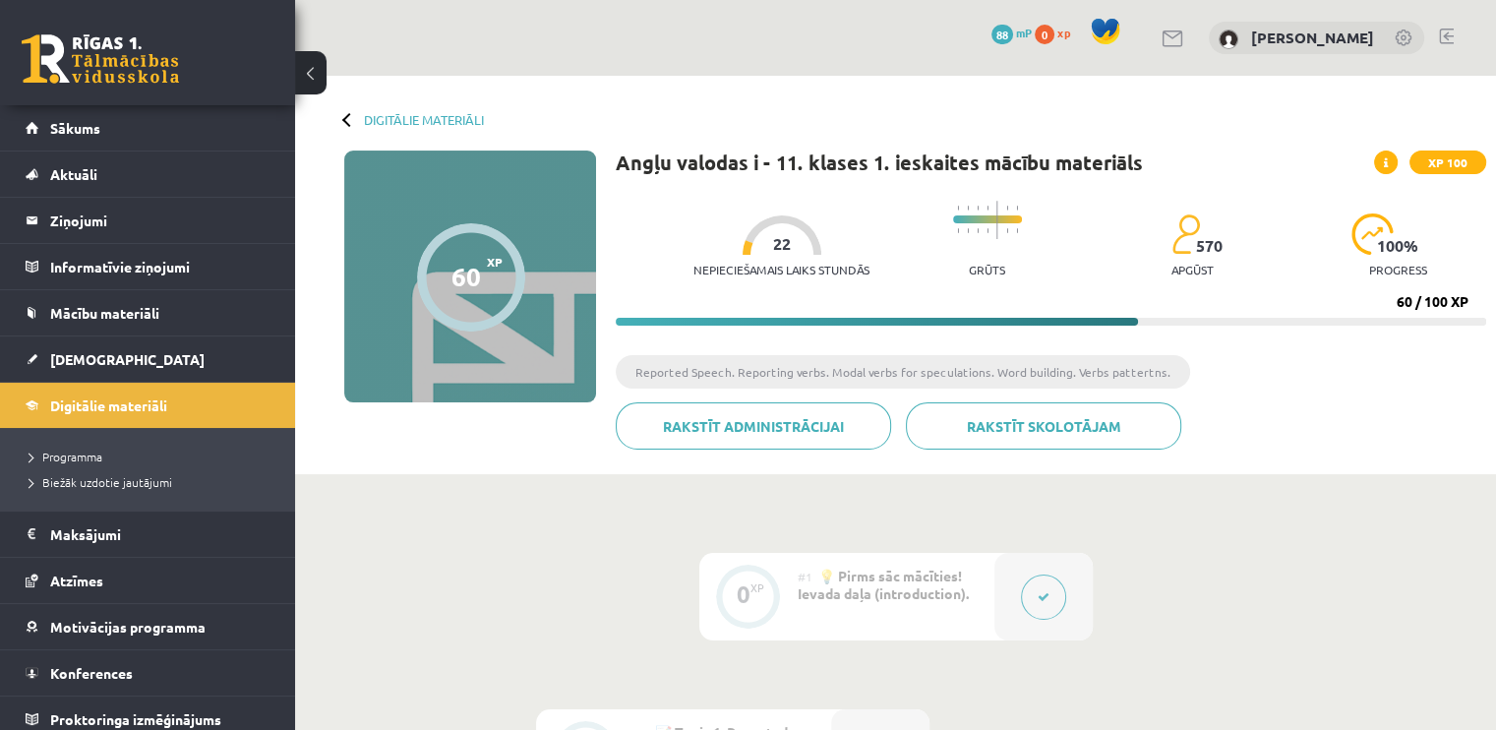
click at [460, 451] on div "60 XP XP 100 60 / 100 XP Angļu valodas i - 11. klases 1. ieskaites mācību mater…" at bounding box center [896, 308] width 1182 height 314
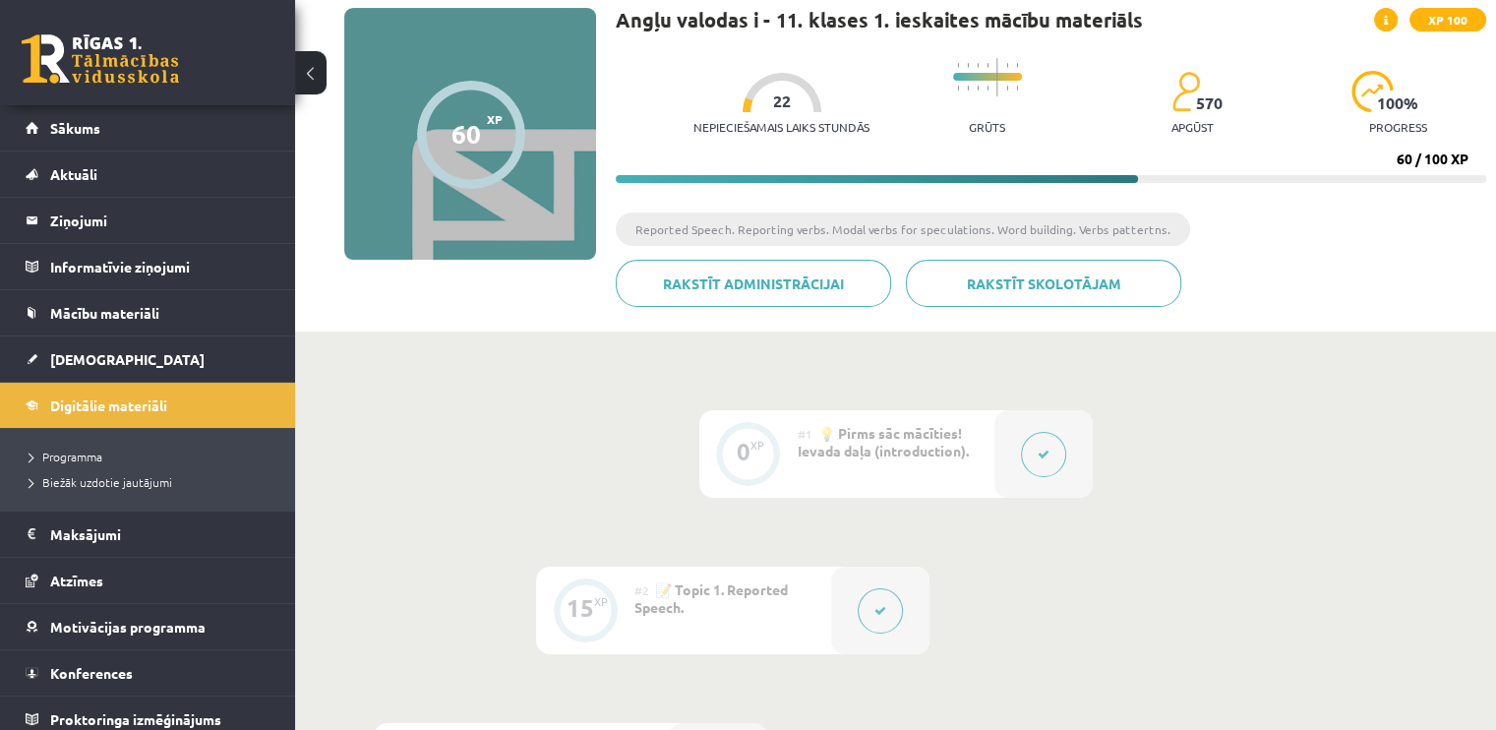
scroll to position [128, 0]
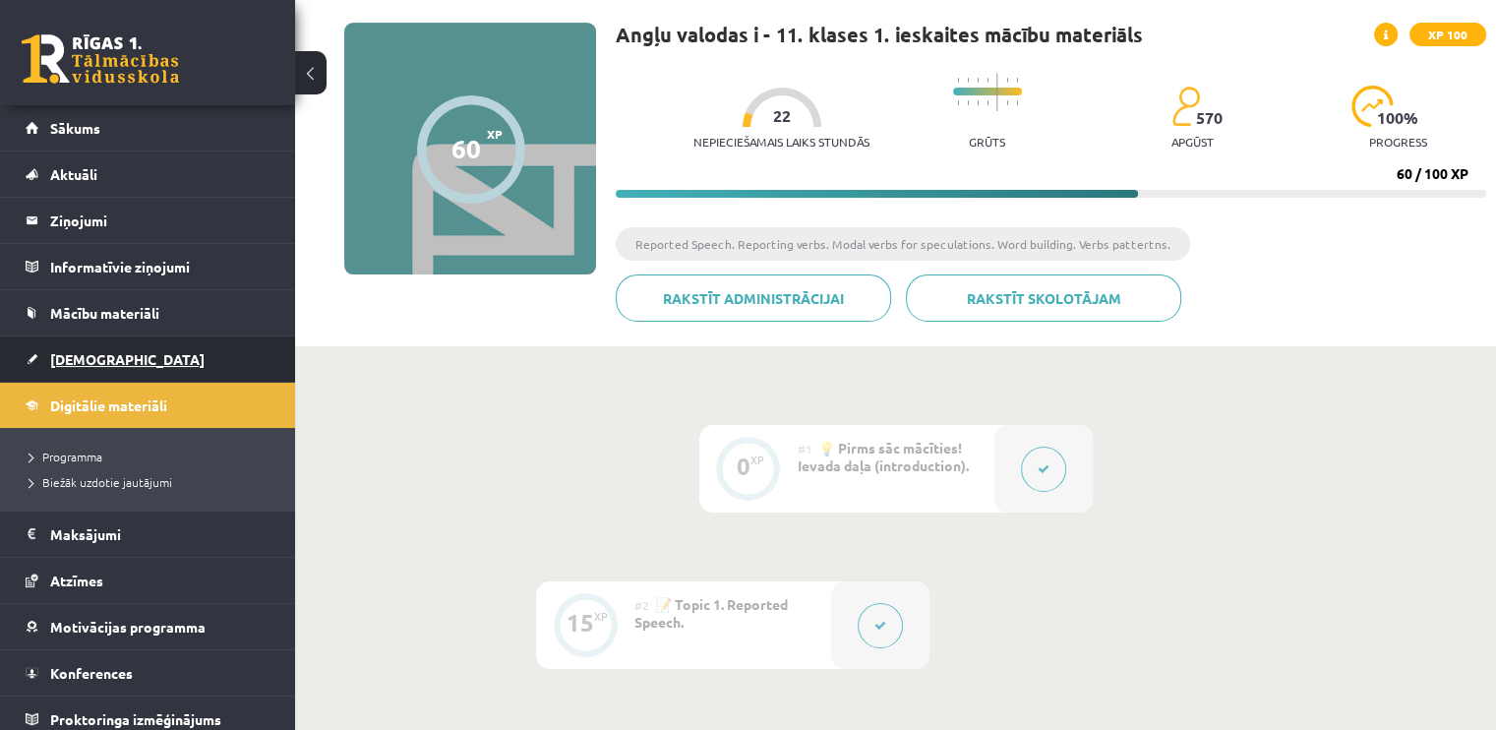
click at [168, 354] on link "[DEMOGRAPHIC_DATA]" at bounding box center [148, 358] width 245 height 45
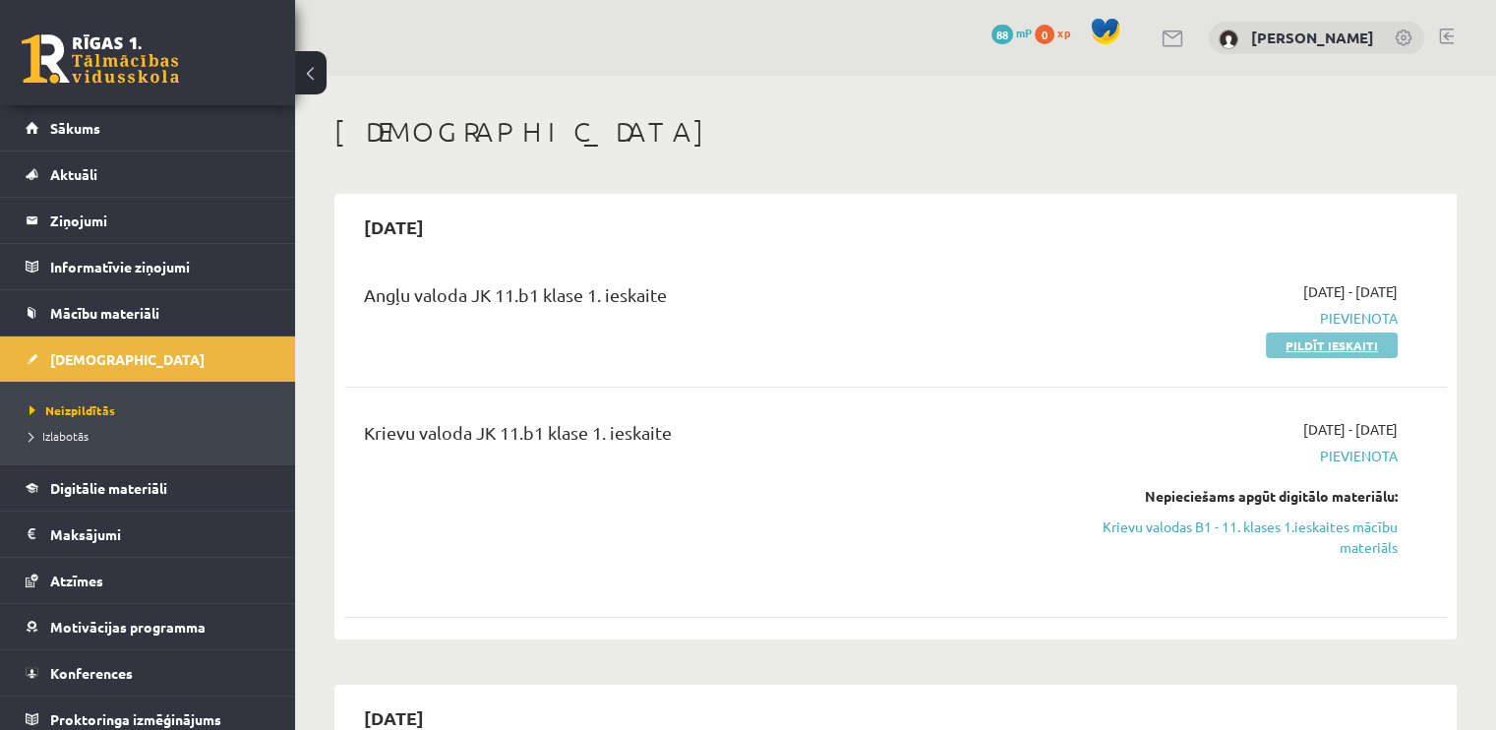
click at [1283, 338] on link "Pildīt ieskaiti" at bounding box center [1332, 346] width 132 height 26
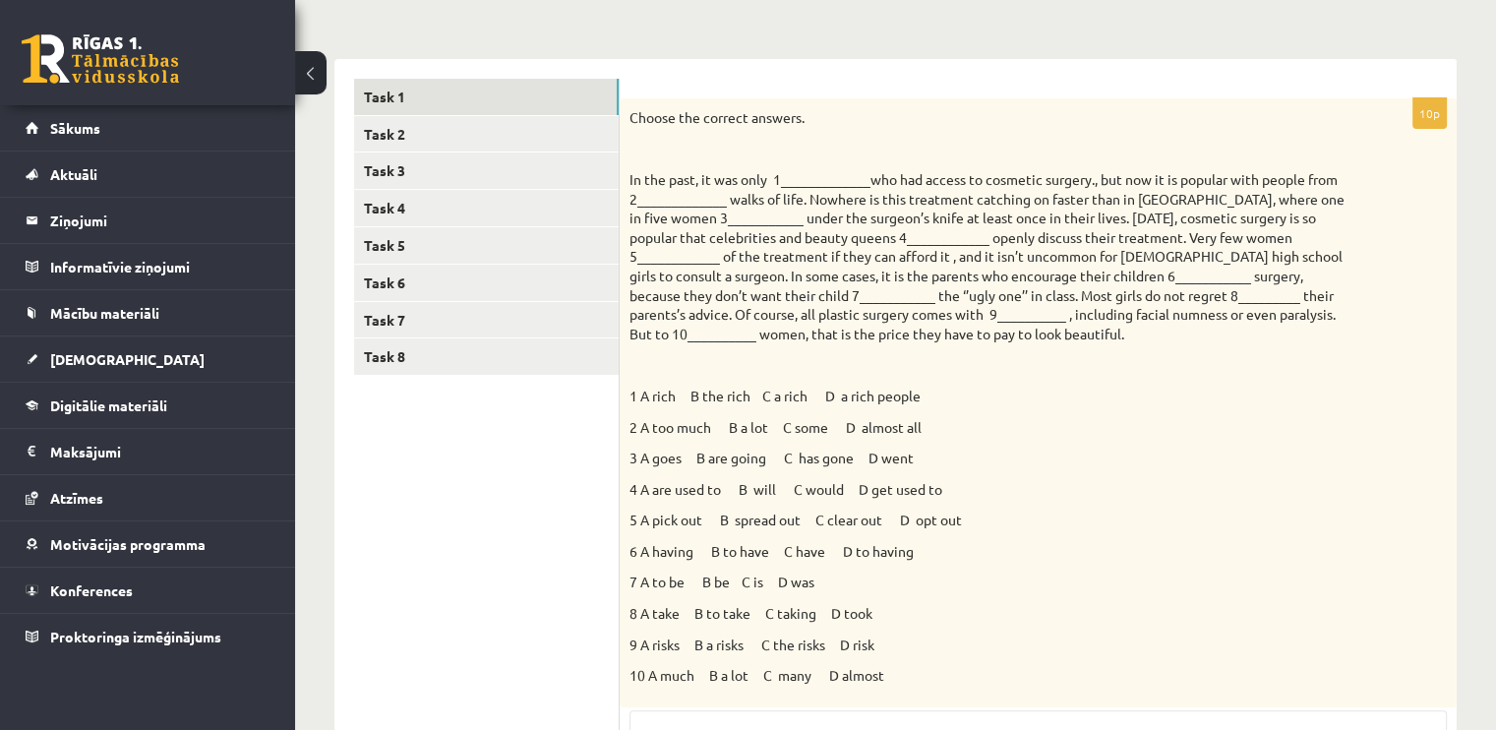
scroll to position [295, 0]
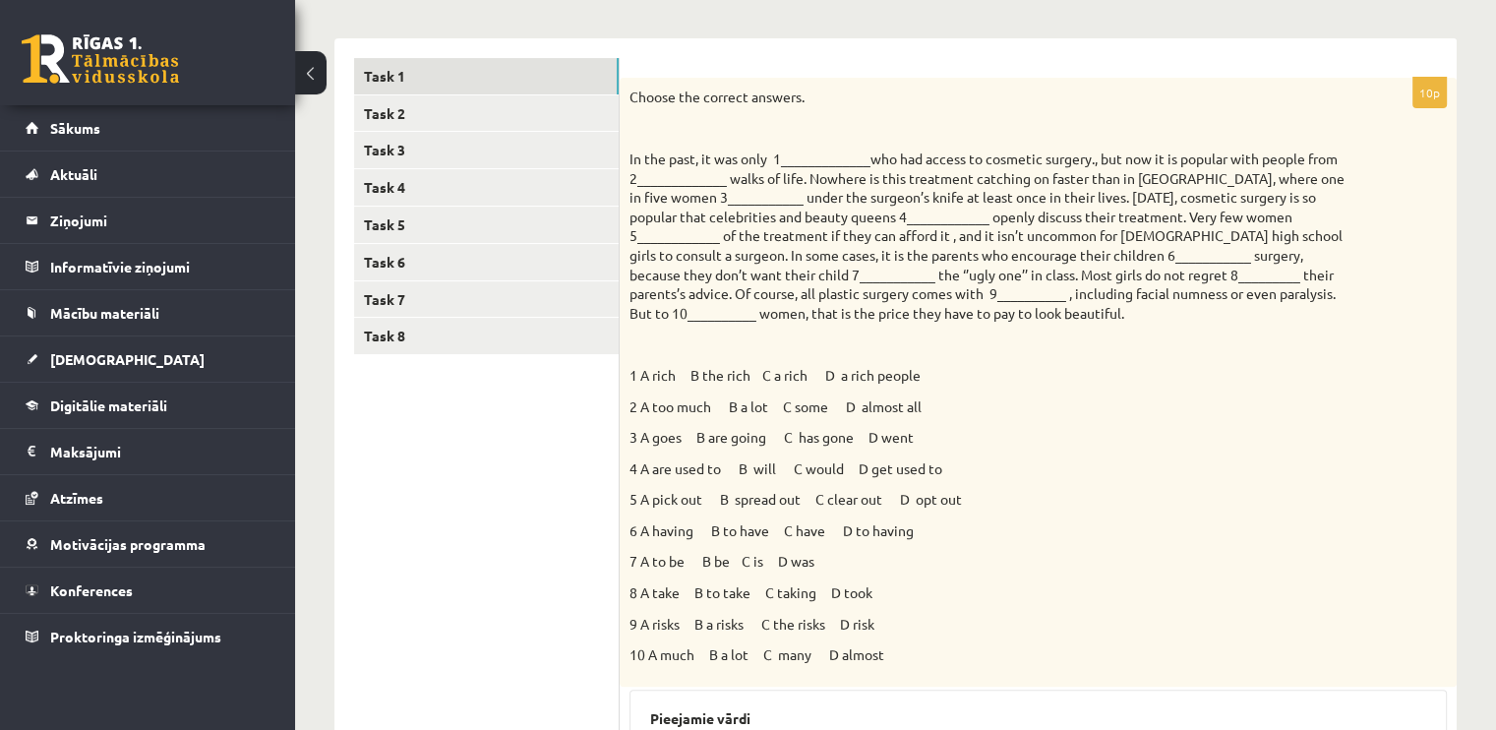
click at [803, 168] on p "In the past, it was only 1_____________who had access to cosmetic surgery., but…" at bounding box center [989, 236] width 719 height 173
click at [805, 159] on p "In the past, it was only 1_____________who had access to cosmetic surgery., but…" at bounding box center [989, 236] width 719 height 173
click at [822, 152] on p "In the past, it was only 1_____________who had access to cosmetic surgery., but…" at bounding box center [989, 236] width 719 height 173
click at [839, 158] on p "In the past, it was only 1_____________who had access to cosmetic surgery., but…" at bounding box center [989, 236] width 719 height 173
drag, startPoint x: 649, startPoint y: 372, endPoint x: 657, endPoint y: 355, distance: 18.5
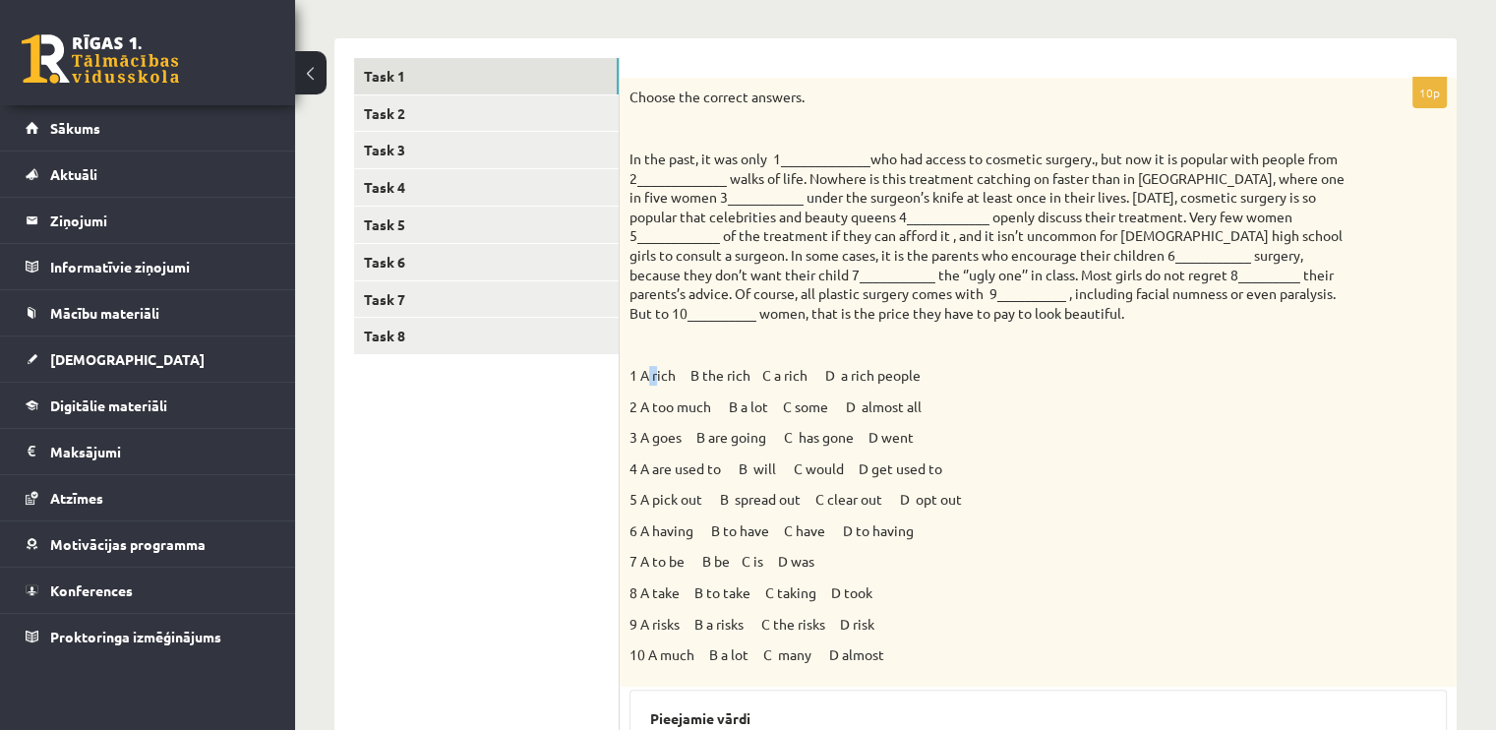
click at [657, 361] on div "Choose the correct answers. 1 A rich B the rich C a rich D a rich people 2 A to…" at bounding box center [1038, 382] width 837 height 609
click at [1061, 441] on p "3 A goes B are going C has gone D went" at bounding box center [989, 438] width 719 height 20
click at [799, 155] on p "In the past, it was only 1_____________who had access to cosmetic surgery., but…" at bounding box center [989, 236] width 719 height 173
click at [858, 161] on p "In the past, it was only 1_____________who had access to cosmetic surgery., but…" at bounding box center [989, 236] width 719 height 173
drag, startPoint x: 858, startPoint y: 162, endPoint x: 842, endPoint y: 157, distance: 16.5
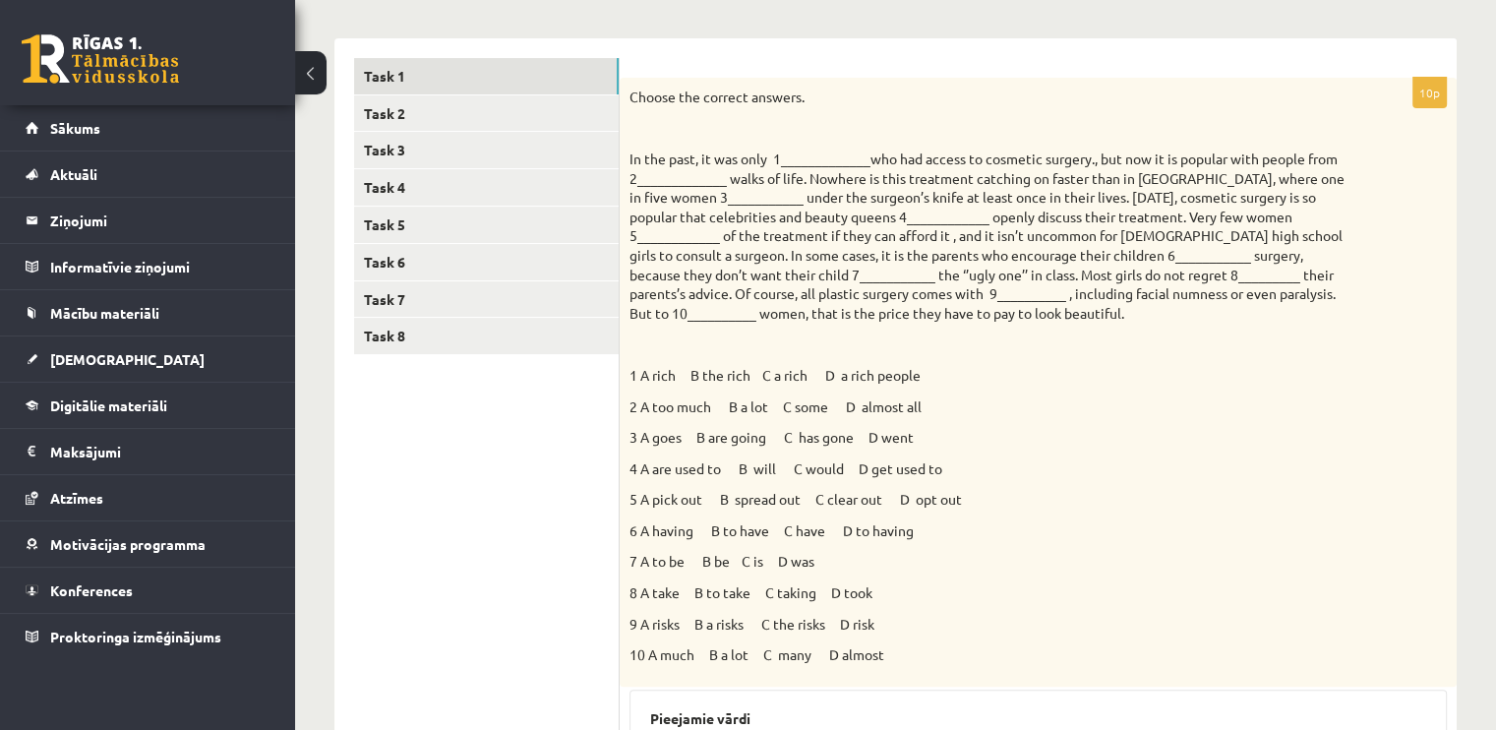
click at [850, 159] on p "In the past, it was only 1_____________who had access to cosmetic surgery., but…" at bounding box center [989, 236] width 719 height 173
click at [842, 157] on p "In the past, it was only 1_____________who had access to cosmetic surgery., but…" at bounding box center [989, 236] width 719 height 173
click at [819, 159] on p "In the past, it was only 1_____________who had access to cosmetic surgery., but…" at bounding box center [989, 236] width 719 height 173
drag, startPoint x: 819, startPoint y: 158, endPoint x: 791, endPoint y: 165, distance: 28.4
click at [791, 165] on p "In the past, it was only 1_____________who had access to cosmetic surgery., but…" at bounding box center [989, 236] width 719 height 173
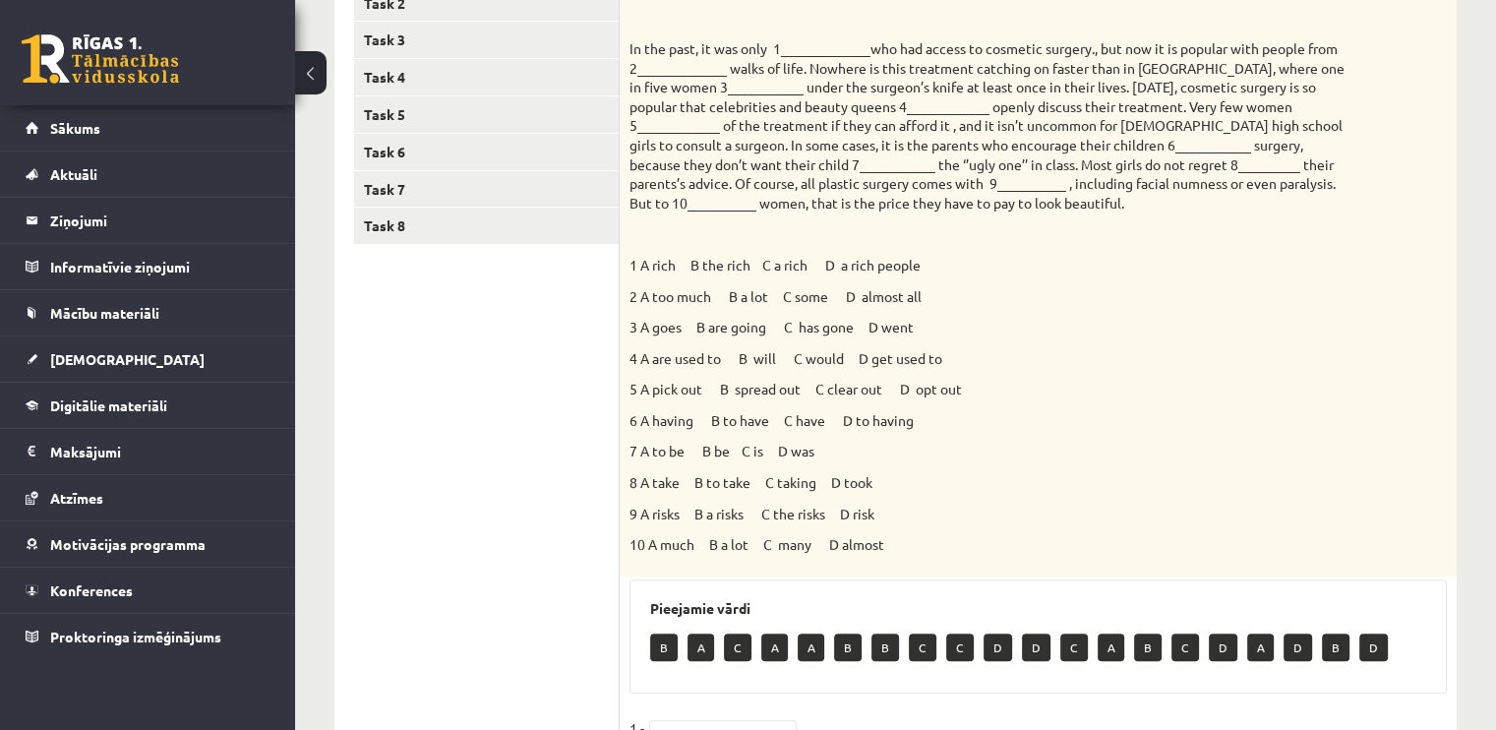
scroll to position [181, 0]
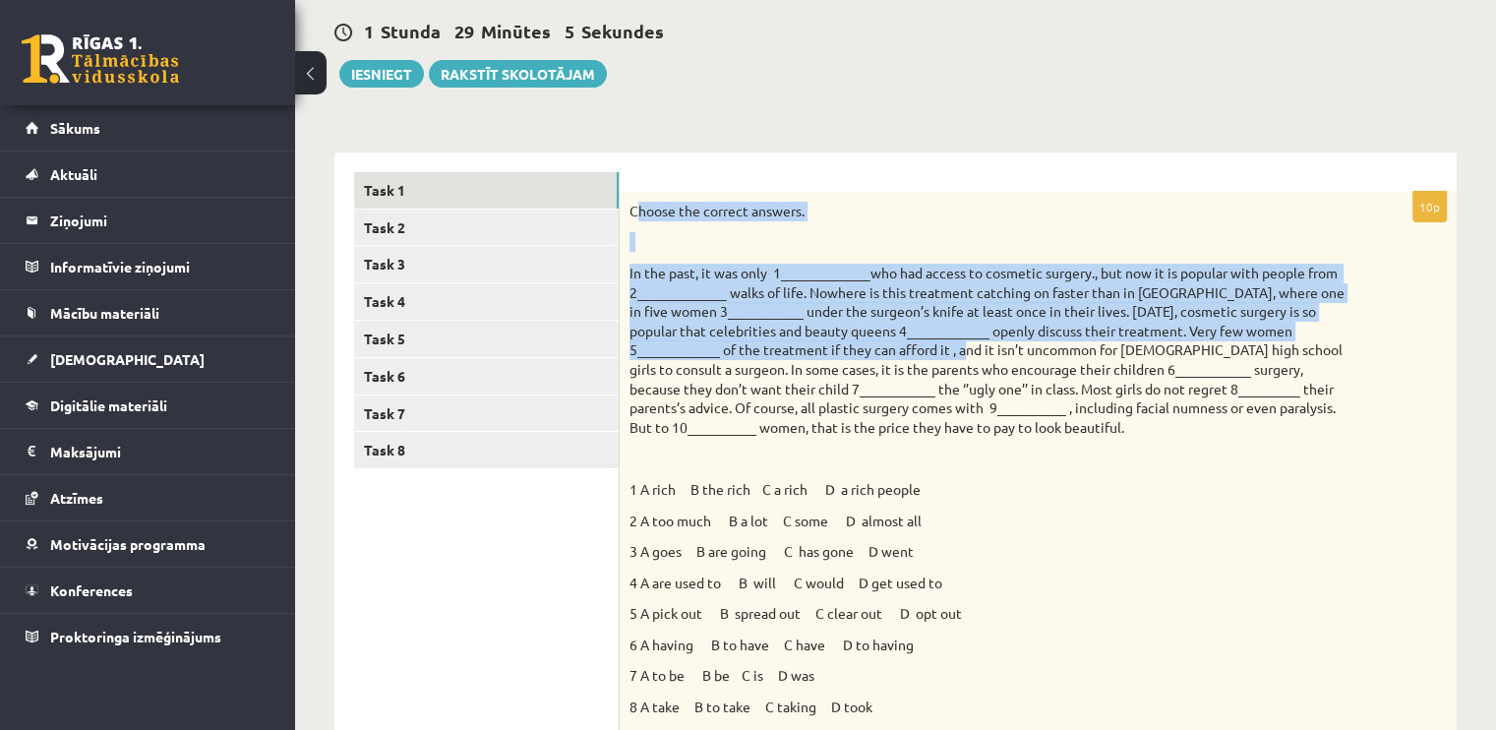
drag, startPoint x: 635, startPoint y: 211, endPoint x: 913, endPoint y: 336, distance: 305.6
click at [913, 336] on div "Choose the correct answers. 1 A rich B the rich C a rich D a rich people 2 A to…" at bounding box center [1038, 496] width 837 height 609
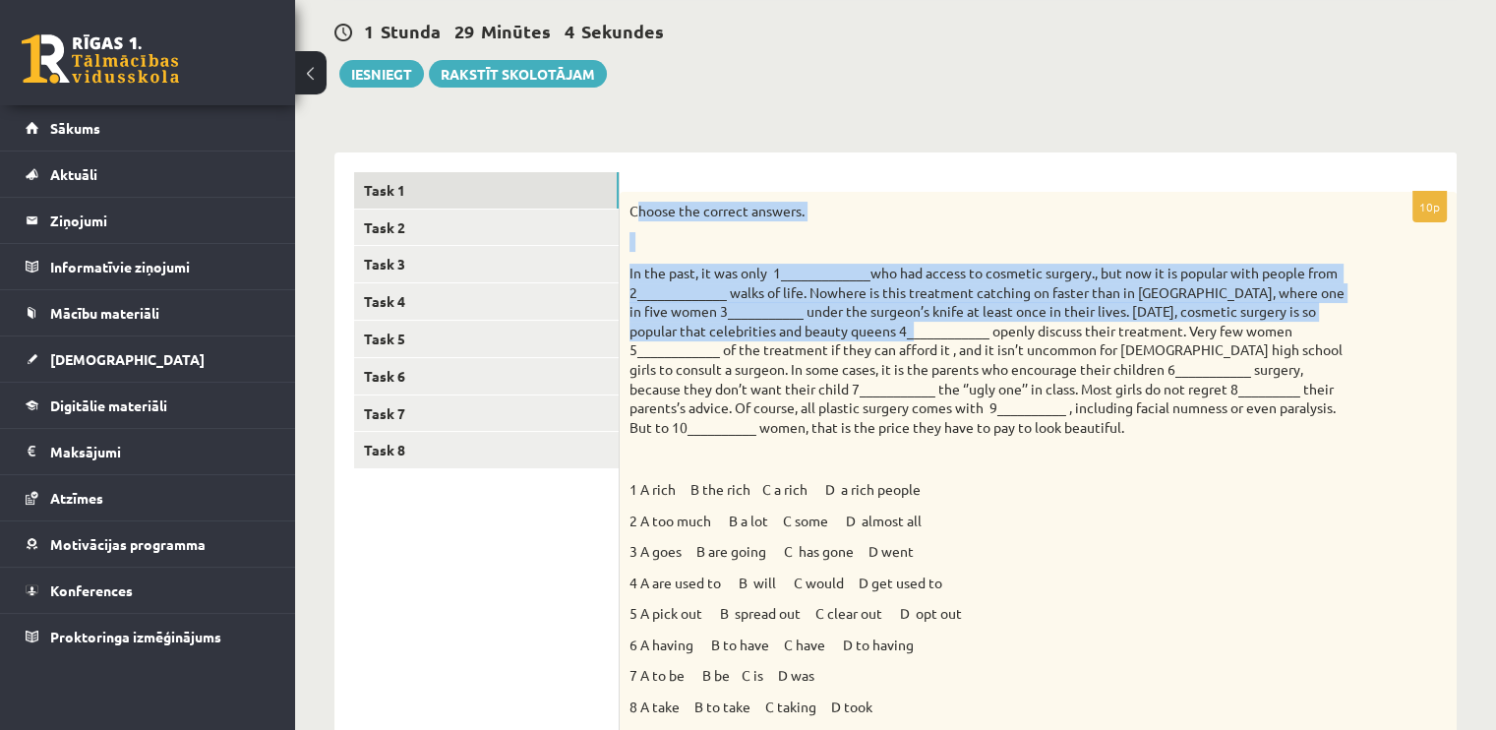
click at [916, 255] on div "Choose the correct answers. 1 A rich B the rich C a rich D a rich people 2 A to…" at bounding box center [1038, 496] width 837 height 609
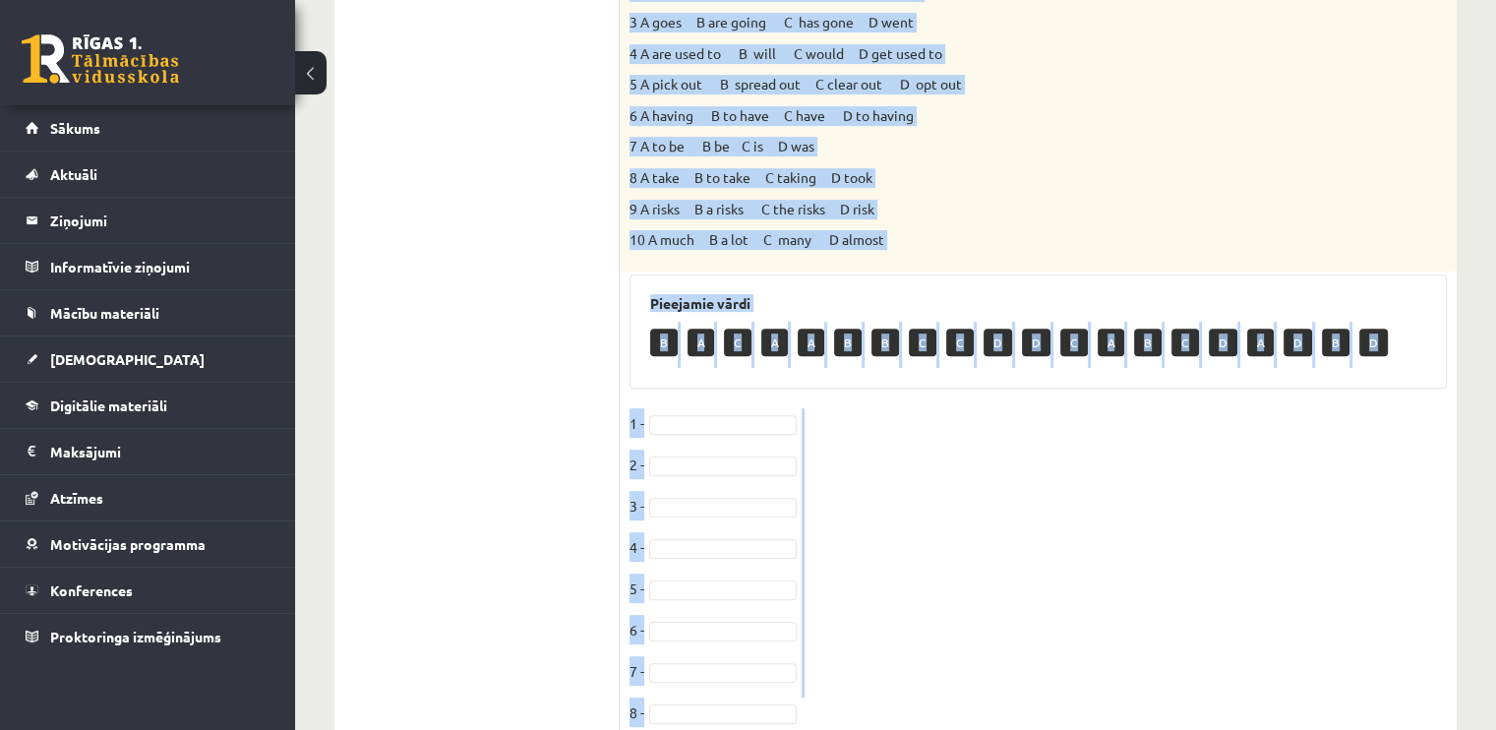
scroll to position [748, 0]
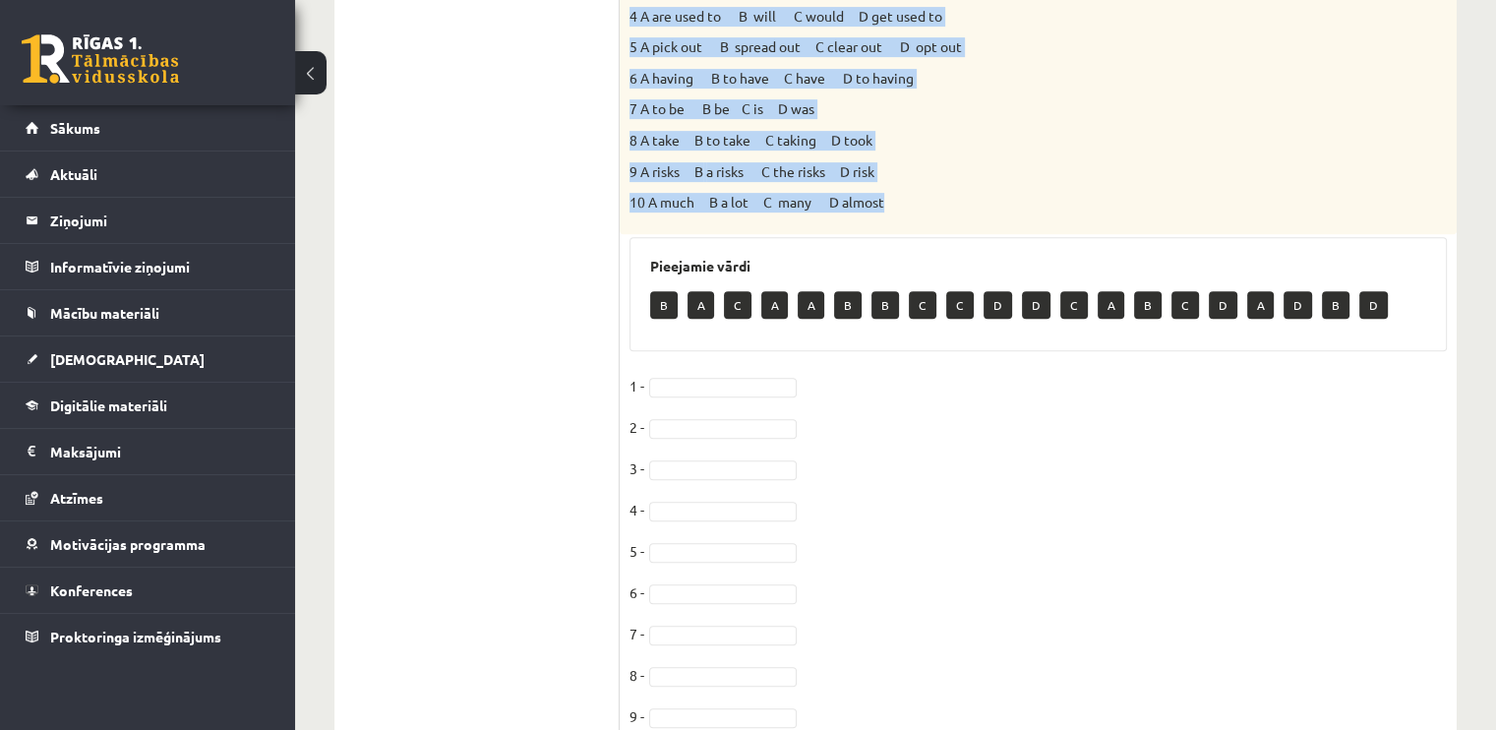
drag, startPoint x: 630, startPoint y: 208, endPoint x: 889, endPoint y: 223, distance: 260.2
copy div "Loremi dol sitamet consect. Ad eli sedd, ei tem inci 2_____________utl etd magn…"
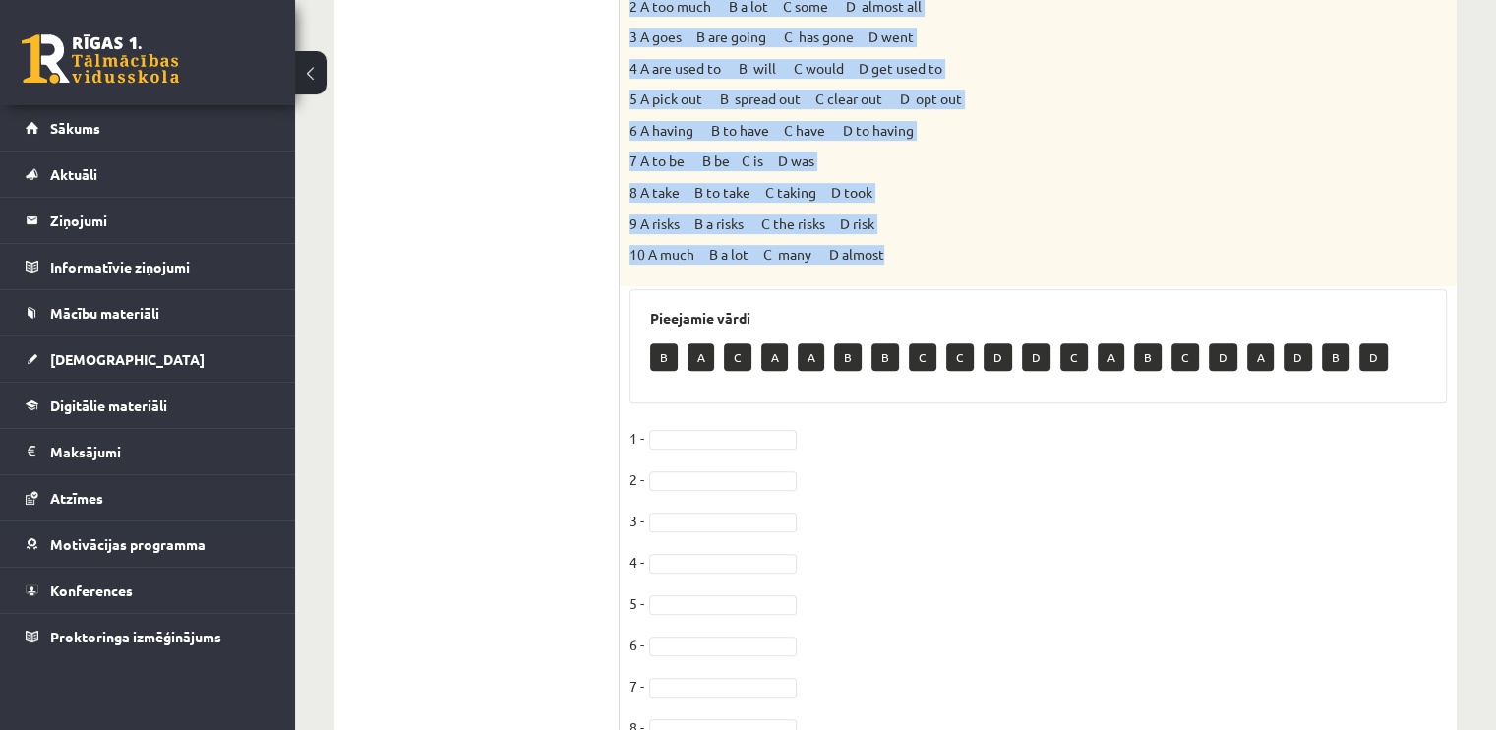
scroll to position [693, 0]
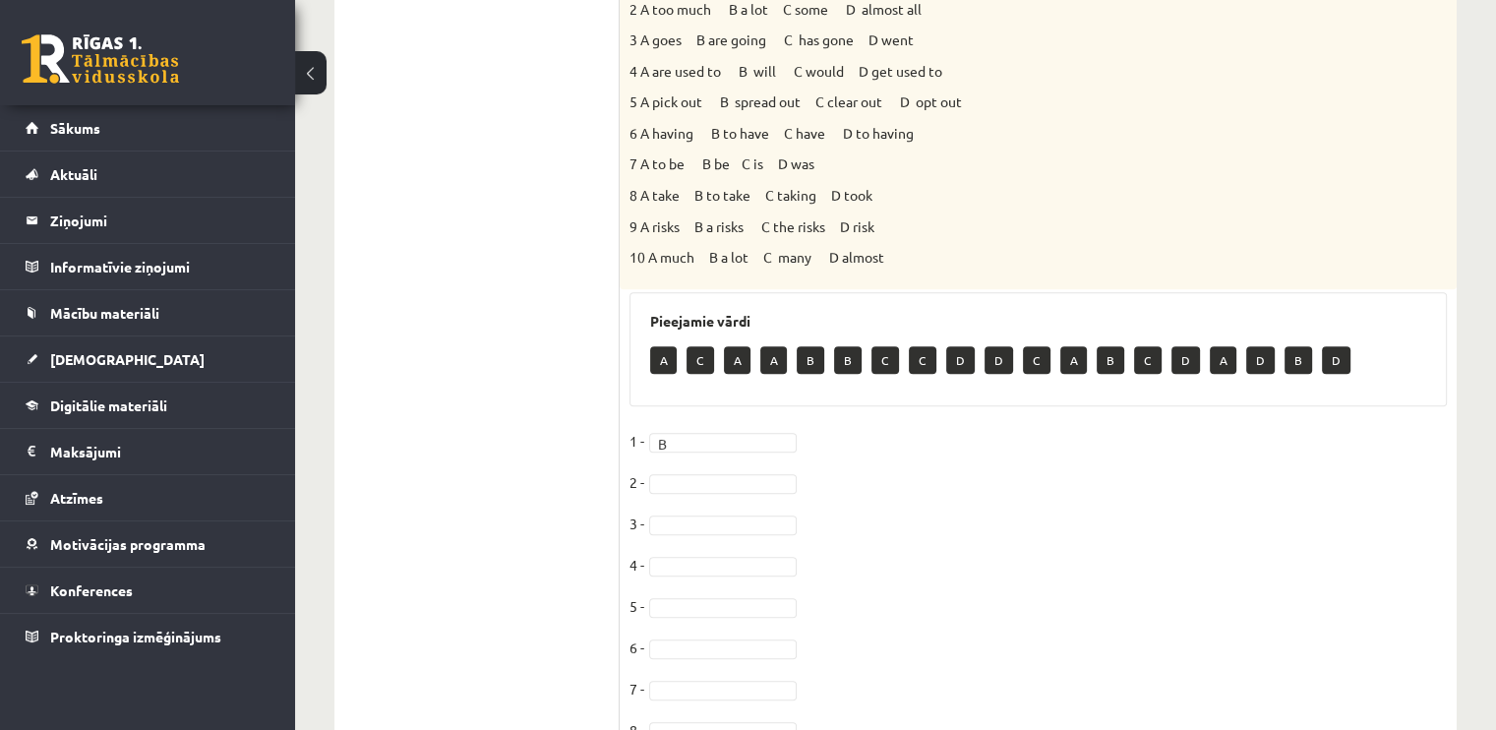
click at [677, 463] on fieldset "1 - B * 2 - 3 - 4 - 5 - [DATE] - [DATE] -" at bounding box center [1039, 632] width 818 height 413
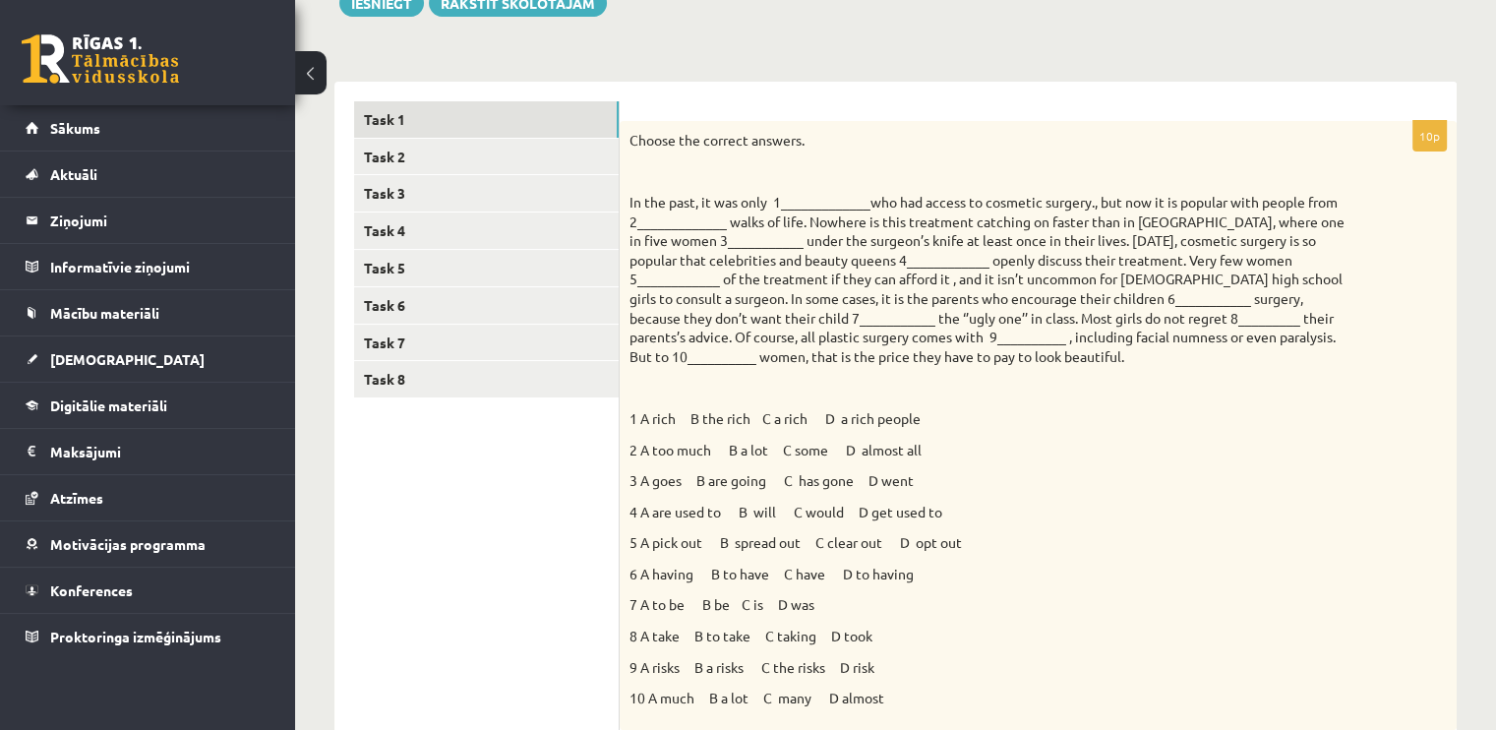
scroll to position [0, 0]
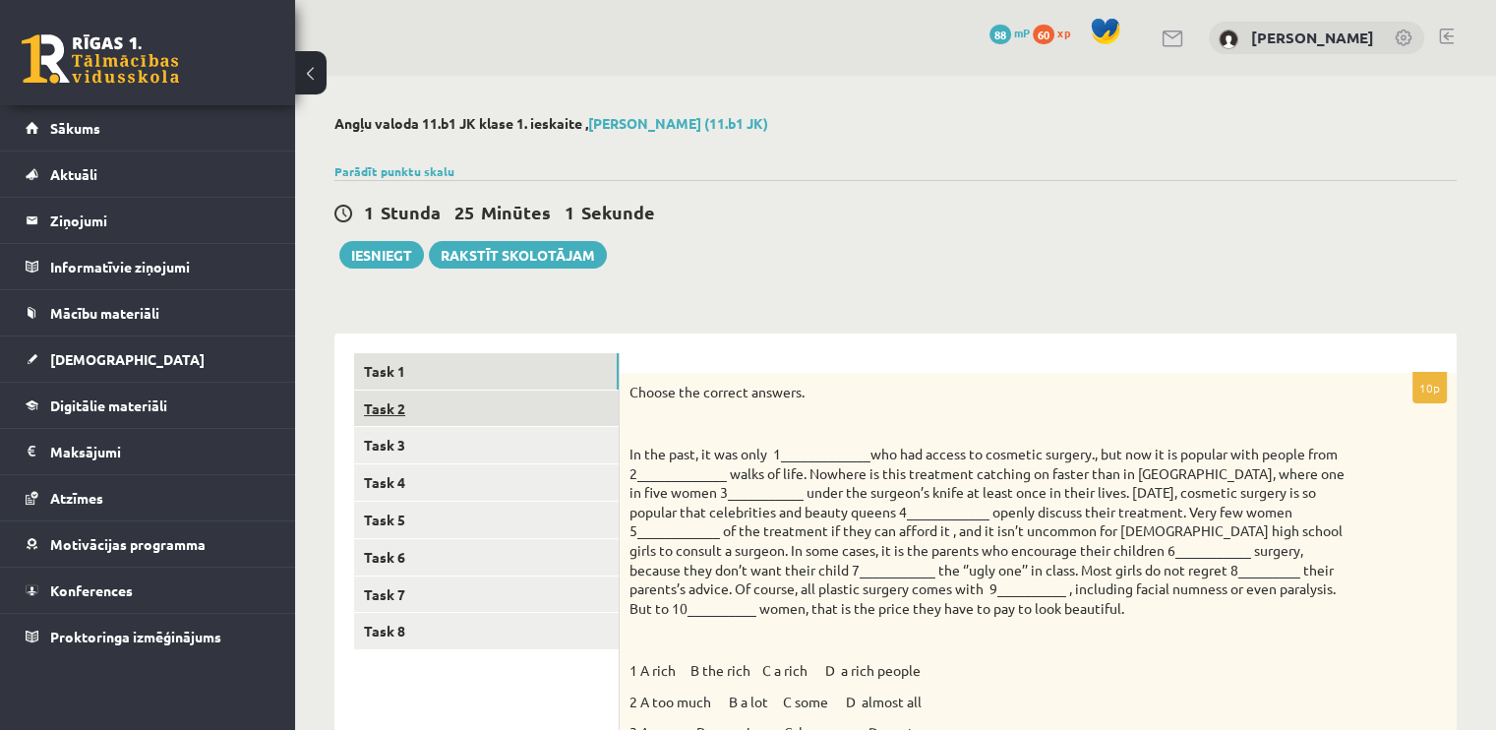
click at [531, 414] on link "Task 2" at bounding box center [486, 409] width 265 height 36
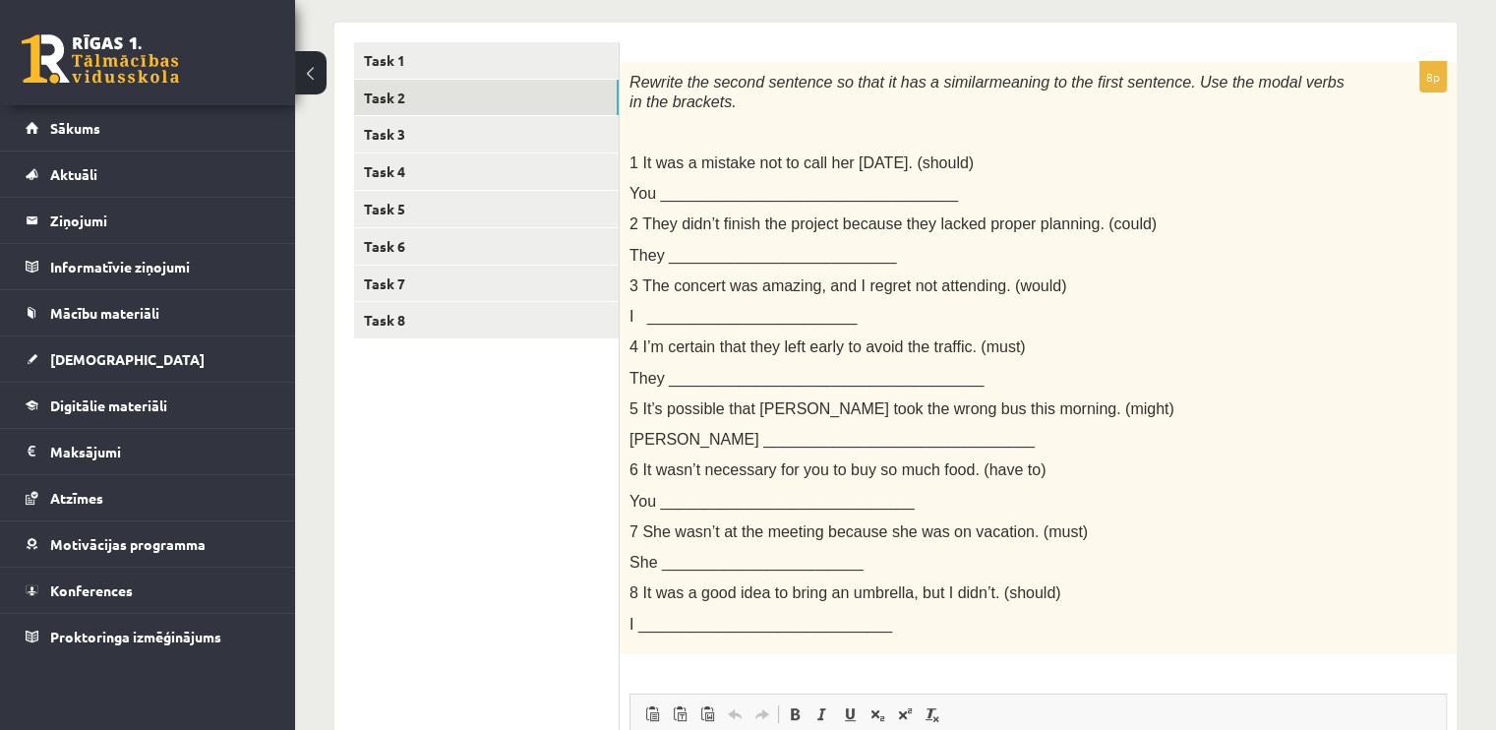
scroll to position [319, 0]
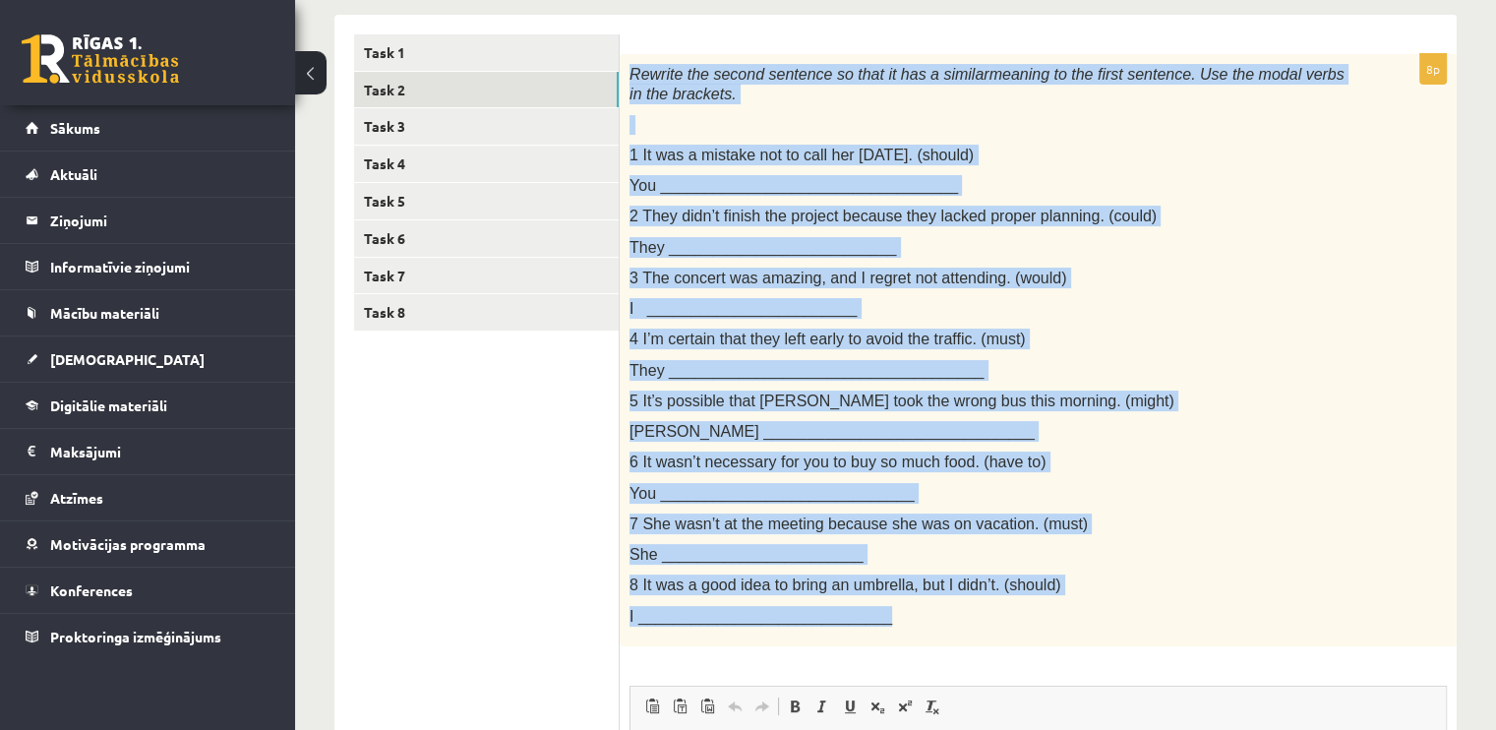
drag, startPoint x: 630, startPoint y: 67, endPoint x: 878, endPoint y: 616, distance: 602.4
click at [878, 616] on div "Rewrite the second sentence so that it has a similar meaning to the first sente…" at bounding box center [1038, 350] width 837 height 592
copy div "Rewrite the second sentence so that it has a similar meaning to the first sente…"
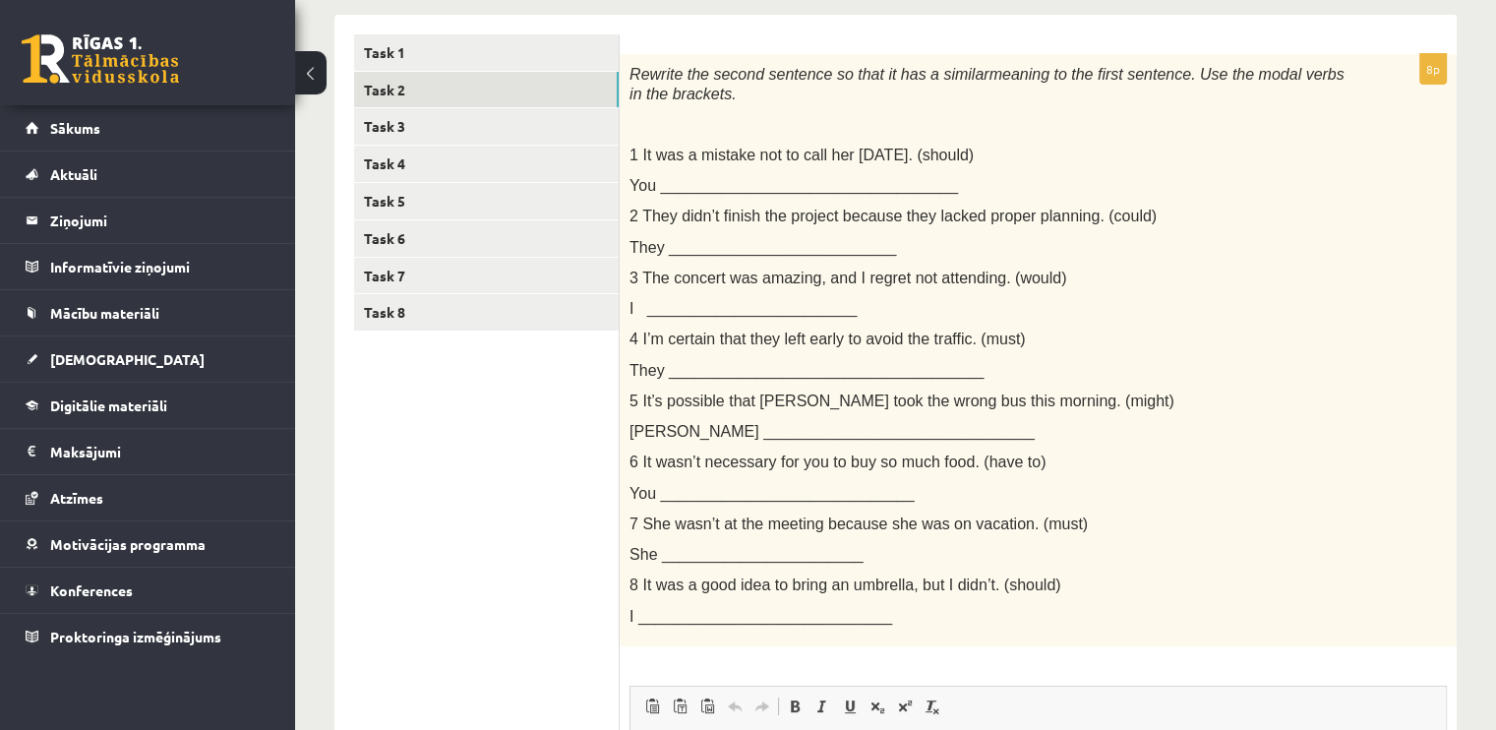
click at [542, 389] on ul "Task 1 Task 2 Task 3 Task 4 Task 5 Task 6 Task 7 Task 8" at bounding box center [487, 564] width 266 height 1061
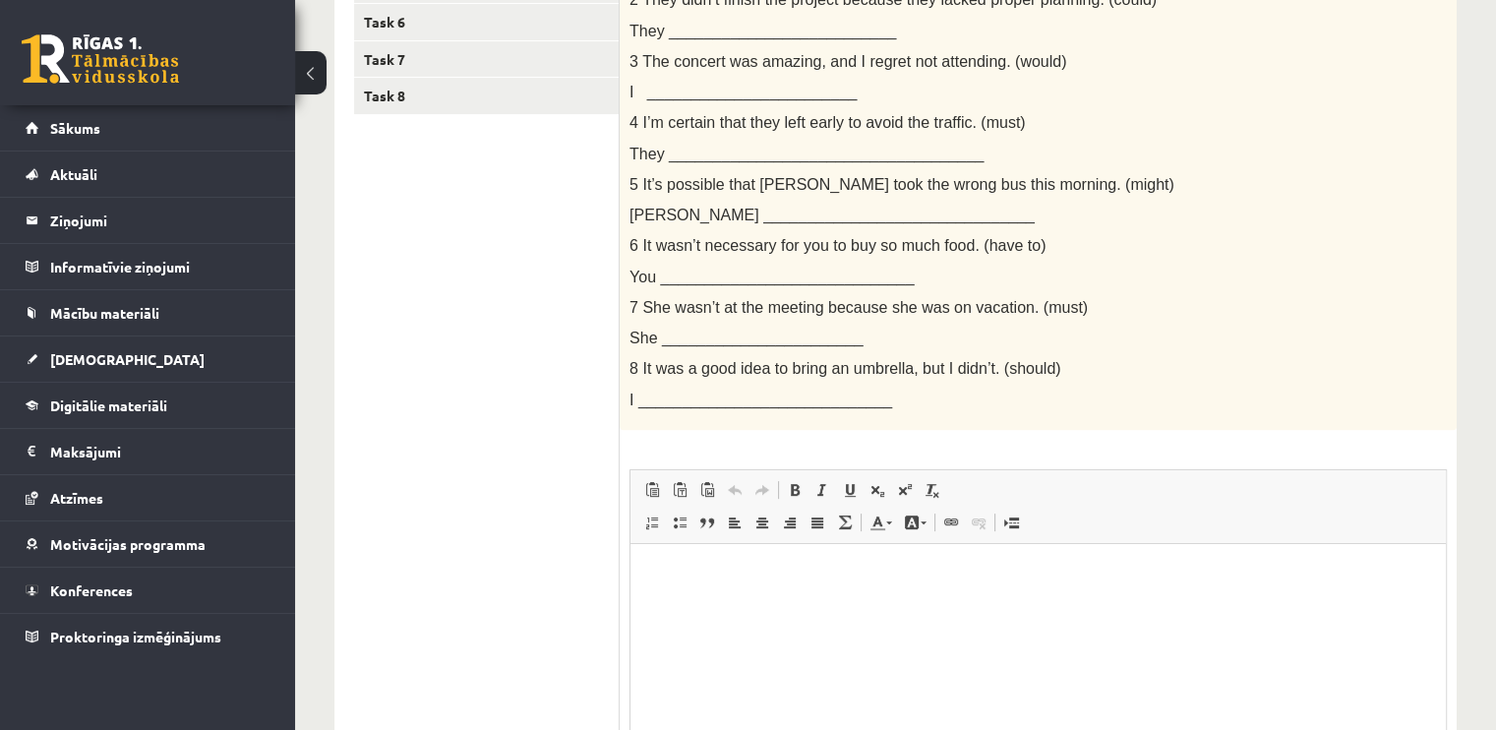
scroll to position [614, 0]
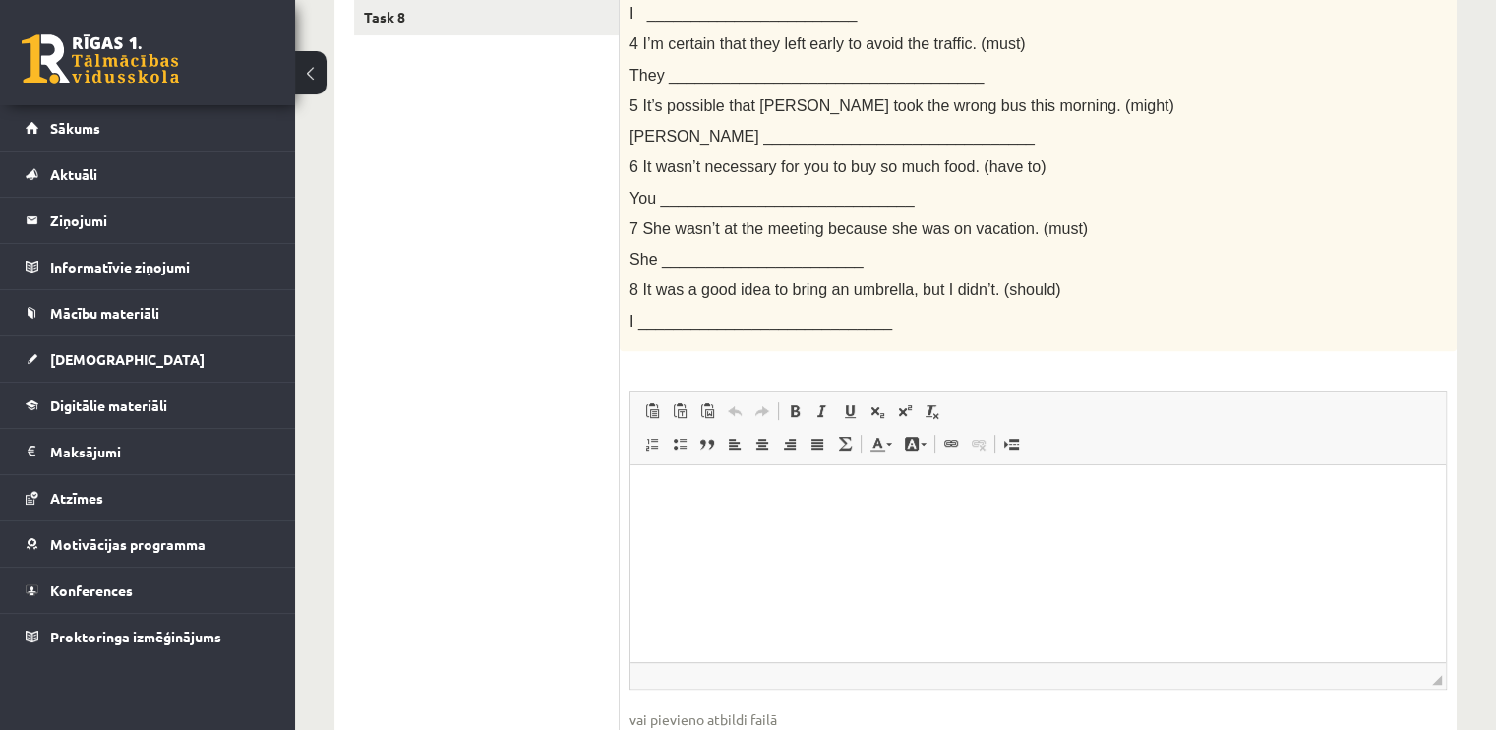
click at [673, 497] on p "Bagātinātā teksta redaktors, wiswyg-editor-user-answer-47364038406120" at bounding box center [1038, 494] width 776 height 21
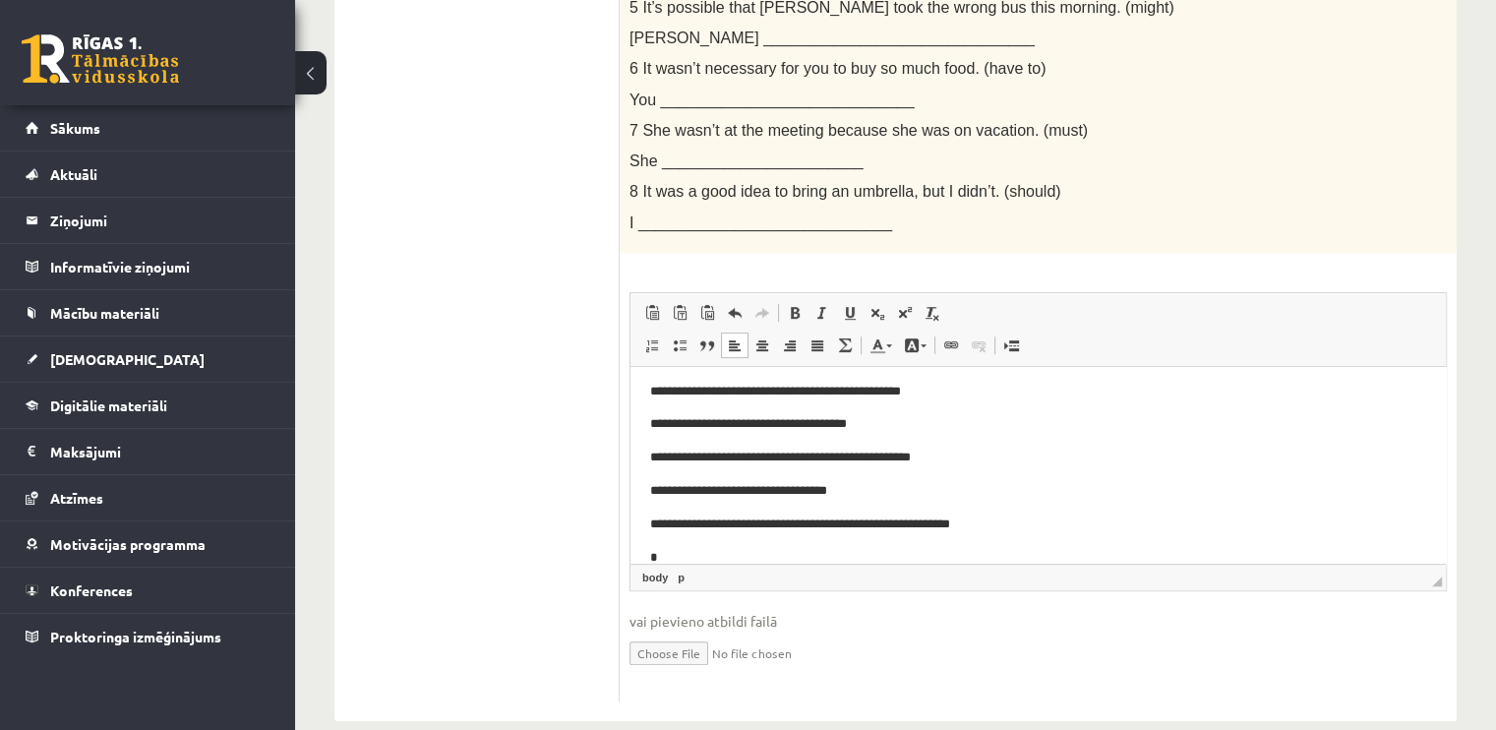
scroll to position [73, 0]
click at [825, 555] on p "**********" at bounding box center [1030, 556] width 761 height 21
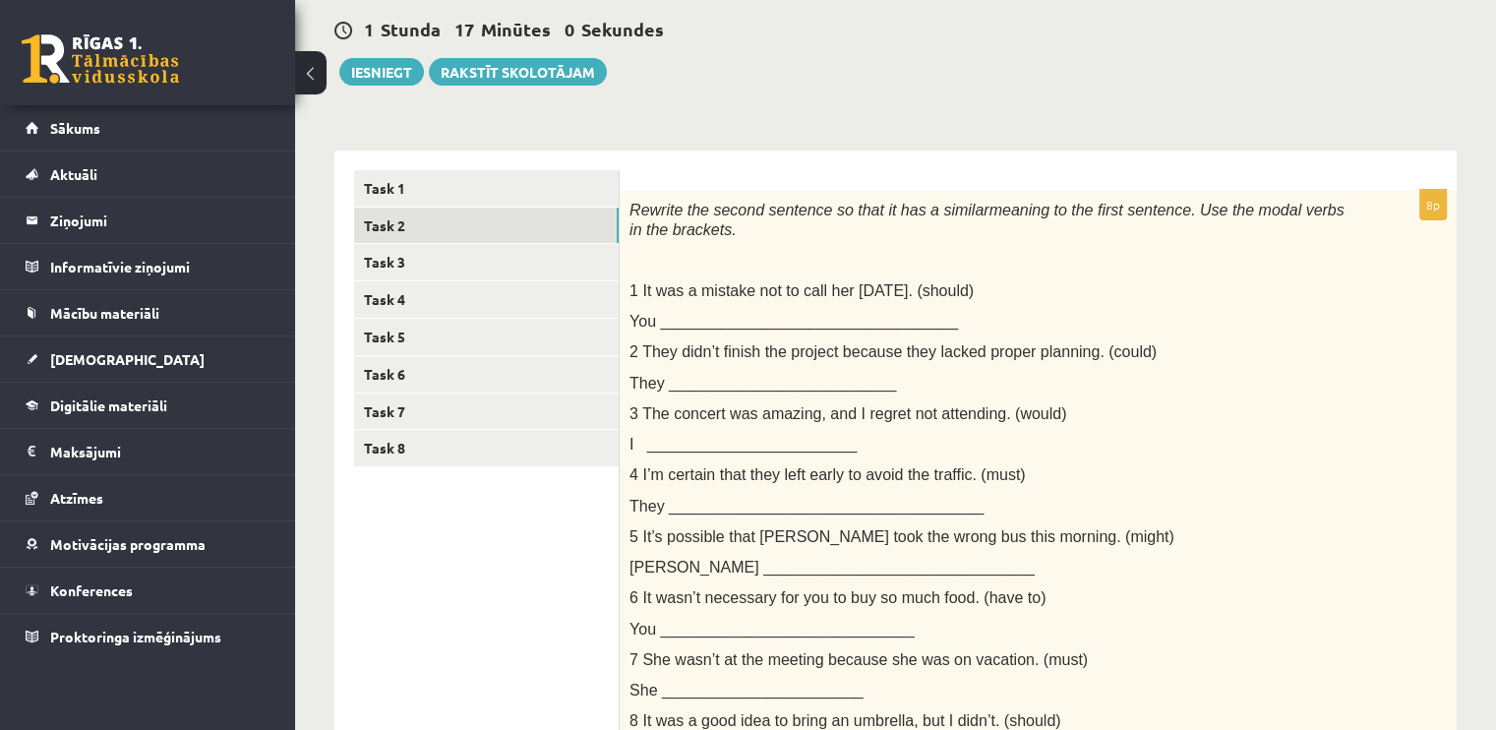
scroll to position [51, 0]
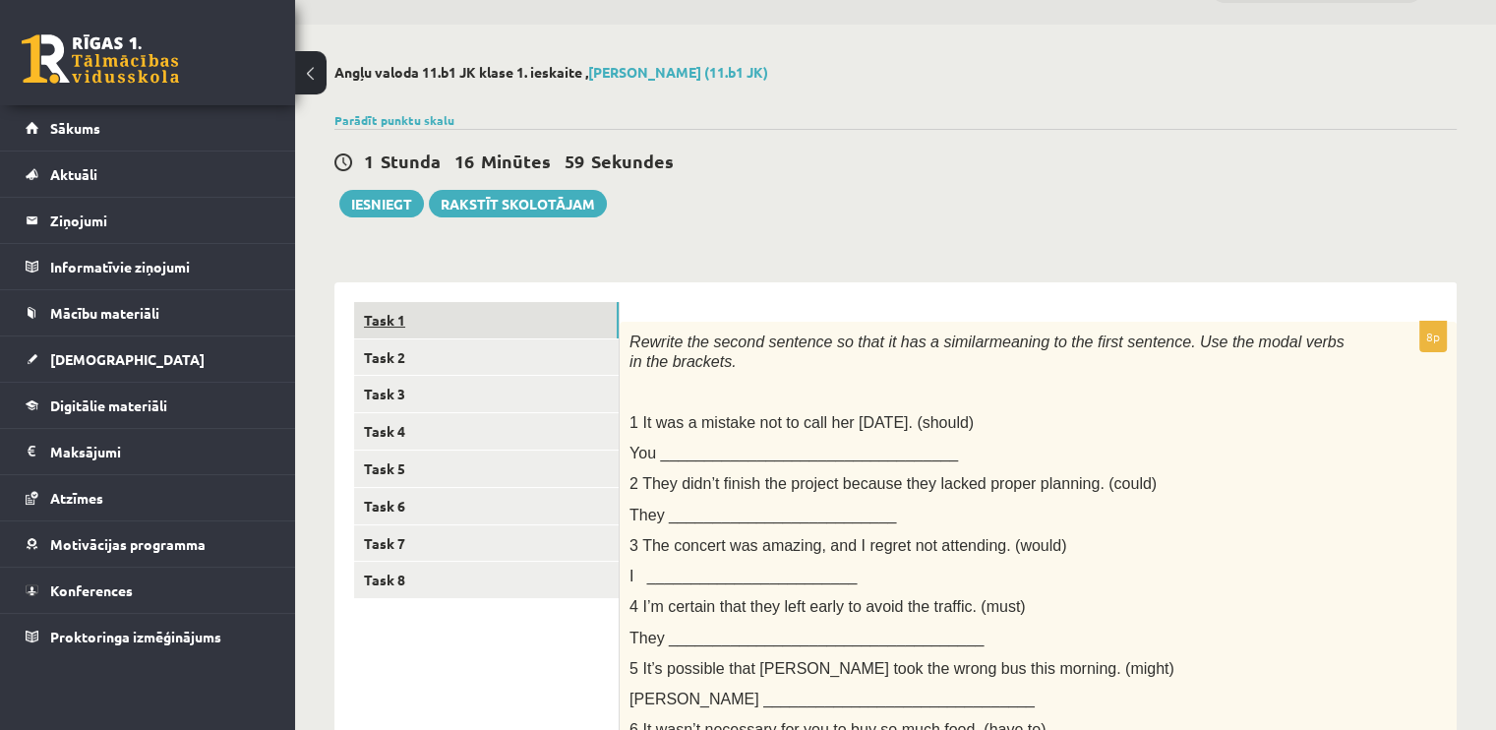
click at [578, 310] on link "Task 1" at bounding box center [486, 320] width 265 height 36
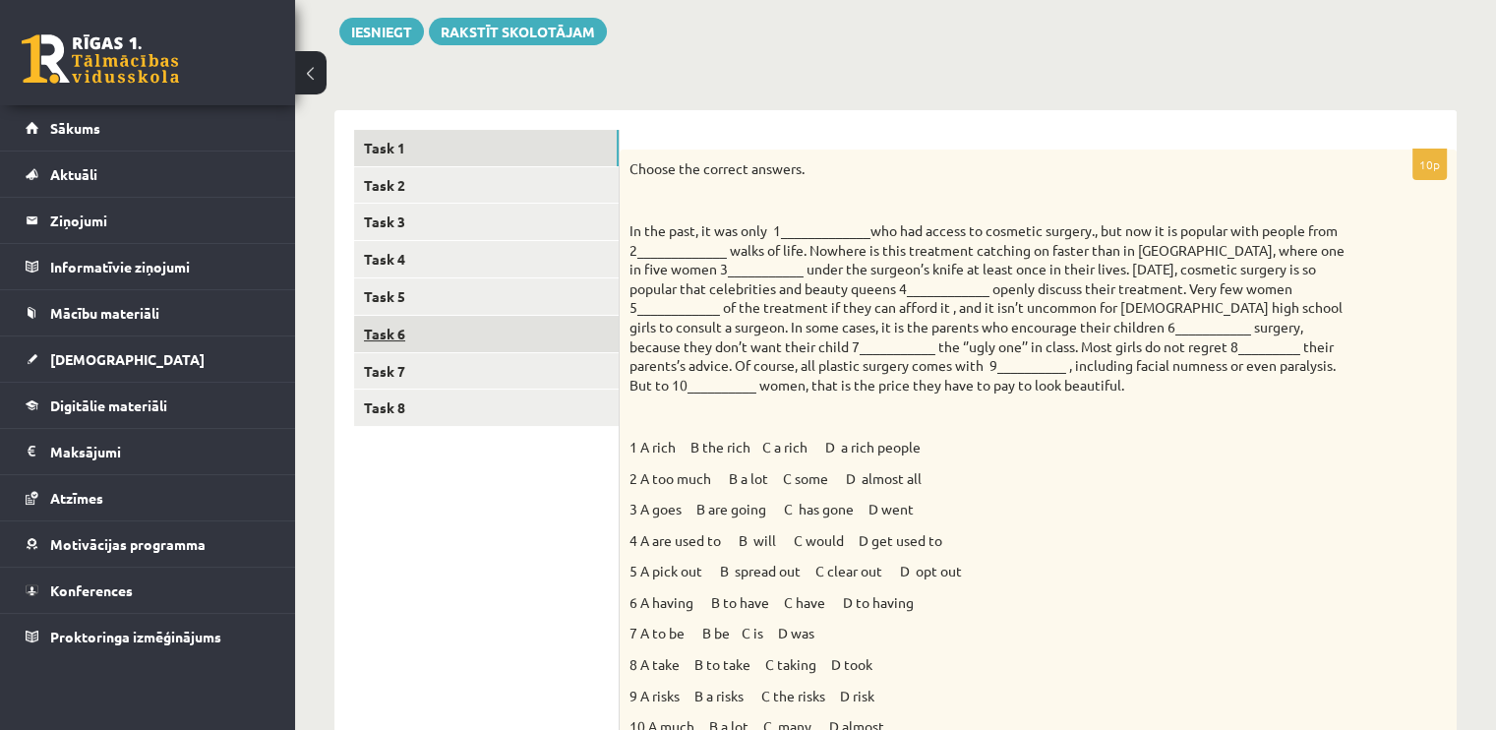
scroll to position [150, 0]
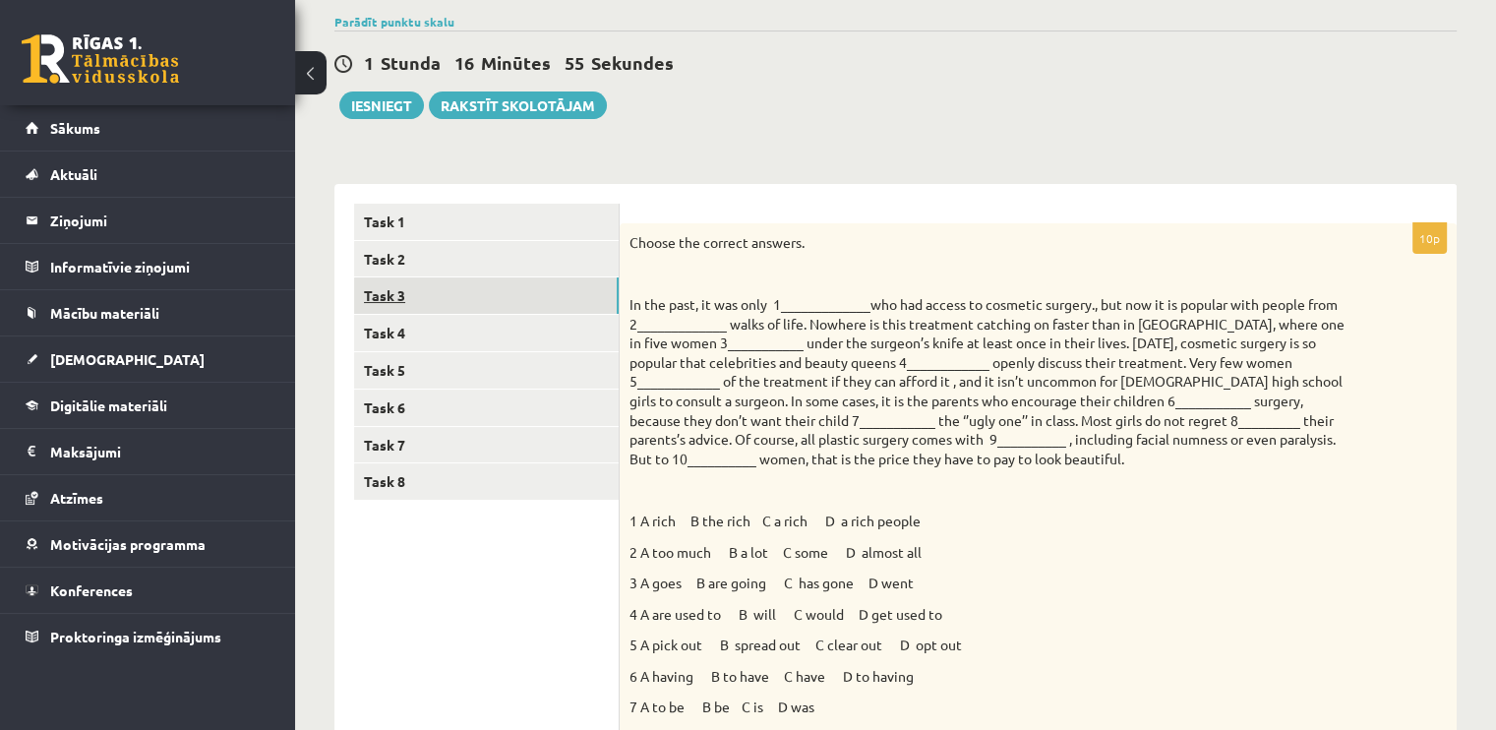
click at [511, 298] on link "Task 3" at bounding box center [486, 295] width 265 height 36
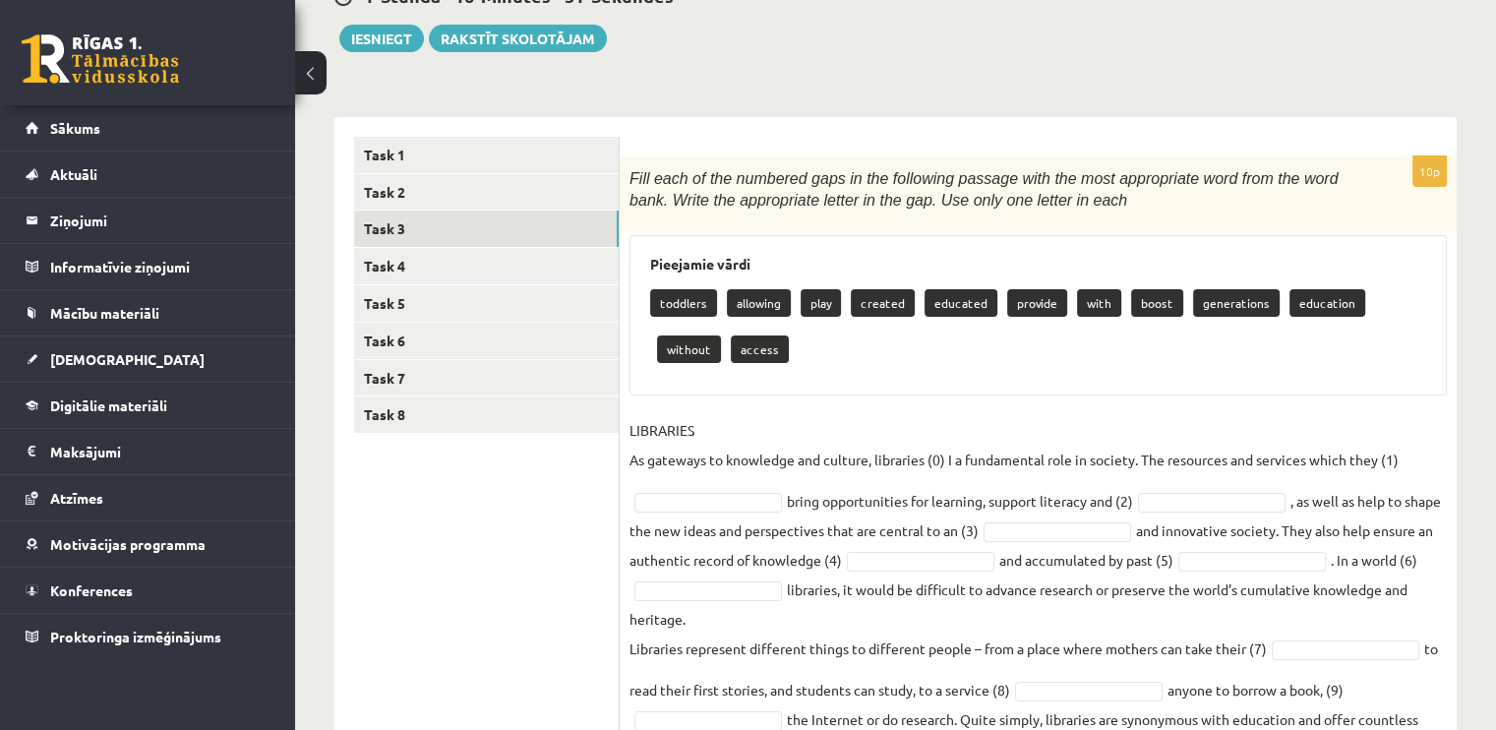
scroll to position [248, 0]
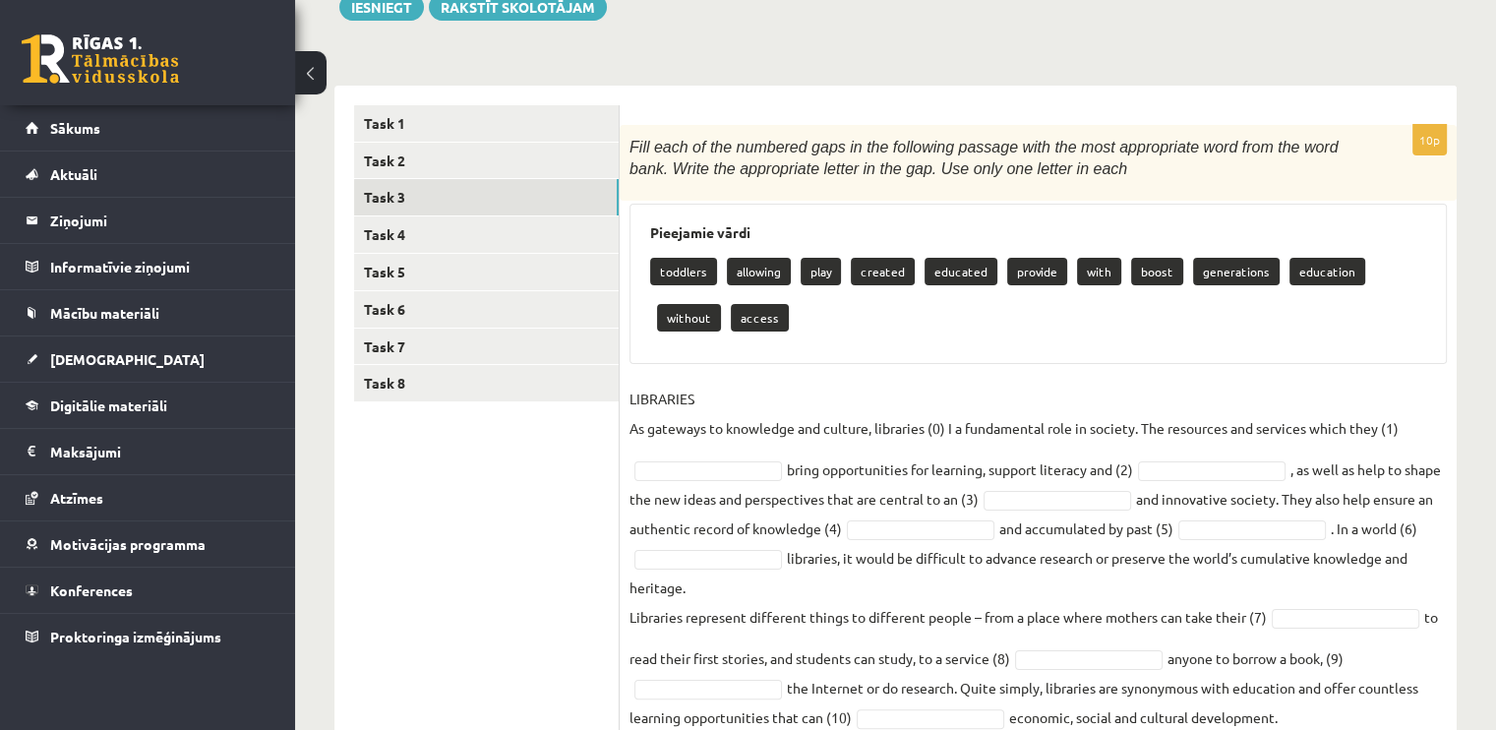
click at [1085, 290] on div "toddlers allowing play created educated provide with boost generations educatio…" at bounding box center [1038, 297] width 776 height 92
drag, startPoint x: 1089, startPoint y: 269, endPoint x: 1069, endPoint y: 314, distance: 49.3
click at [1069, 314] on div "toddlers allowing play created educated provide with boost generations educatio…" at bounding box center [1038, 297] width 776 height 92
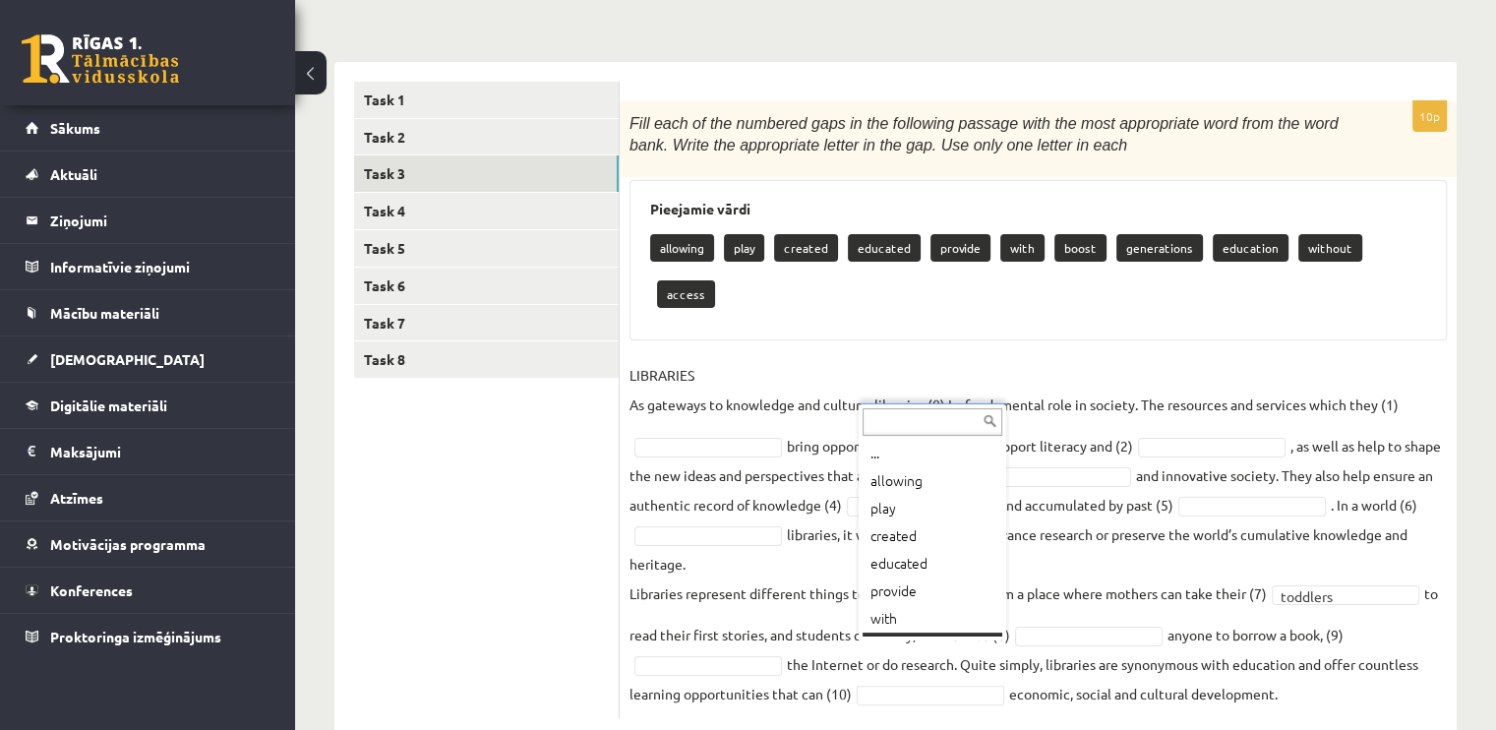
scroll to position [24, 0]
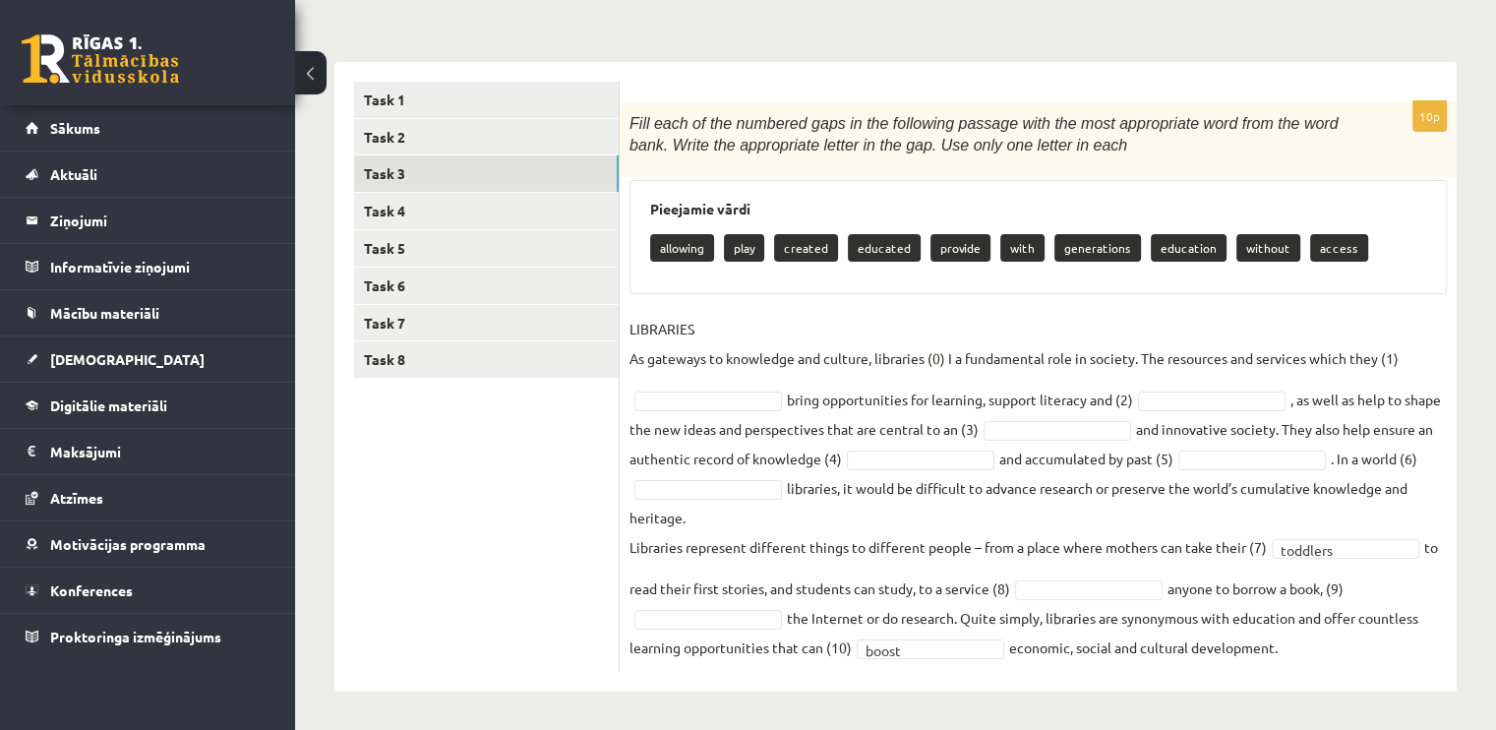
click at [699, 381] on fieldset "LIBRARIES As gateways to knowledge and culture, libraries (0) I a fundamental r…" at bounding box center [1039, 488] width 818 height 348
click at [468, 503] on ul "Task 1 Task 2 Task 3 Task 4 Task 5 Task 6 Task 7 Task 8" at bounding box center [487, 377] width 266 height 590
click at [1055, 417] on fieldset "LIBRARIES As gateways to knowledge and culture, libraries (0) I a fundamental r…" at bounding box center [1039, 488] width 818 height 348
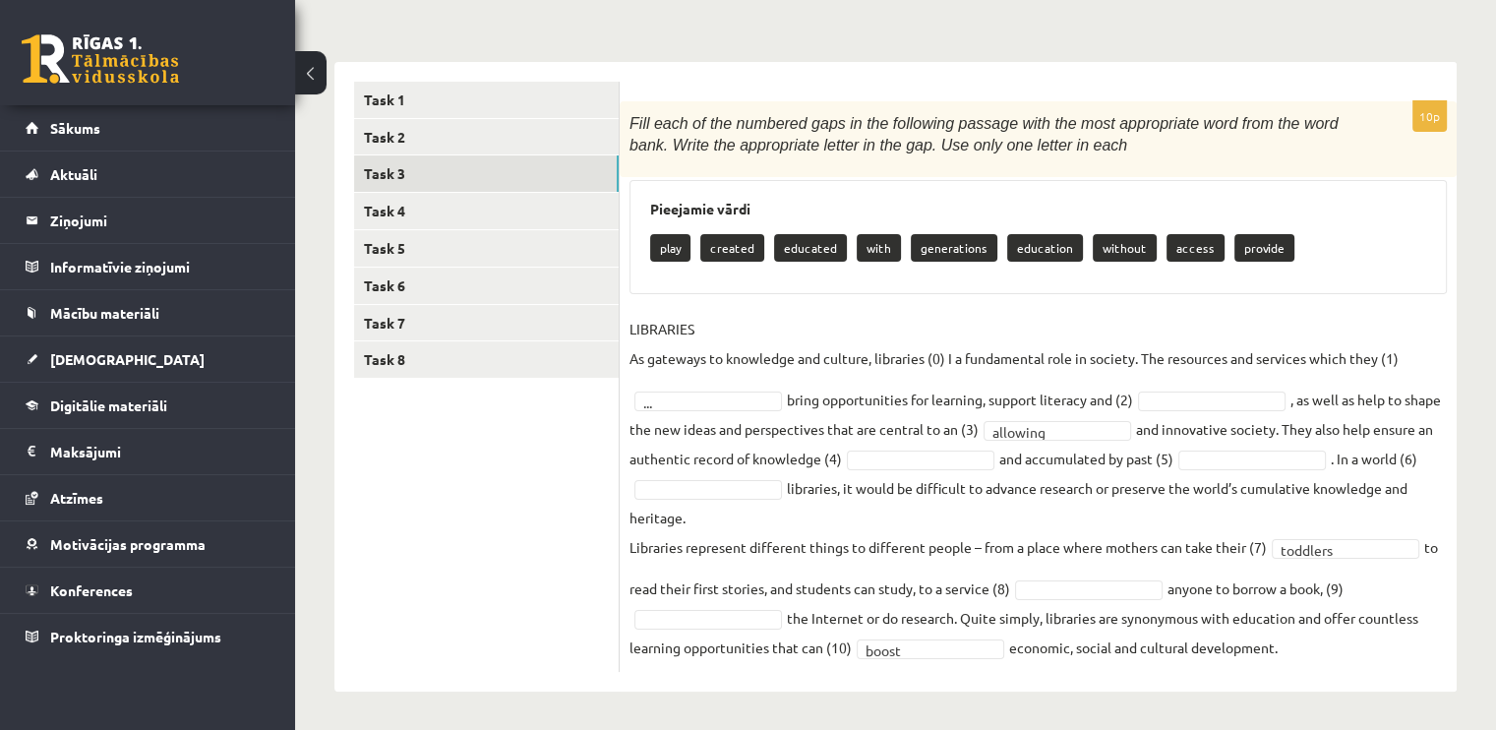
click at [1117, 448] on fieldset "LIBRARIES As gateways to knowledge and culture, libraries (0) I a fundamental r…" at bounding box center [1039, 488] width 818 height 348
click at [1090, 416] on fieldset "LIBRARIES As gateways to knowledge and culture, libraries (0) I a fundamental r…" at bounding box center [1039, 488] width 818 height 348
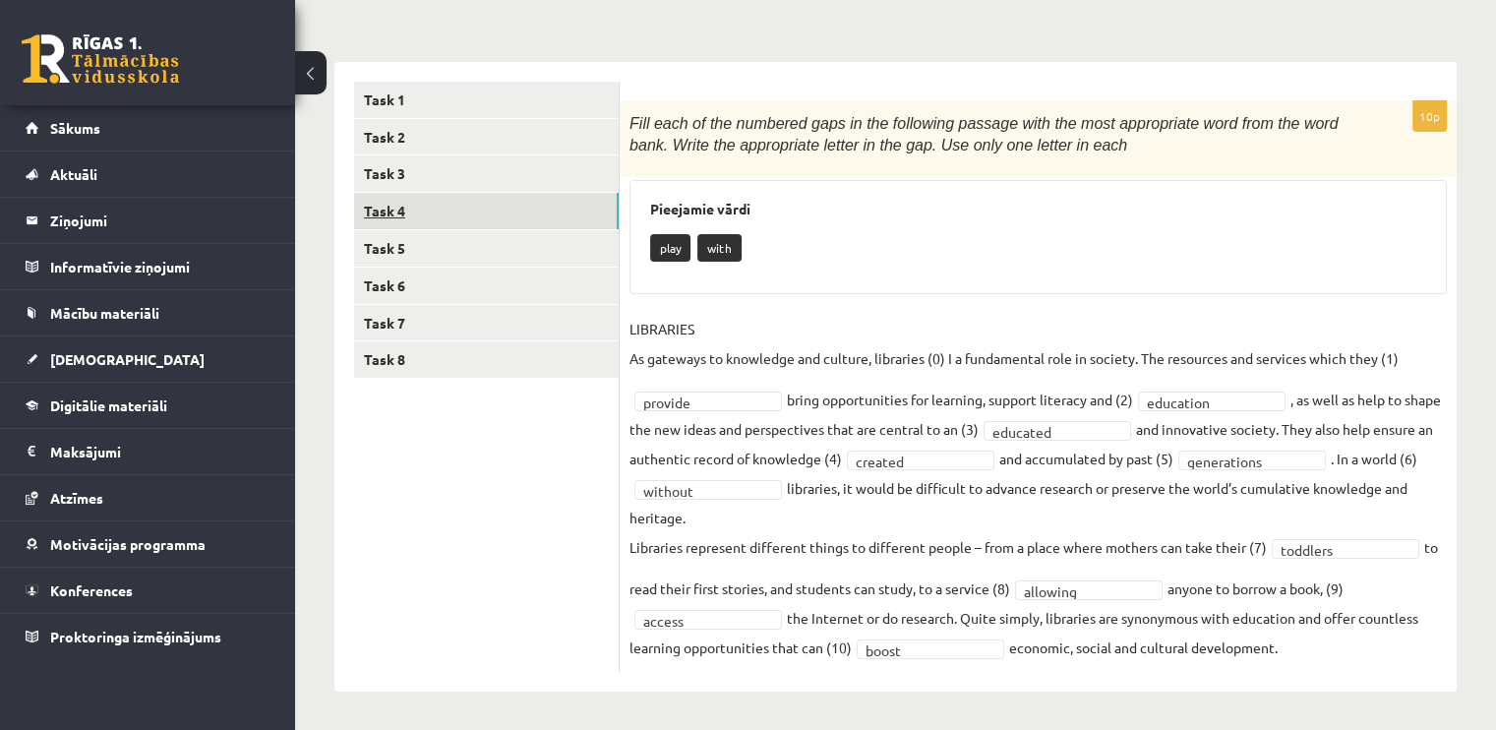
click at [412, 200] on link "Task 4" at bounding box center [486, 211] width 265 height 36
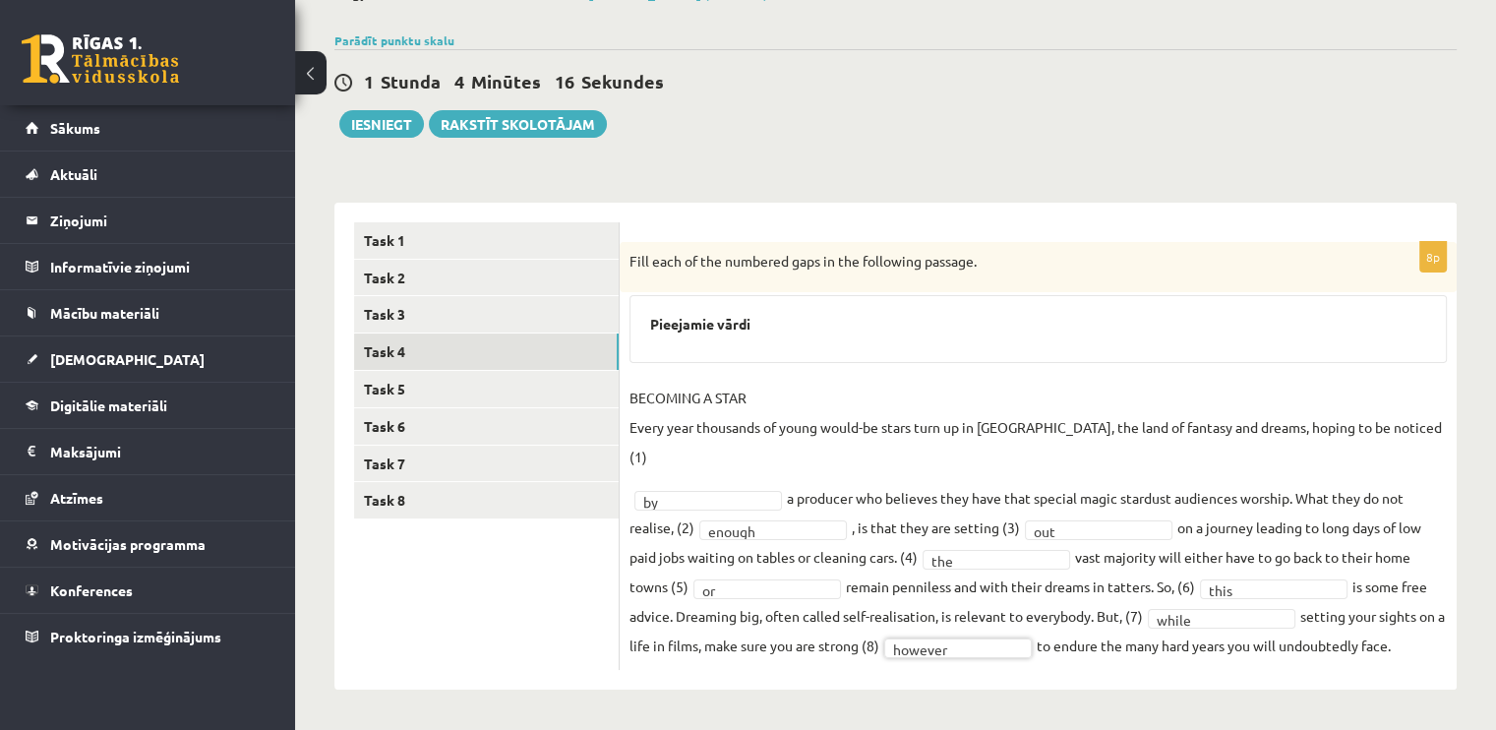
scroll to position [100, 0]
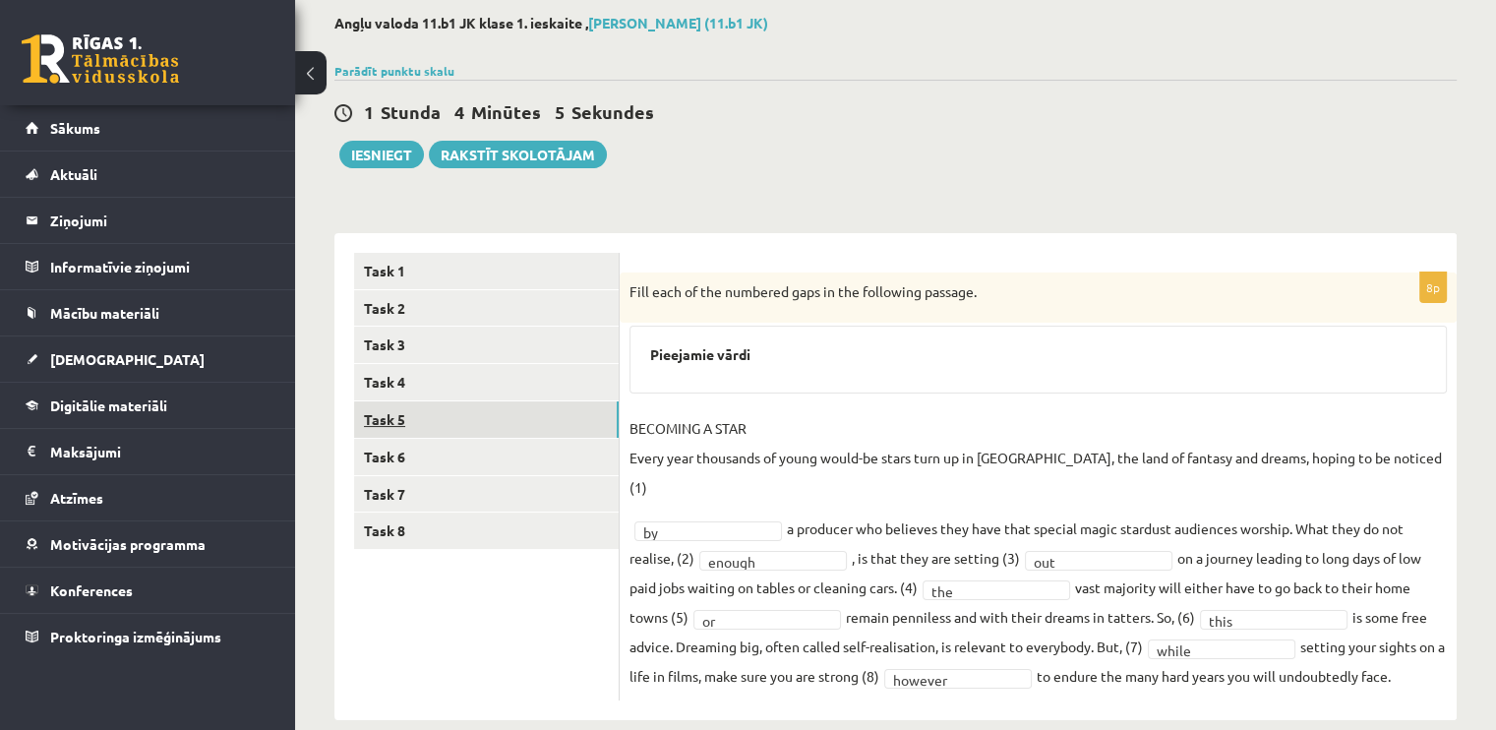
click at [540, 423] on link "Task 5" at bounding box center [486, 419] width 265 height 36
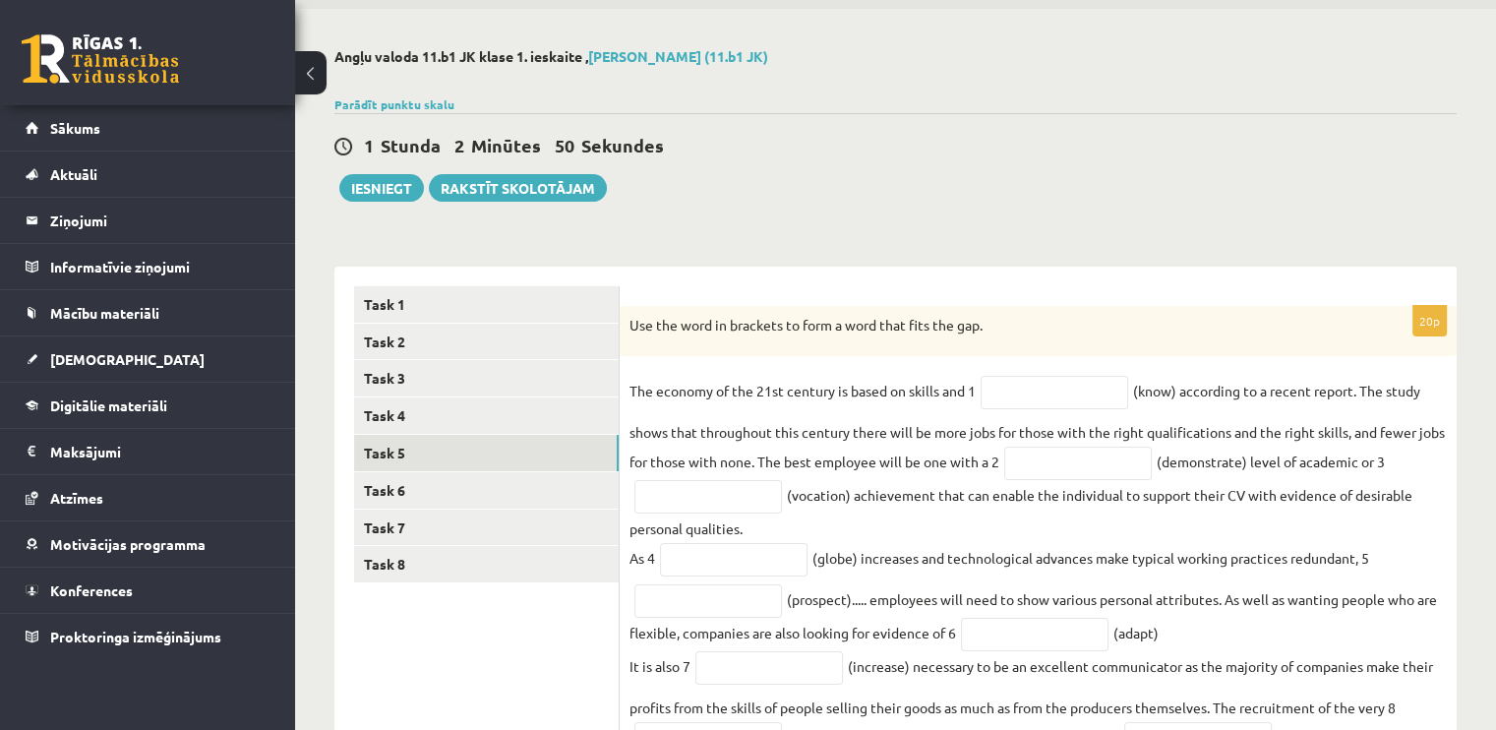
scroll to position [0, 0]
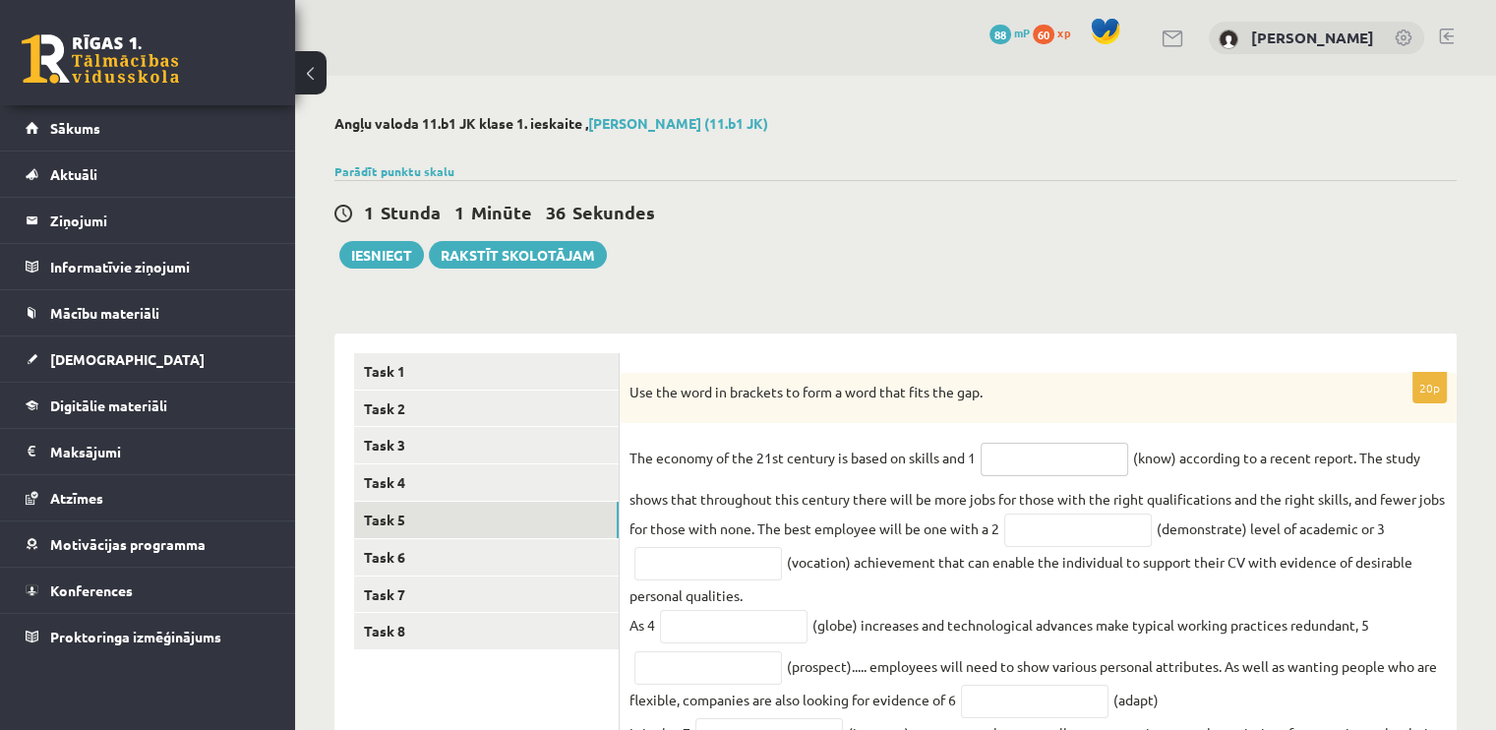
click at [1046, 452] on input "text" at bounding box center [1055, 459] width 148 height 33
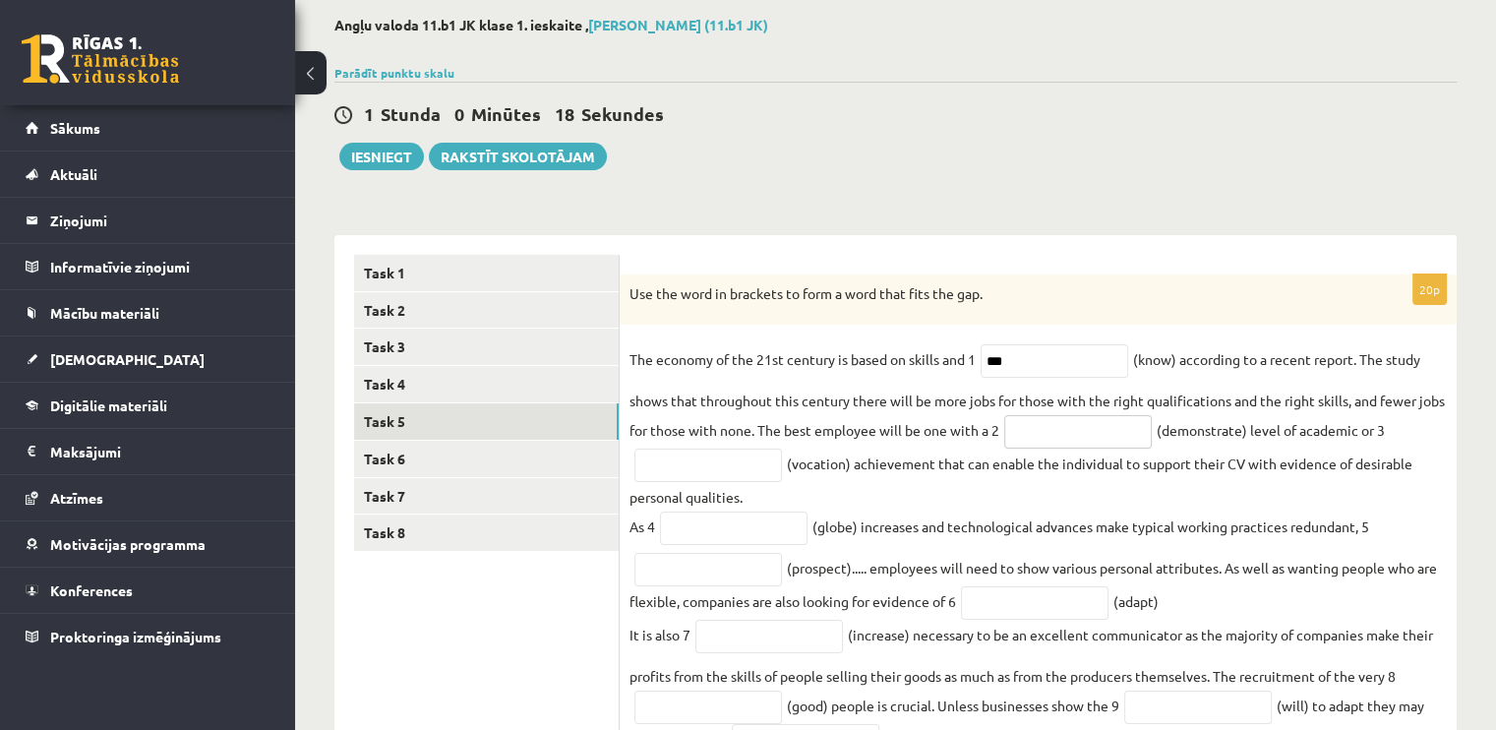
click at [1082, 436] on input "text" at bounding box center [1078, 431] width 148 height 33
click at [1055, 365] on input "***" at bounding box center [1055, 360] width 148 height 33
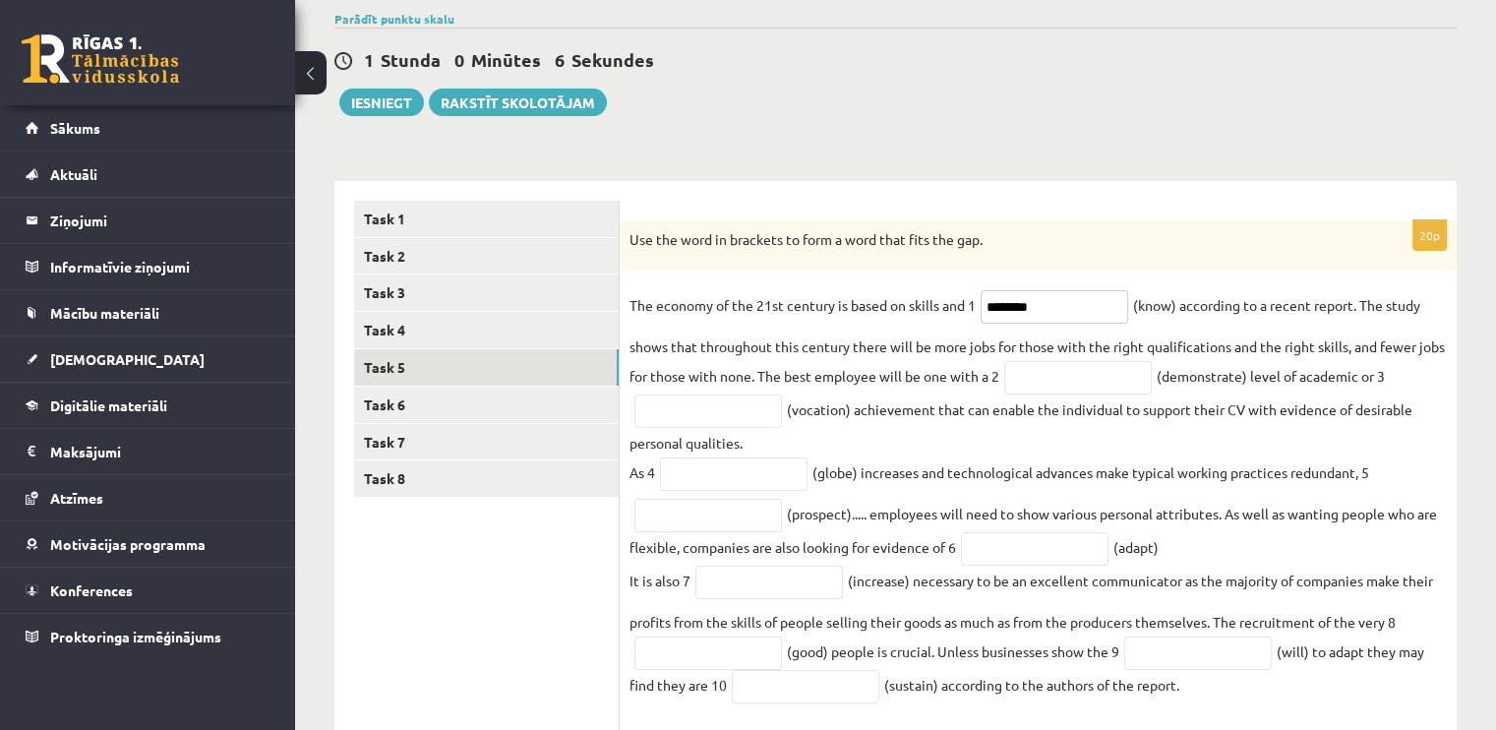
scroll to position [197, 0]
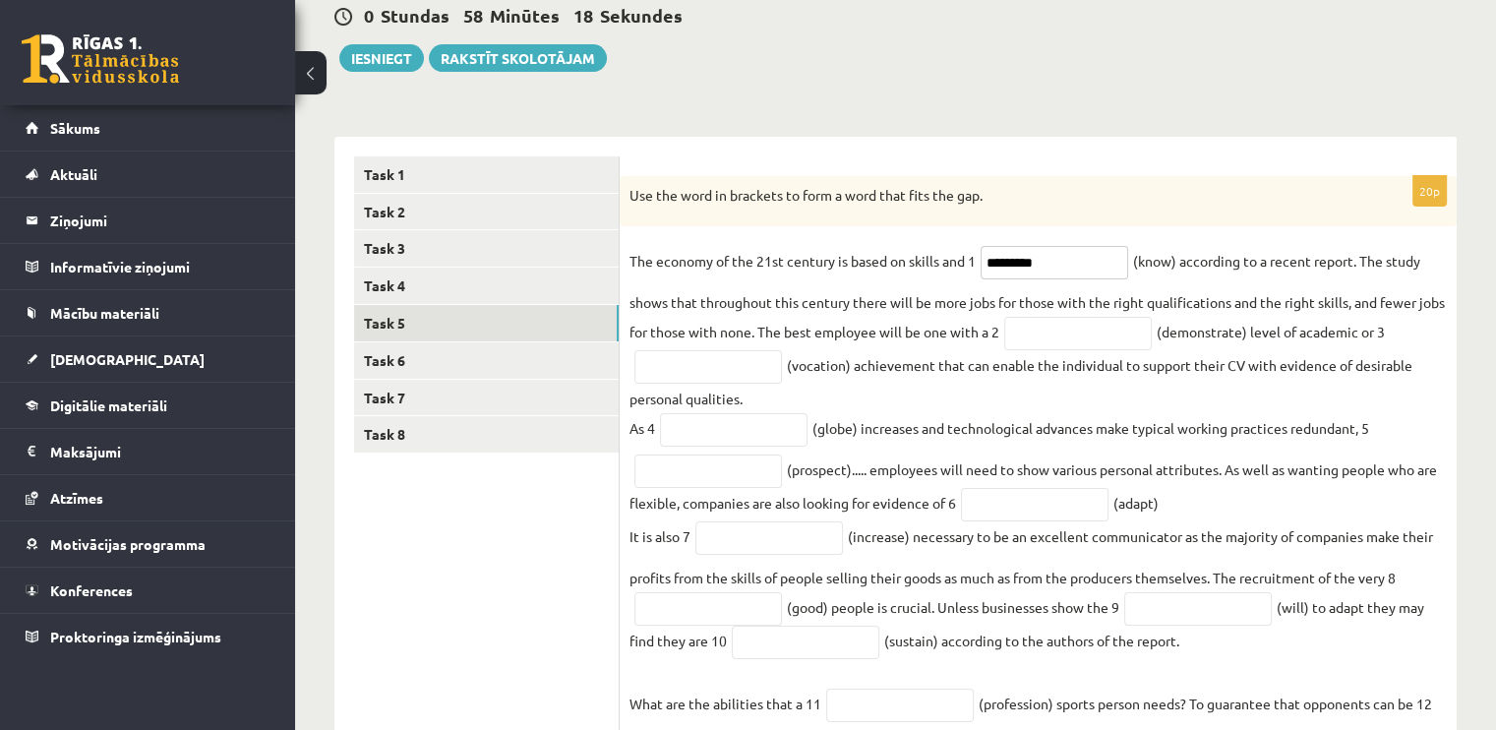
type input "*********"
click at [1047, 326] on input "text" at bounding box center [1078, 333] width 148 height 33
type input "**********"
click at [706, 367] on input "text" at bounding box center [709, 366] width 148 height 33
type input "**********"
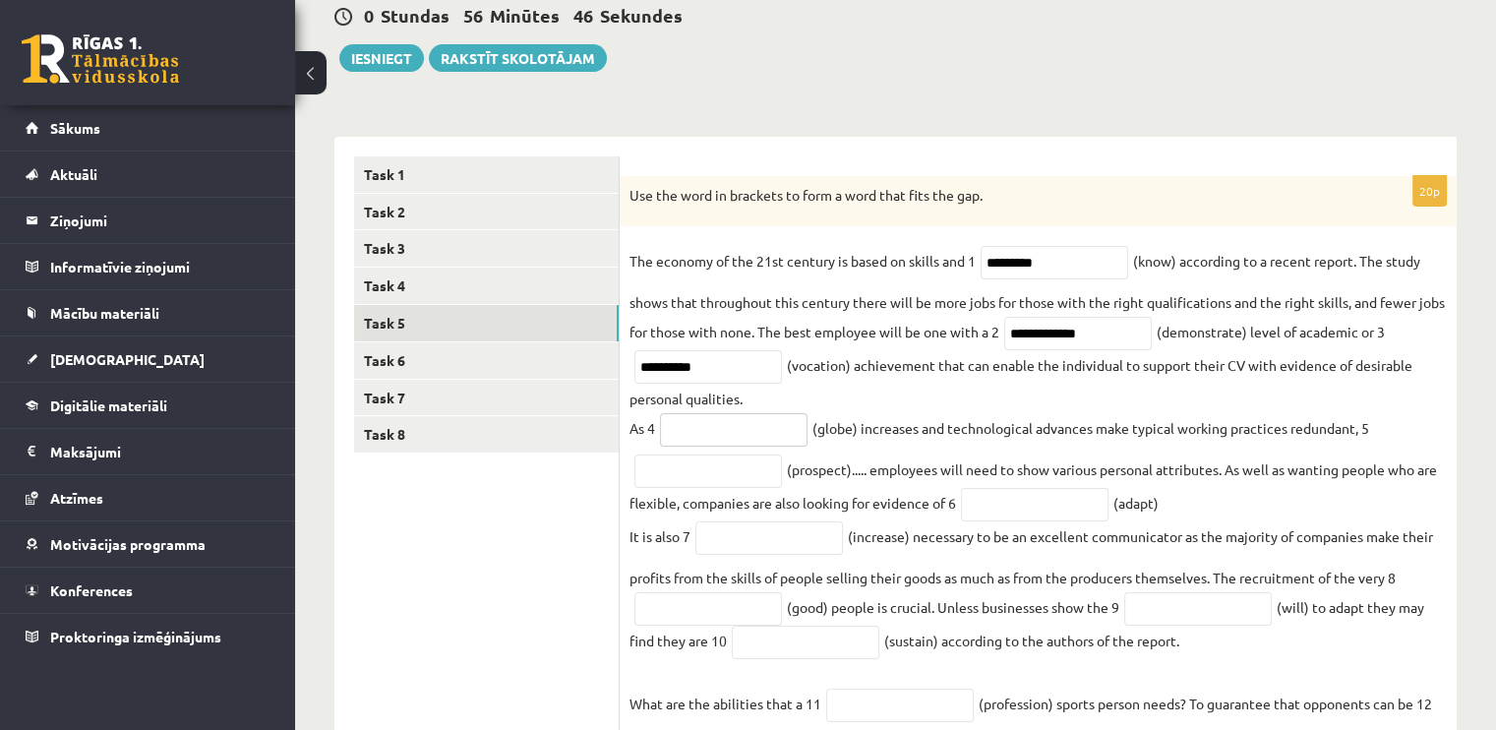
click at [728, 420] on input "text" at bounding box center [734, 429] width 148 height 33
type input "*********"
click at [730, 475] on input "text" at bounding box center [709, 471] width 148 height 33
type input "**********"
click at [1053, 515] on input "text" at bounding box center [1035, 504] width 148 height 33
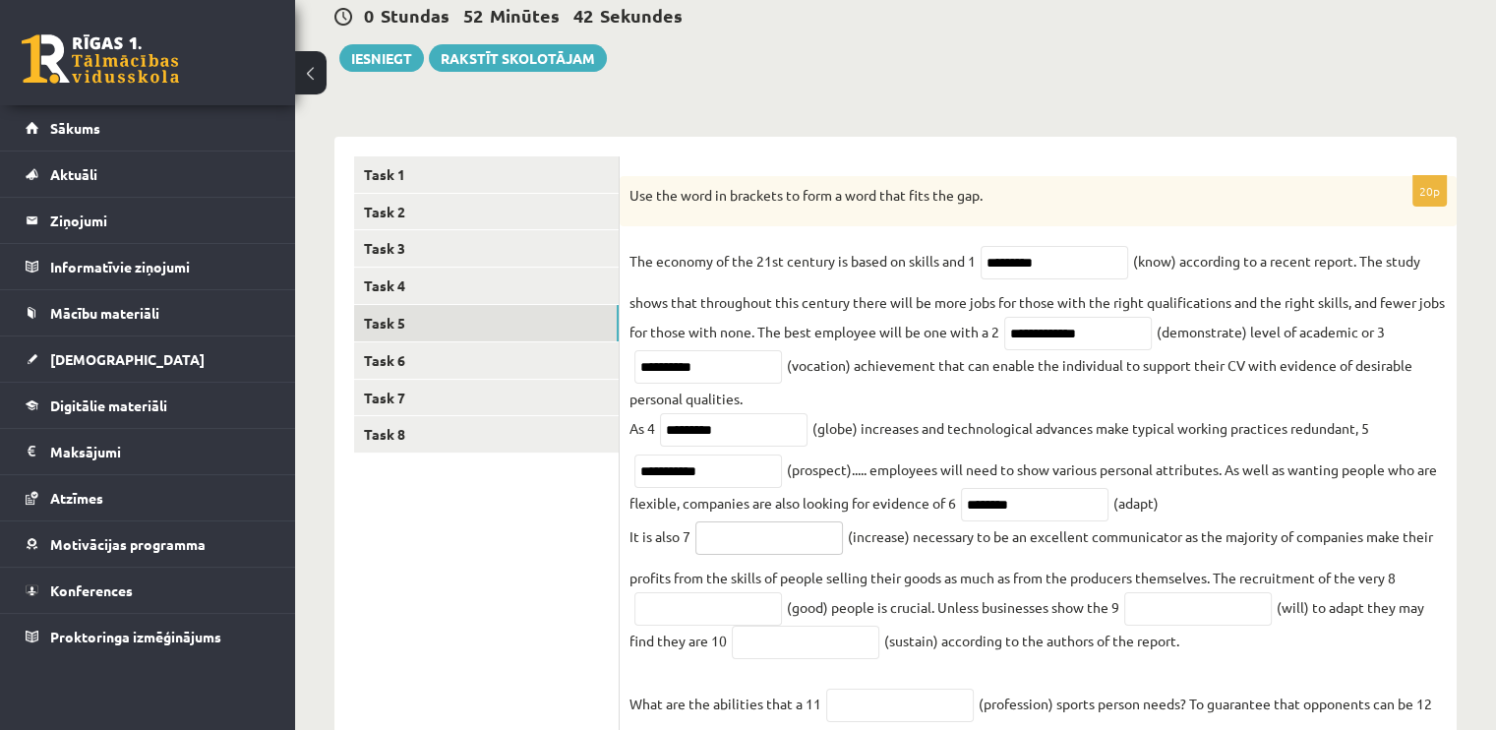
click at [794, 538] on input "text" at bounding box center [770, 537] width 148 height 33
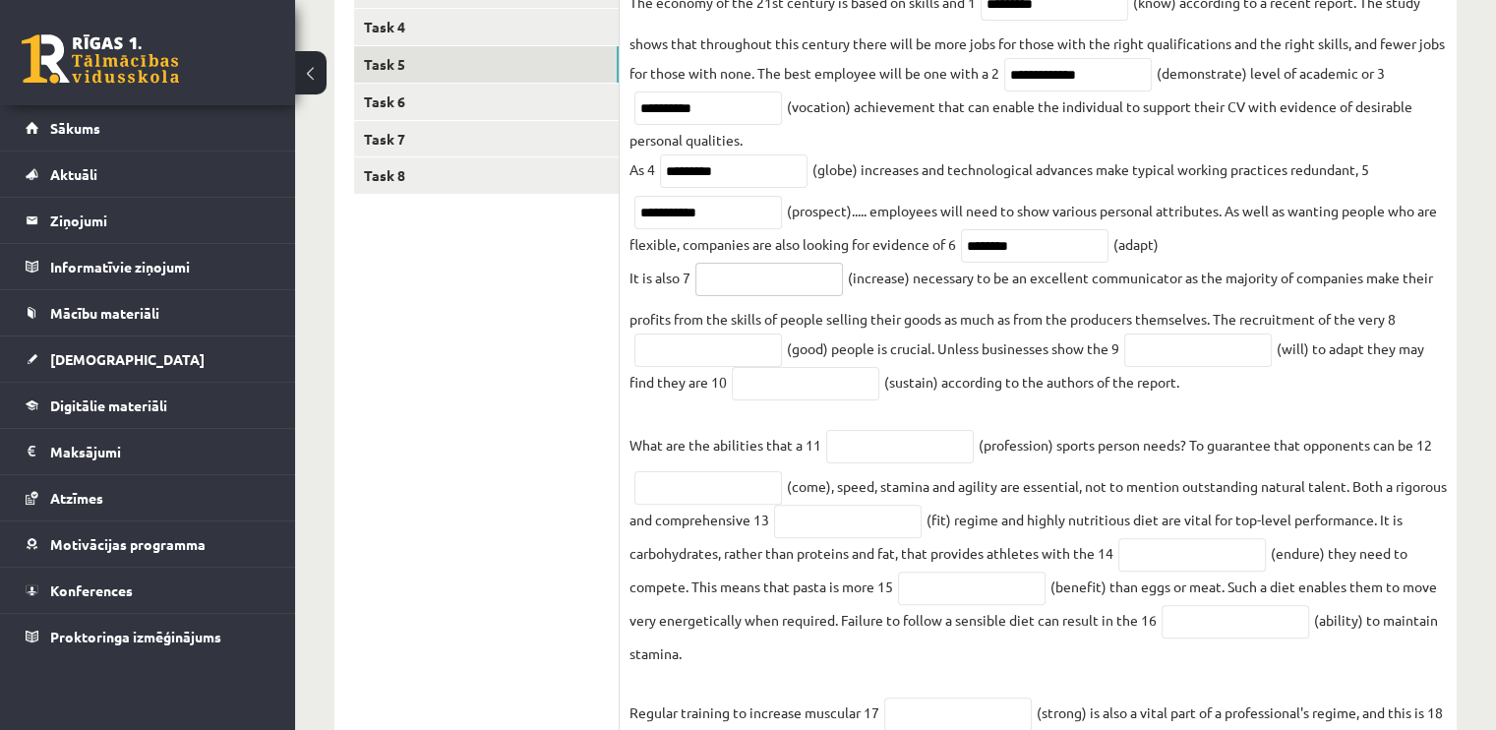
scroll to position [458, 0]
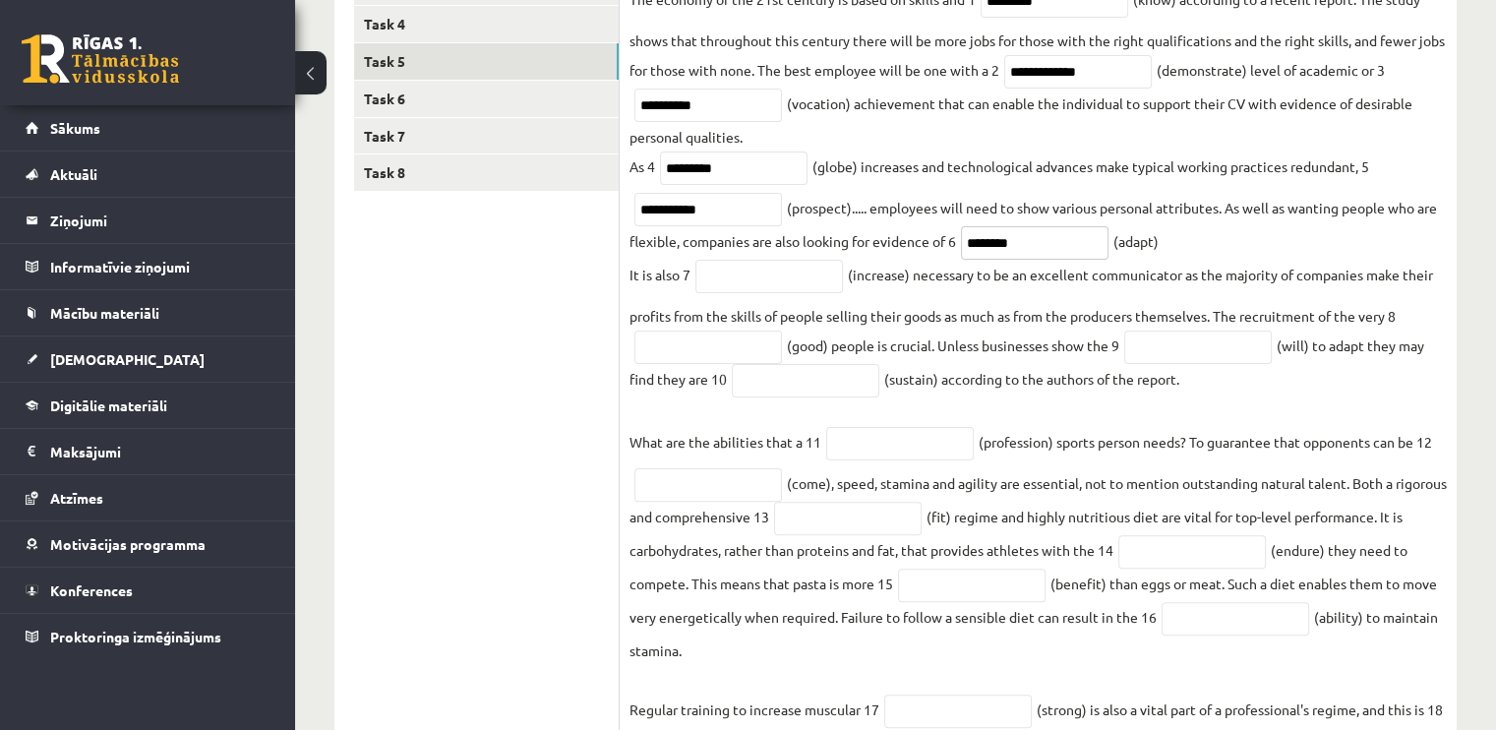
click at [1039, 244] on input "********" at bounding box center [1035, 242] width 148 height 33
type input "**********"
click at [645, 213] on input "**********" at bounding box center [709, 209] width 148 height 33
type input "**********"
click at [799, 283] on input "text" at bounding box center [770, 276] width 148 height 33
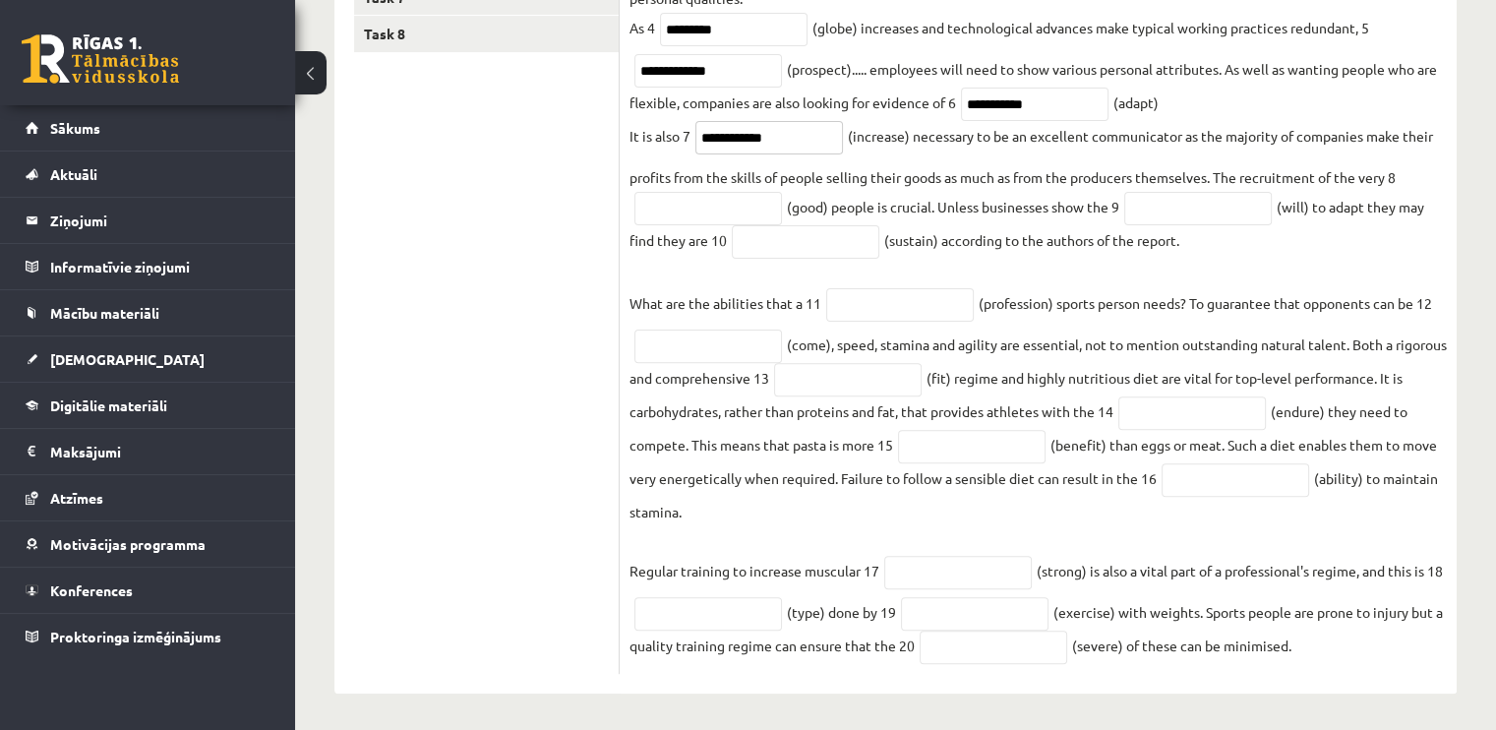
scroll to position [601, 0]
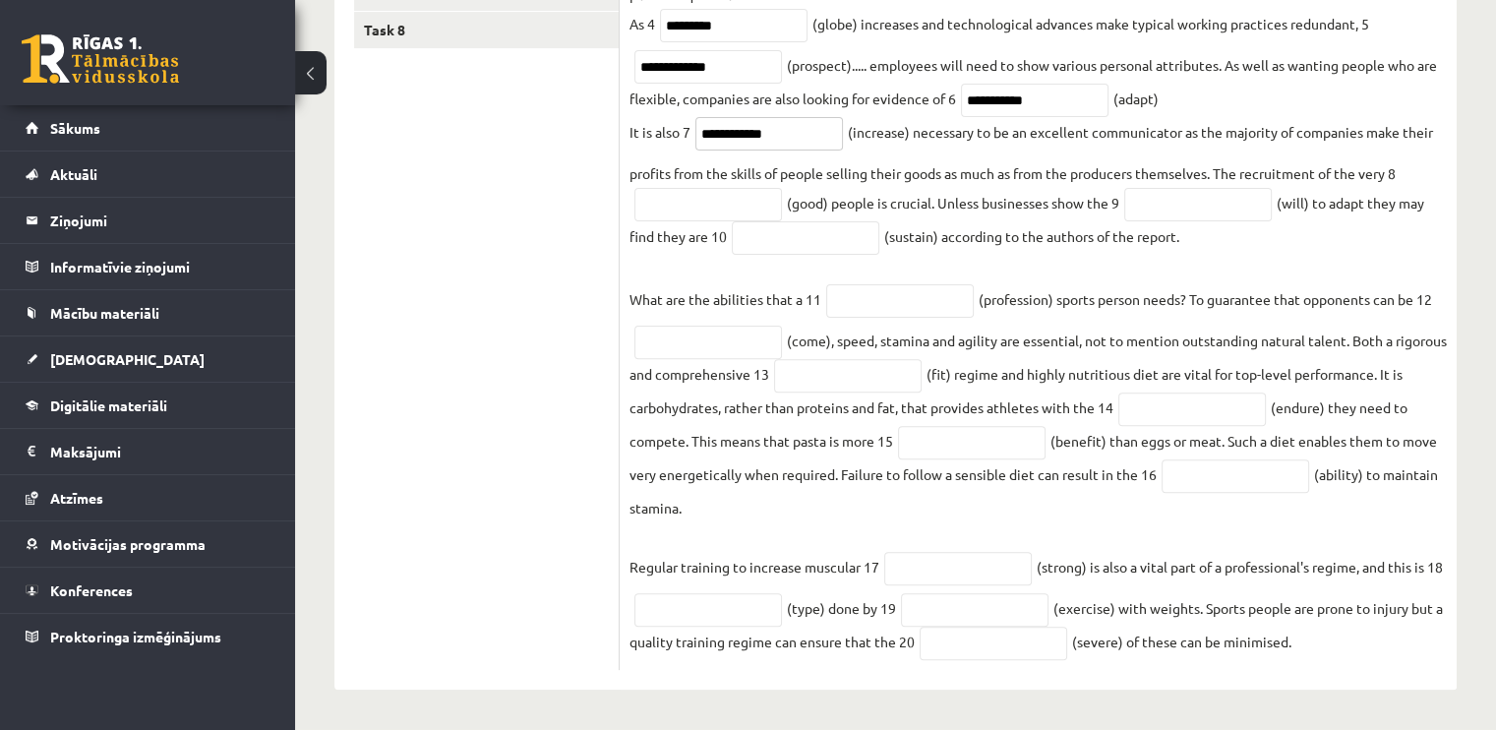
type input "**********"
click at [637, 201] on input "text" at bounding box center [709, 204] width 148 height 33
click at [1165, 214] on input "text" at bounding box center [1199, 204] width 148 height 33
type input "**********"
click at [811, 242] on input "text" at bounding box center [806, 237] width 148 height 33
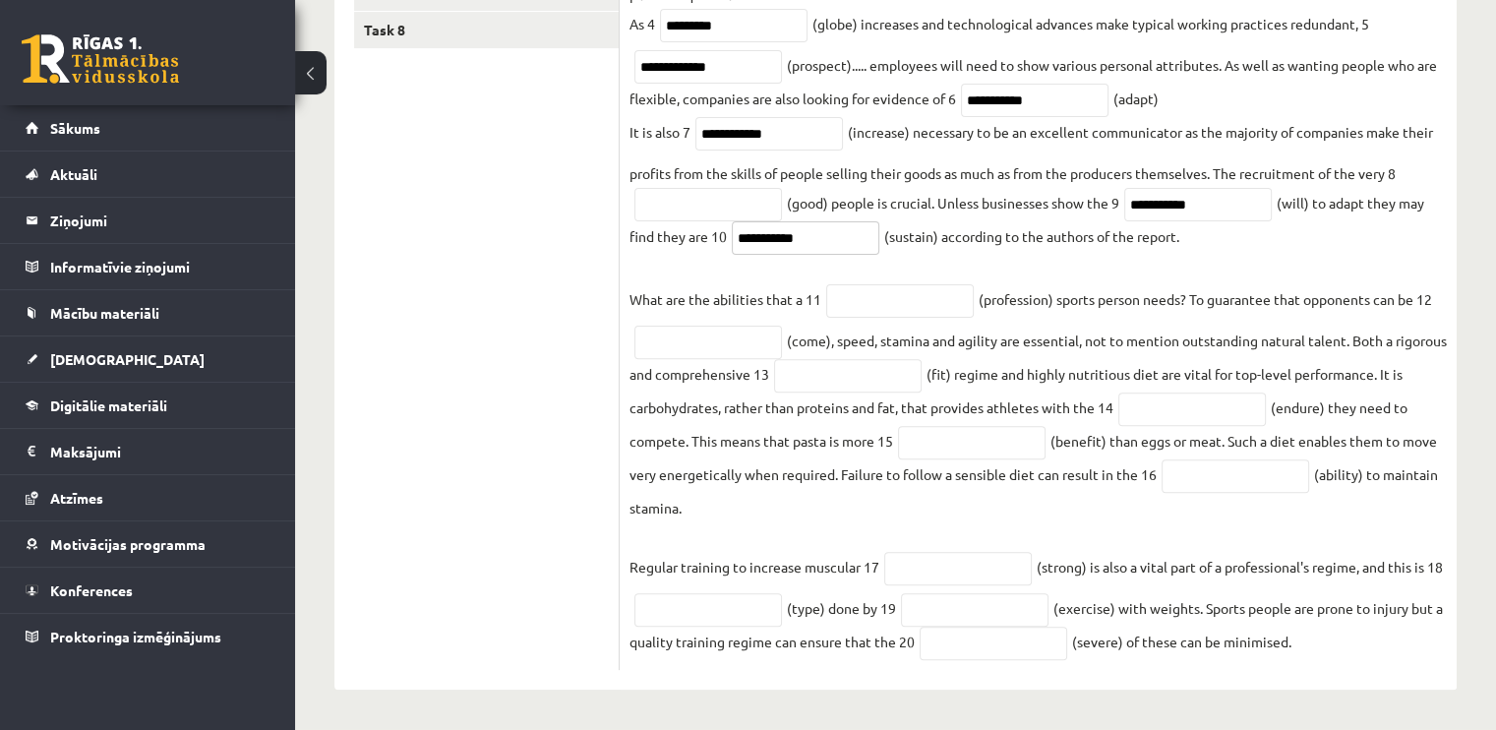
type input "**********"
click at [860, 302] on input "text" at bounding box center [900, 300] width 148 height 33
type input "**********"
click at [862, 370] on input "text" at bounding box center [848, 375] width 148 height 33
click at [1170, 403] on input "text" at bounding box center [1193, 409] width 148 height 33
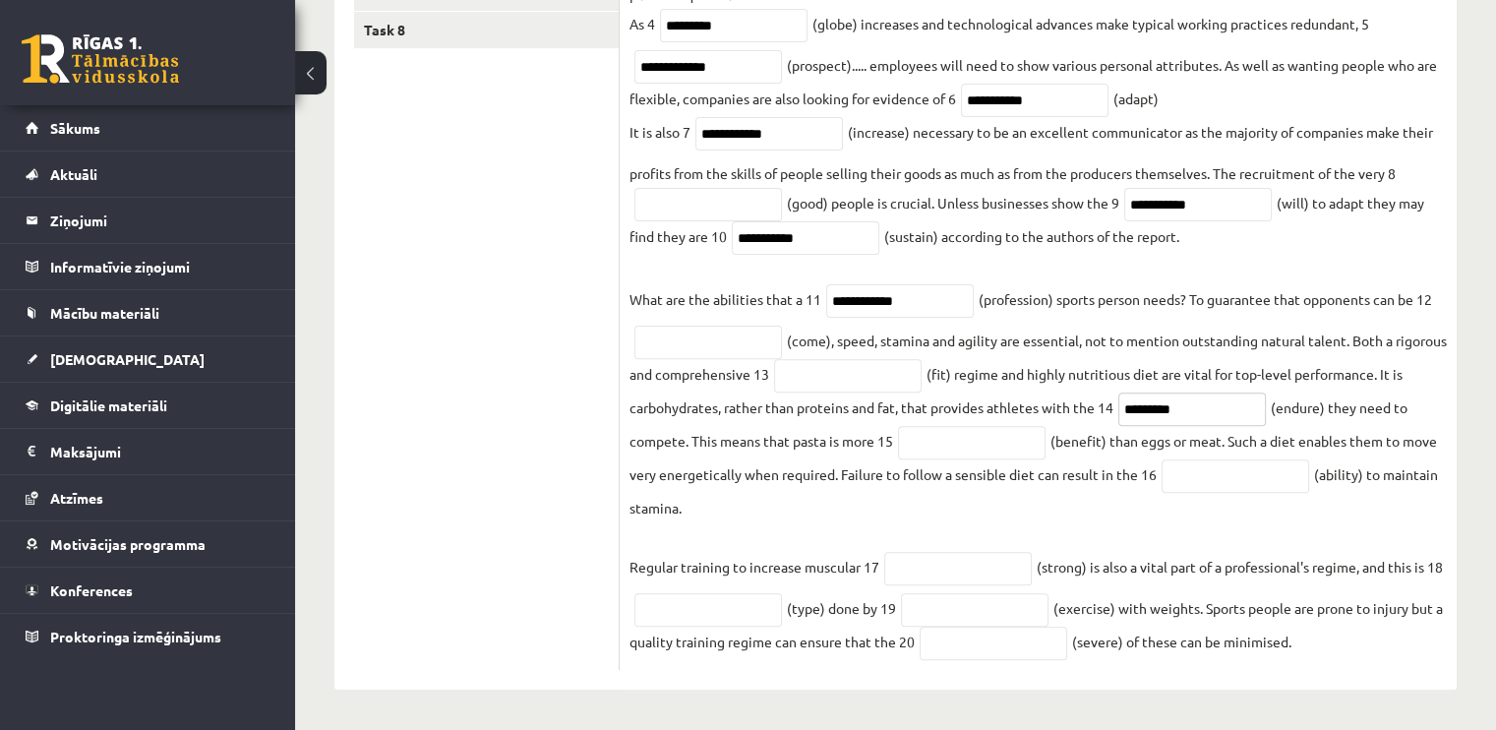
type input "*********"
click at [986, 452] on input "text" at bounding box center [972, 442] width 148 height 33
type input "**********"
click at [1187, 475] on input "text" at bounding box center [1236, 475] width 148 height 33
type input "**********"
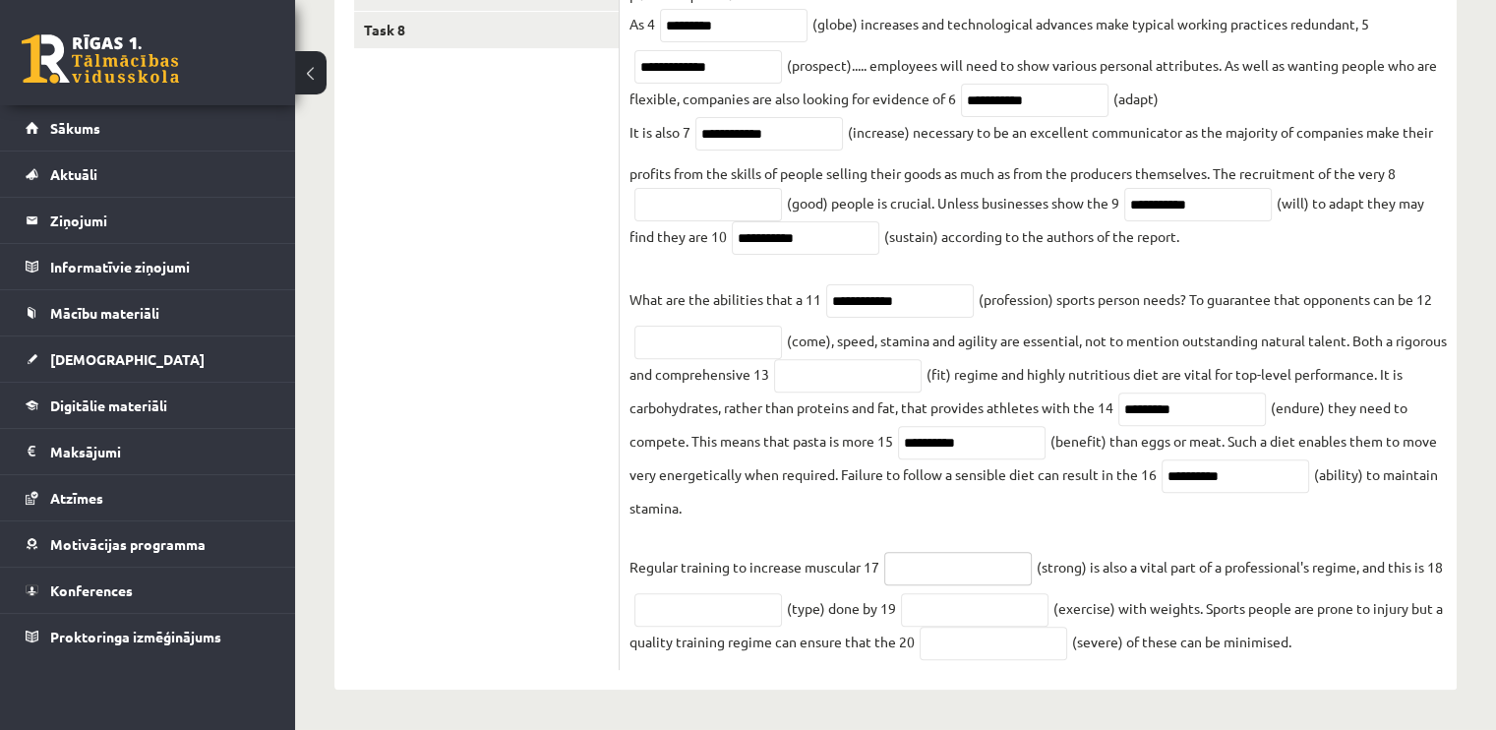
click at [935, 559] on input "text" at bounding box center [958, 568] width 148 height 33
type input "********"
click at [775, 614] on input "text" at bounding box center [709, 609] width 148 height 33
type input "*********"
click at [934, 601] on input "text" at bounding box center [975, 609] width 148 height 33
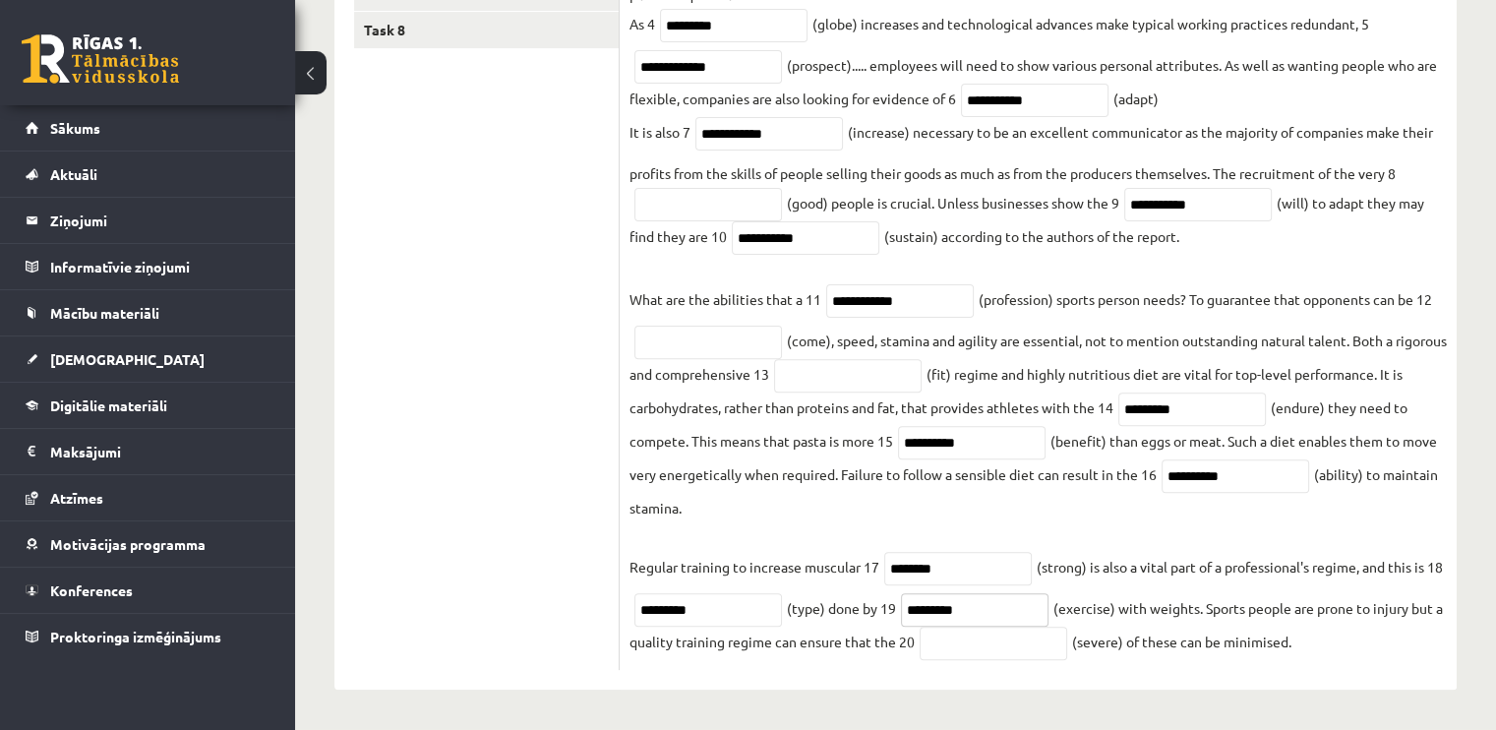
type input "*********"
click at [1031, 649] on input "text" at bounding box center [994, 643] width 148 height 33
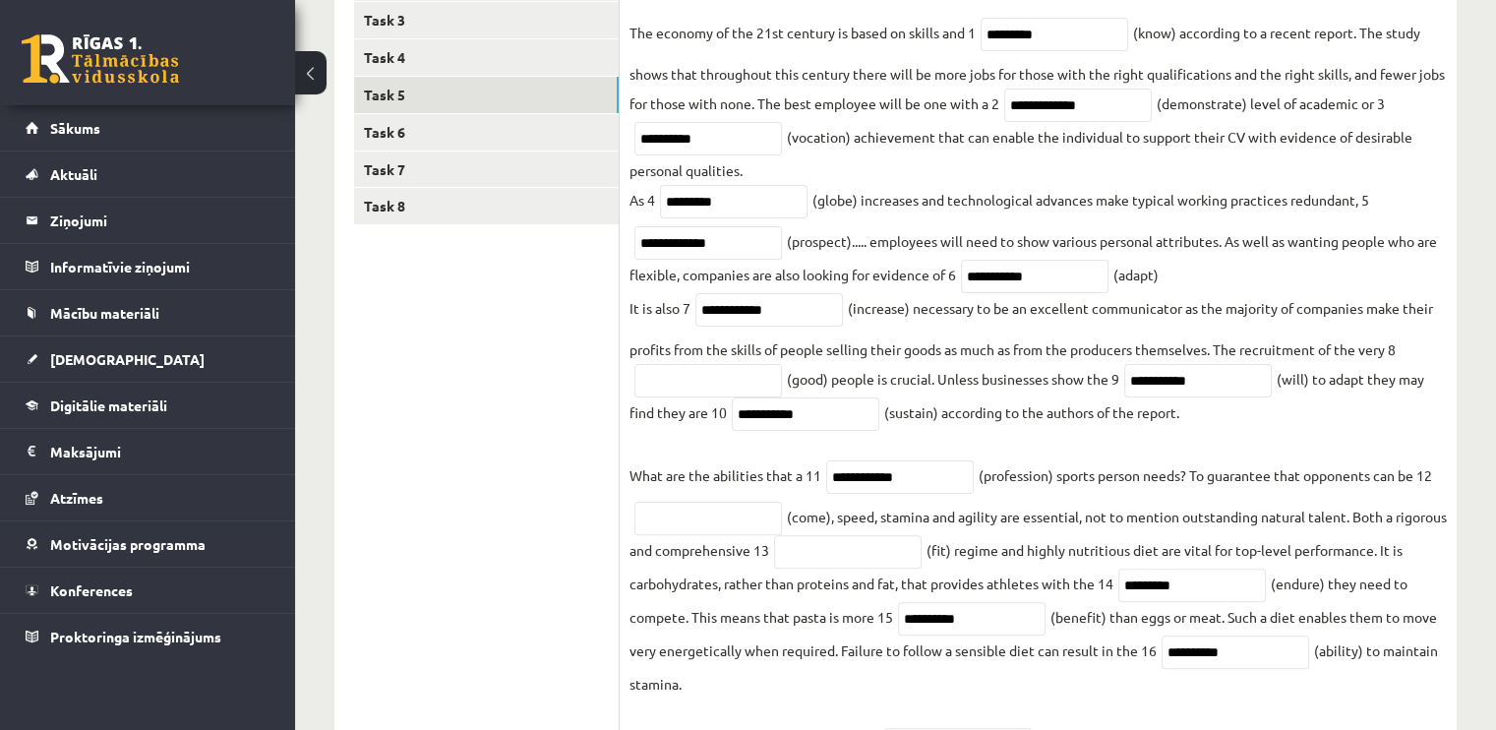
scroll to position [424, 0]
type input "********"
click at [700, 385] on input "text" at bounding box center [709, 381] width 148 height 33
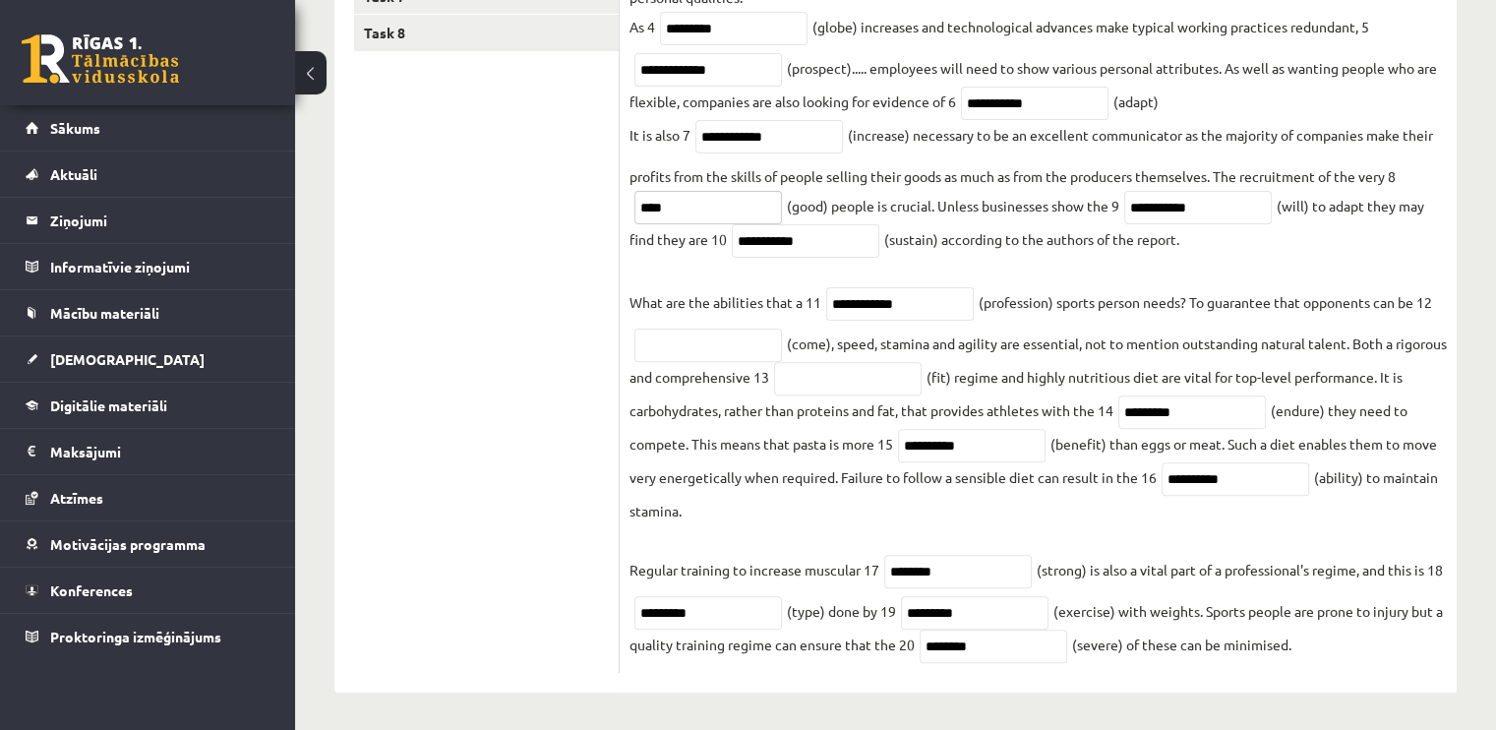
scroll to position [601, 0]
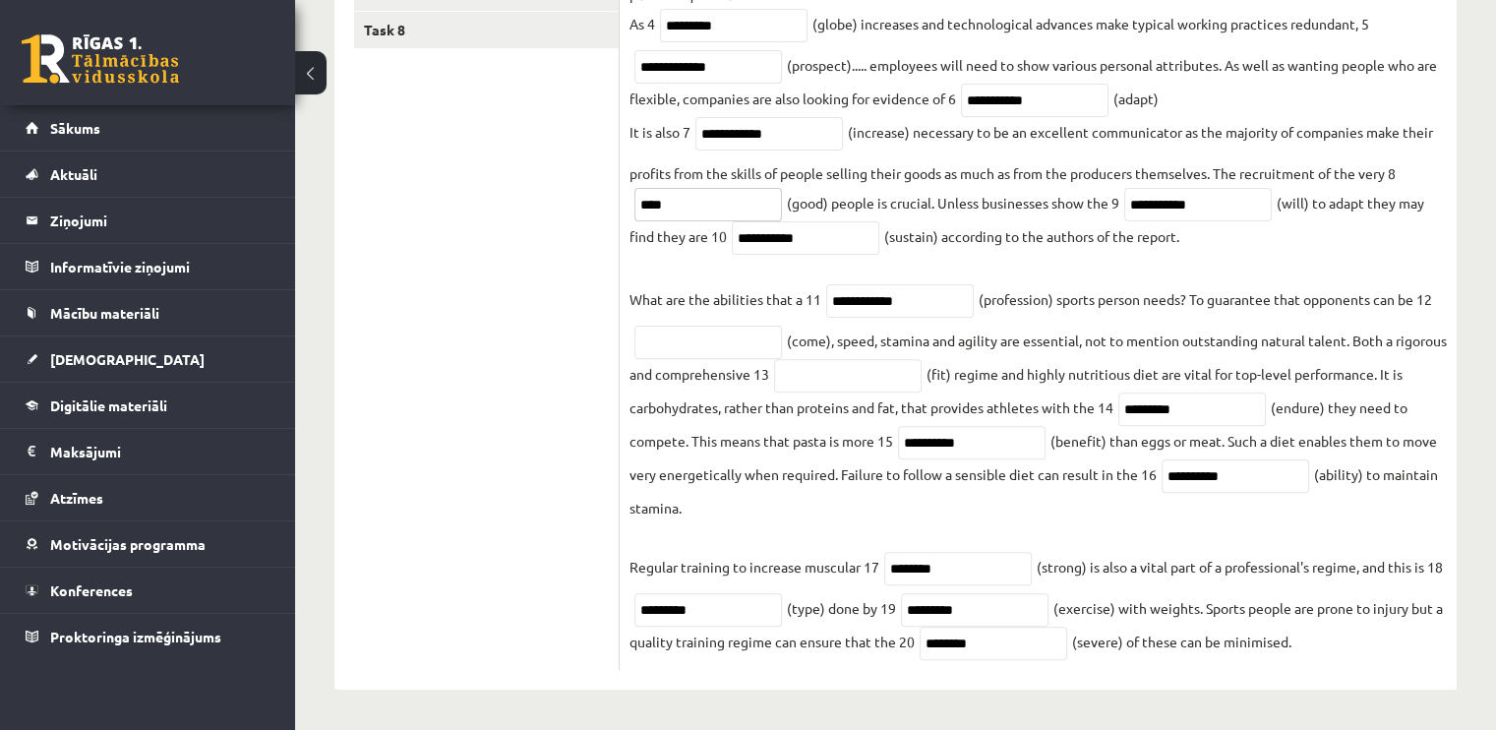
type input "****"
click at [754, 244] on input "**********" at bounding box center [806, 237] width 148 height 33
type input "**********"
click at [708, 340] on input "text" at bounding box center [709, 342] width 148 height 33
type input "*"
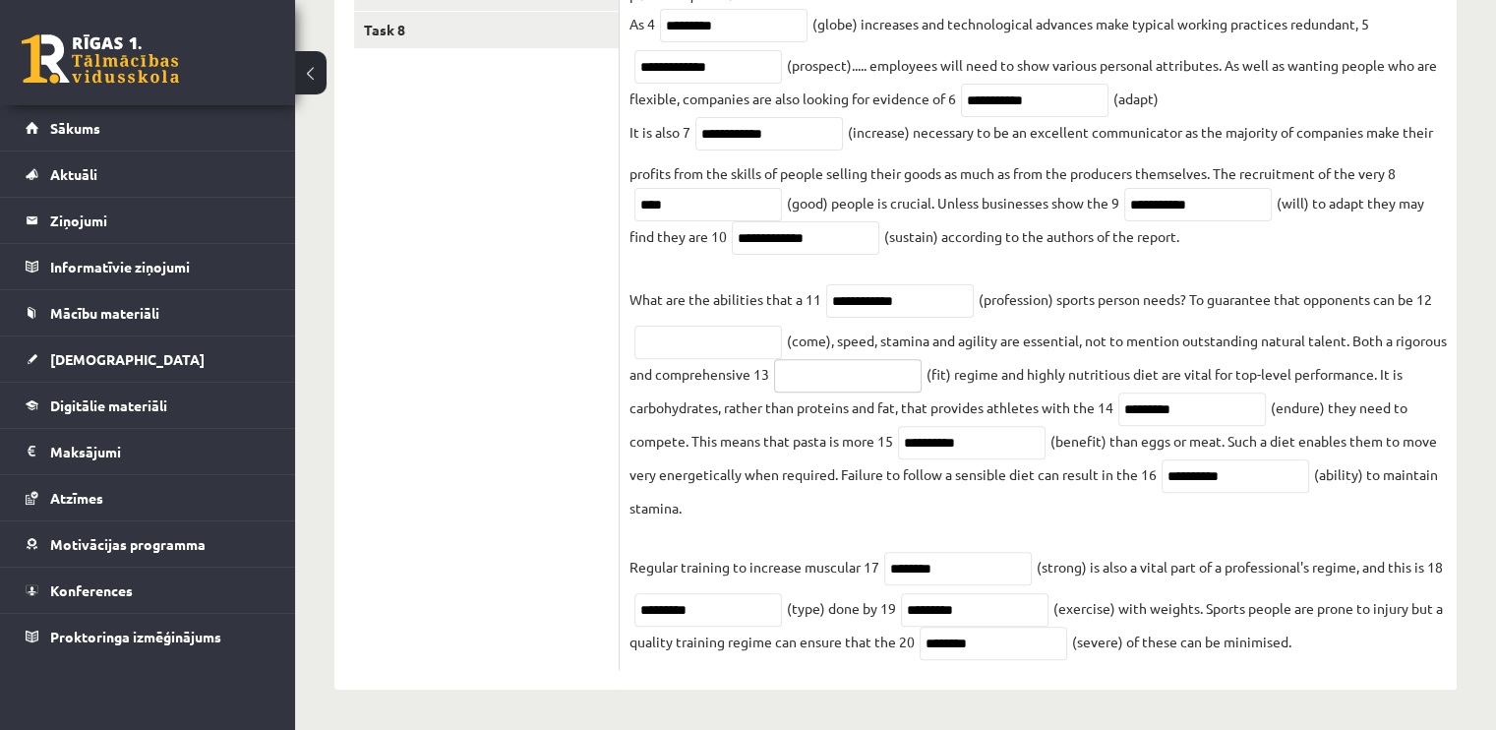
click at [905, 377] on input "text" at bounding box center [848, 375] width 148 height 33
type input "*******"
click at [717, 348] on input "text" at bounding box center [709, 342] width 148 height 33
type input "*"
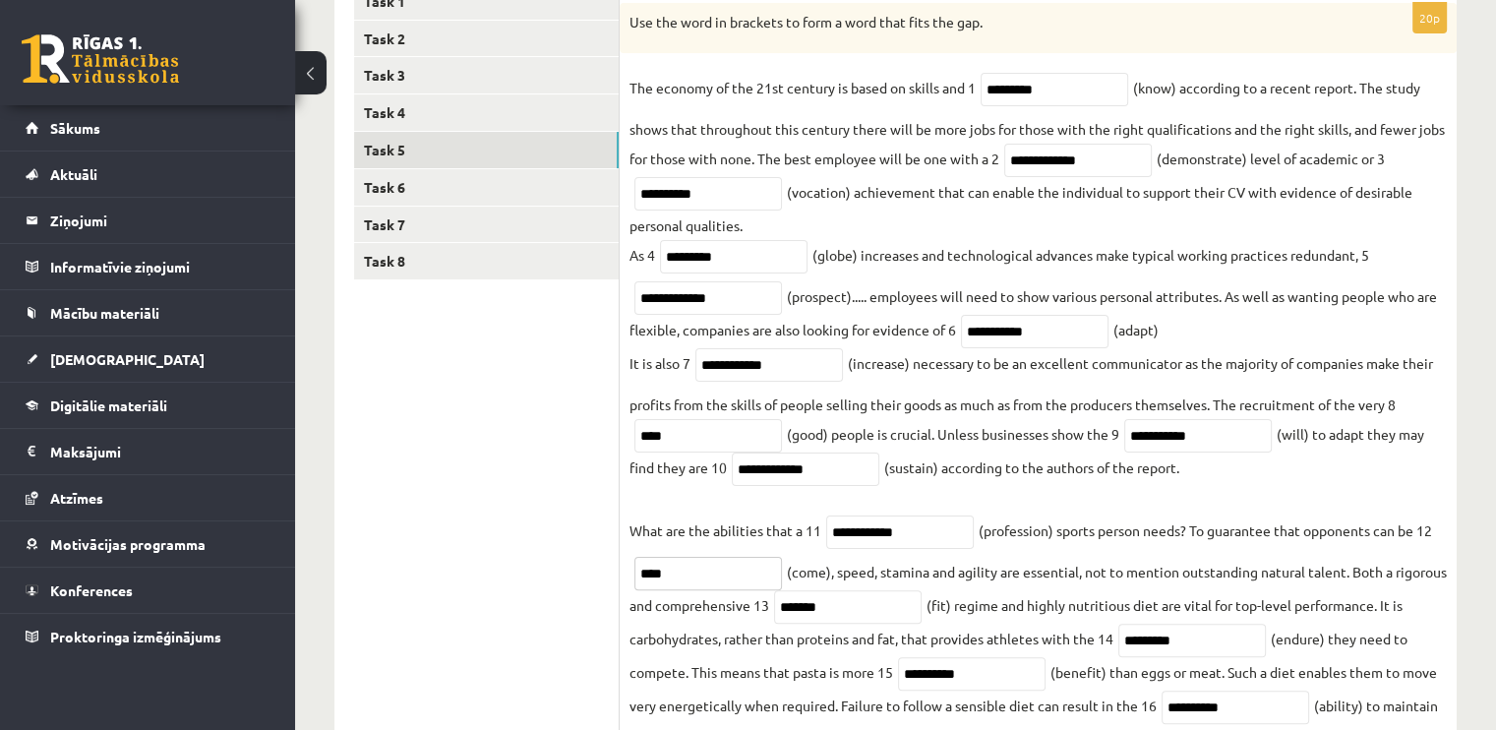
scroll to position [205, 0]
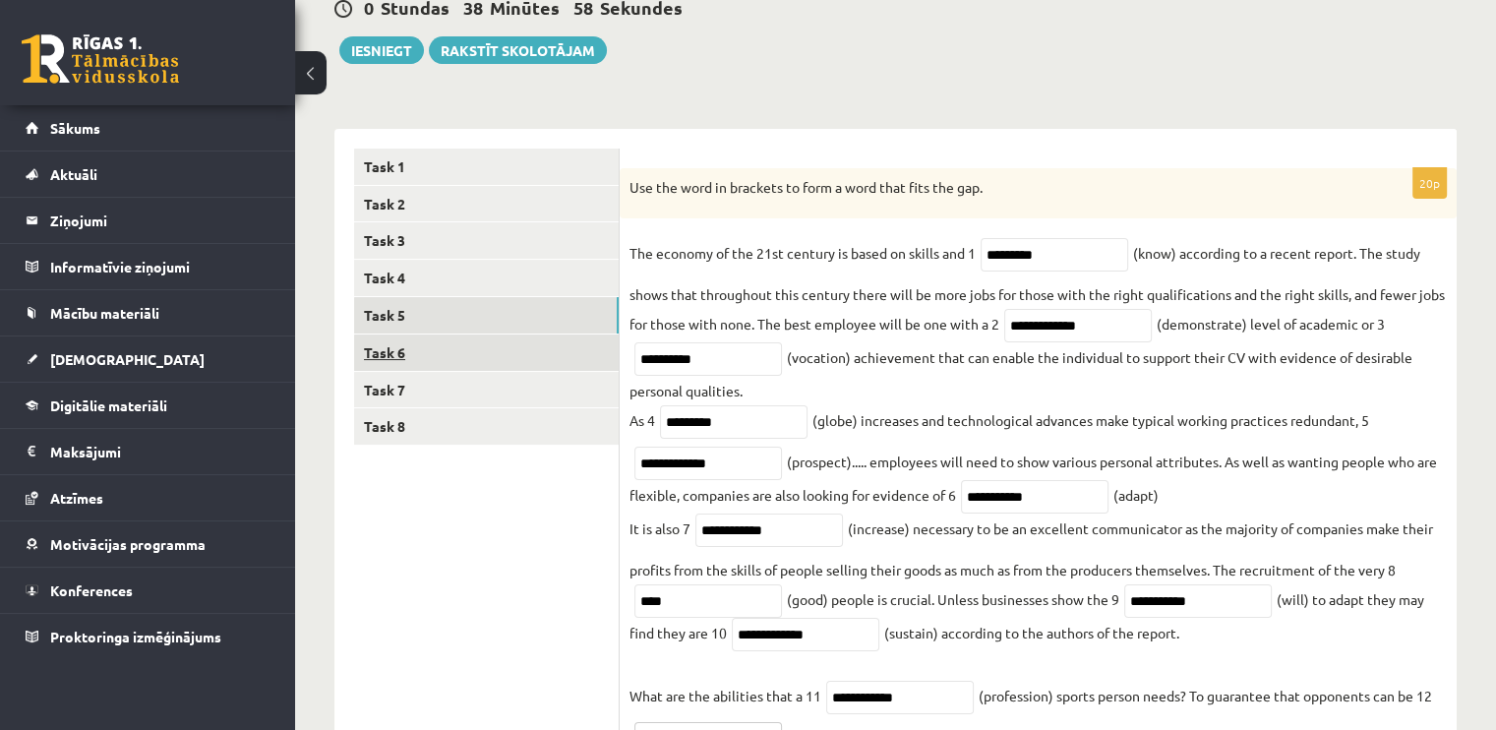
type input "****"
click at [432, 361] on link "Task 6" at bounding box center [486, 353] width 265 height 36
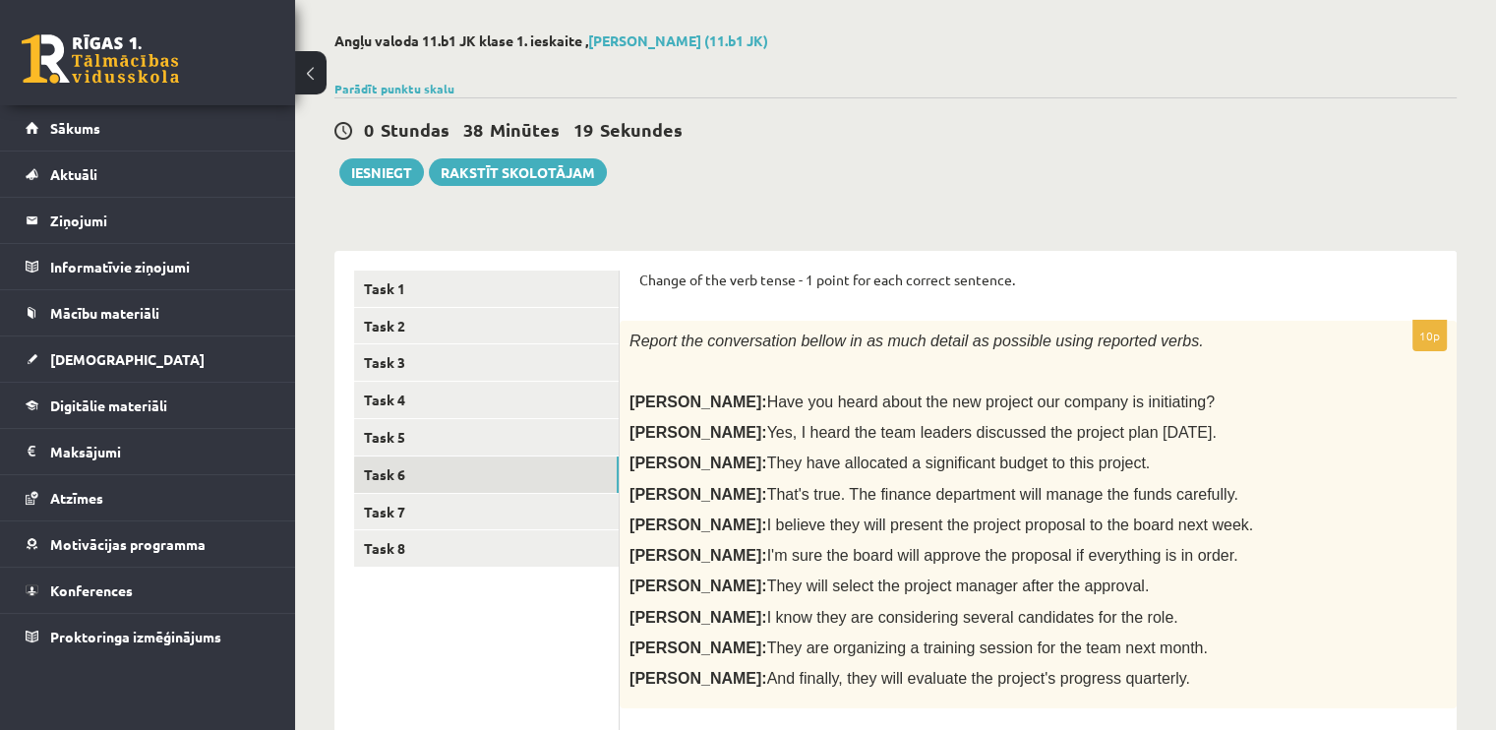
scroll to position [197, 0]
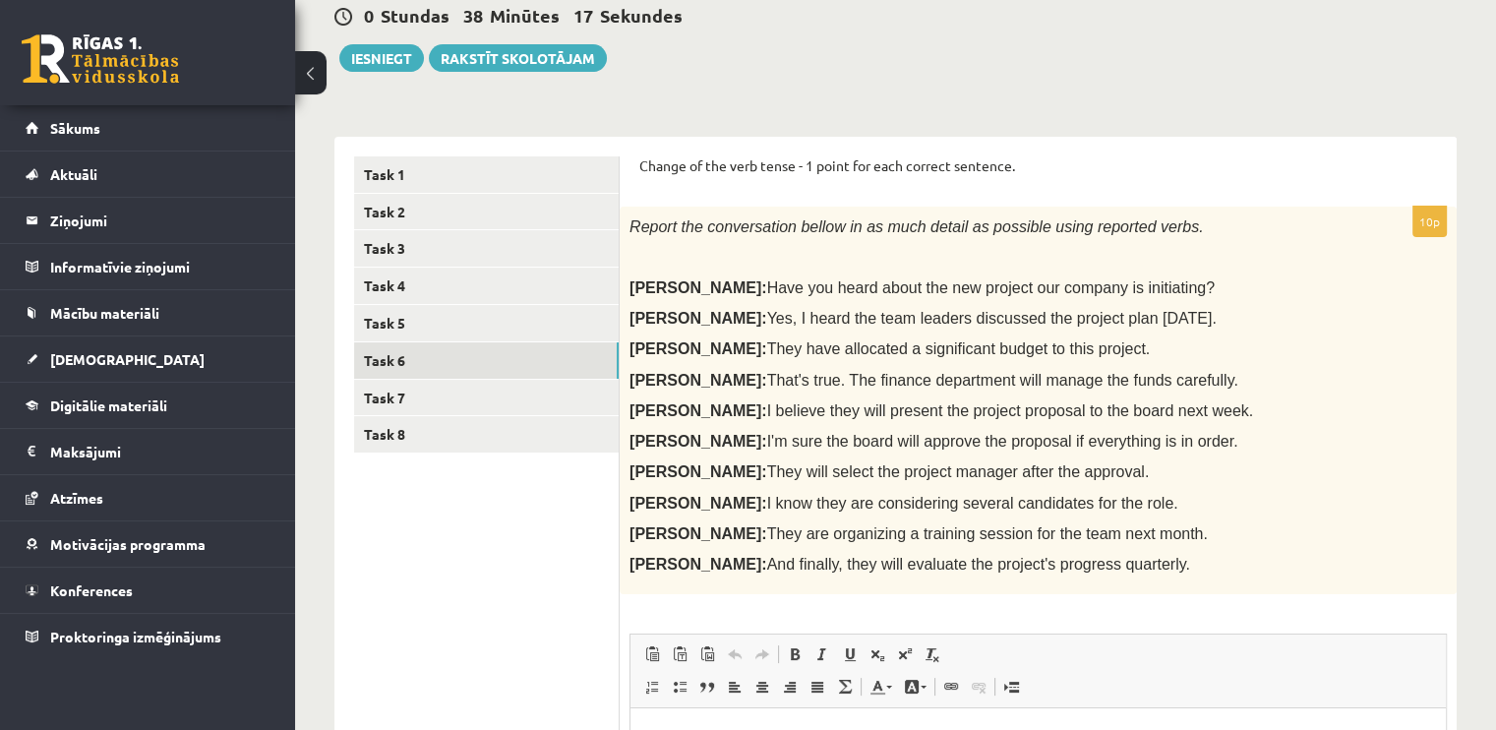
click at [1066, 566] on p "[PERSON_NAME]: And finally, they will evaluate the project's progress quarterly." at bounding box center [989, 564] width 719 height 21
drag, startPoint x: 626, startPoint y: 225, endPoint x: 1133, endPoint y: 572, distance: 614.5
click at [1133, 572] on div "Report the conversation bellow in as much detail as possible using reported ver…" at bounding box center [1038, 401] width 837 height 388
copy div "Report the conversation bellow in as much detail as possible using reported ver…"
click at [1275, 483] on div "Report the conversation bellow in as much detail as possible using reported ver…" at bounding box center [1038, 401] width 837 height 388
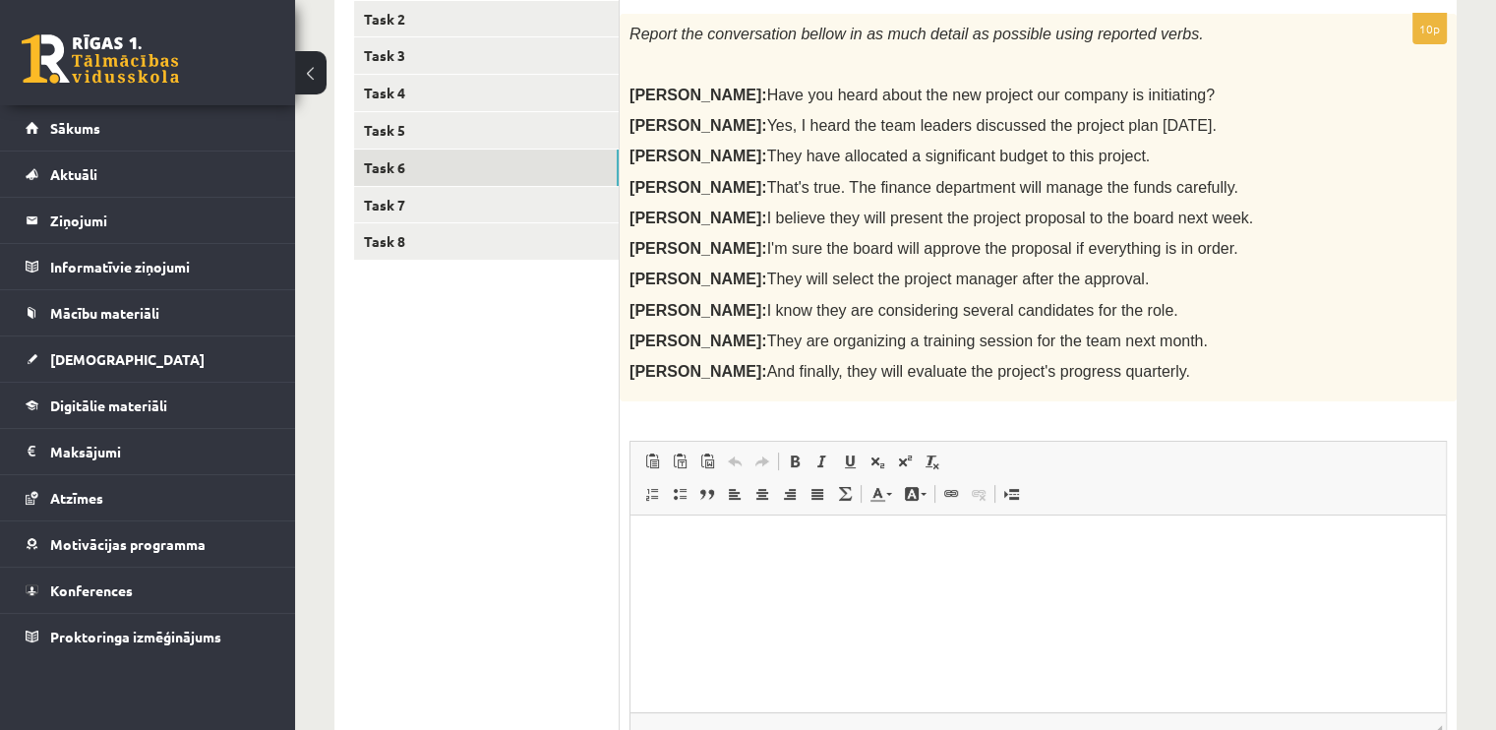
scroll to position [468, 0]
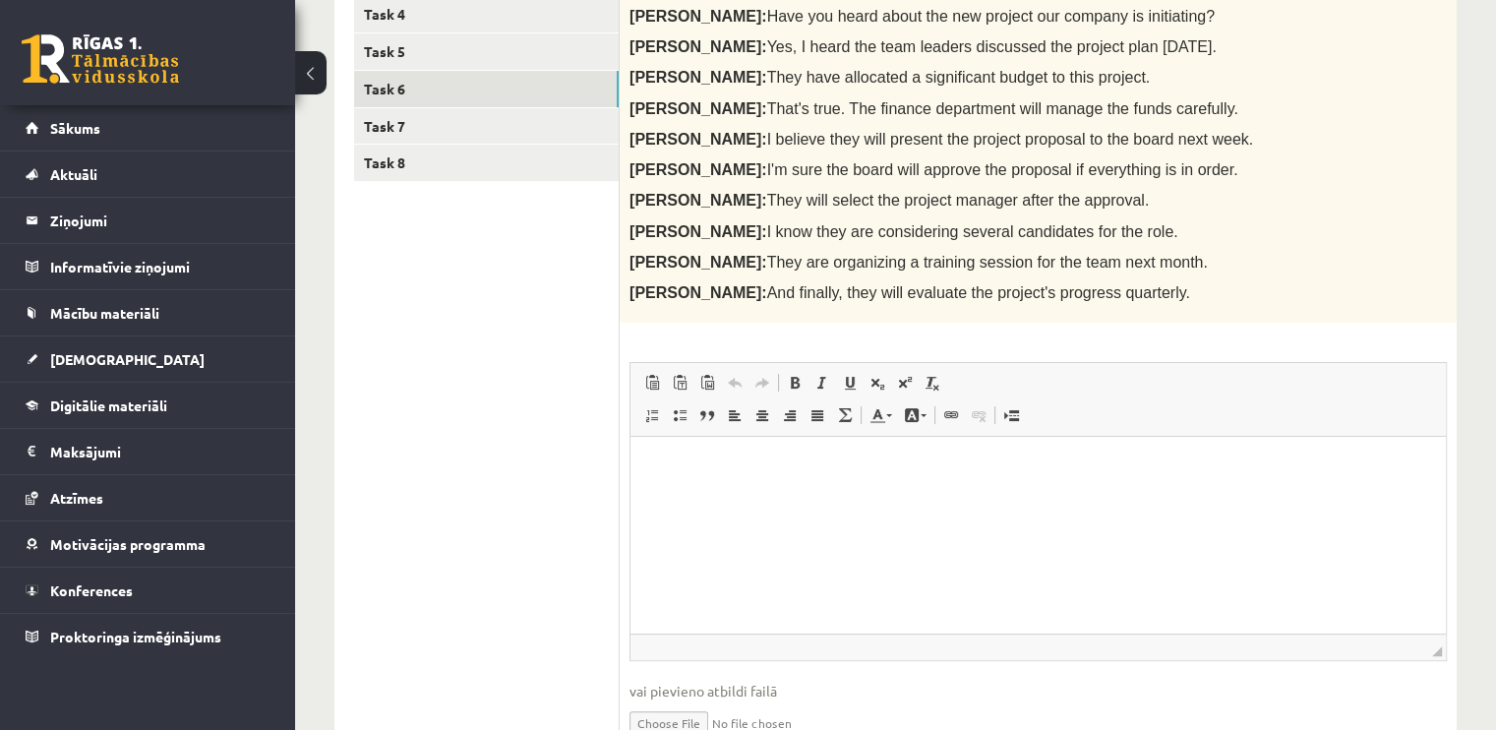
click at [683, 458] on p "Bagātinātā teksta redaktors, wiswyg-editor-user-answer-47363855768340" at bounding box center [1038, 466] width 776 height 21
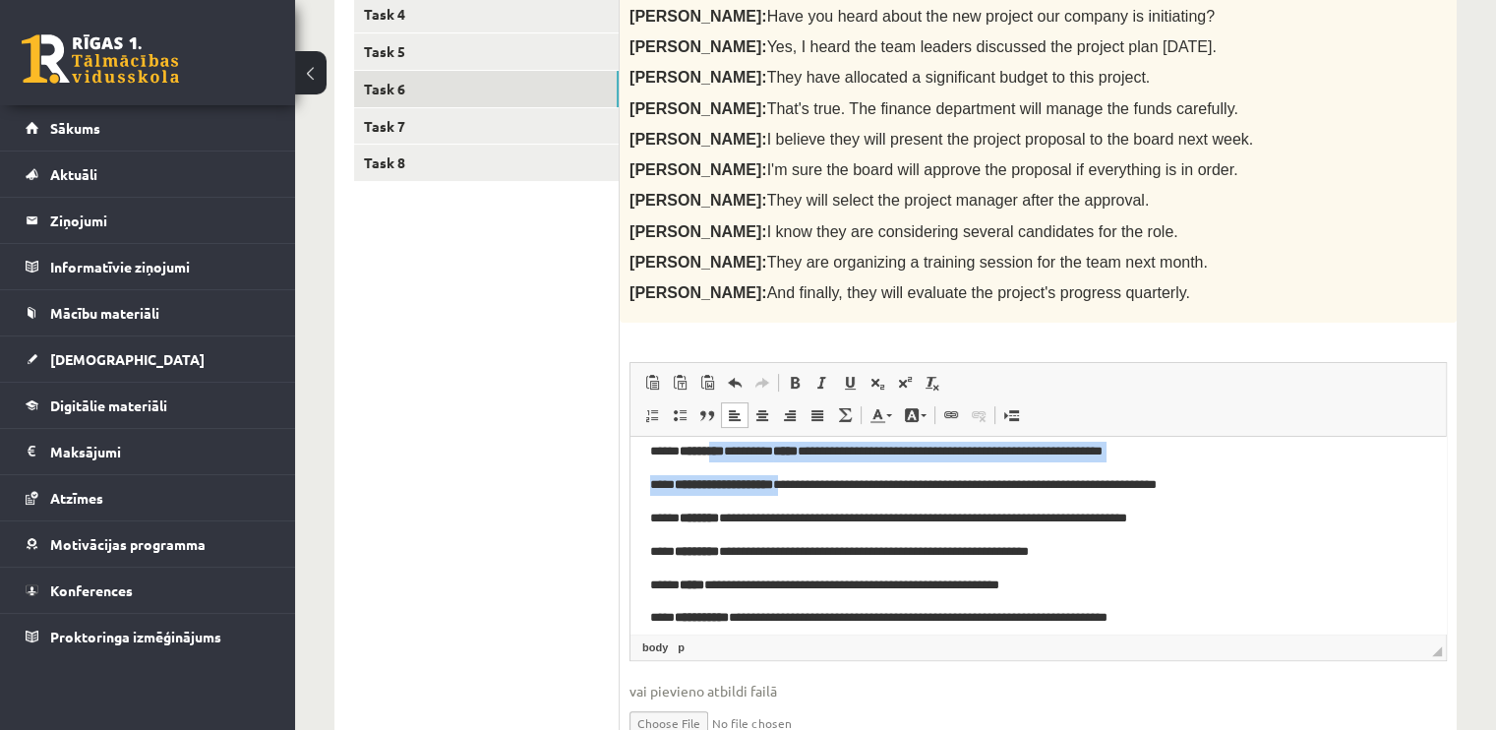
scroll to position [107, 0]
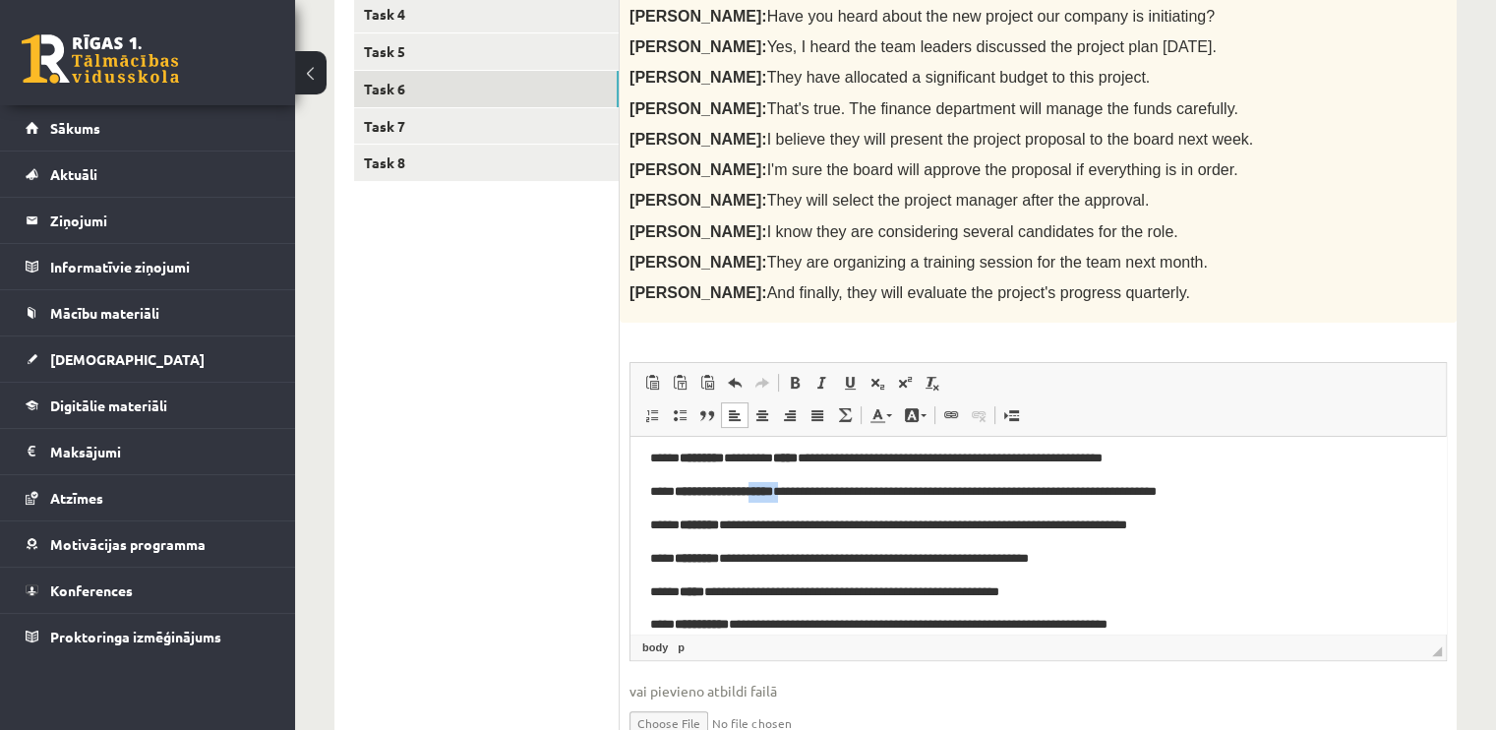
drag, startPoint x: 808, startPoint y: 458, endPoint x: 777, endPoint y: 481, distance: 38.0
click at [777, 482] on p "**********" at bounding box center [1030, 492] width 761 height 21
click at [1359, 490] on p "**********" at bounding box center [1030, 492] width 761 height 21
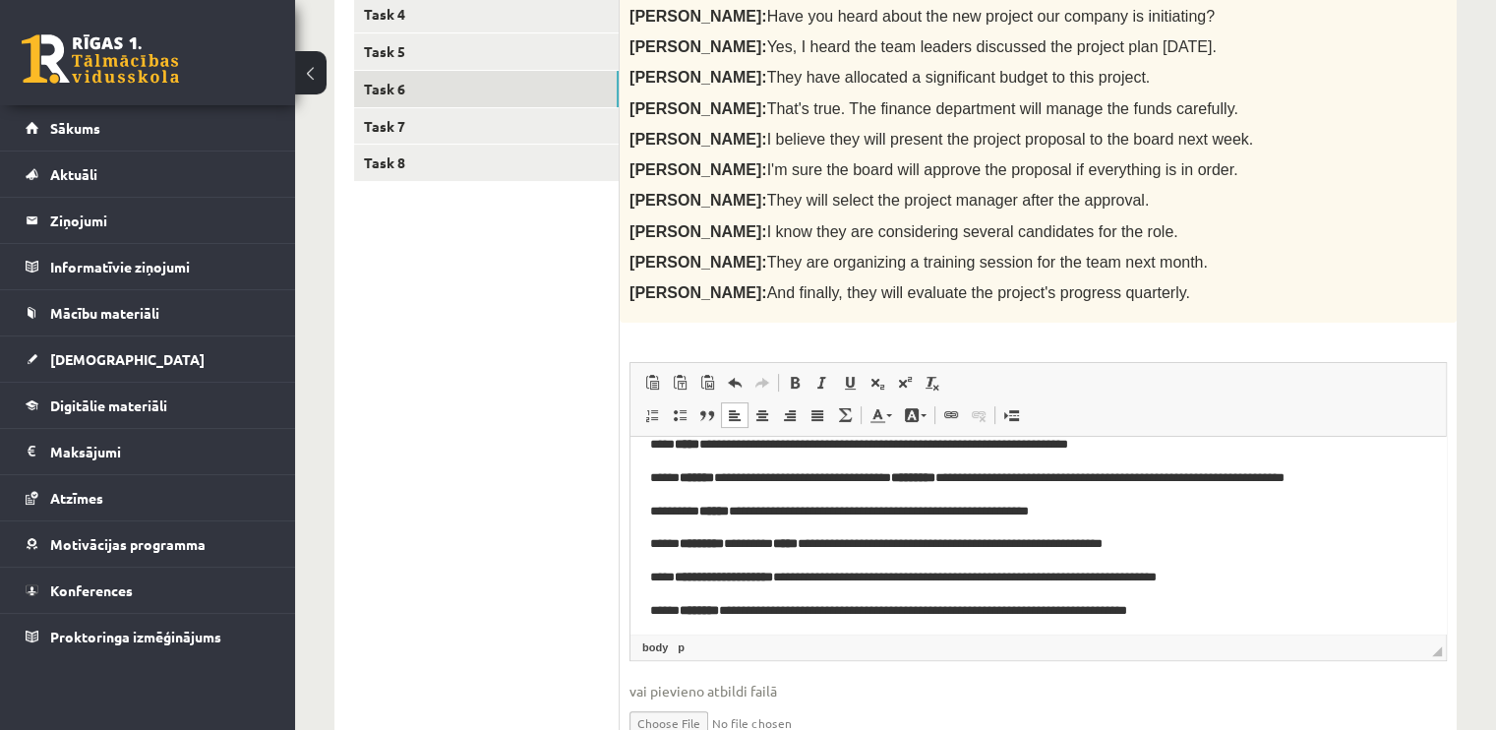
scroll to position [0, 0]
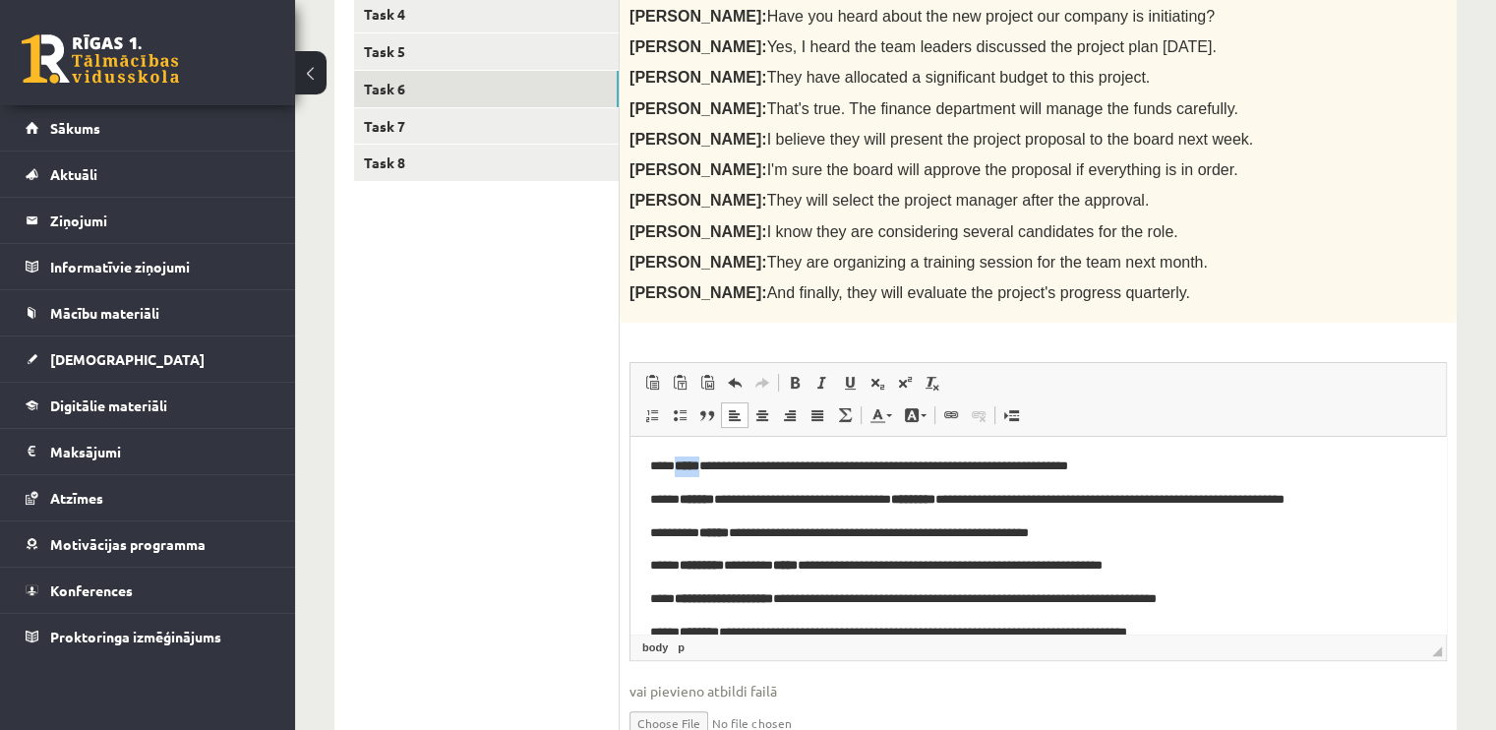
drag, startPoint x: 717, startPoint y: 463, endPoint x: 683, endPoint y: 460, distance: 34.6
click at [683, 460] on strong "*****" at bounding box center [687, 465] width 25 height 13
click at [791, 377] on span at bounding box center [795, 383] width 16 height 16
click at [791, 384] on span at bounding box center [795, 383] width 16 height 16
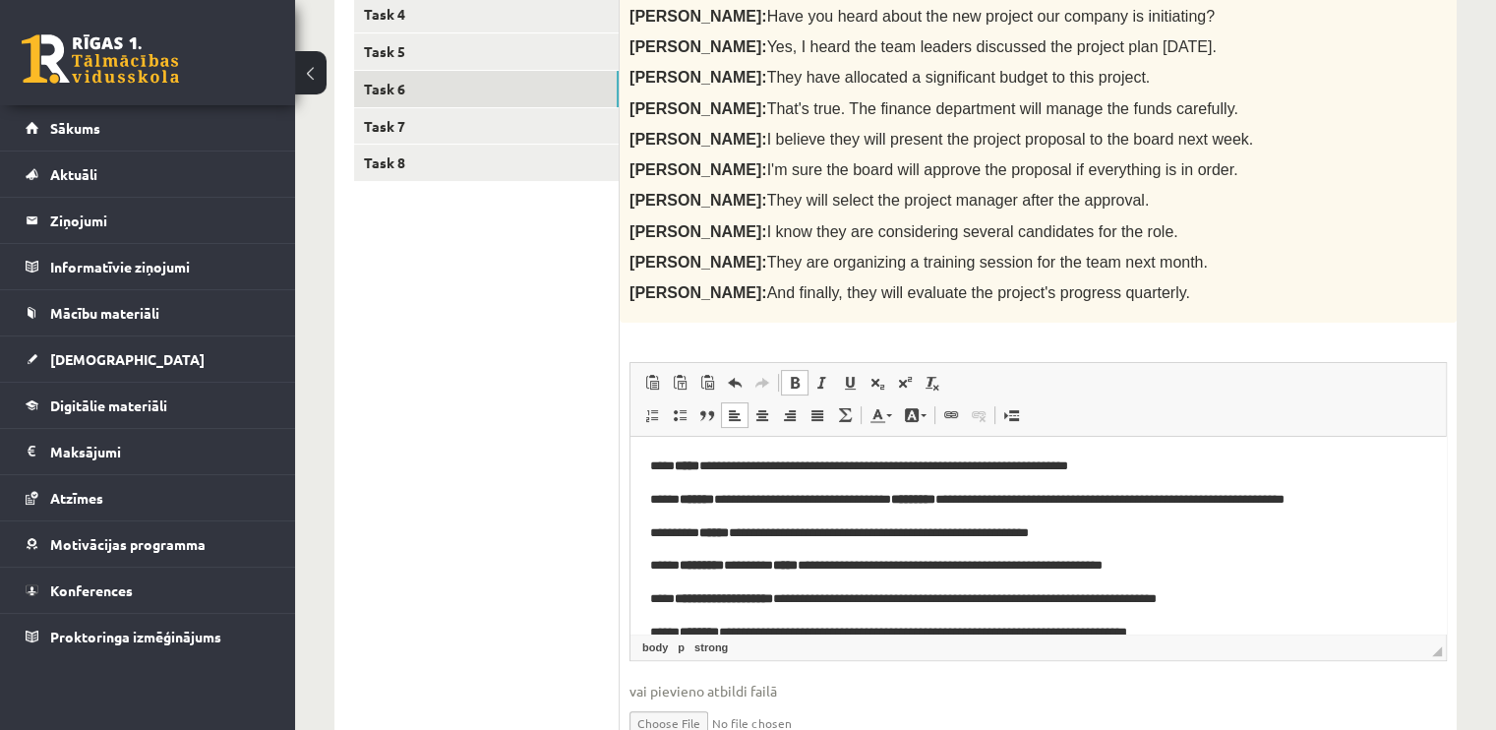
click at [791, 384] on span at bounding box center [795, 383] width 16 height 16
click at [815, 379] on span at bounding box center [823, 383] width 16 height 16
click at [816, 379] on span at bounding box center [823, 383] width 16 height 16
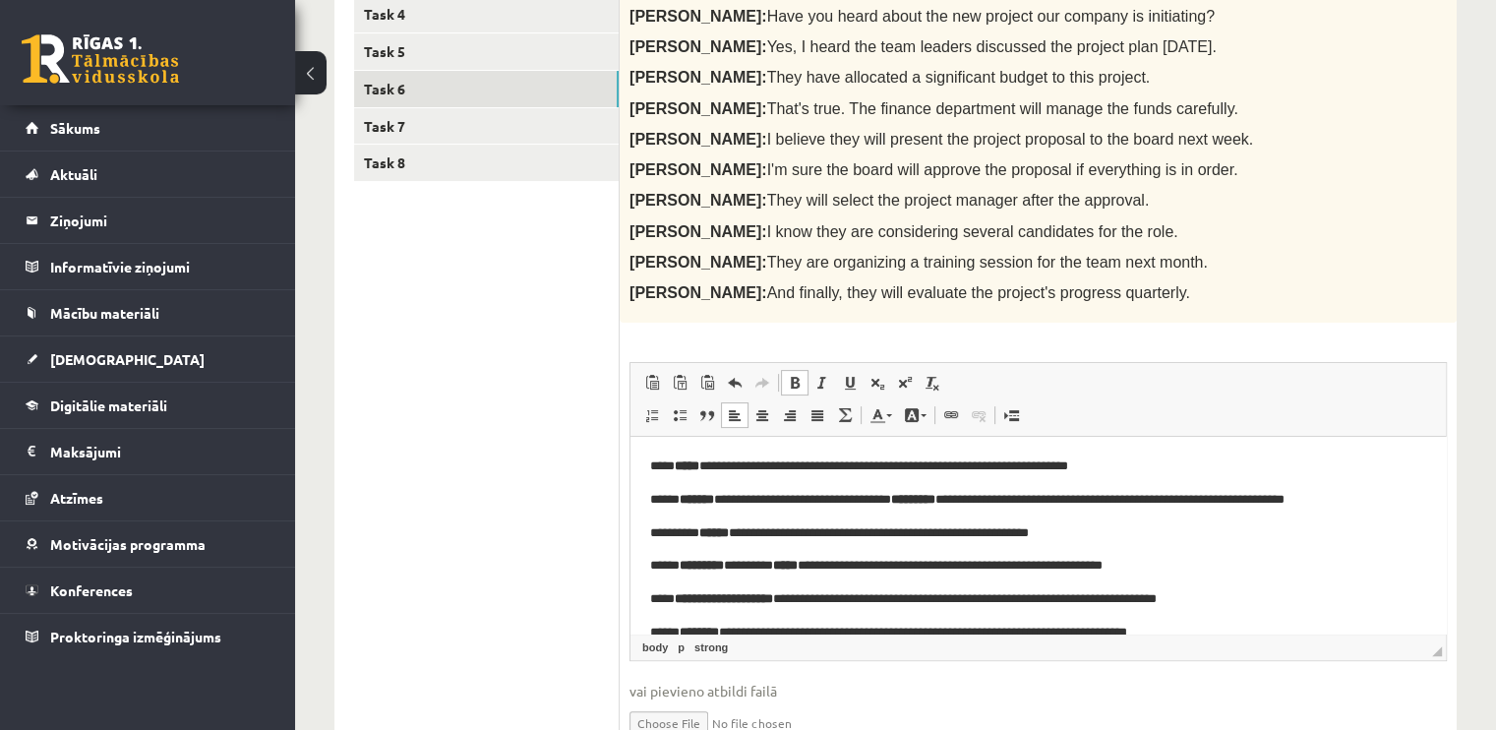
click at [796, 381] on span at bounding box center [795, 383] width 16 height 16
click at [797, 381] on span at bounding box center [795, 383] width 16 height 16
click at [794, 379] on span at bounding box center [795, 383] width 16 height 16
click at [683, 465] on b "*" at bounding box center [679, 465] width 8 height 13
click at [788, 382] on span at bounding box center [795, 383] width 16 height 16
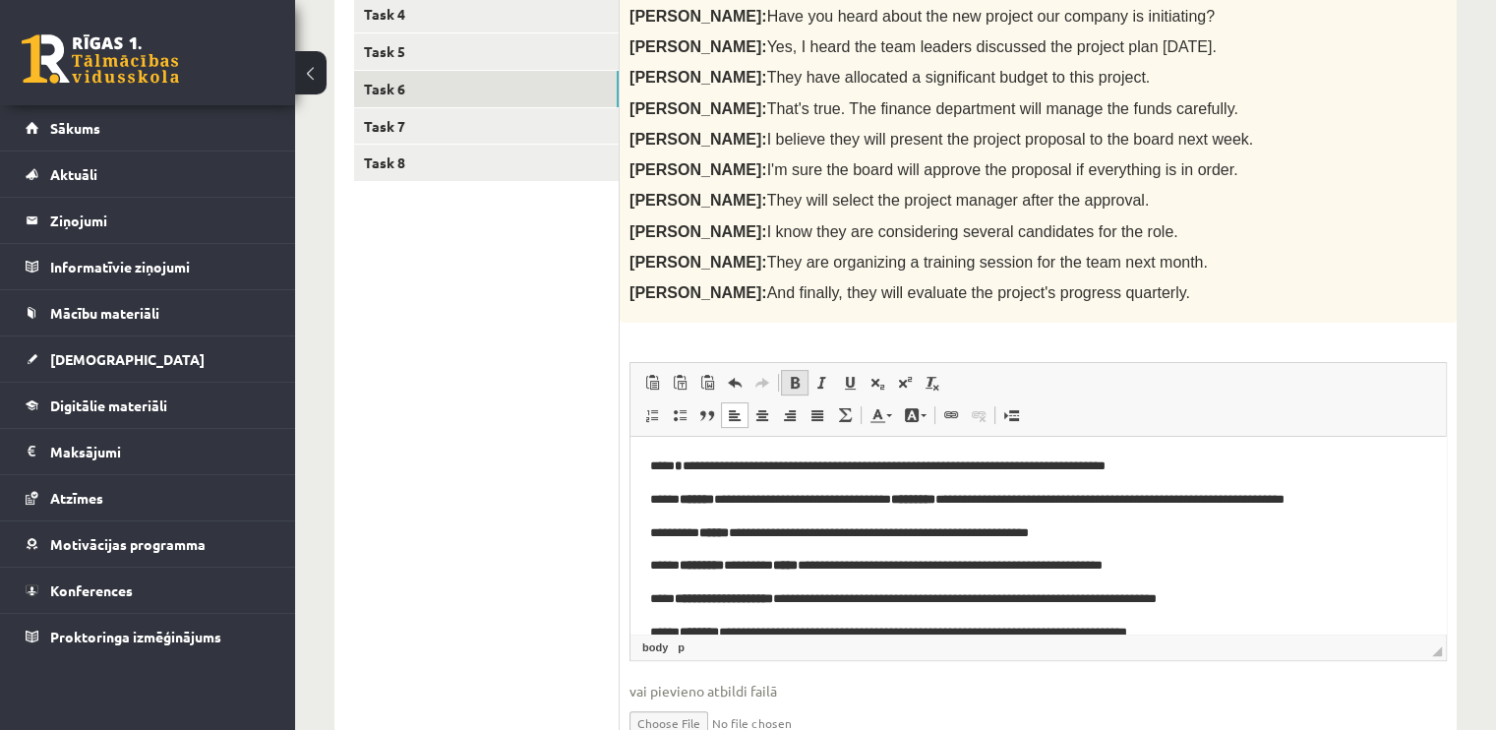
click at [788, 382] on span at bounding box center [795, 383] width 16 height 16
click at [794, 380] on span at bounding box center [795, 383] width 16 height 16
click at [683, 465] on b "*" at bounding box center [679, 465] width 8 height 13
click at [730, 498] on p "**********" at bounding box center [1030, 500] width 761 height 21
click at [795, 377] on span at bounding box center [795, 383] width 16 height 16
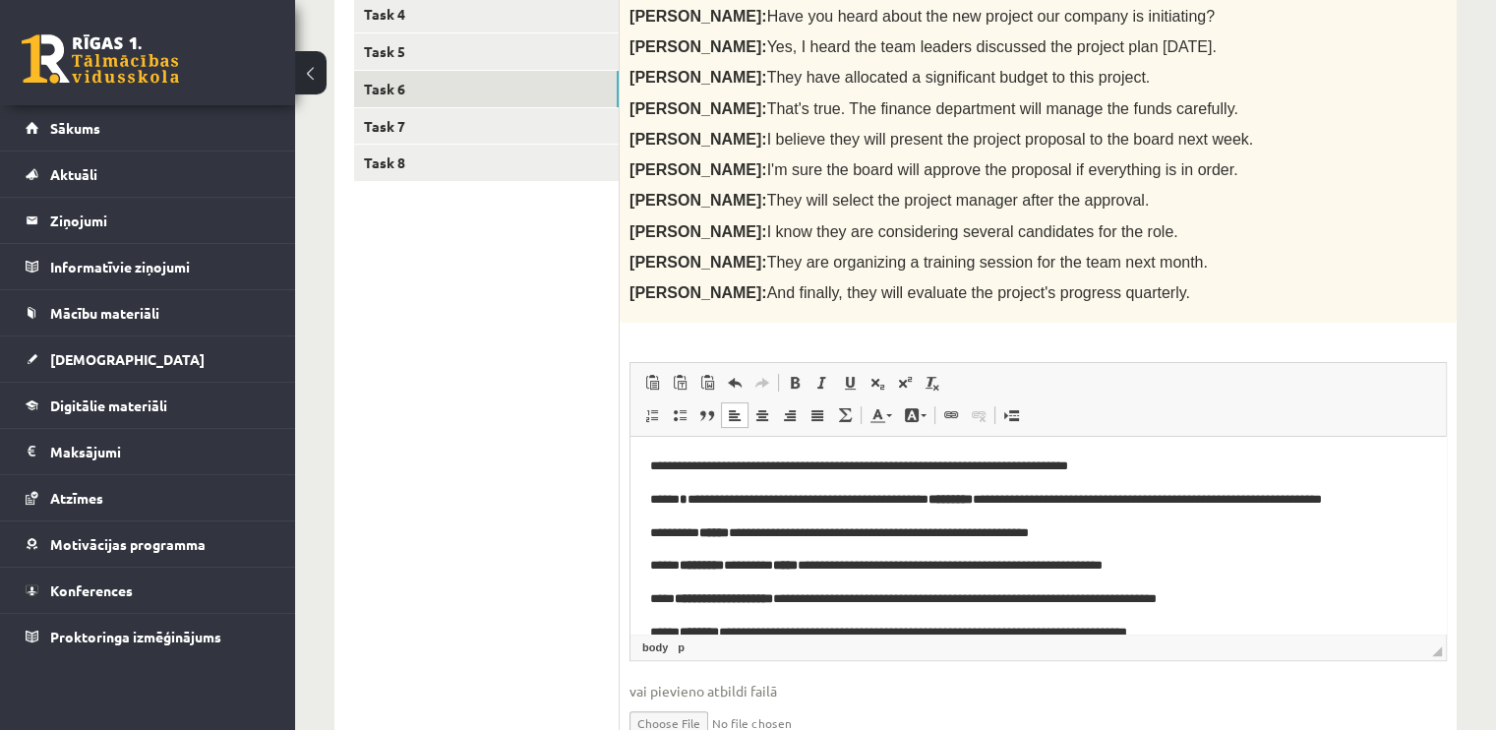
click at [688, 494] on b "*" at bounding box center [684, 499] width 8 height 13
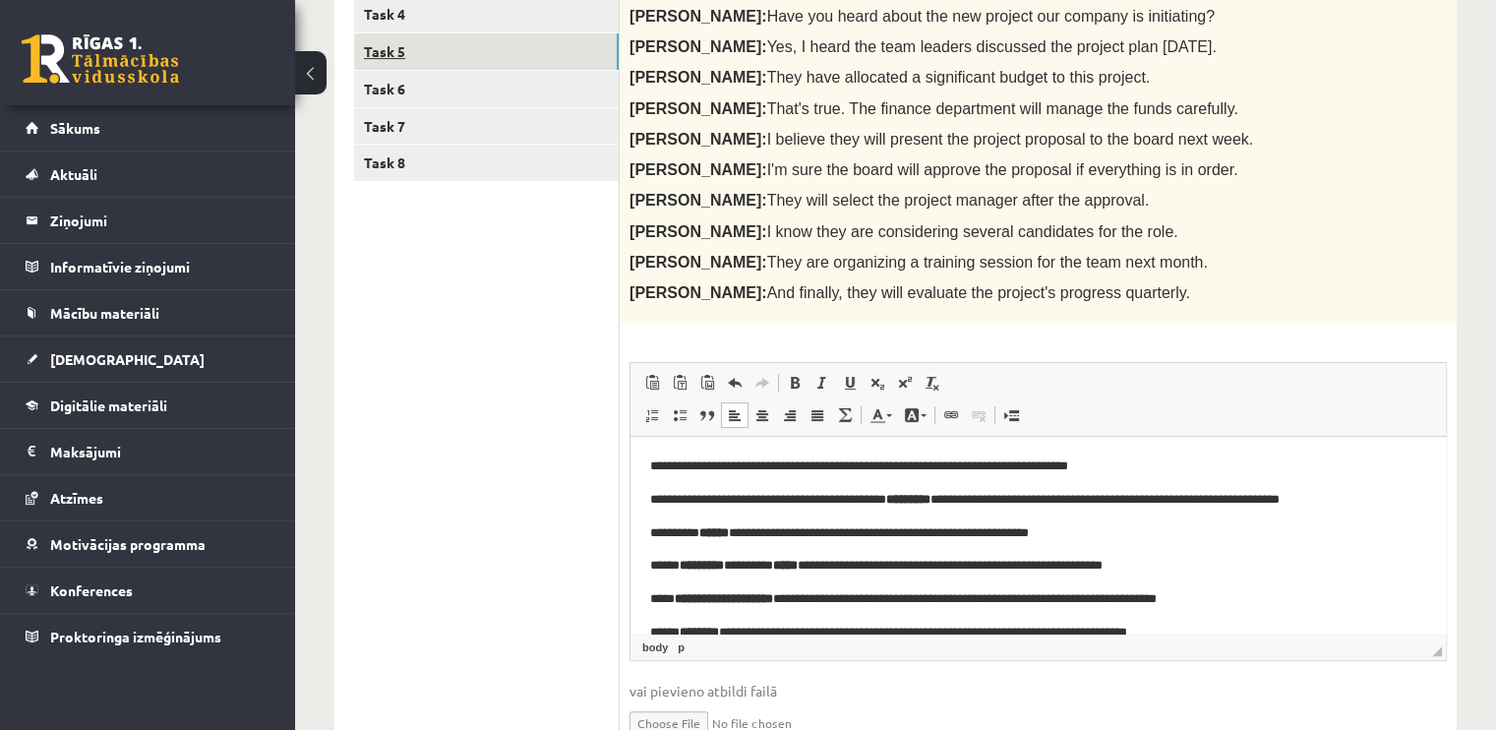
click at [492, 53] on link "Task 5" at bounding box center [486, 51] width 265 height 36
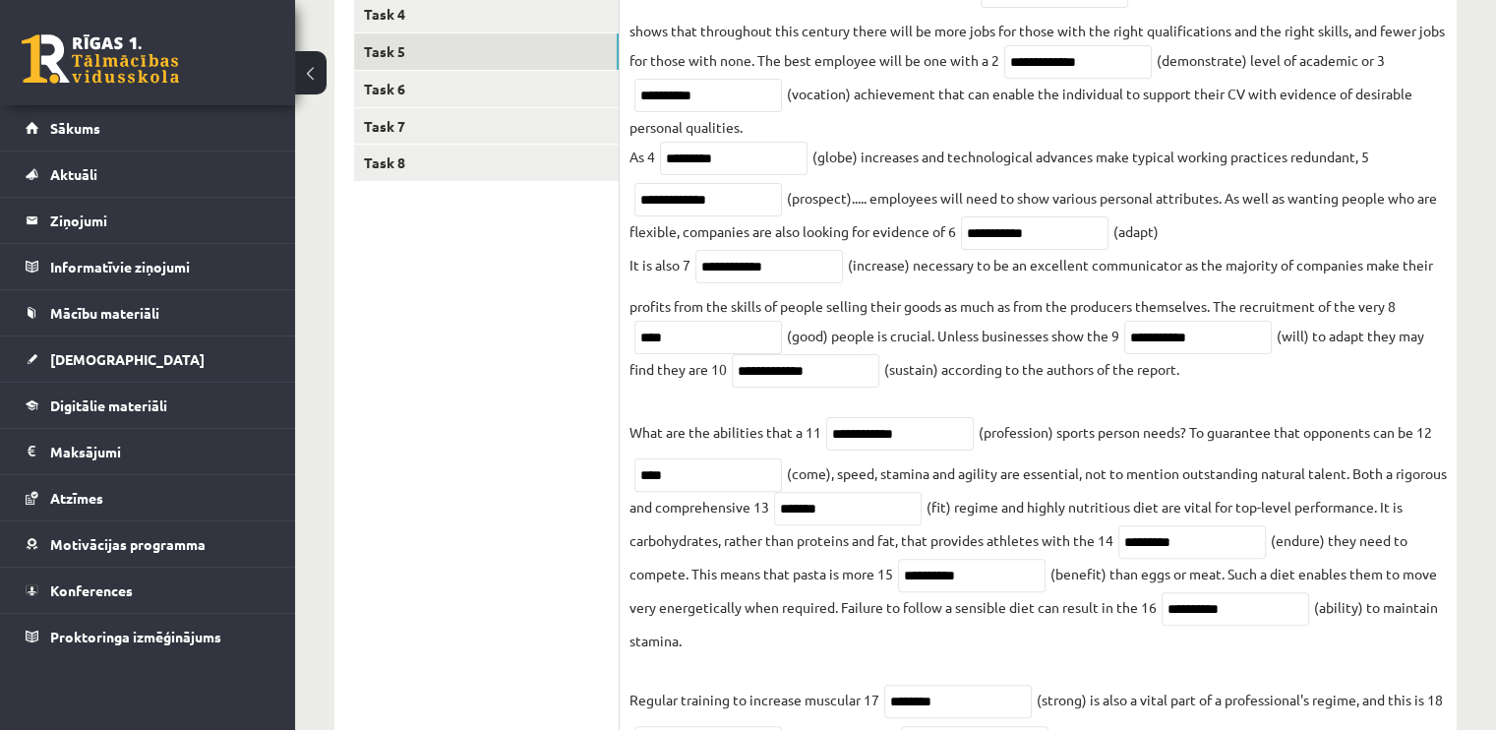
scroll to position [442, 0]
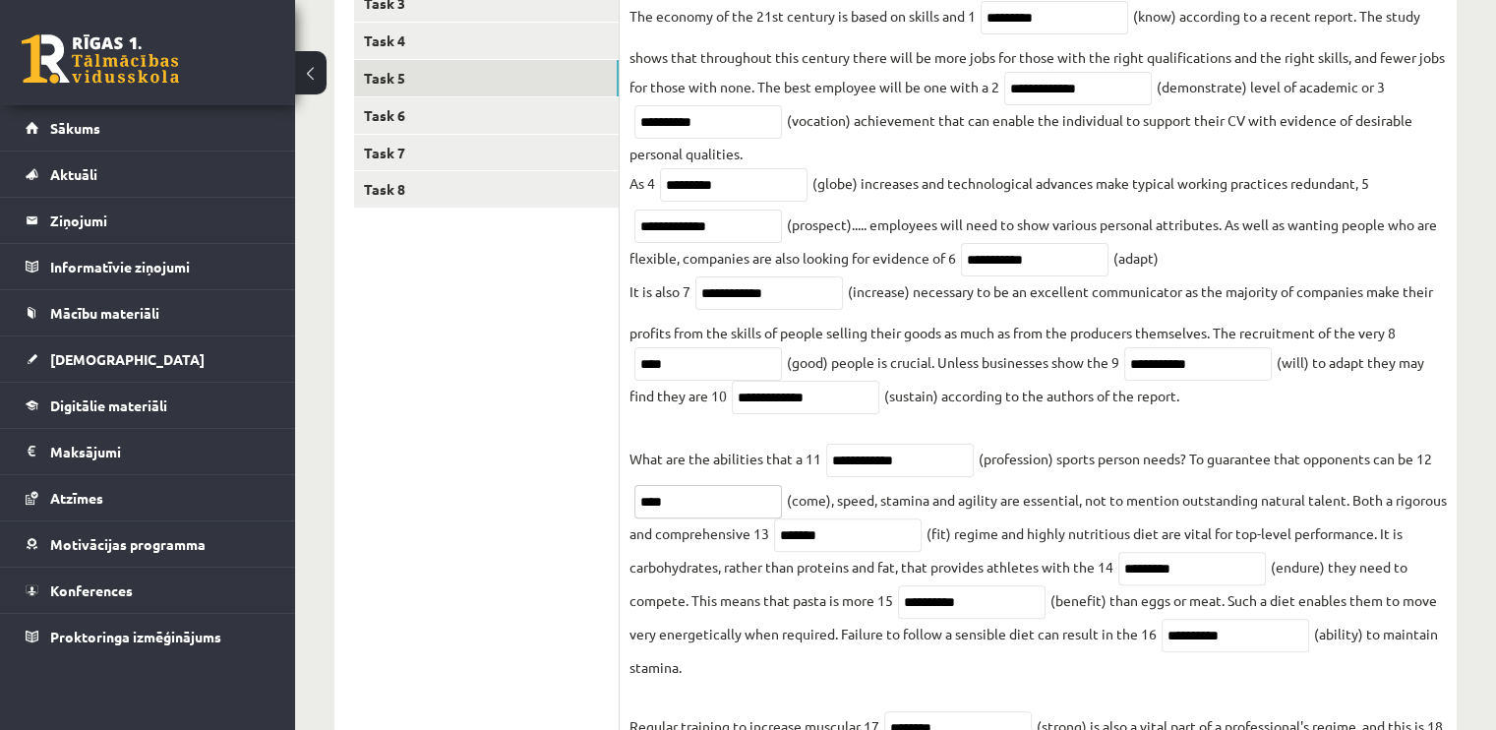
click at [688, 491] on input "****" at bounding box center [709, 501] width 148 height 33
type input "*"
type input "********"
click at [726, 180] on input "*********" at bounding box center [734, 184] width 148 height 33
type input "**********"
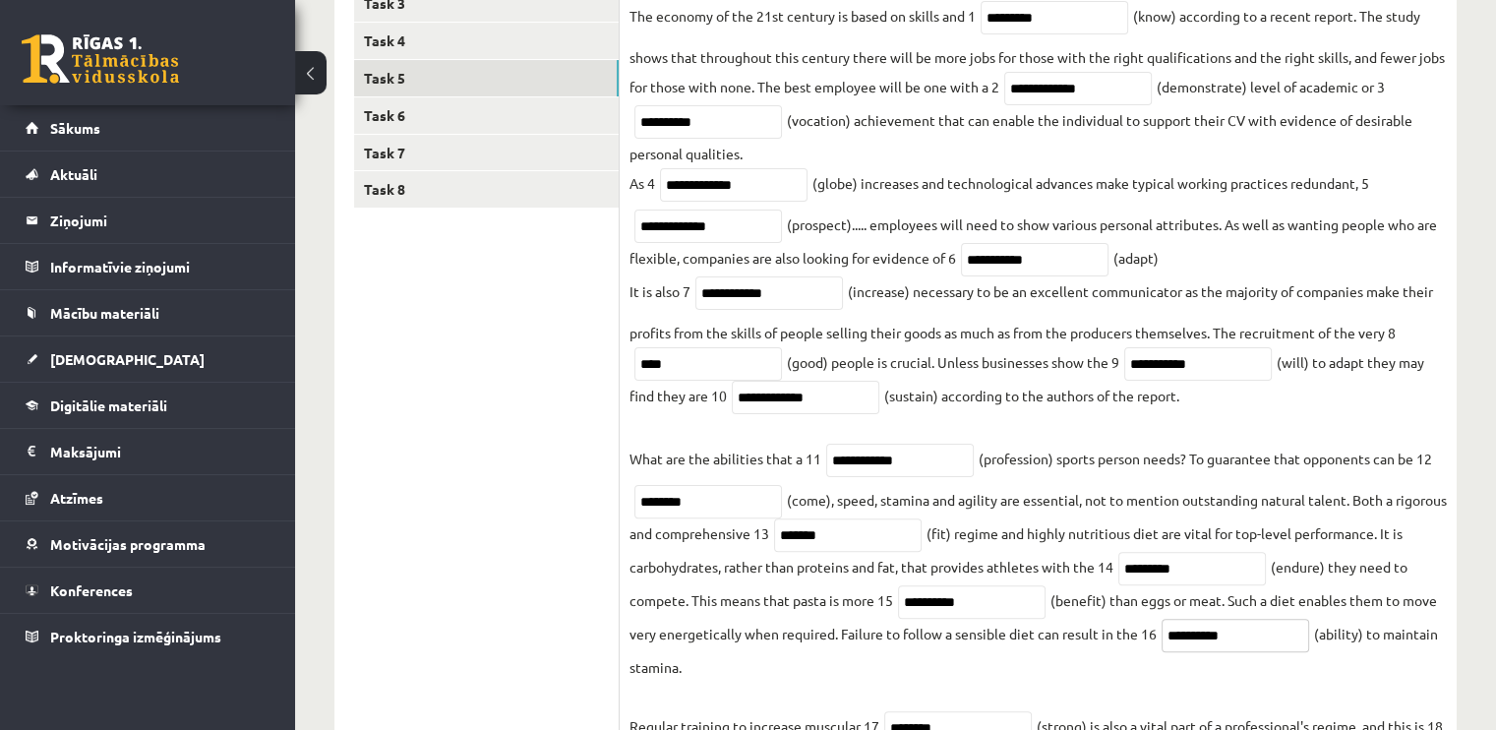
click at [1181, 638] on input "**********" at bounding box center [1236, 635] width 148 height 33
click at [1183, 638] on input "**********" at bounding box center [1236, 635] width 148 height 33
click at [1179, 637] on input "********" at bounding box center [1236, 635] width 148 height 33
type input "*********"
click at [536, 114] on link "Task 6" at bounding box center [486, 115] width 265 height 36
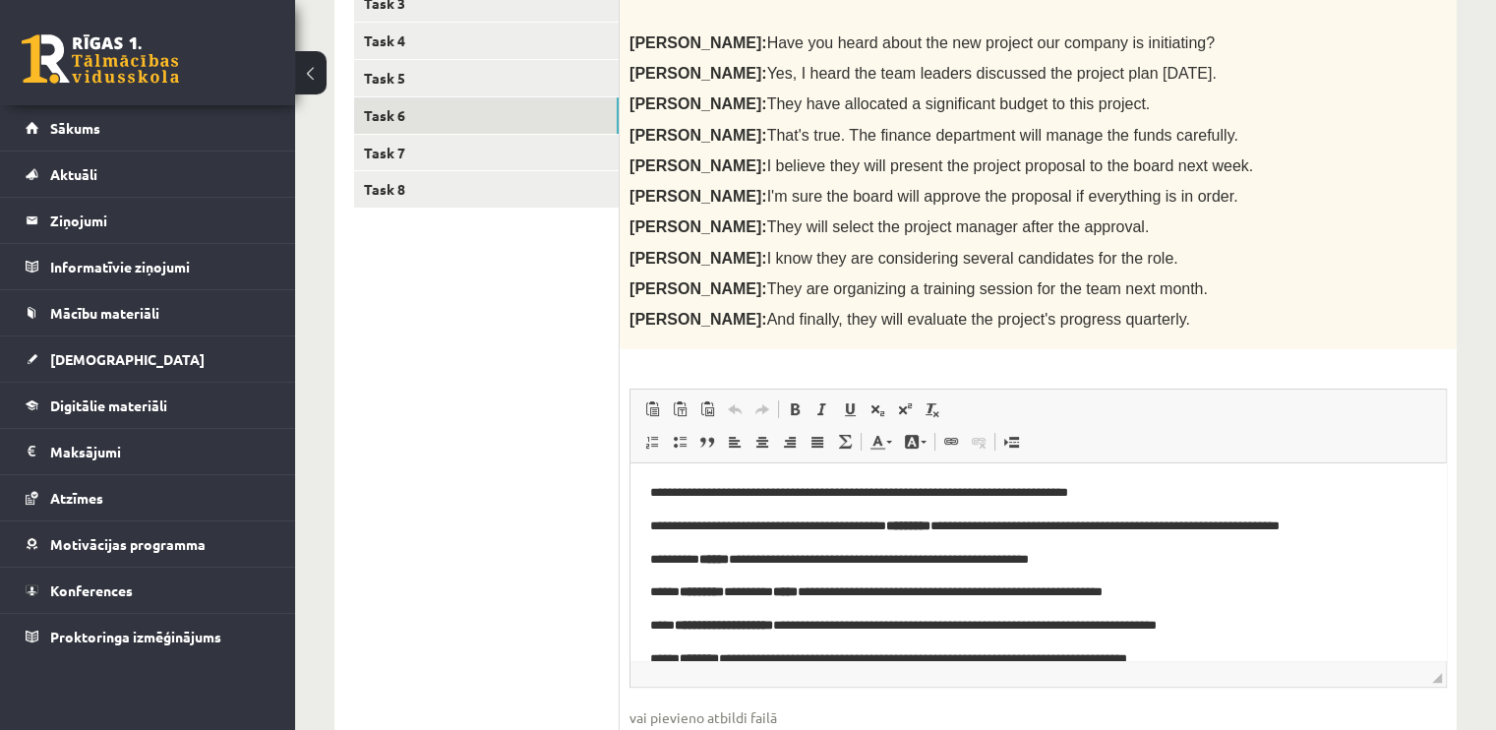
scroll to position [0, 0]
click at [689, 523] on p "**********" at bounding box center [1030, 527] width 761 height 21
click at [936, 523] on strong "*********" at bounding box center [913, 525] width 44 height 13
click at [793, 396] on link "Treknraksts Klaviatūras saīsne vadīšanas taustiņš+B" at bounding box center [795, 409] width 28 height 26
click at [899, 527] on b "*" at bounding box center [895, 525] width 8 height 13
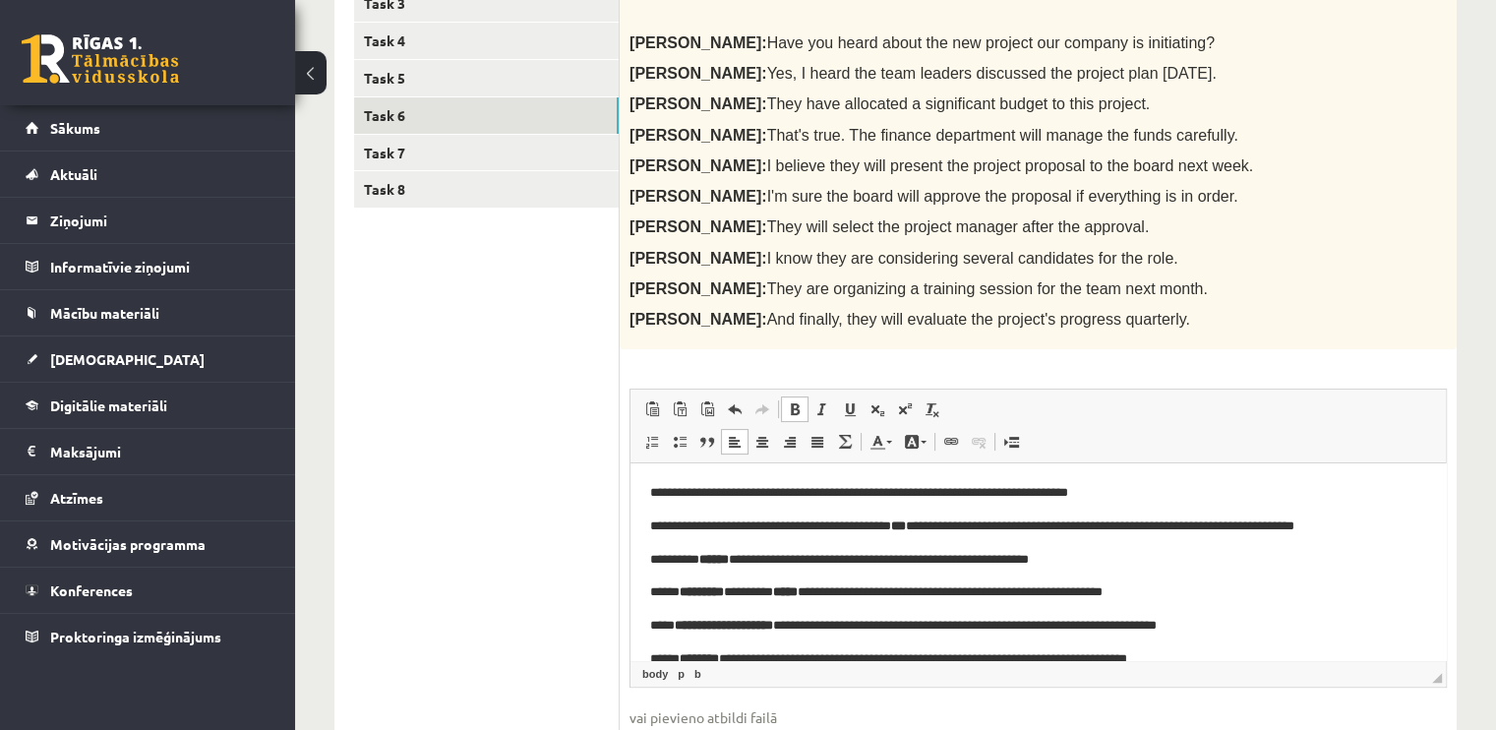
click at [787, 404] on span at bounding box center [795, 409] width 16 height 16
click at [906, 521] on b "***" at bounding box center [898, 525] width 15 height 13
click at [729, 559] on strong "******" at bounding box center [715, 559] width 30 height 13
click at [788, 403] on span at bounding box center [795, 409] width 16 height 16
click at [793, 401] on span at bounding box center [795, 409] width 16 height 16
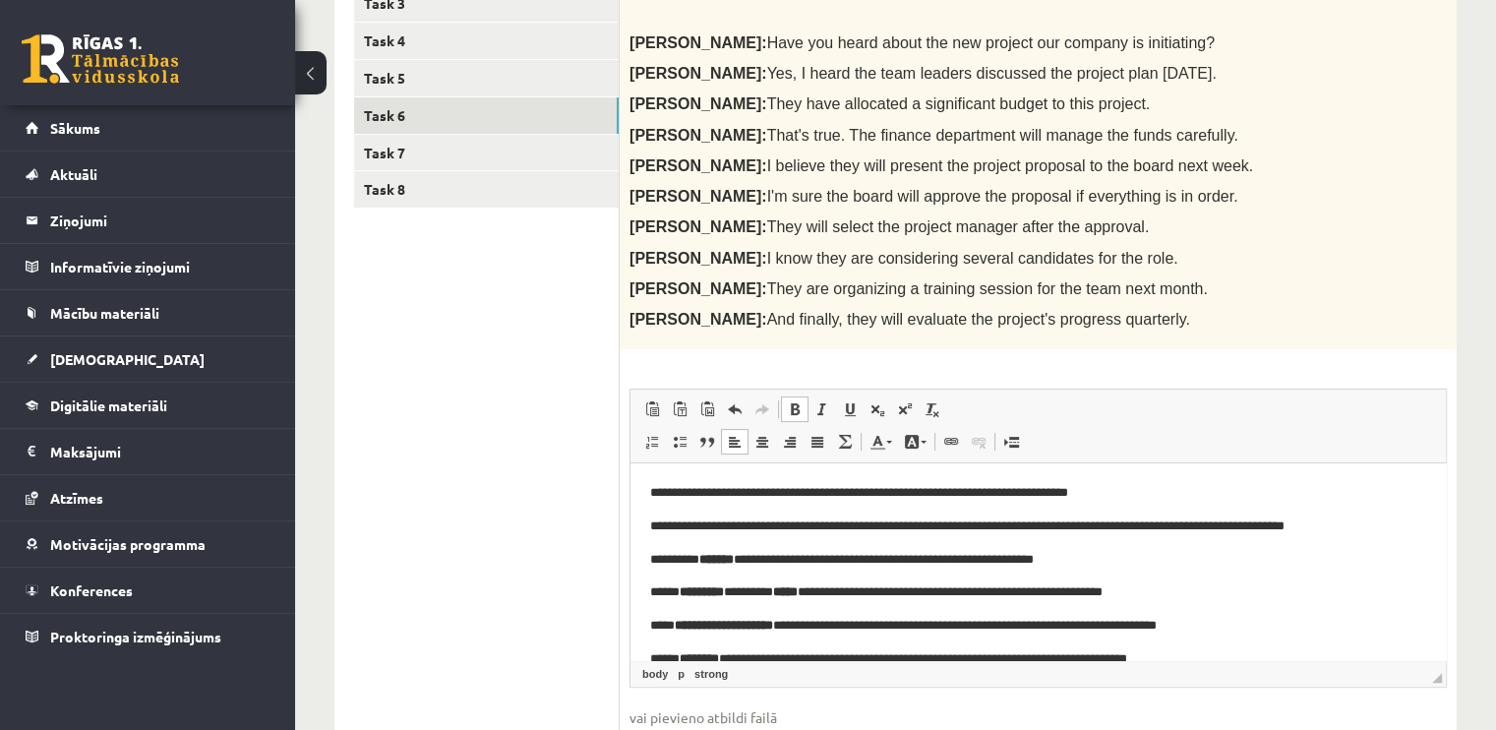
click at [793, 401] on span at bounding box center [795, 409] width 16 height 16
drag, startPoint x: 793, startPoint y: 401, endPoint x: 797, endPoint y: 381, distance: 21.0
click at [797, 389] on div "Rich Text Editor, wiswyg-editor-user-answer-47363725341520 Redaktora rīkjoslas …" at bounding box center [1039, 538] width 818 height 299
click at [797, 381] on div "10p Report the conversation bellow in as much detail as possible using reported…" at bounding box center [1038, 380] width 837 height 836
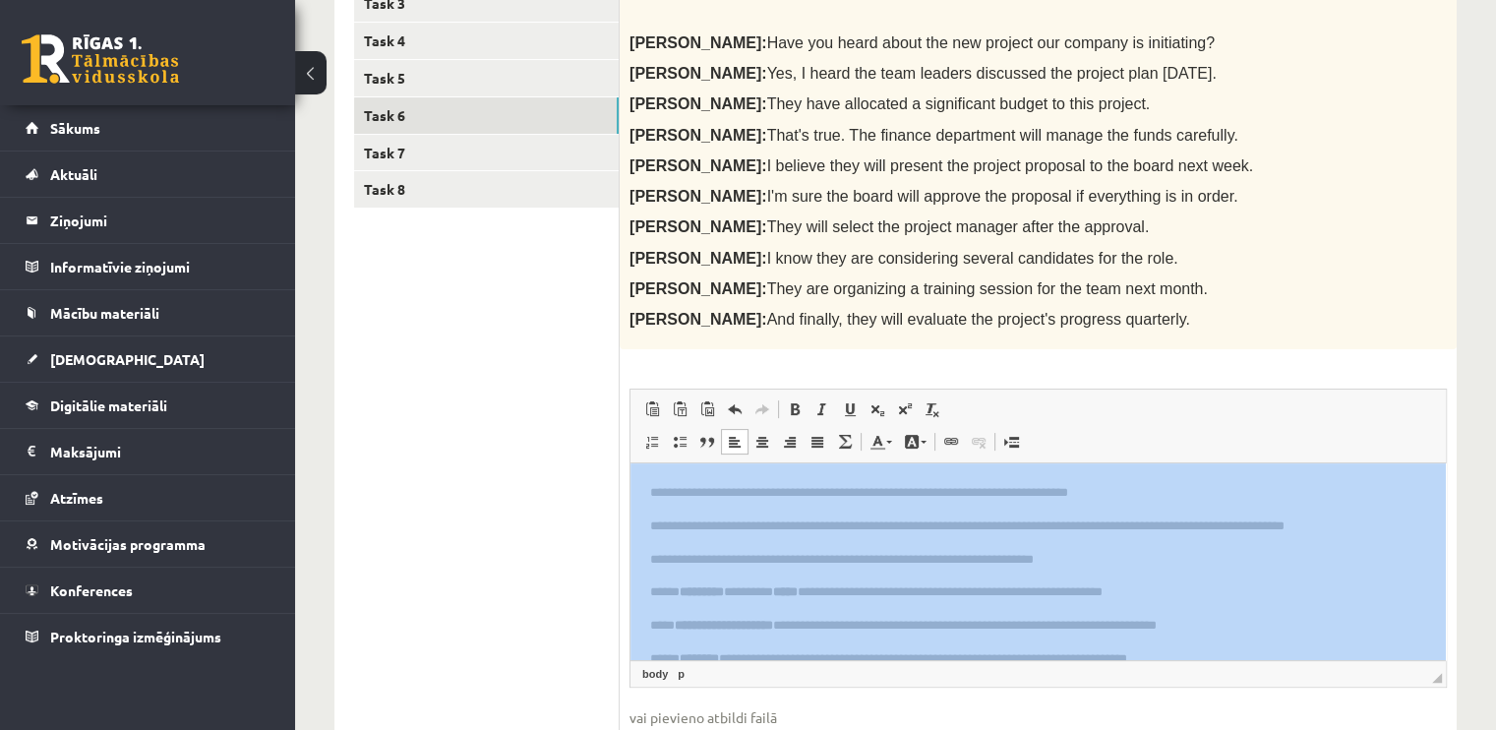
click at [797, 381] on div "10p Report the conversation bellow in as much detail as possible using reported…" at bounding box center [1038, 380] width 837 height 836
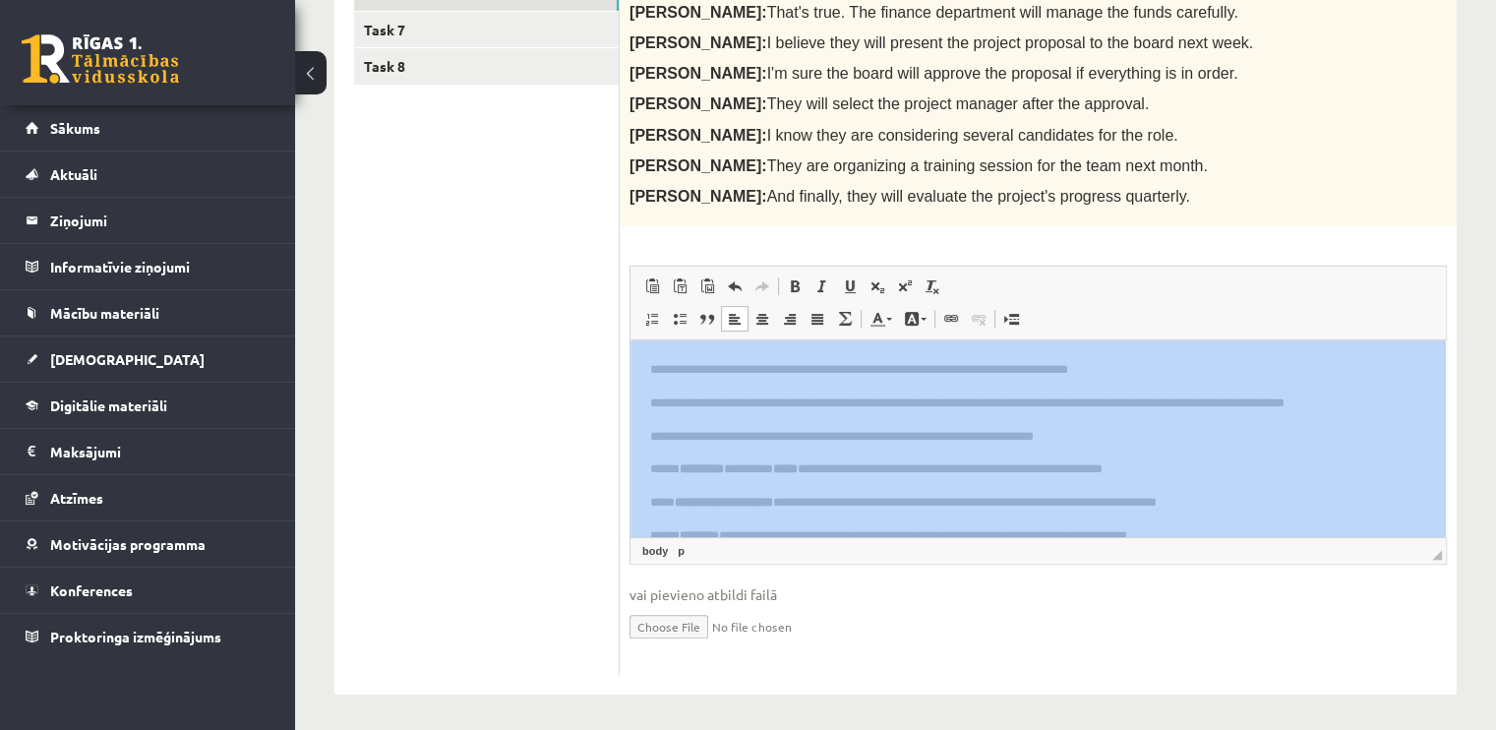
scroll to position [567, 0]
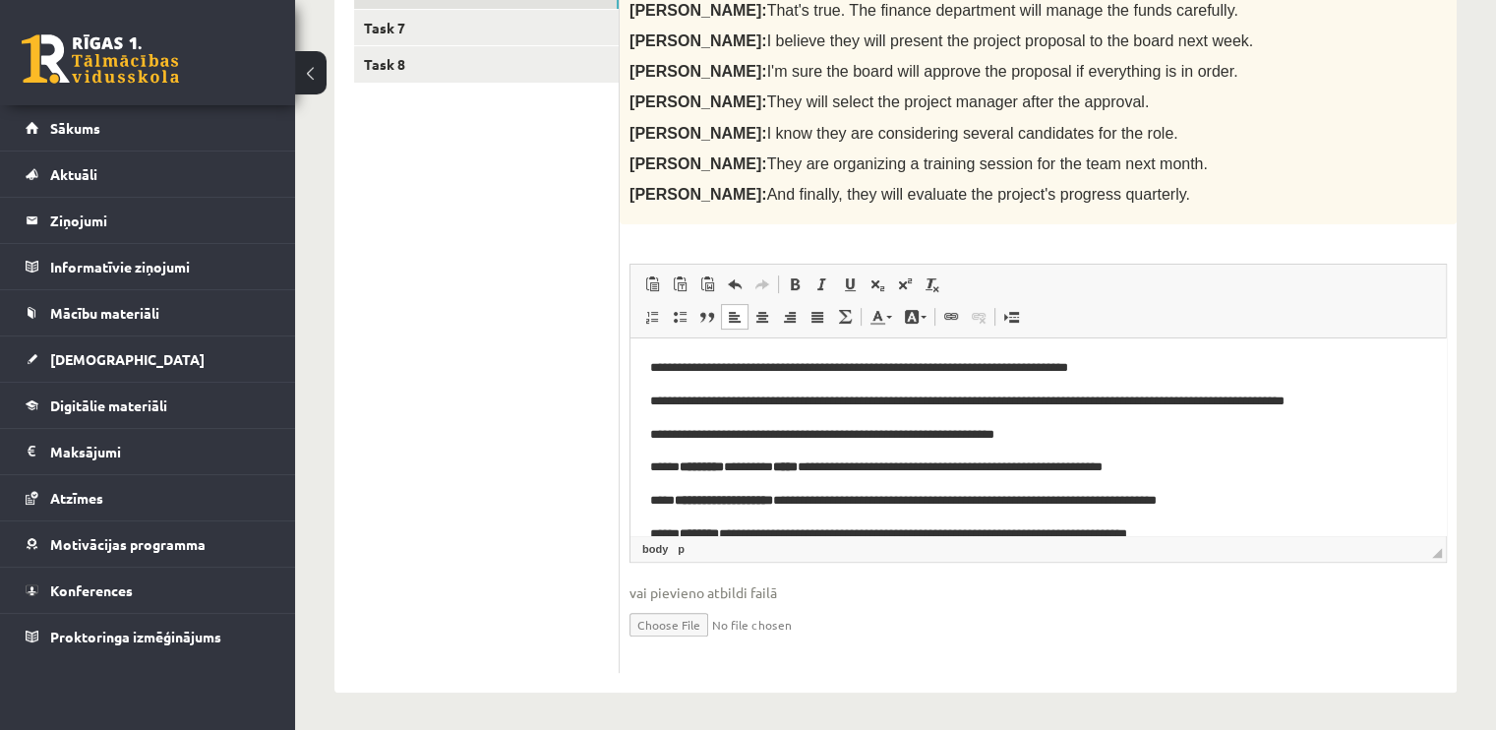
click at [956, 400] on p "**********" at bounding box center [1030, 402] width 761 height 21
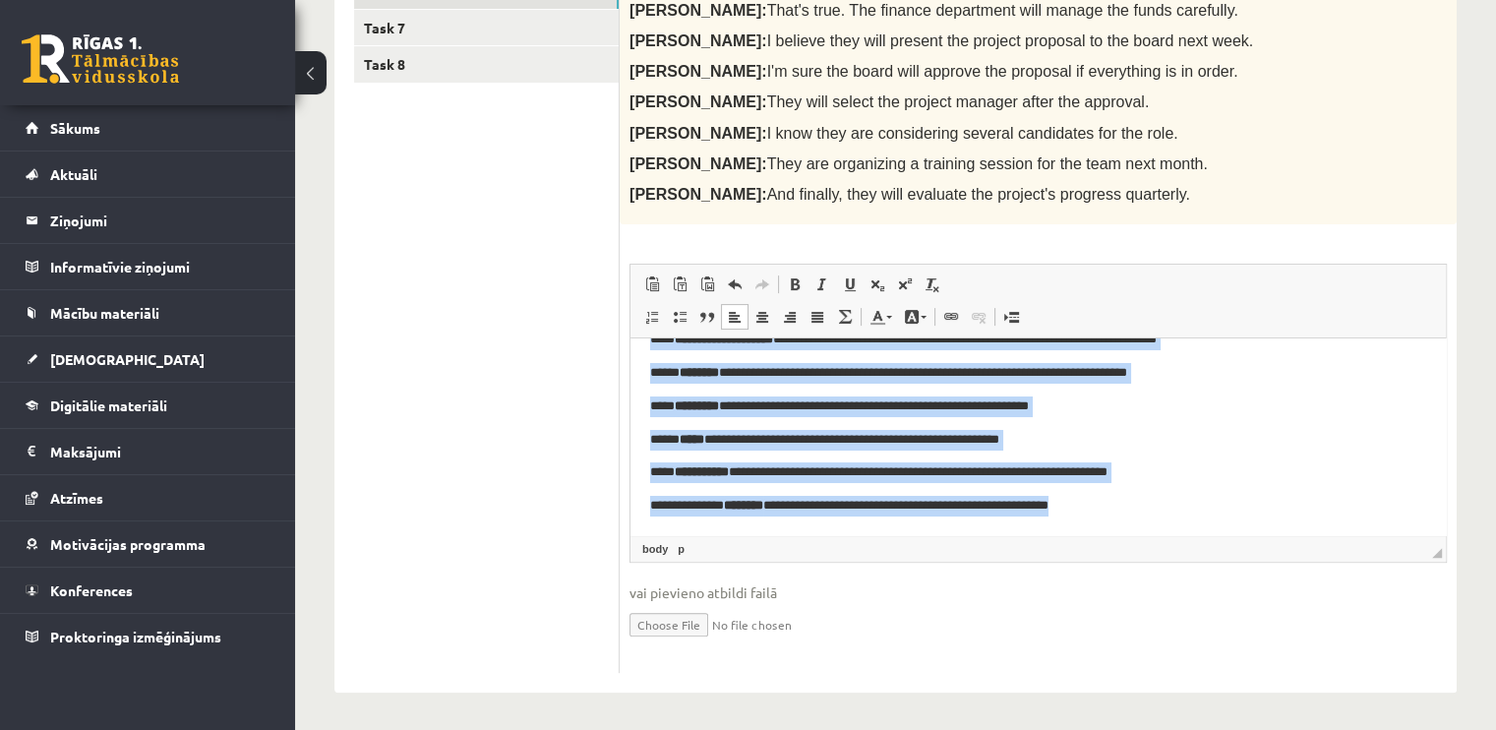
scroll to position [0, 0]
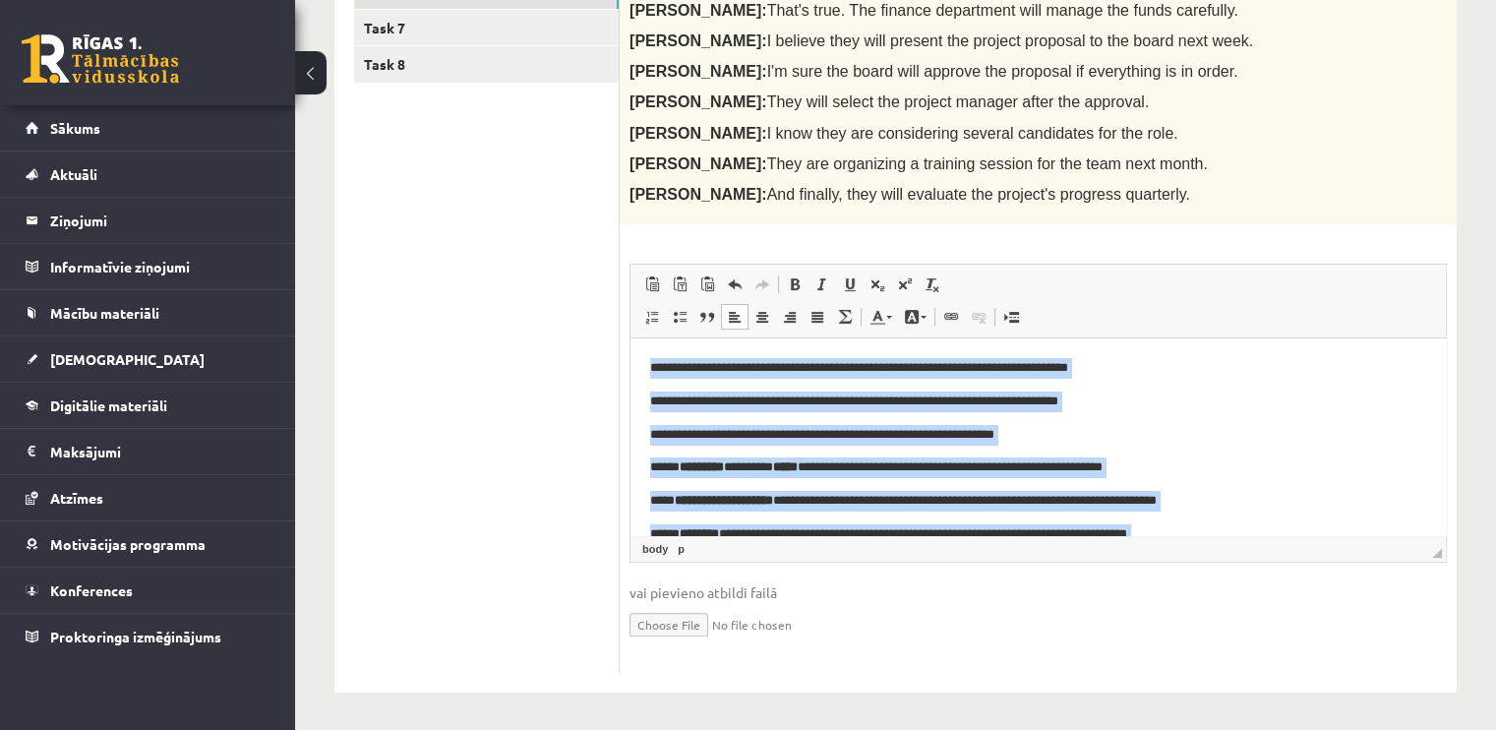
drag, startPoint x: 1122, startPoint y: 511, endPoint x: 540, endPoint y: 238, distance: 642.1
click at [631, 338] on html "**********" at bounding box center [1039, 517] width 816 height 359
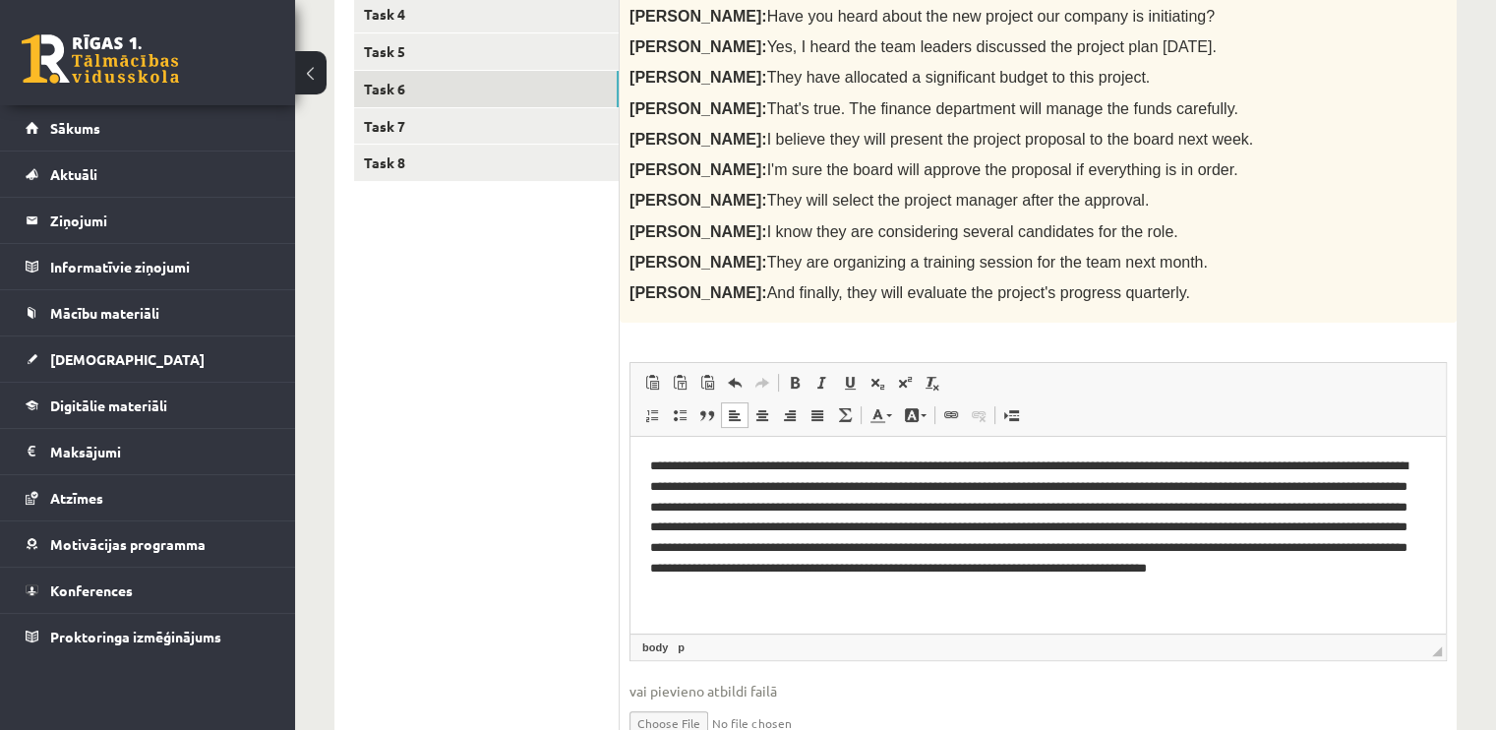
scroll to position [456, 0]
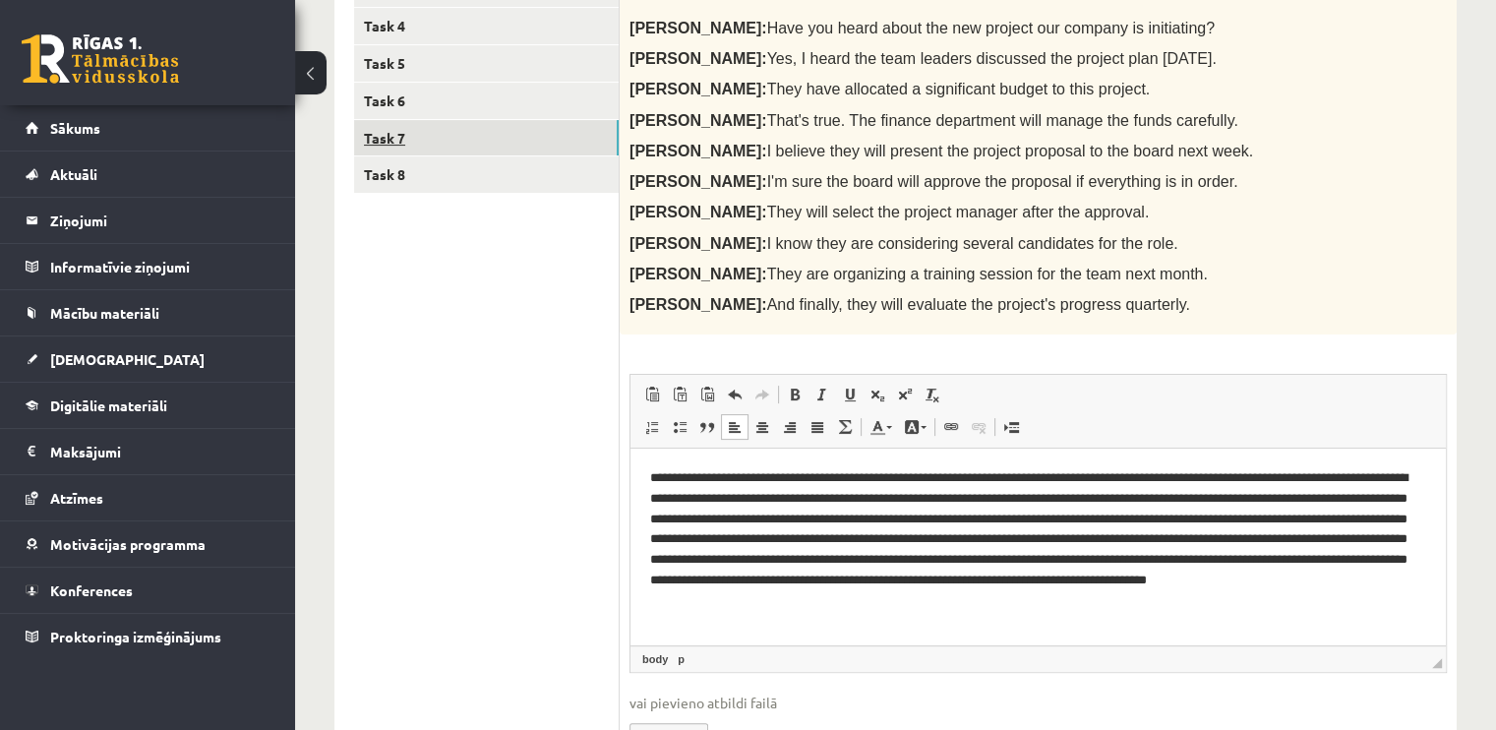
click at [510, 127] on link "Task 7" at bounding box center [486, 138] width 265 height 36
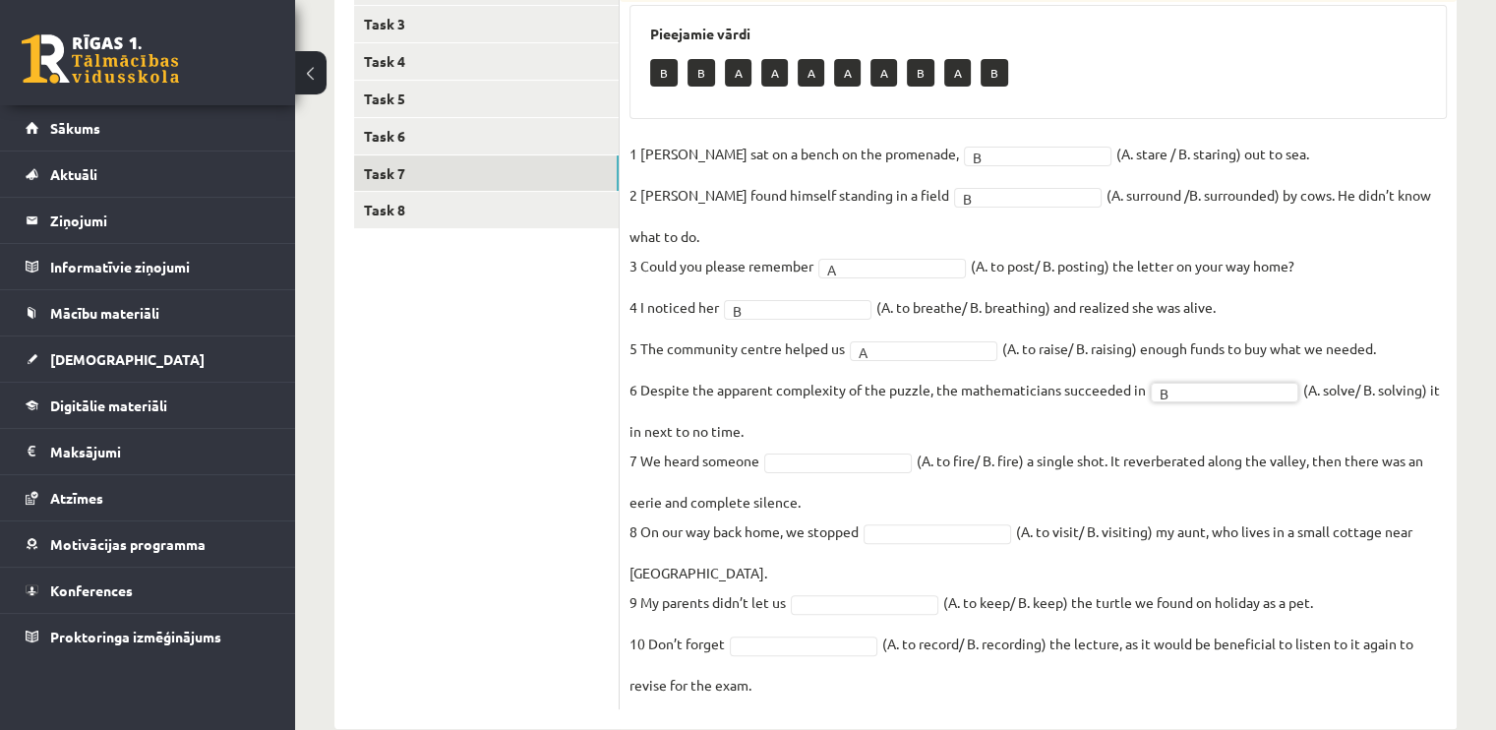
scroll to position [430, 0]
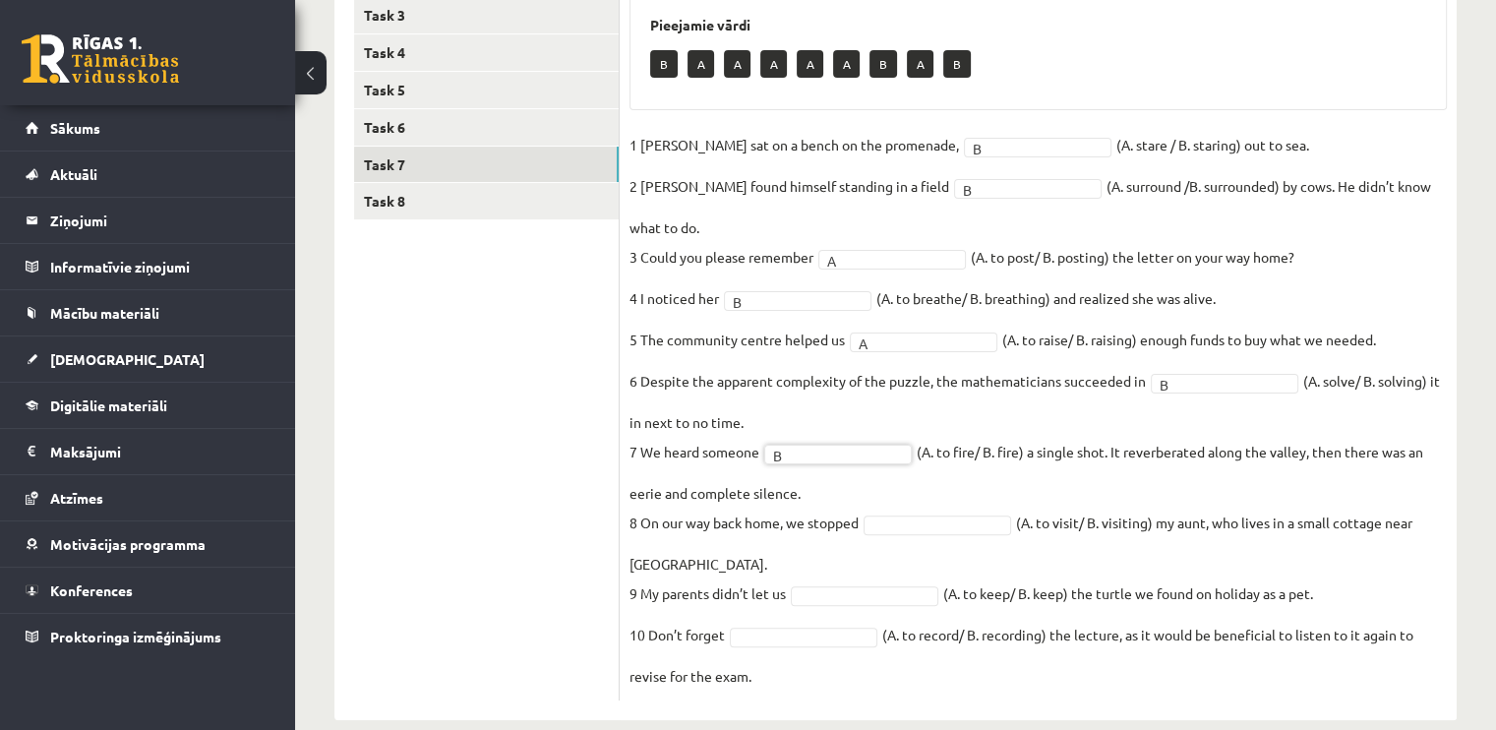
drag, startPoint x: 877, startPoint y: 525, endPoint x: 1386, endPoint y: 450, distance: 515.2
click at [1386, 450] on fieldset "1 [PERSON_NAME] sat on a bench on the promenade, B * (A. stare / B. staring) ou…" at bounding box center [1039, 410] width 818 height 561
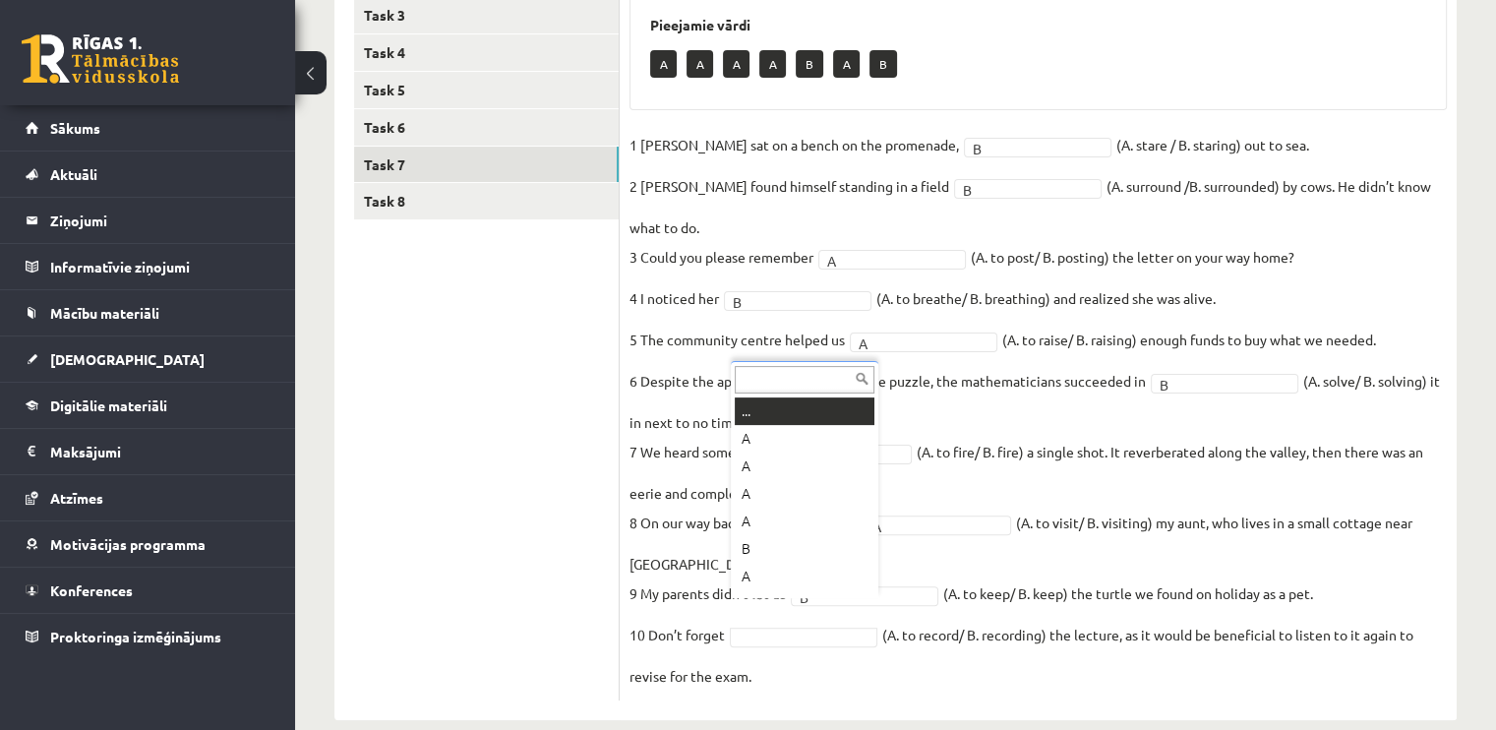
scroll to position [24, 0]
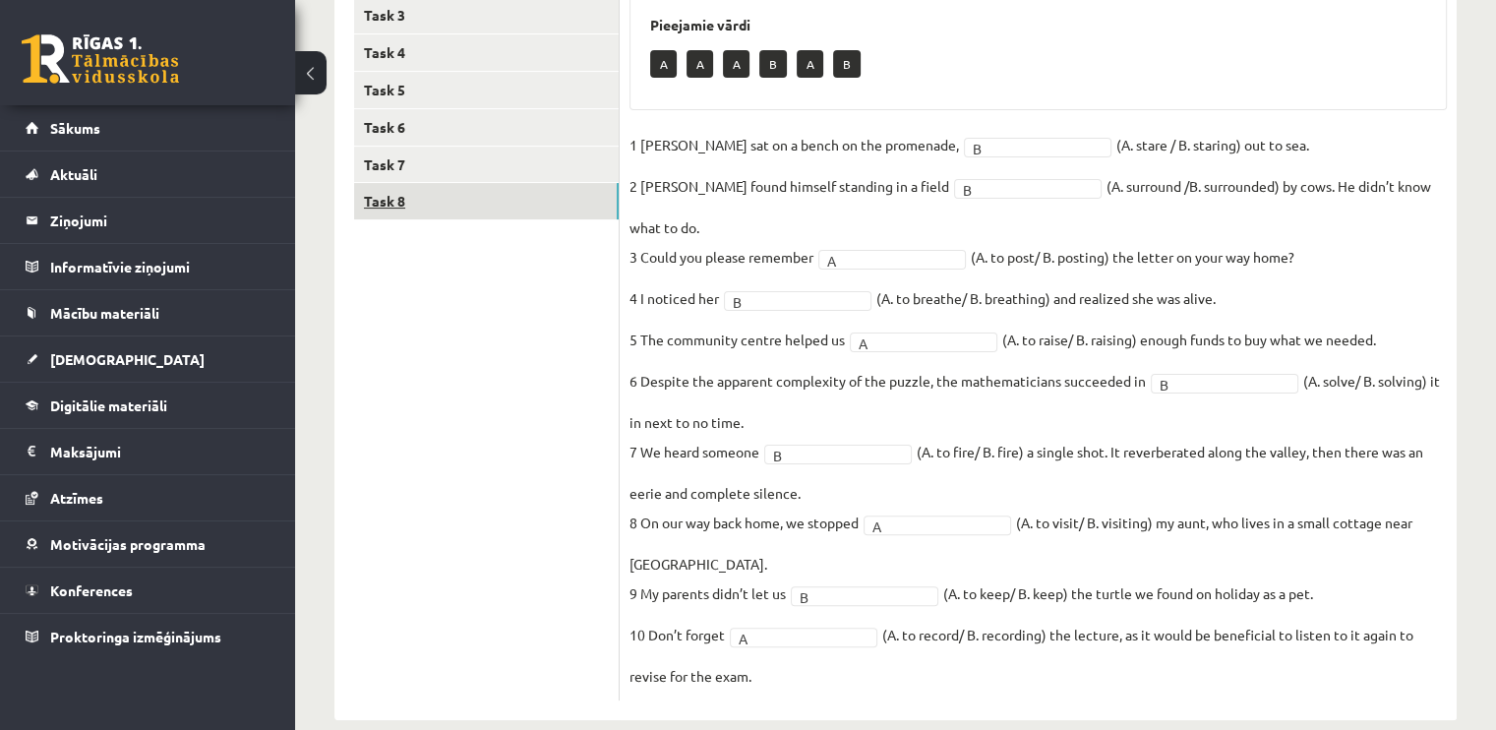
click at [390, 204] on link "Task 8" at bounding box center [486, 201] width 265 height 36
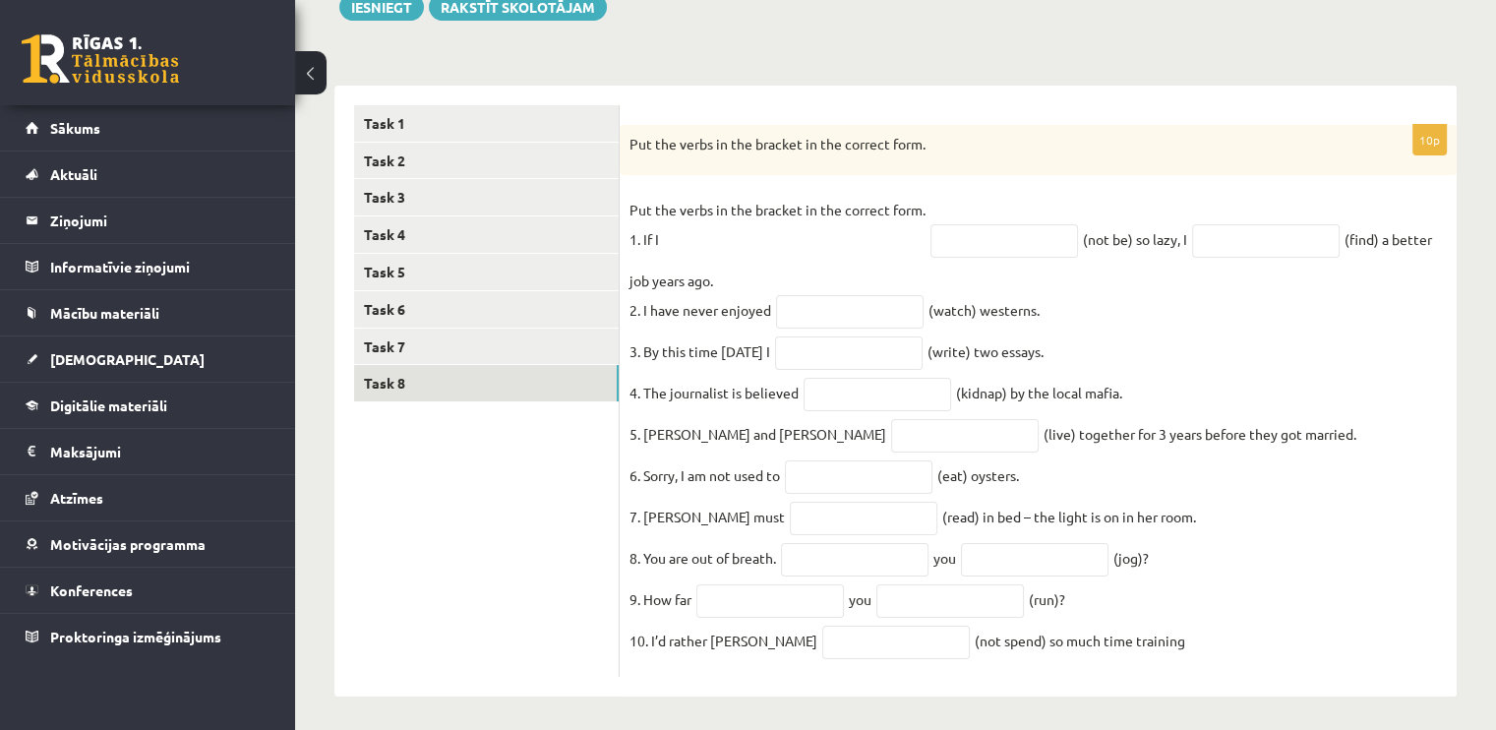
scroll to position [271, 0]
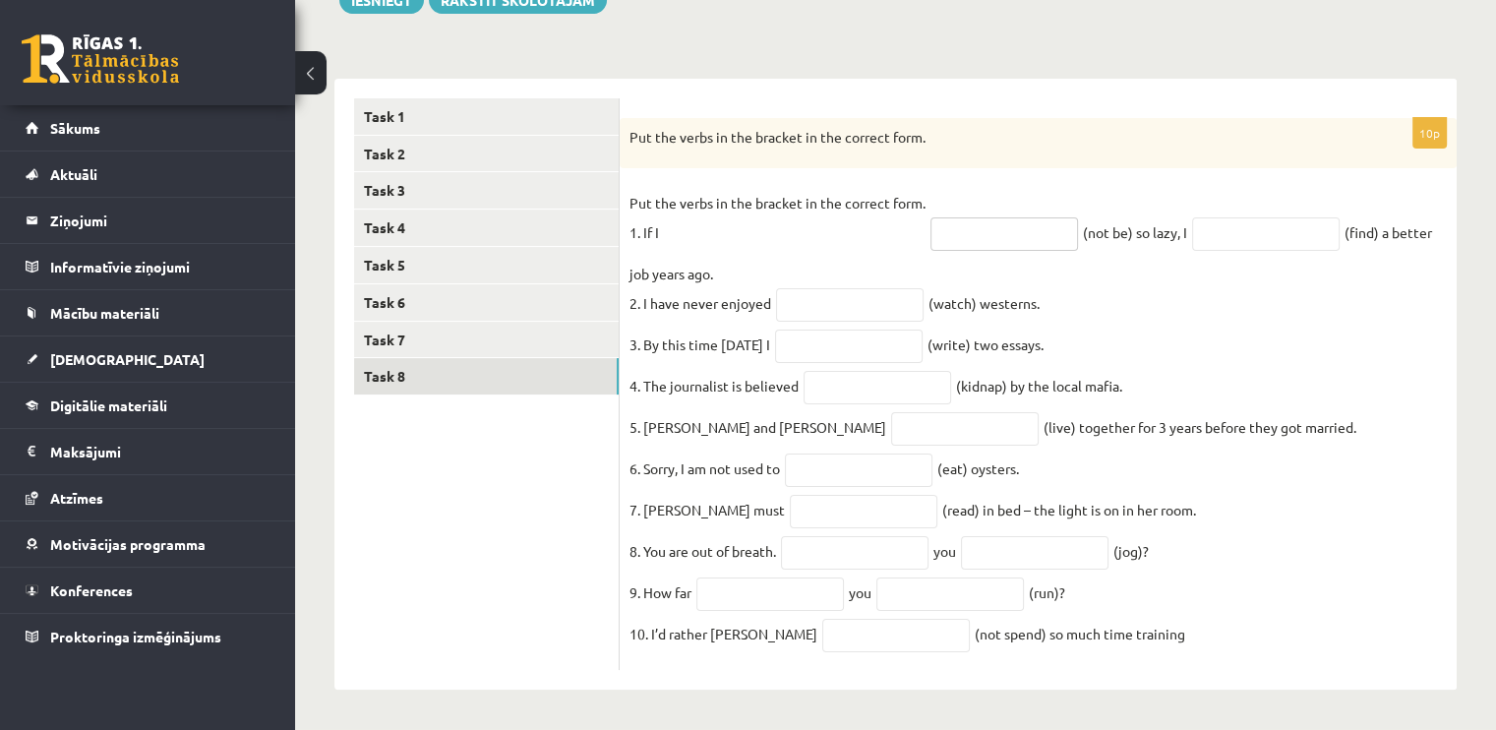
click at [1027, 217] on input "text" at bounding box center [1005, 233] width 148 height 33
type input "*****"
click at [1308, 221] on input "text" at bounding box center [1266, 233] width 148 height 33
click at [860, 294] on input "text" at bounding box center [850, 304] width 148 height 33
type input "*"
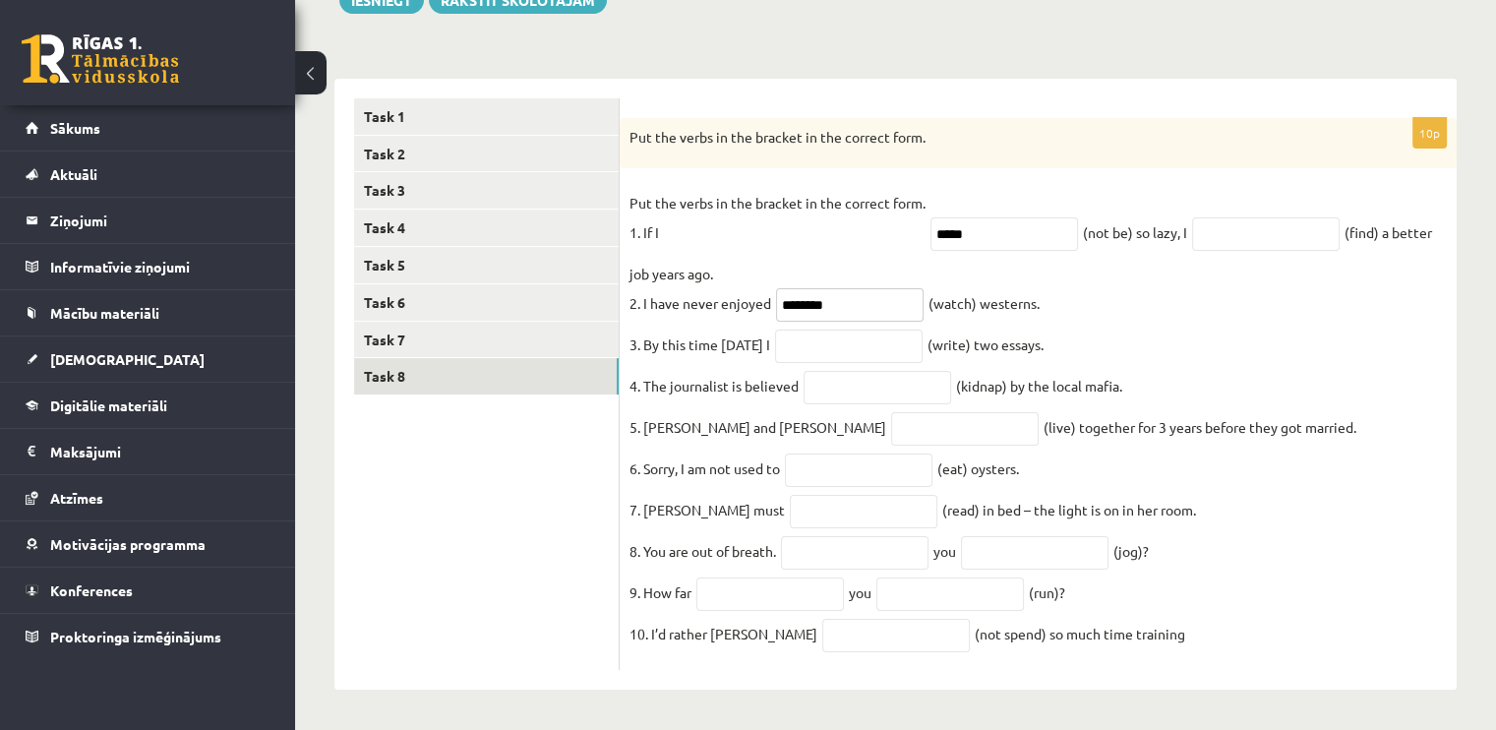
type input "********"
click at [1004, 217] on input "*****" at bounding box center [1005, 233] width 148 height 33
type input "*"
type input "*******"
click at [1259, 217] on input "text" at bounding box center [1266, 233] width 148 height 33
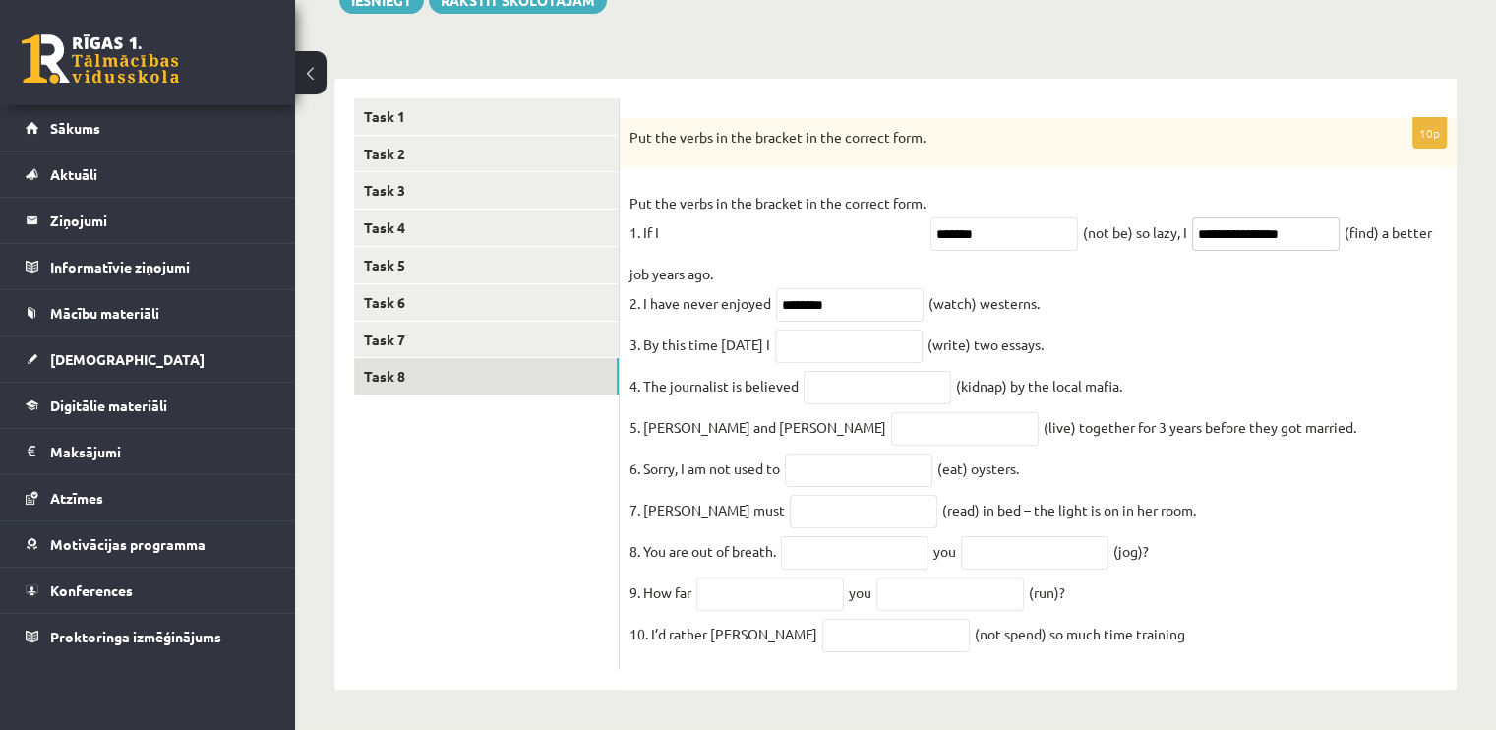
type input "**********"
click at [834, 335] on input "text" at bounding box center [849, 346] width 148 height 33
type input "**********"
click at [838, 376] on input "text" at bounding box center [878, 387] width 148 height 33
type input "**********"
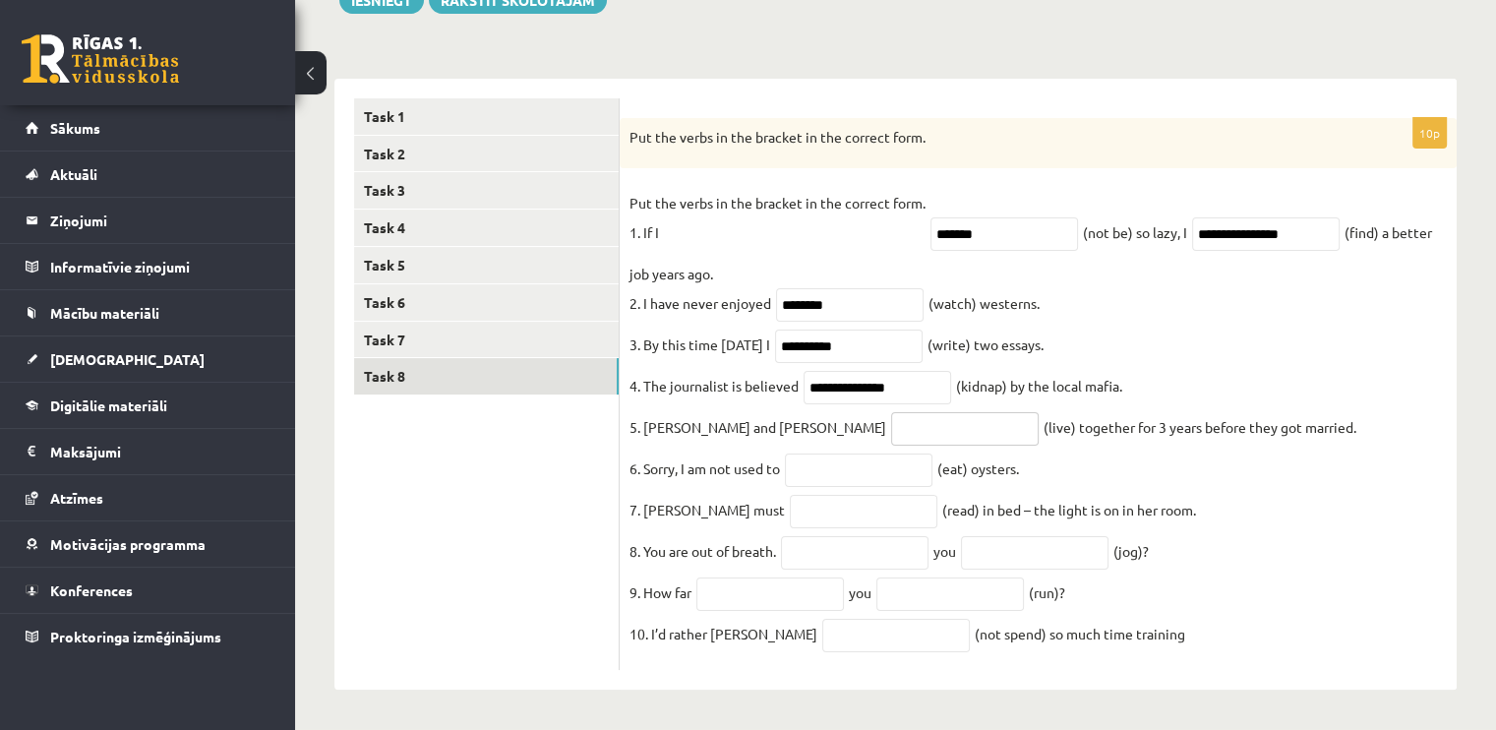
click at [891, 424] on input "text" at bounding box center [965, 428] width 148 height 33
type input "**********"
click at [830, 467] on input "text" at bounding box center [859, 470] width 148 height 33
type input "******"
click at [790, 508] on input "text" at bounding box center [864, 511] width 148 height 33
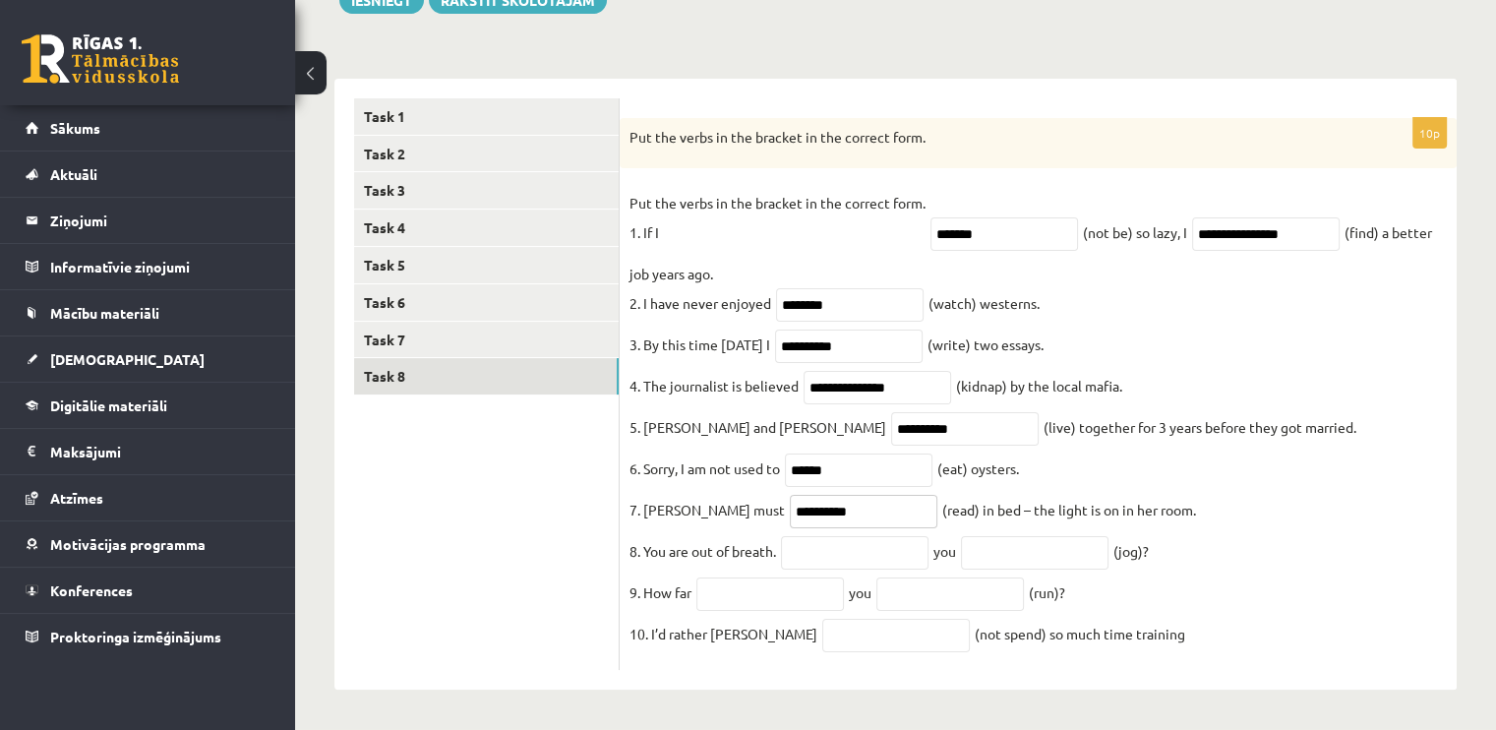
type input "**********"
click at [836, 547] on input "text" at bounding box center [855, 552] width 148 height 33
type input "***"
click at [993, 542] on input "text" at bounding box center [1035, 552] width 148 height 33
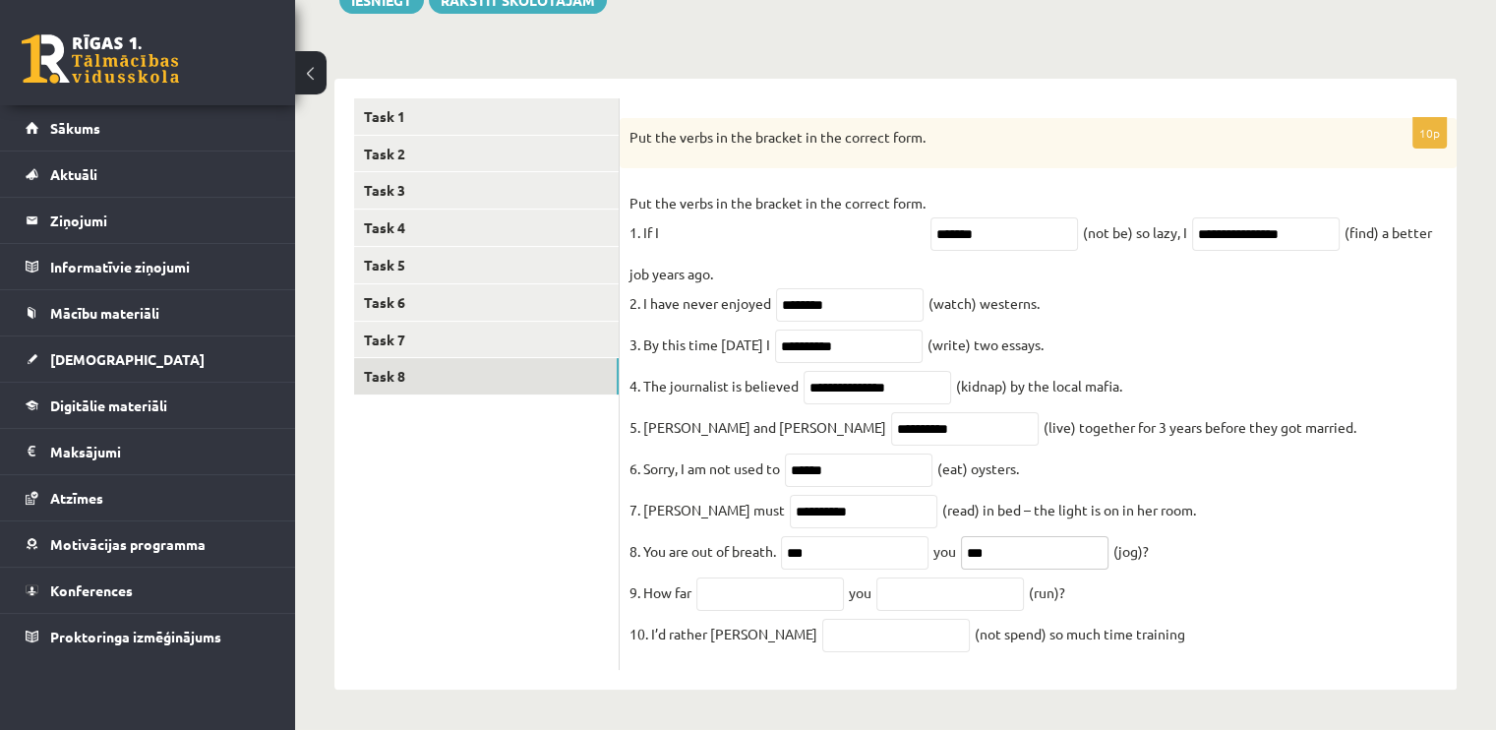
type input "***"
click at [810, 595] on input "text" at bounding box center [771, 594] width 148 height 33
type input "***"
click at [925, 597] on input "text" at bounding box center [951, 594] width 148 height 33
type input "***"
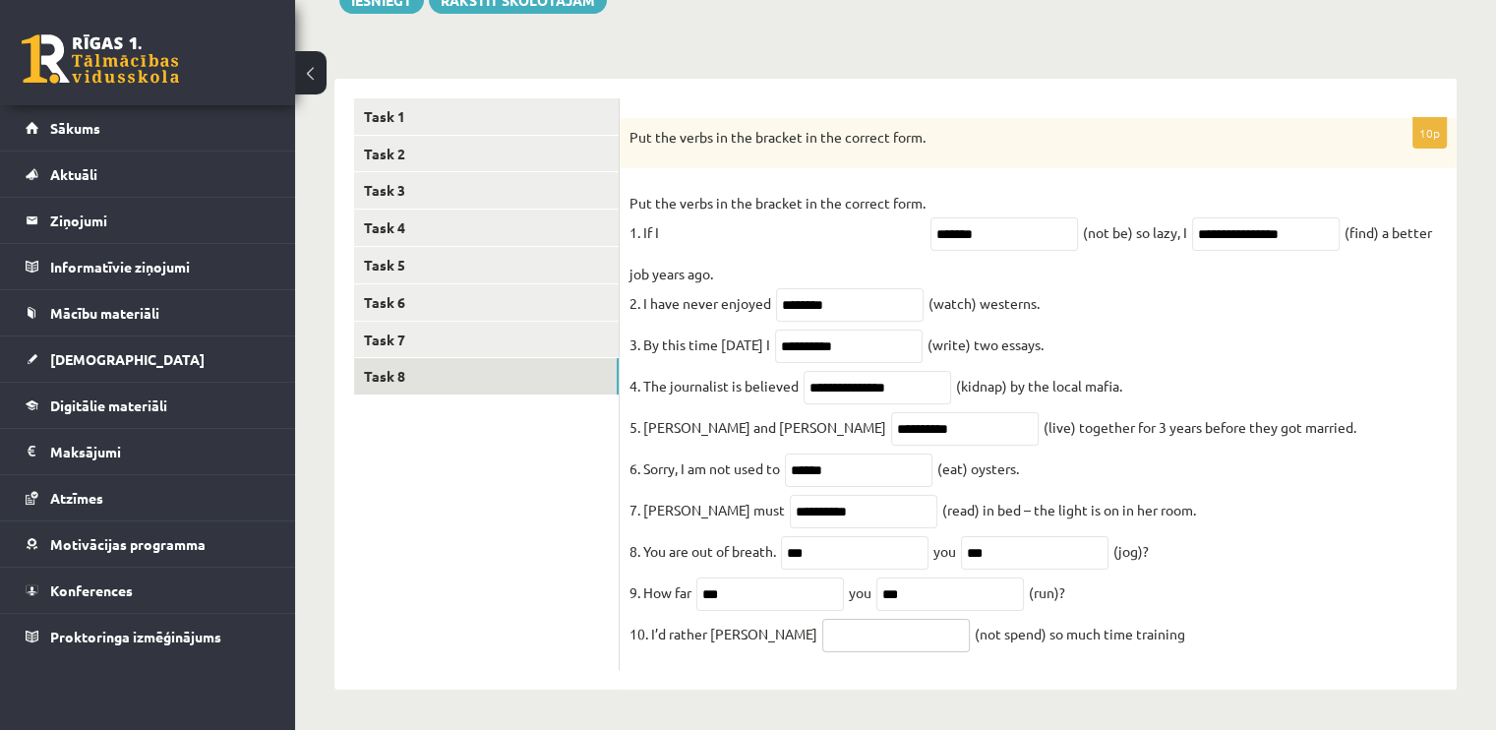
click at [822, 639] on input "text" at bounding box center [896, 635] width 148 height 33
type input "**********"
click at [362, 546] on ul "Task 1 Task 2 Task 3 Task 4 Task 5 Task 6 Task 7 Task 8" at bounding box center [487, 384] width 266 height 573
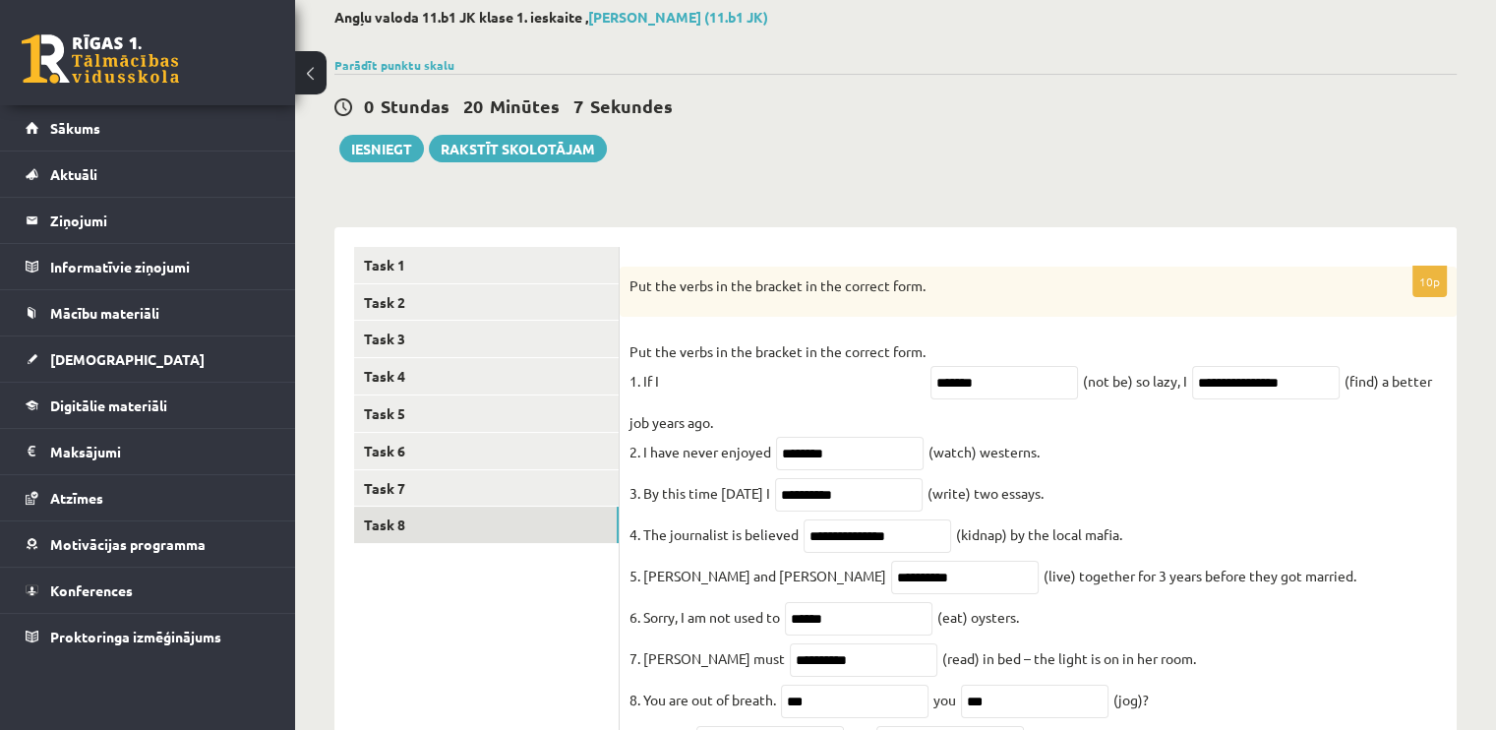
scroll to position [0, 0]
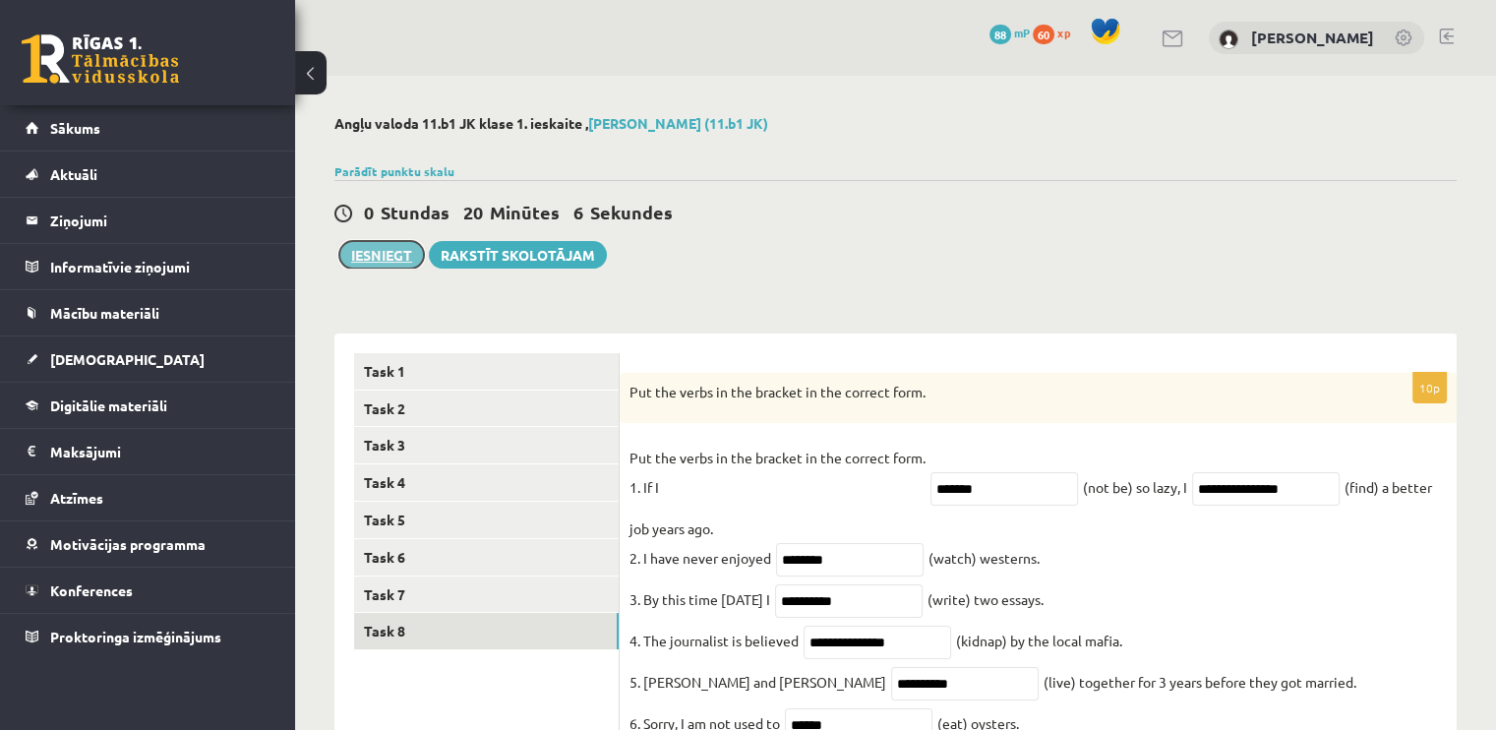
click at [382, 257] on button "Iesniegt" at bounding box center [381, 255] width 85 height 28
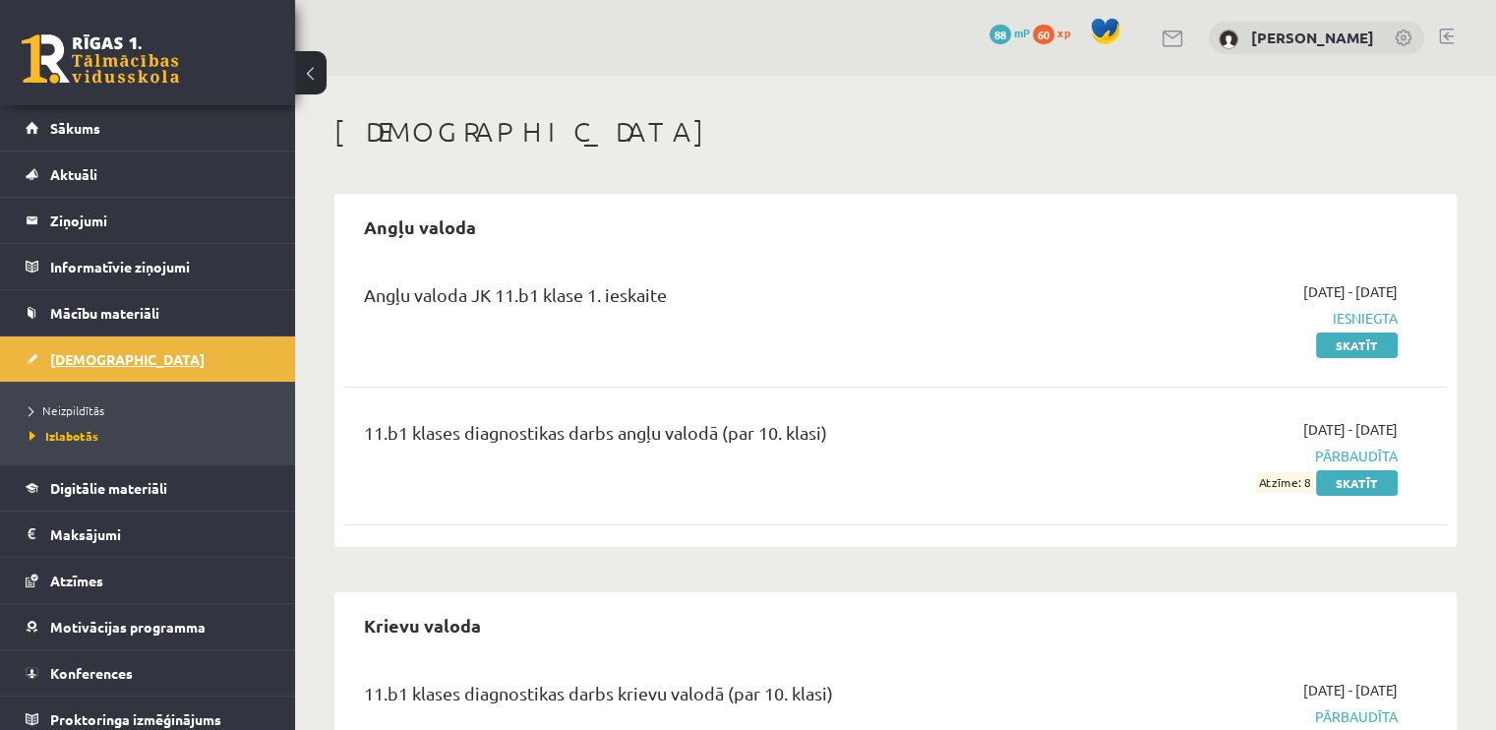
click at [163, 365] on link "[DEMOGRAPHIC_DATA]" at bounding box center [148, 358] width 245 height 45
